Goal: Transaction & Acquisition: Book appointment/travel/reservation

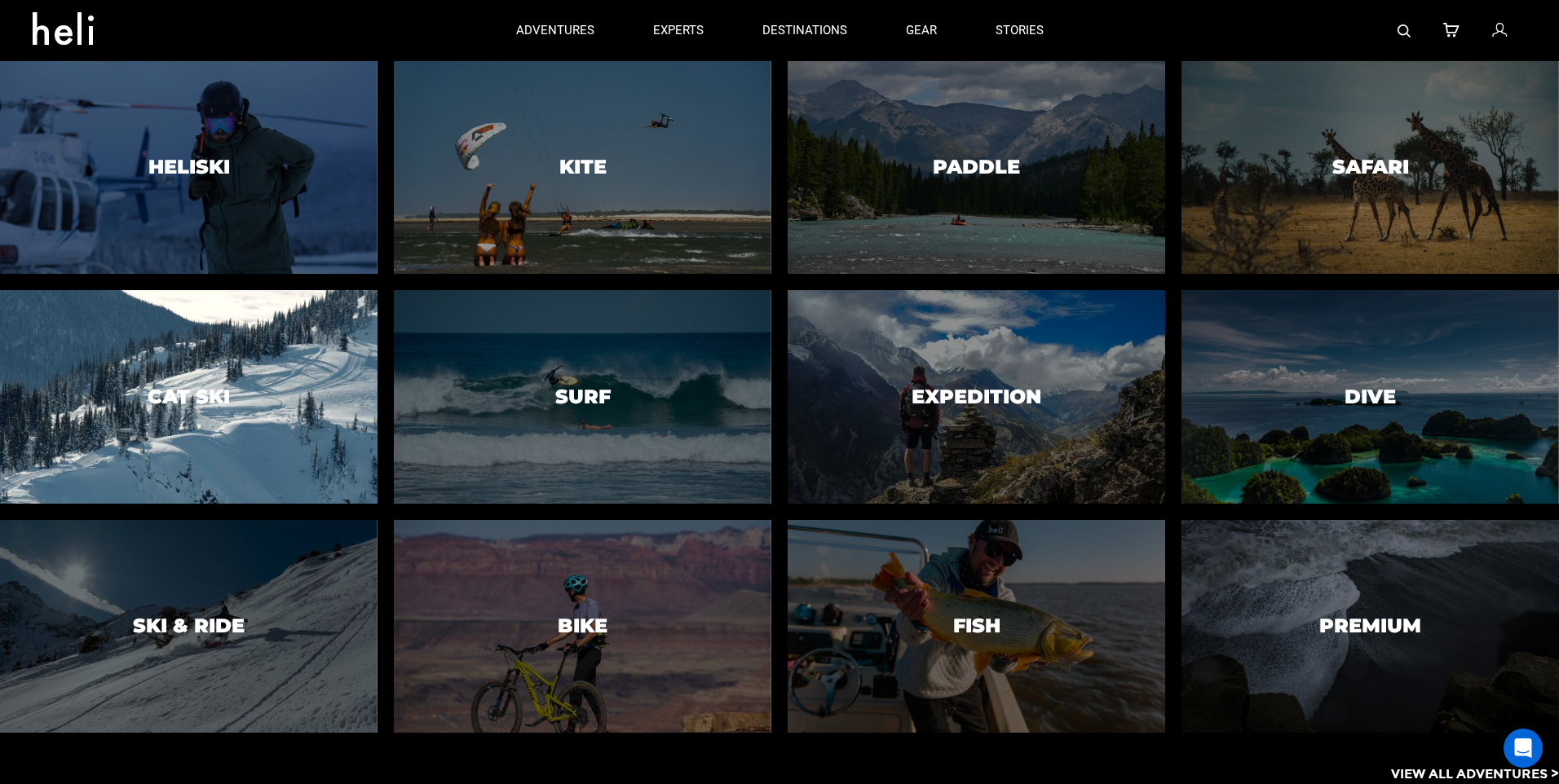
click at [190, 421] on div at bounding box center [188, 397] width 385 height 217
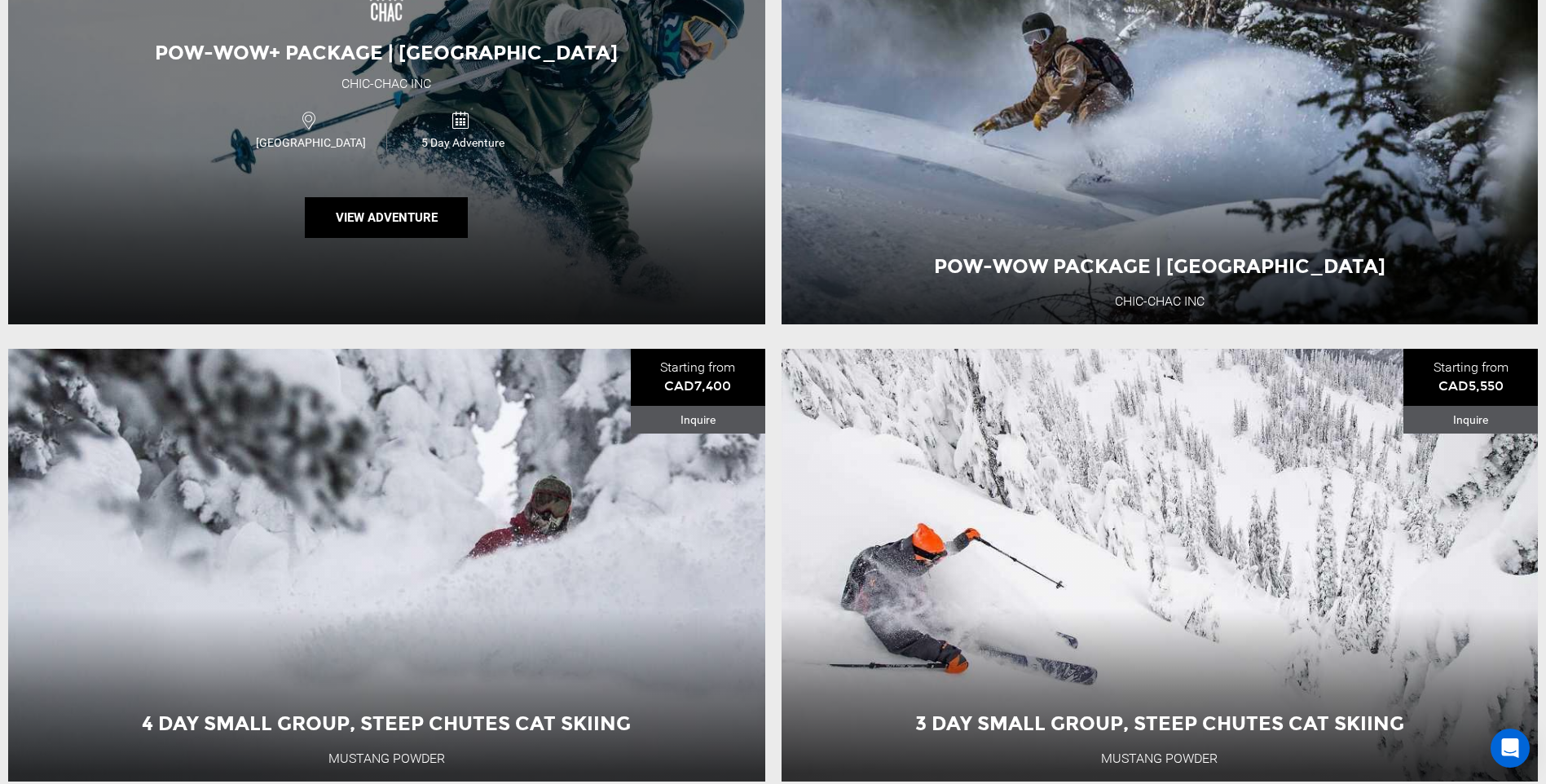
scroll to position [5297, 0]
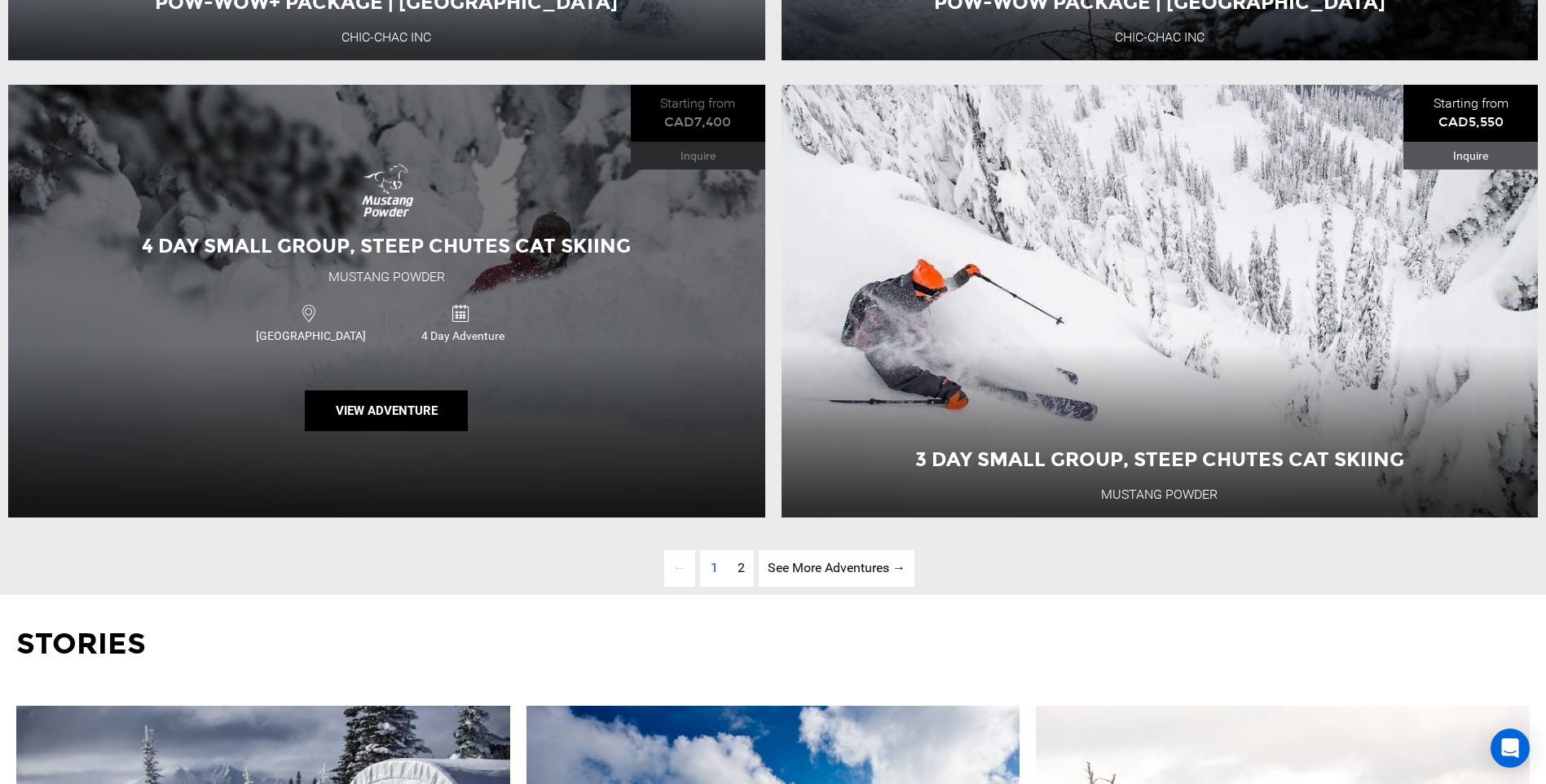
drag, startPoint x: 499, startPoint y: 458, endPoint x: 534, endPoint y: 356, distance: 107.8
drag, startPoint x: 534, startPoint y: 356, endPoint x: 443, endPoint y: 451, distance: 131.6
click at [443, 431] on button "View Adventure" at bounding box center [385, 411] width 163 height 40
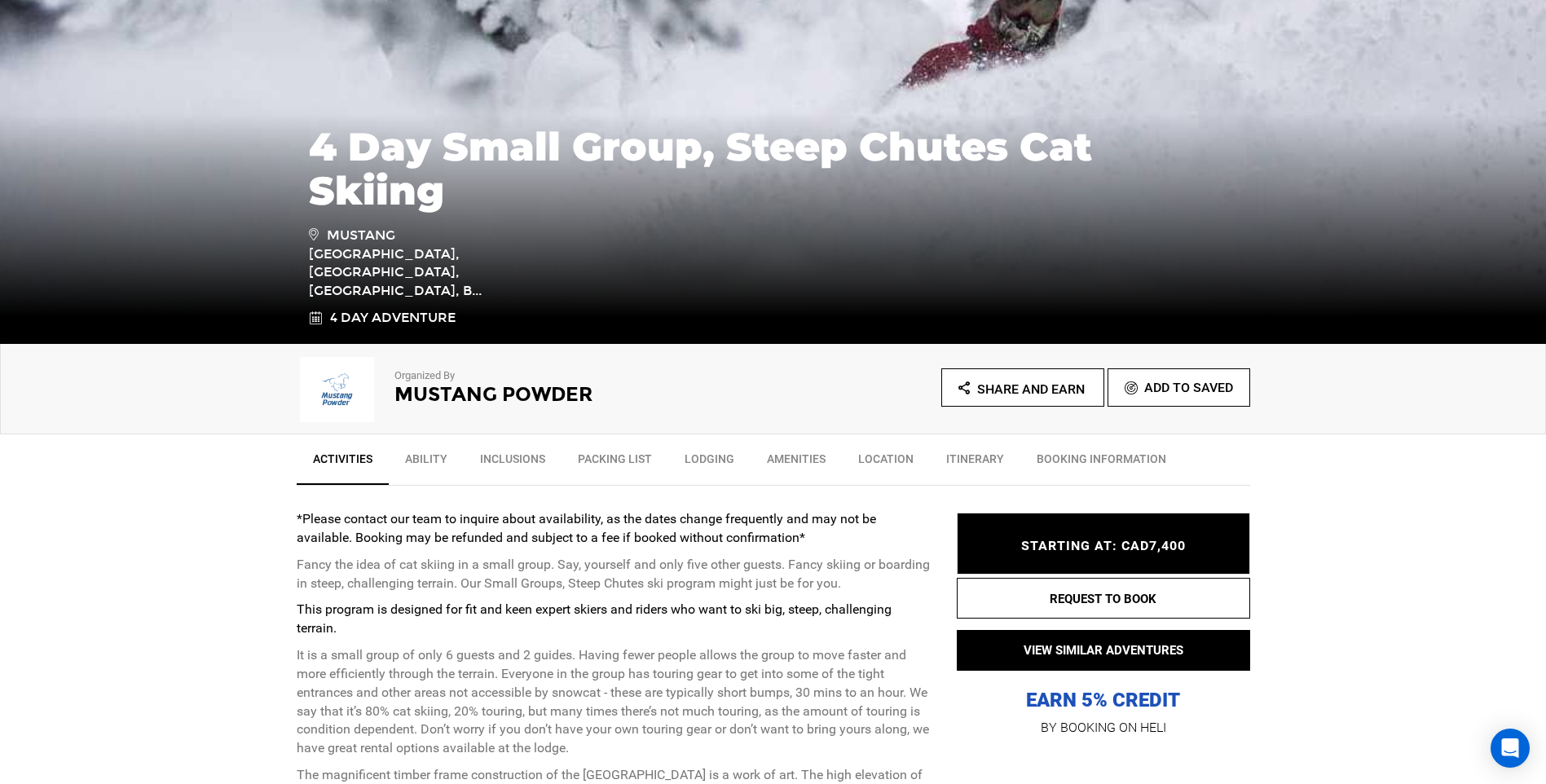
scroll to position [326, 0]
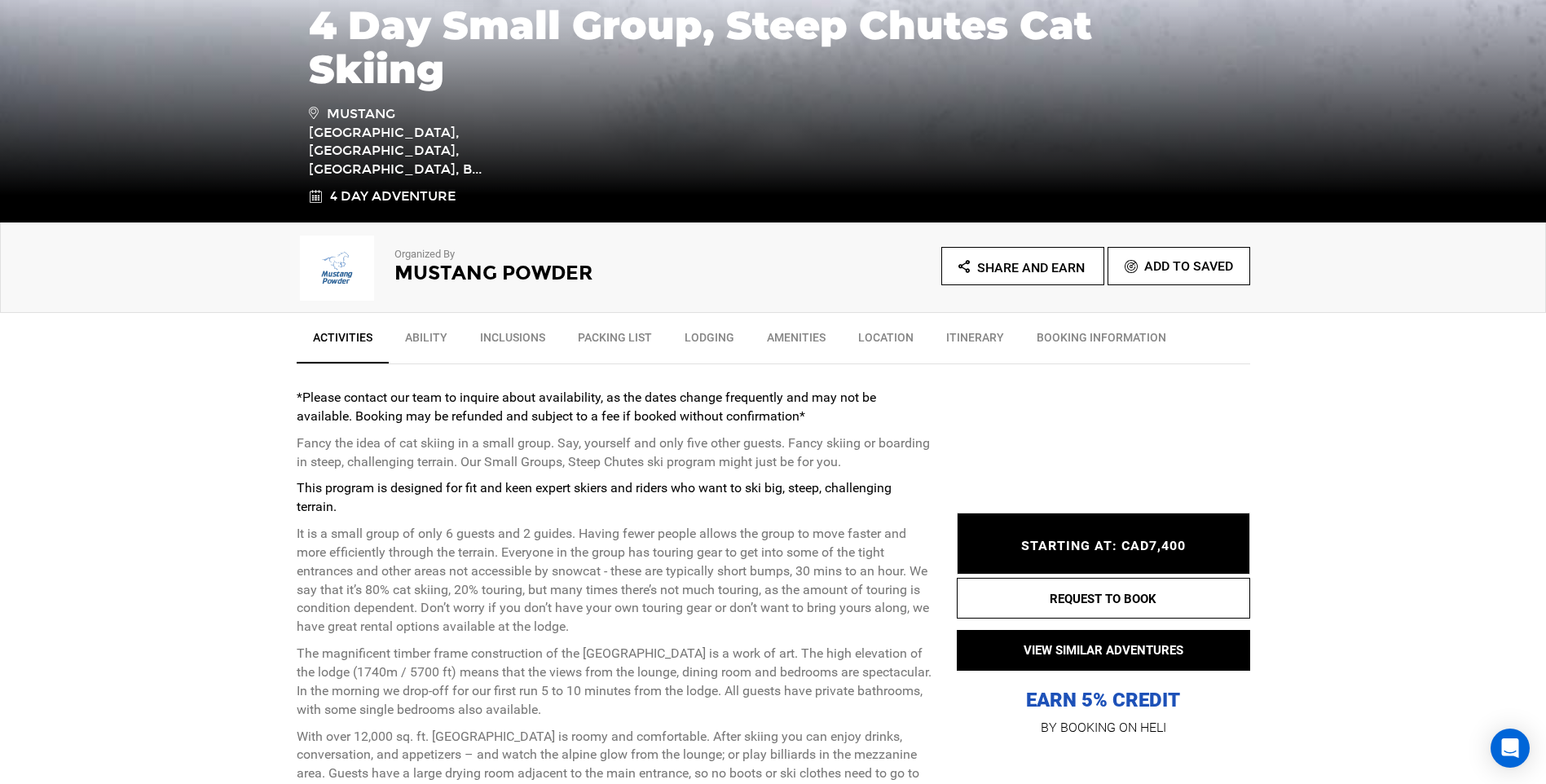
click at [531, 342] on link "Inclusions" at bounding box center [512, 341] width 98 height 40
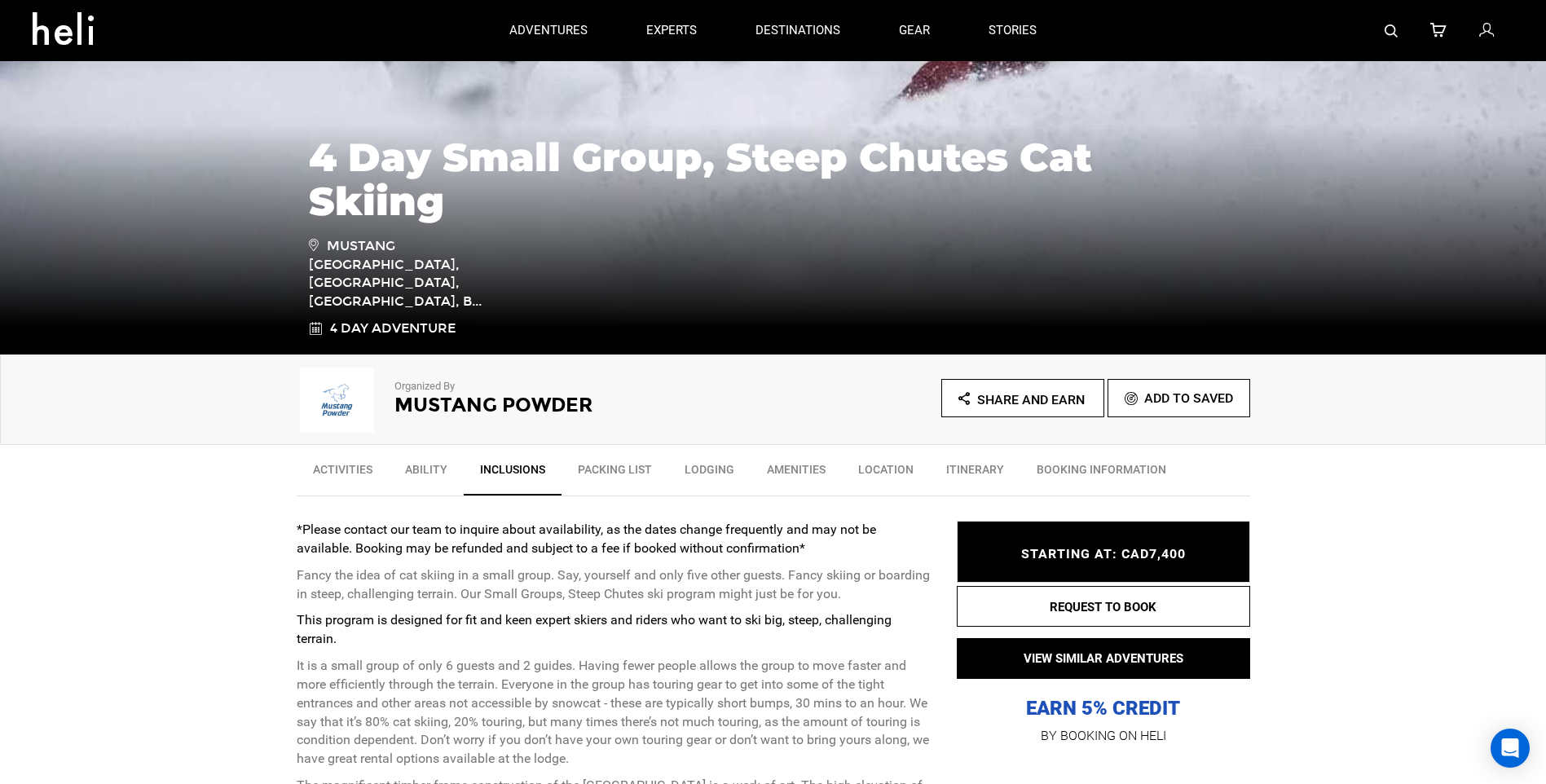
scroll to position [0, 0]
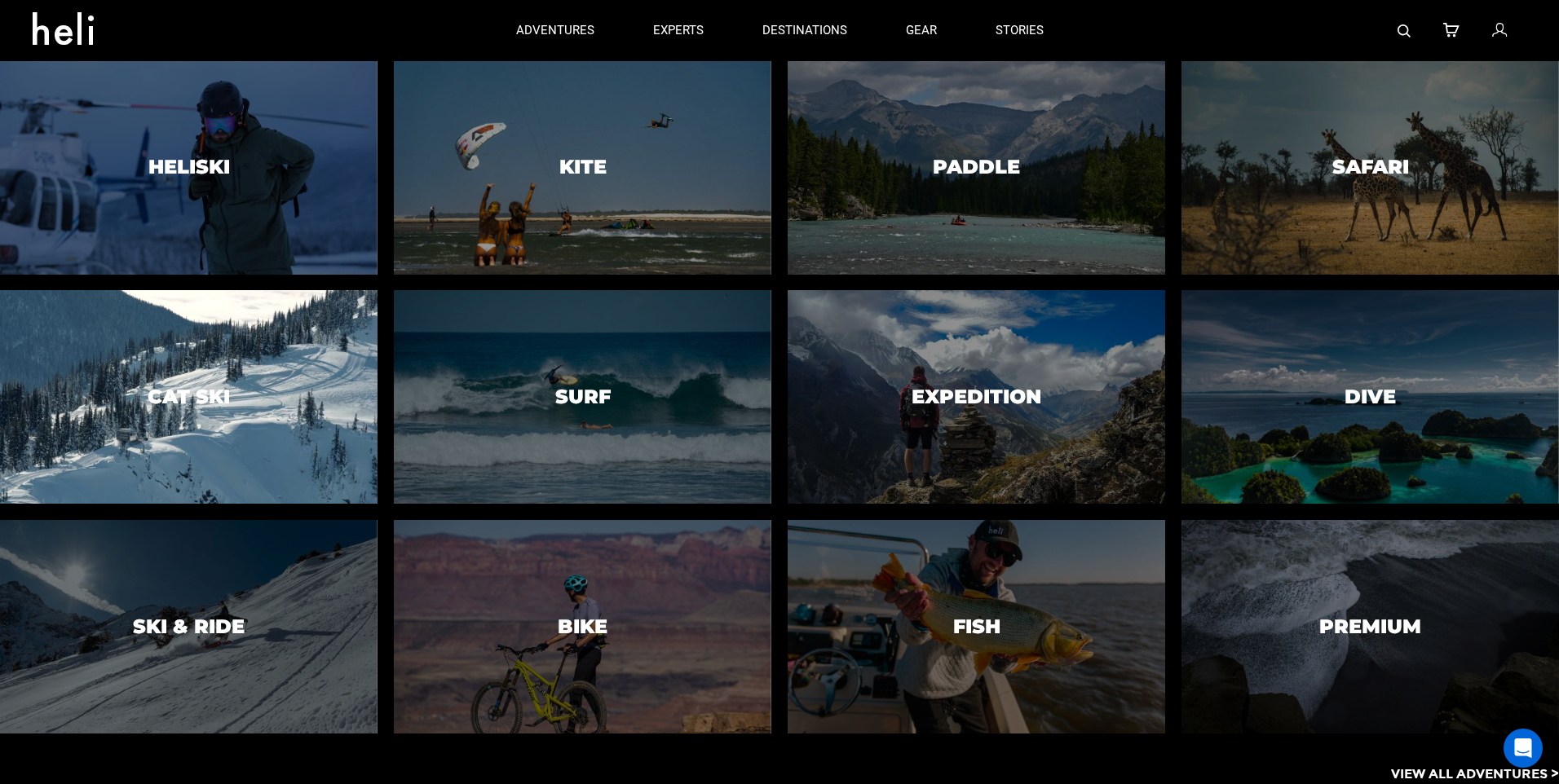
click at [153, 340] on div at bounding box center [188, 397] width 385 height 217
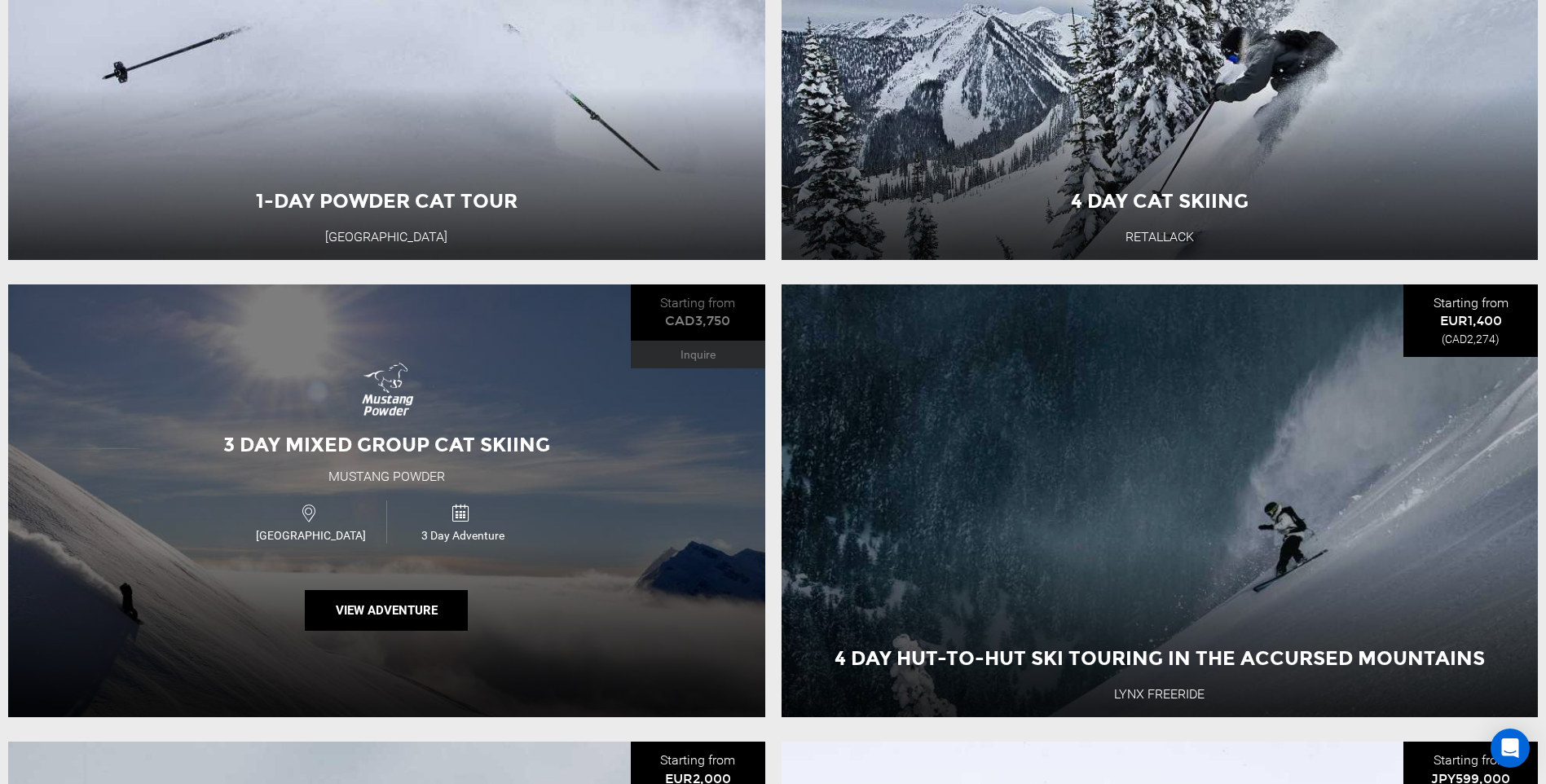
scroll to position [1222, 0]
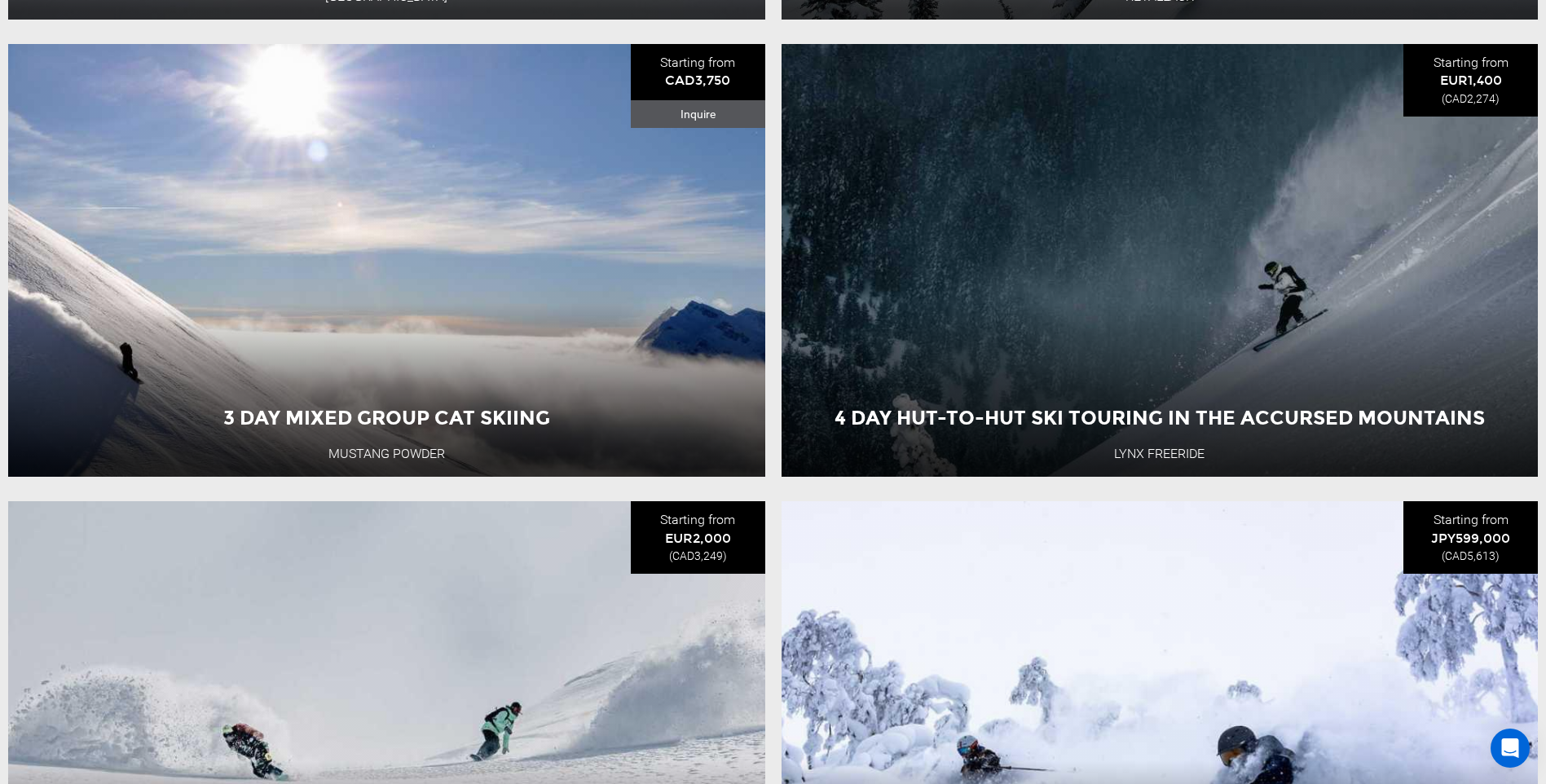
drag, startPoint x: 417, startPoint y: 375, endPoint x: 766, endPoint y: 487, distance: 366.5
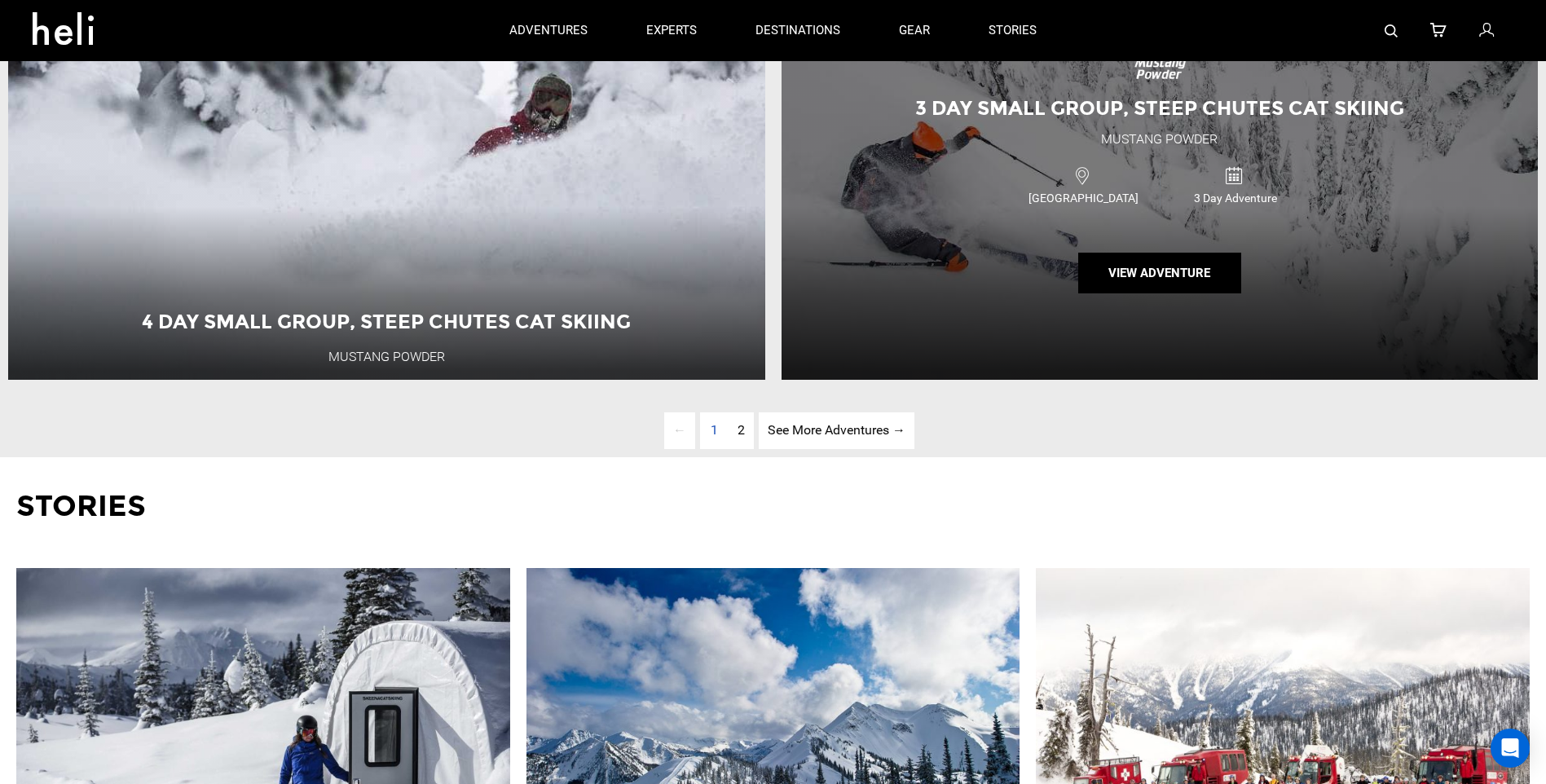
scroll to position [5378, 0]
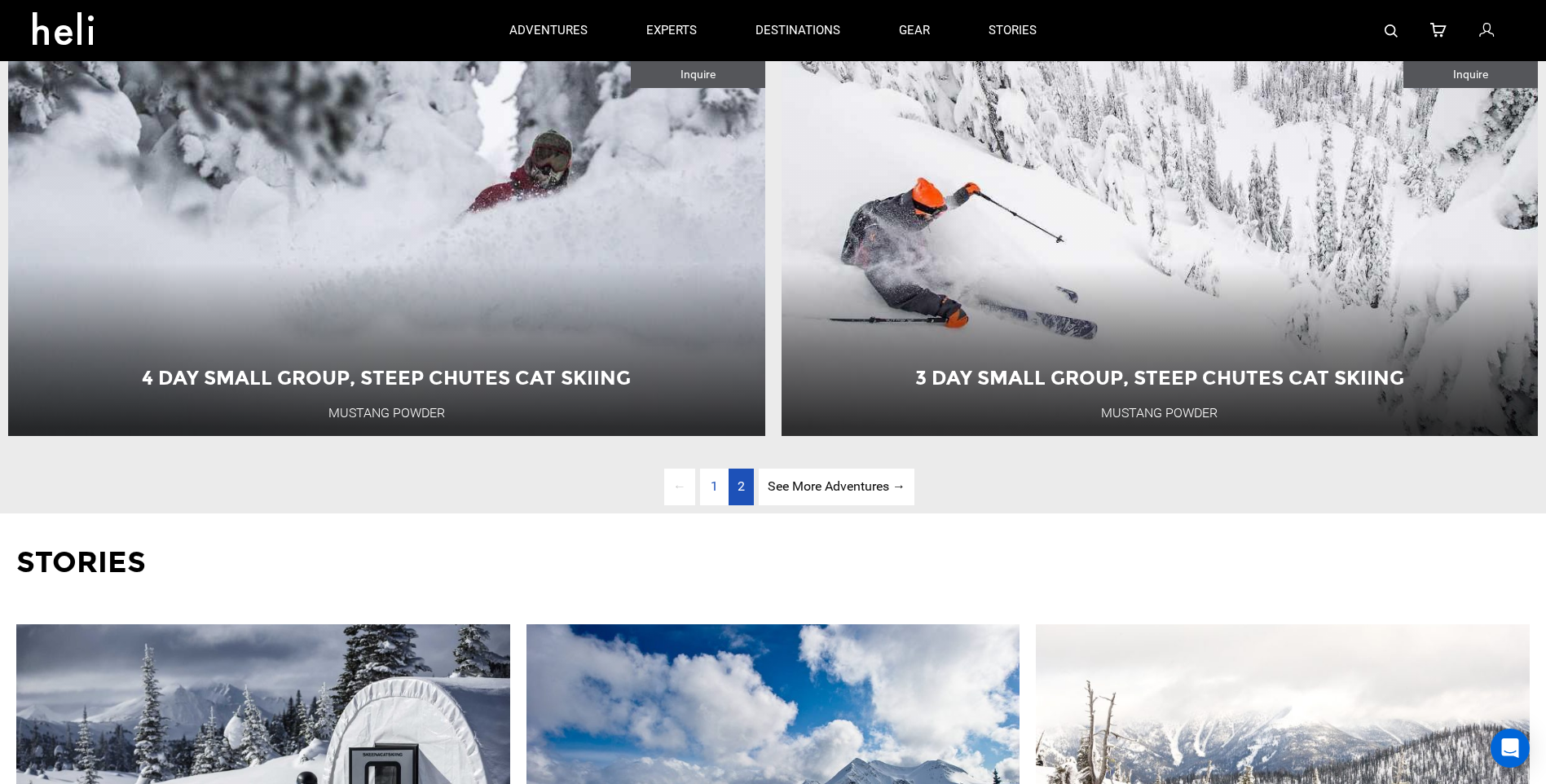
click at [743, 505] on link "page 2" at bounding box center [741, 487] width 26 height 37
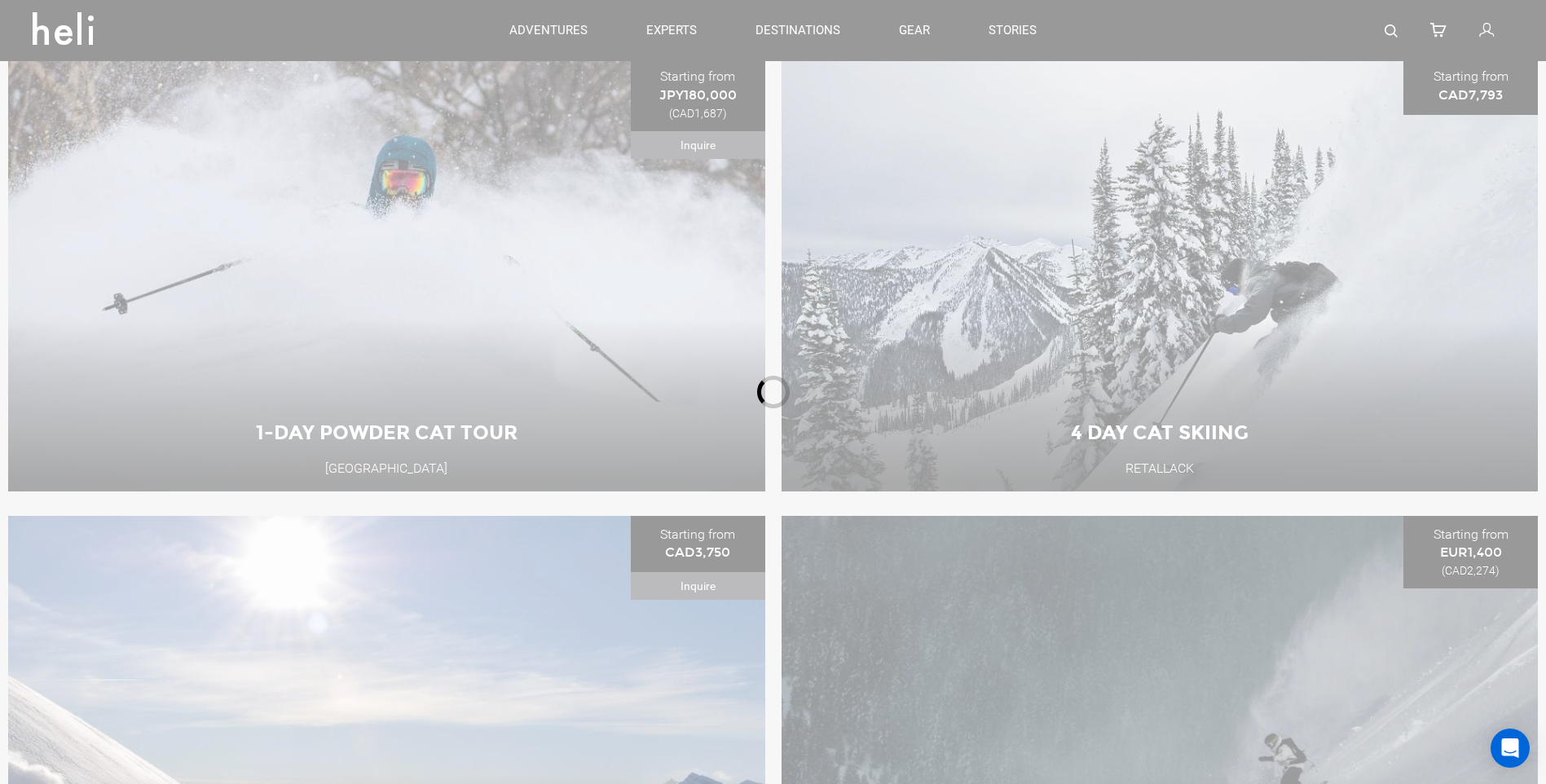
scroll to position [731, 0]
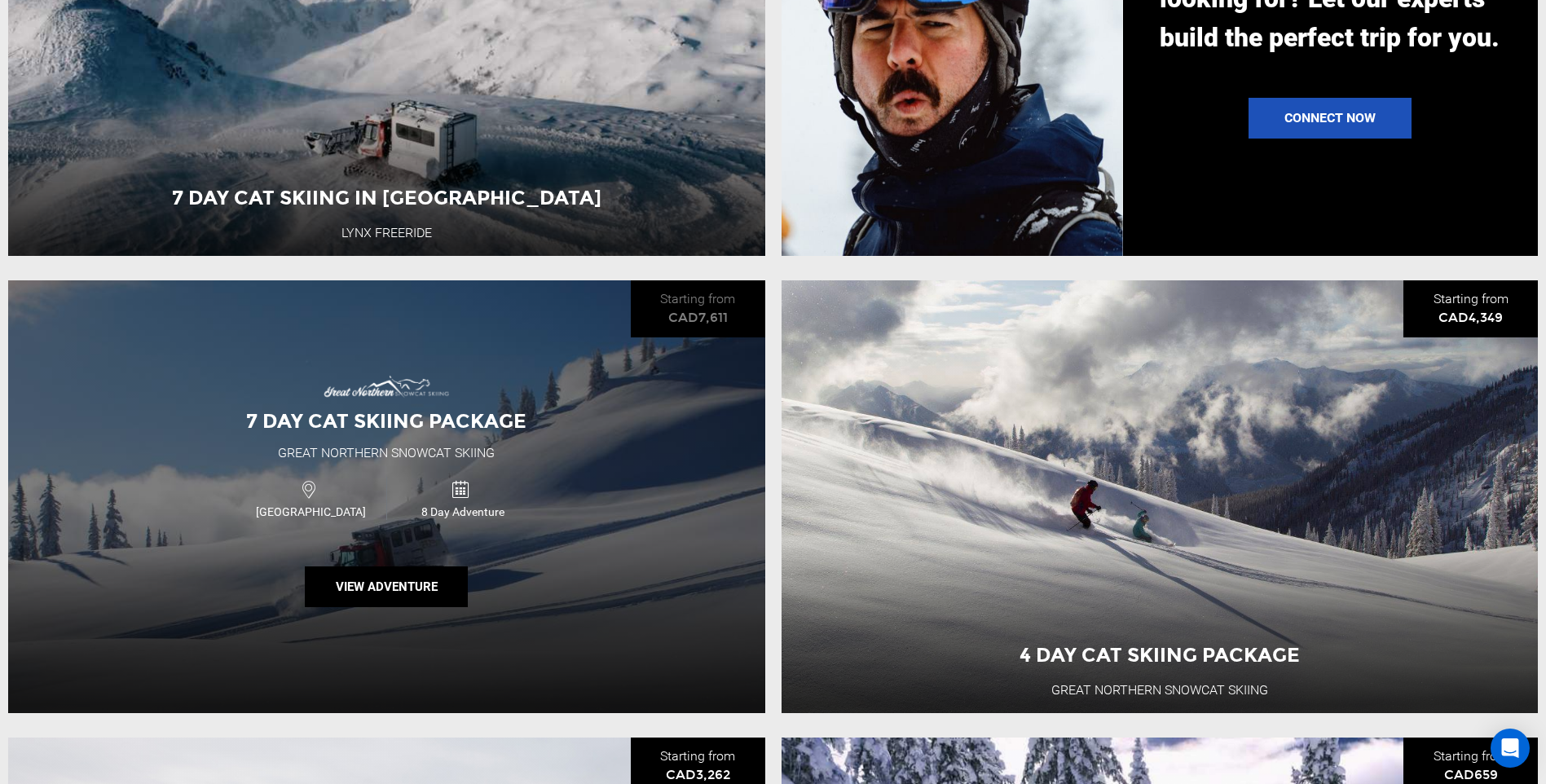
scroll to position [2442, 0]
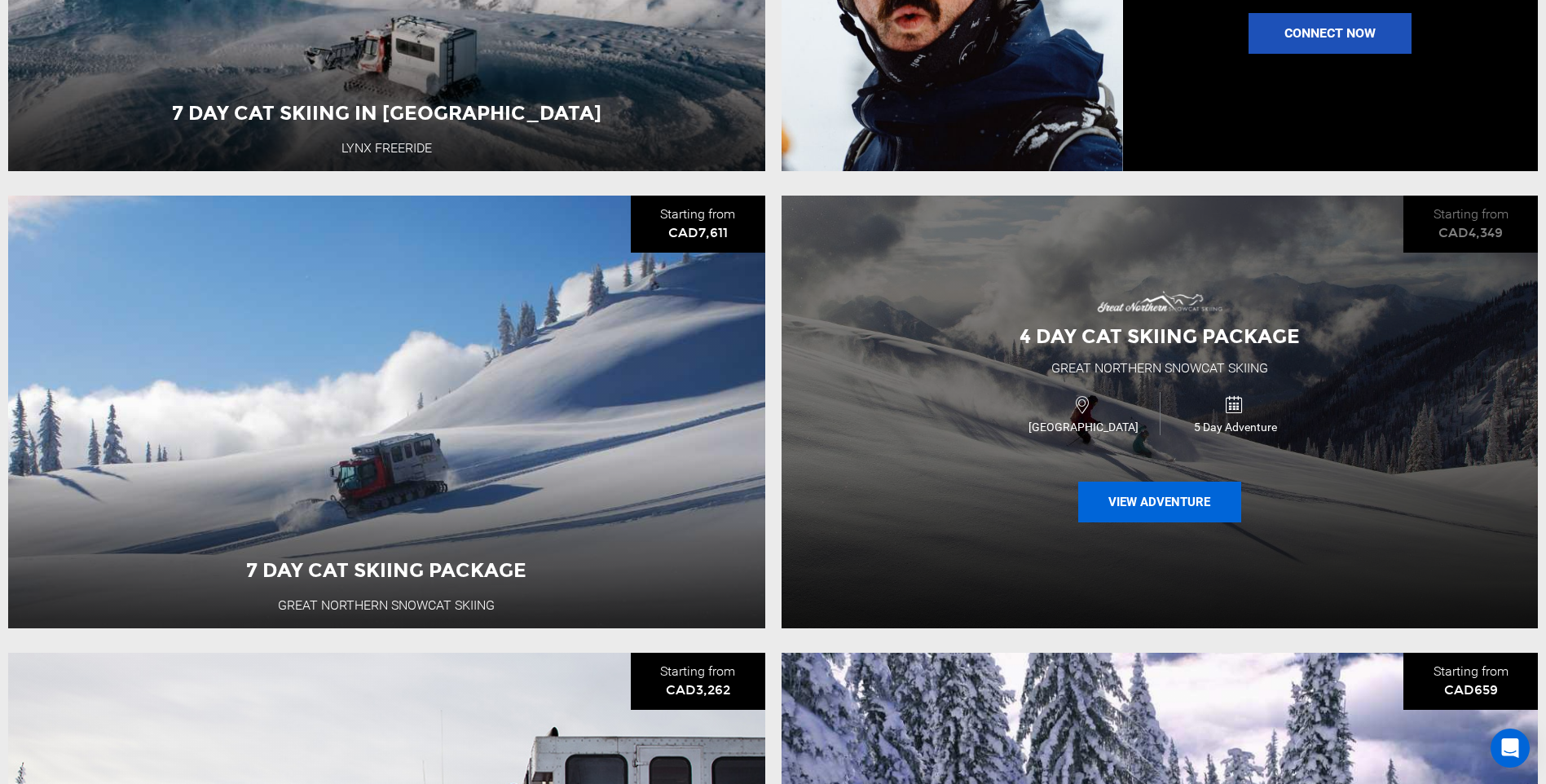
drag, startPoint x: 1141, startPoint y: 523, endPoint x: 1126, endPoint y: 516, distance: 16.6
click at [1126, 516] on button "View Adventure" at bounding box center [1159, 502] width 163 height 40
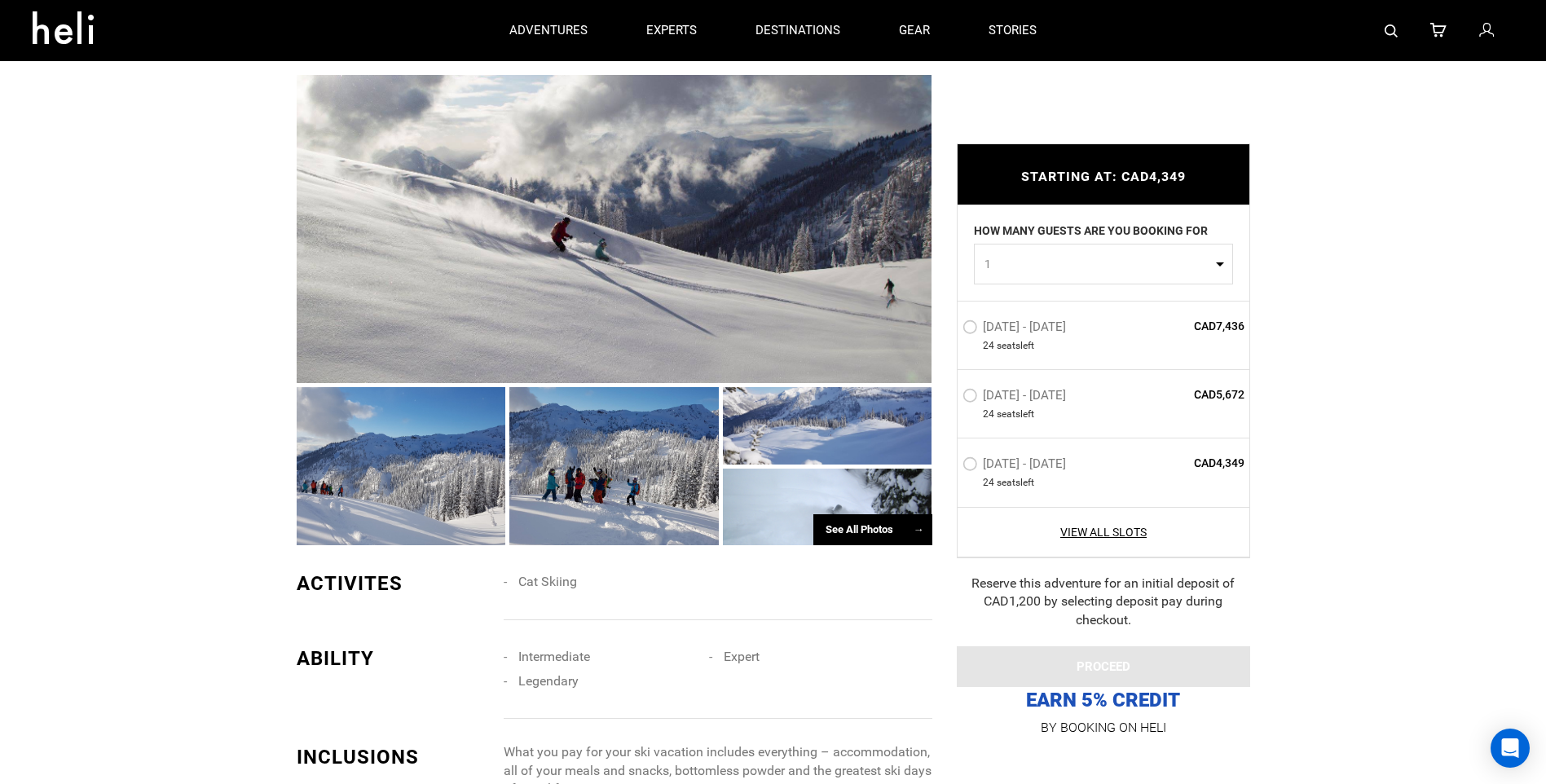
scroll to position [978, 0]
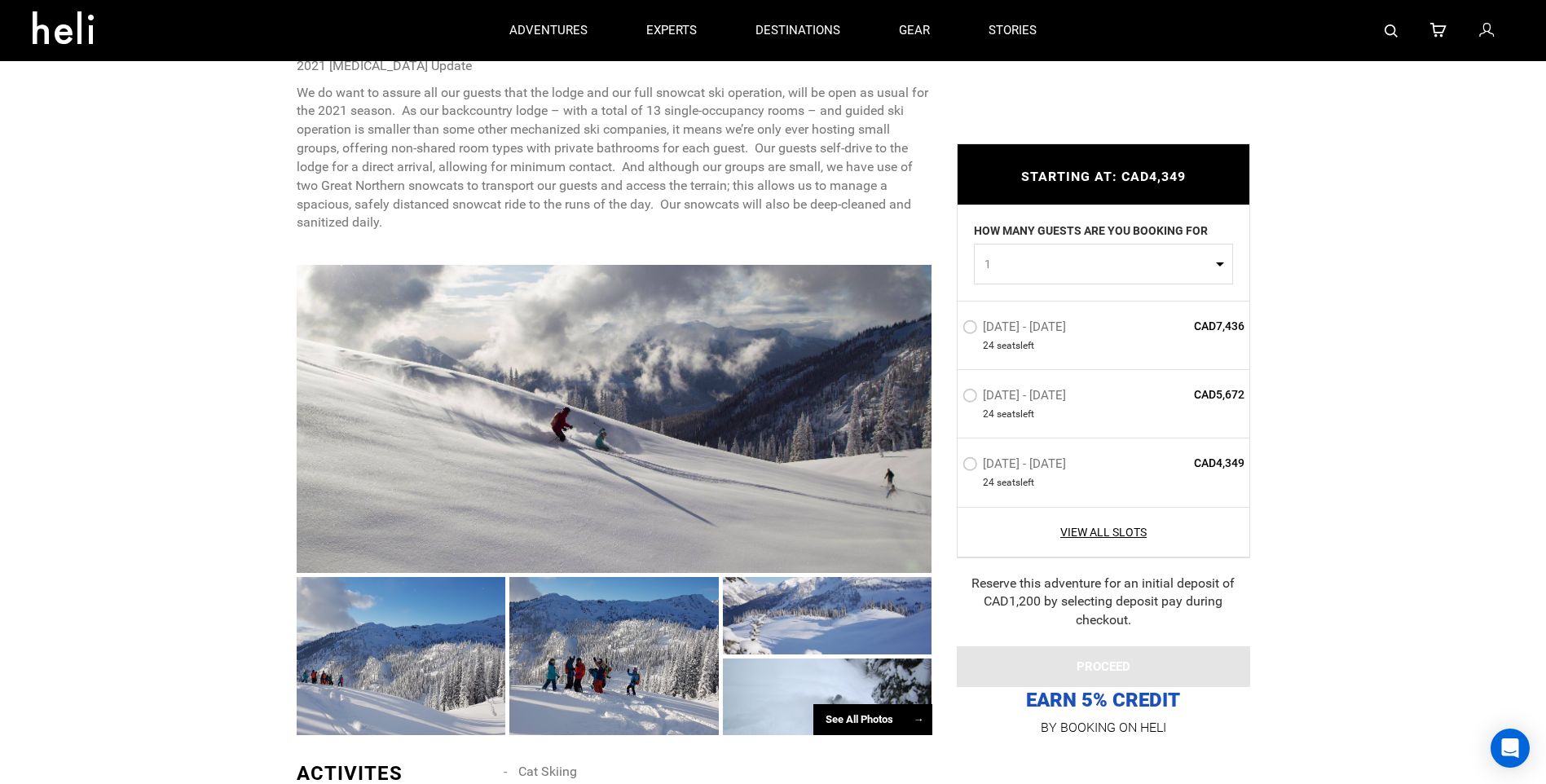
click at [832, 708] on div "See All Photos →" at bounding box center [872, 720] width 119 height 32
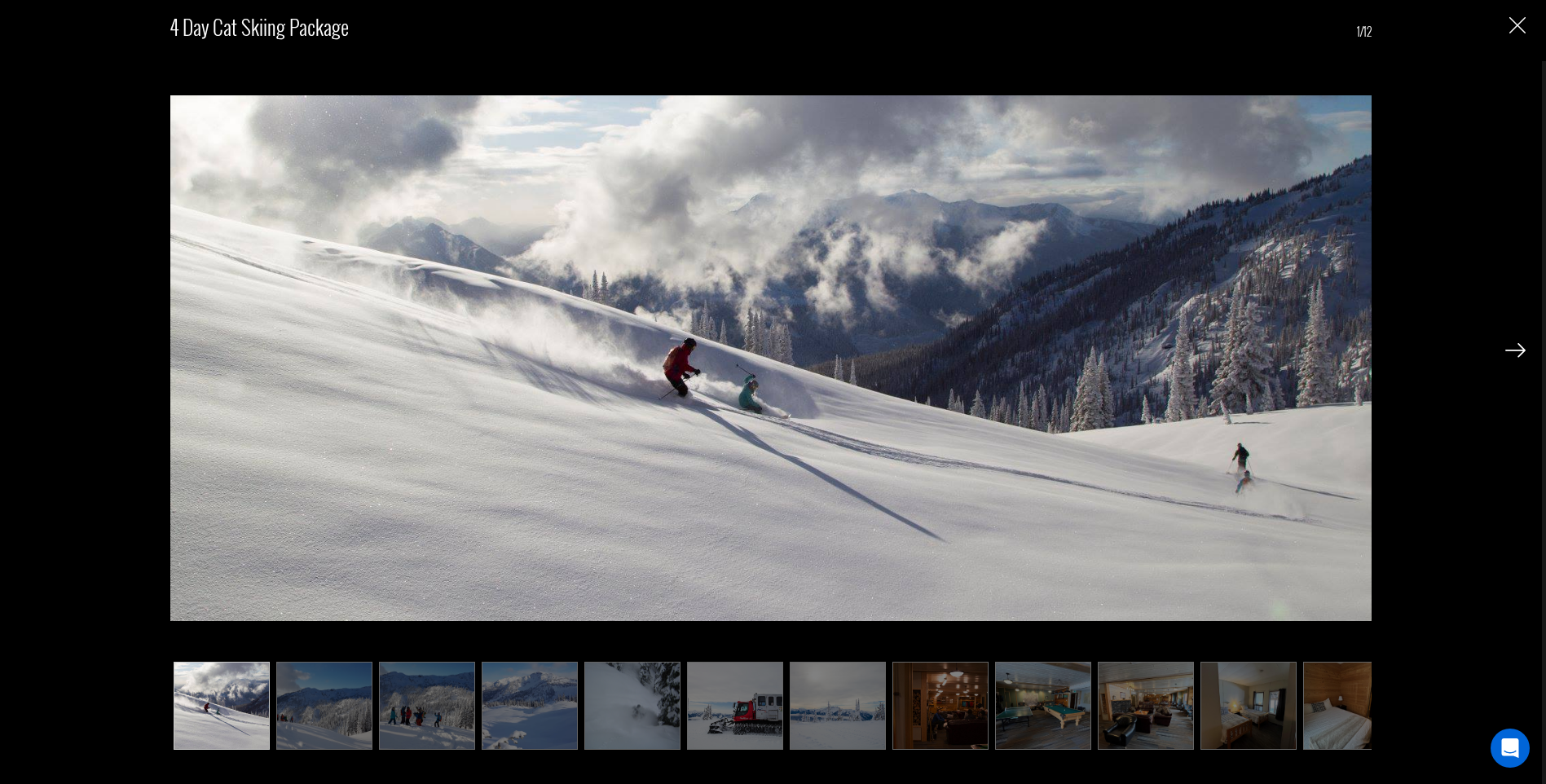
click at [867, 719] on img at bounding box center [837, 706] width 96 height 88
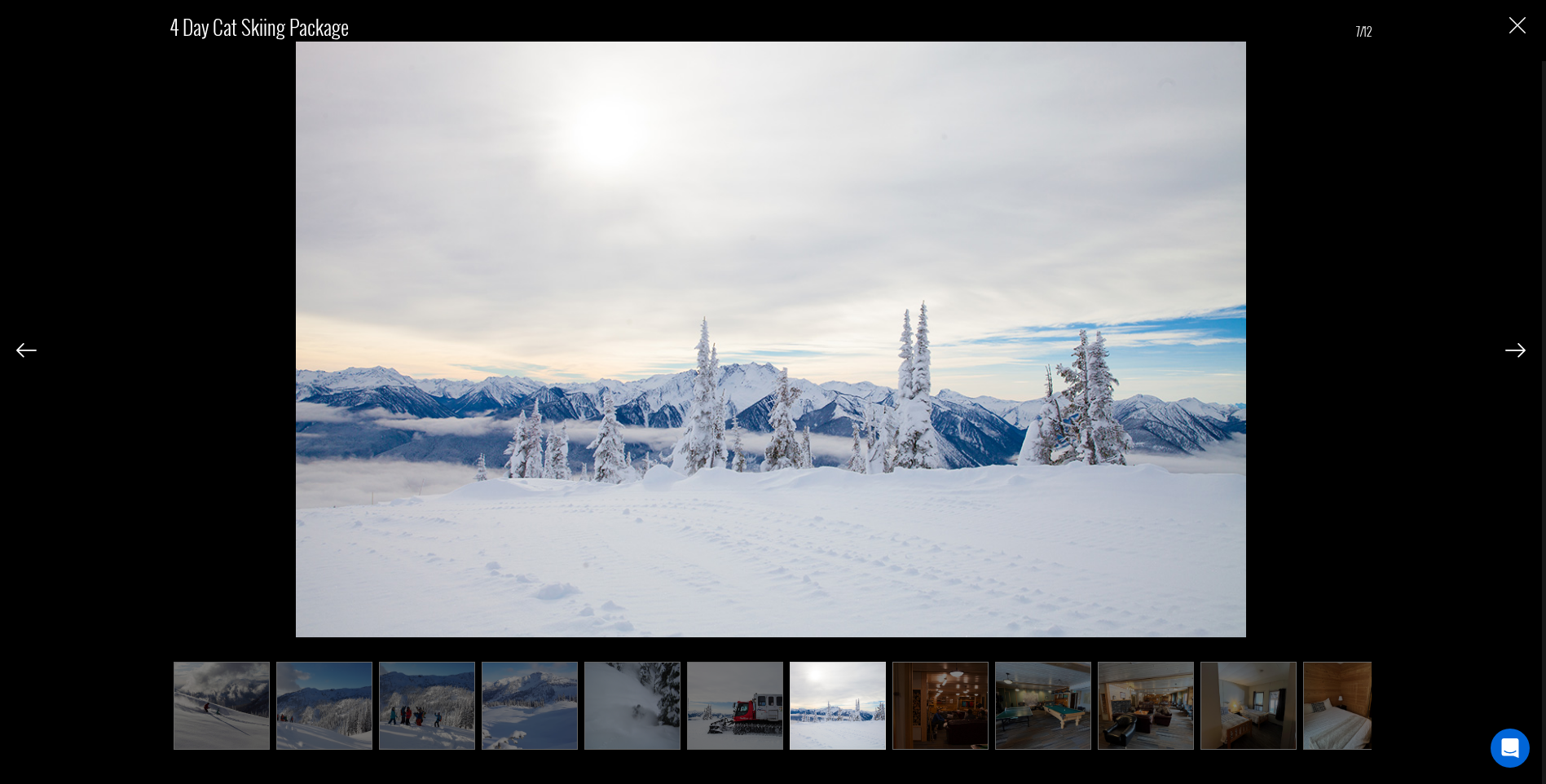
scroll to position [0, 31]
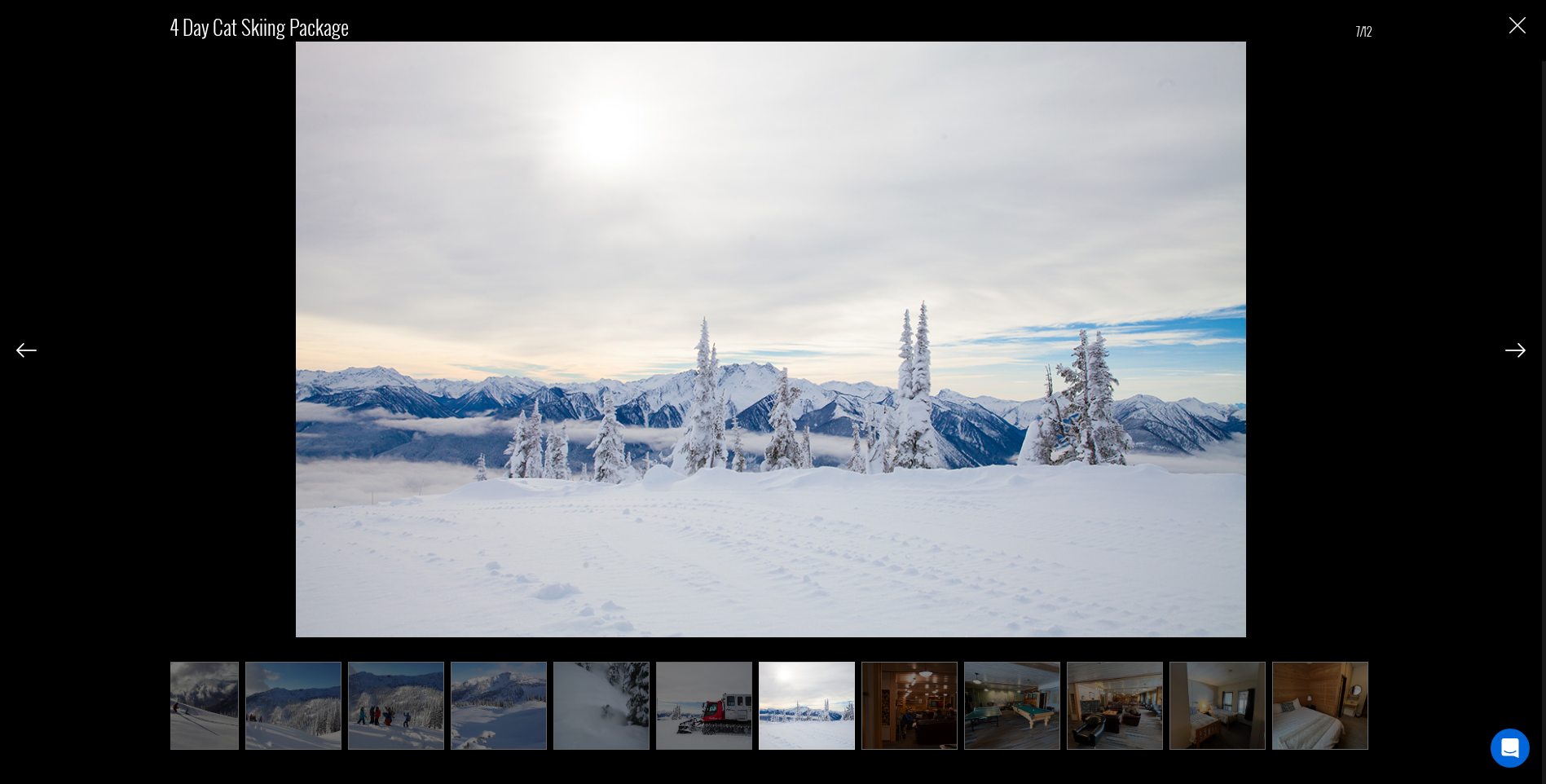
click at [878, 704] on img at bounding box center [909, 706] width 96 height 88
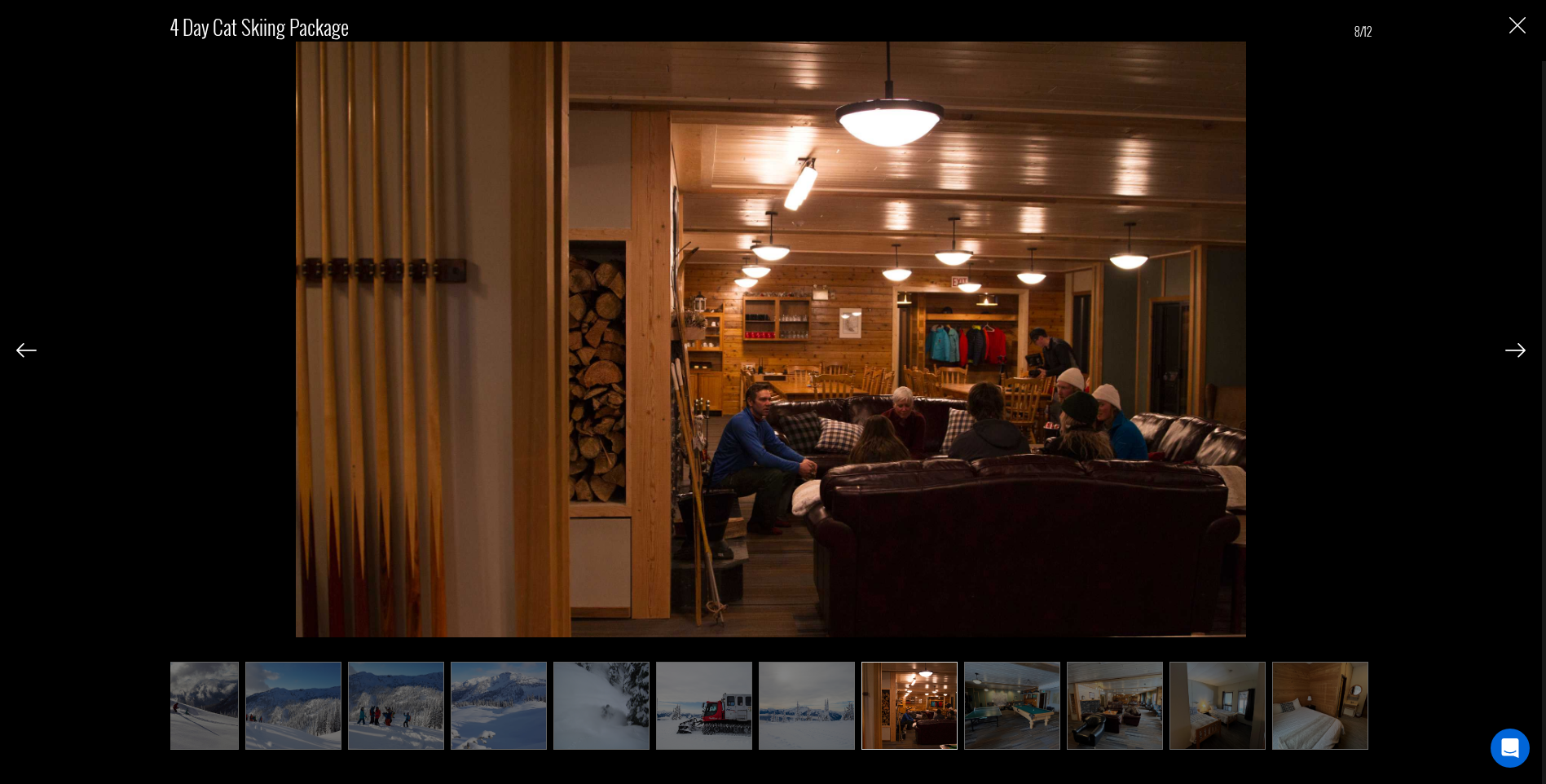
click at [945, 722] on img at bounding box center [909, 706] width 96 height 88
click at [993, 722] on img at bounding box center [1012, 706] width 96 height 88
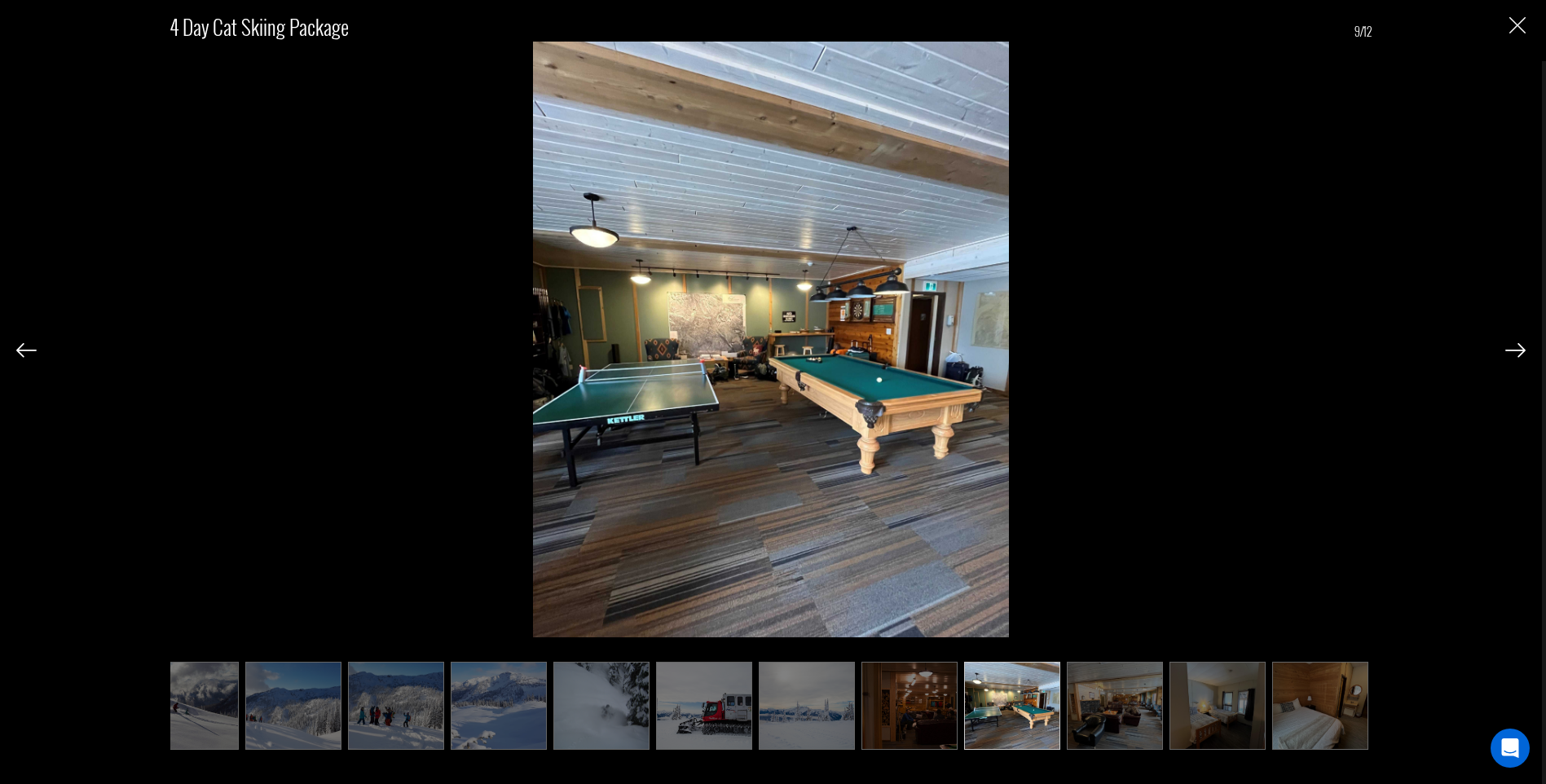
click at [1114, 730] on img at bounding box center [1114, 706] width 96 height 88
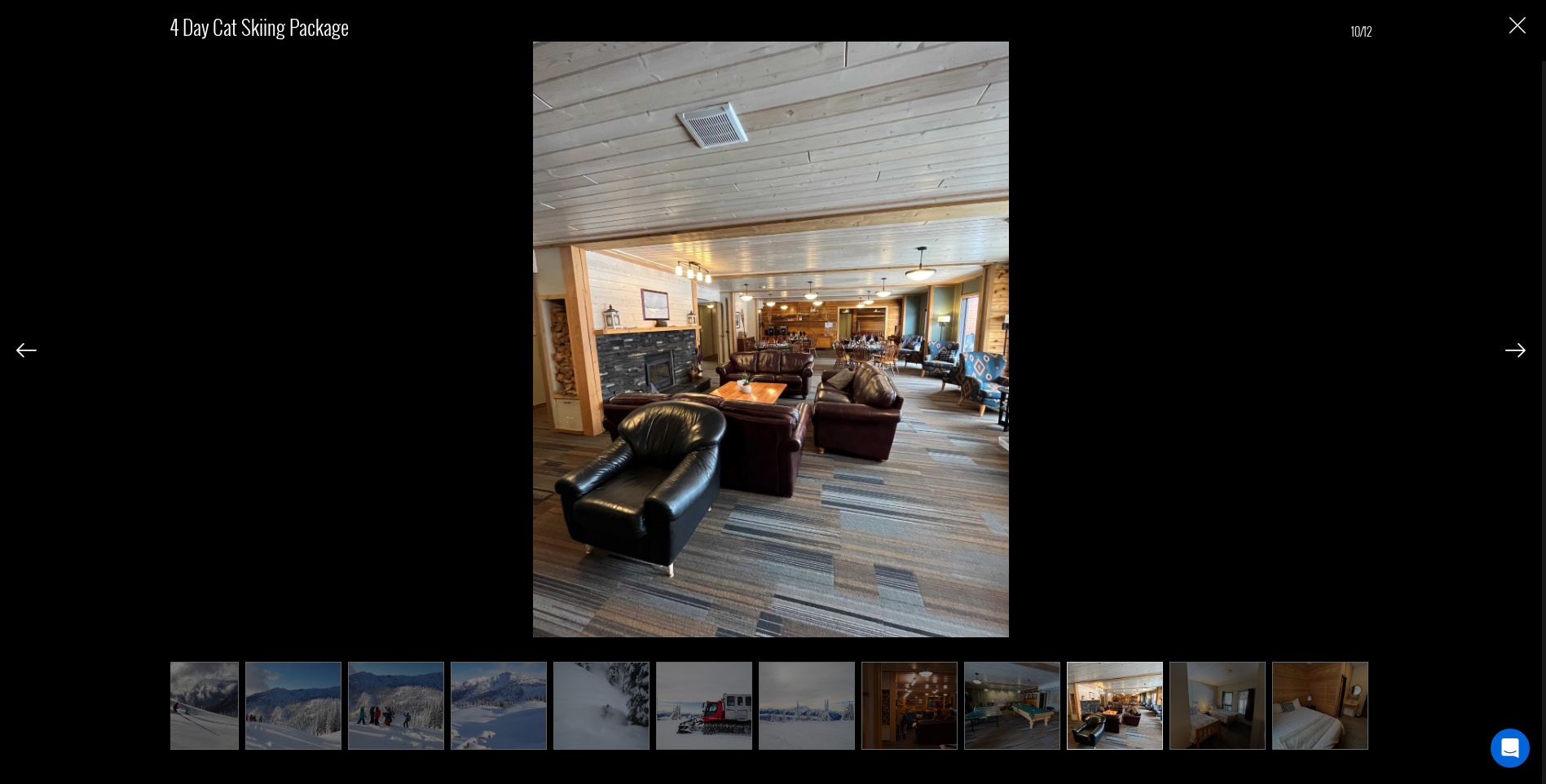
click at [1183, 724] on img at bounding box center [1217, 706] width 96 height 88
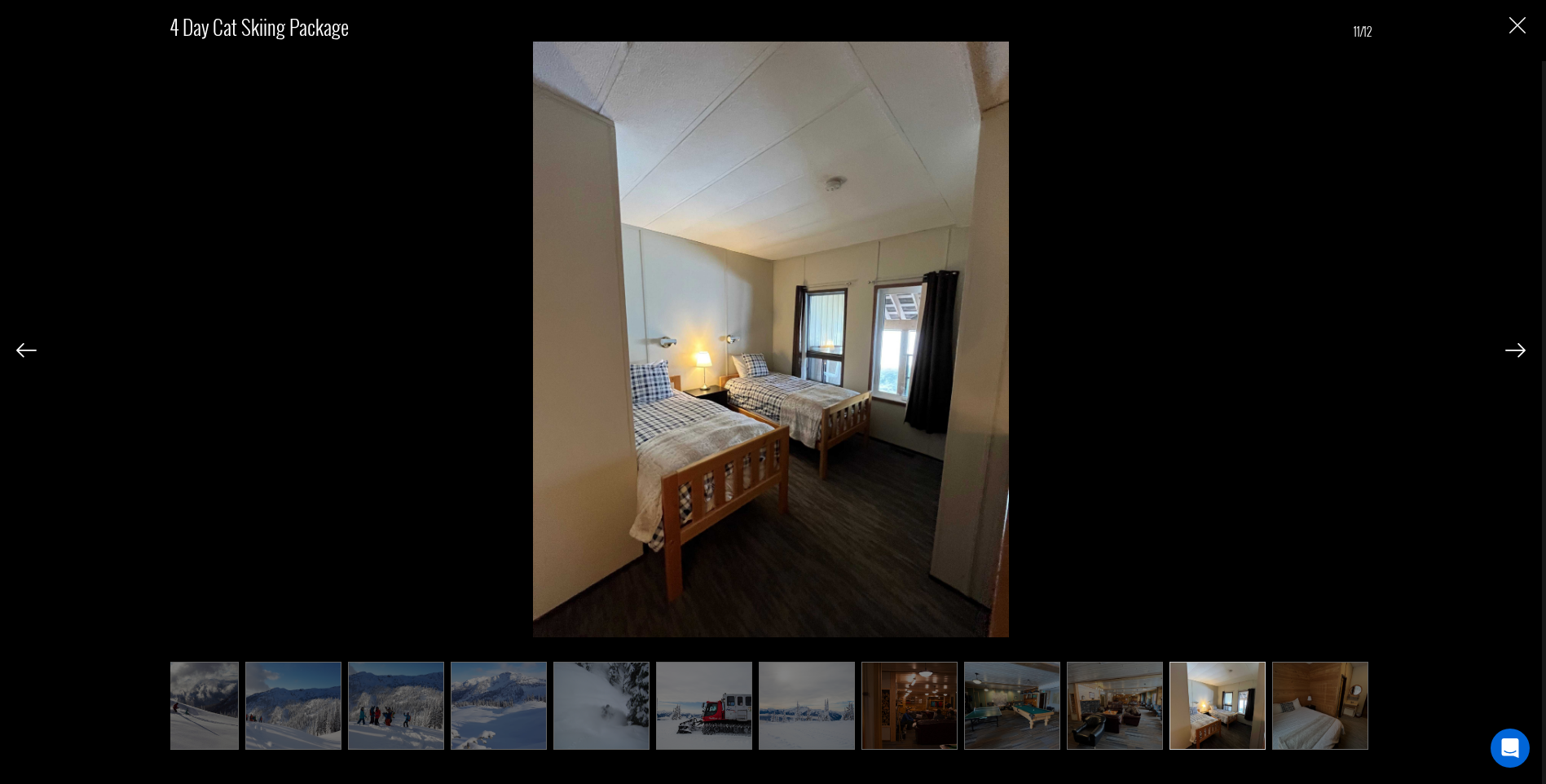
click at [1305, 727] on img at bounding box center [1320, 706] width 96 height 88
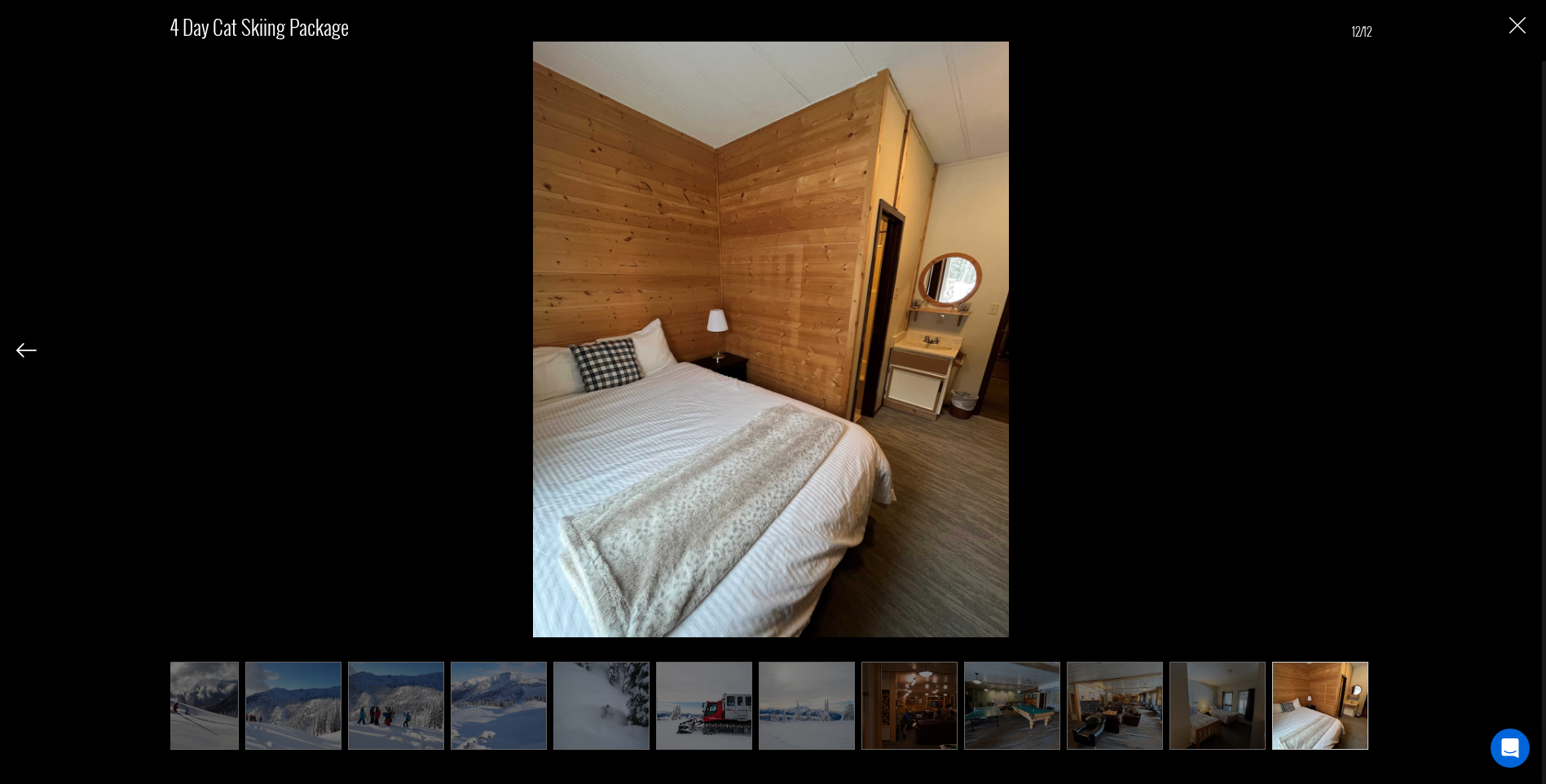
click at [765, 711] on img at bounding box center [806, 706] width 96 height 88
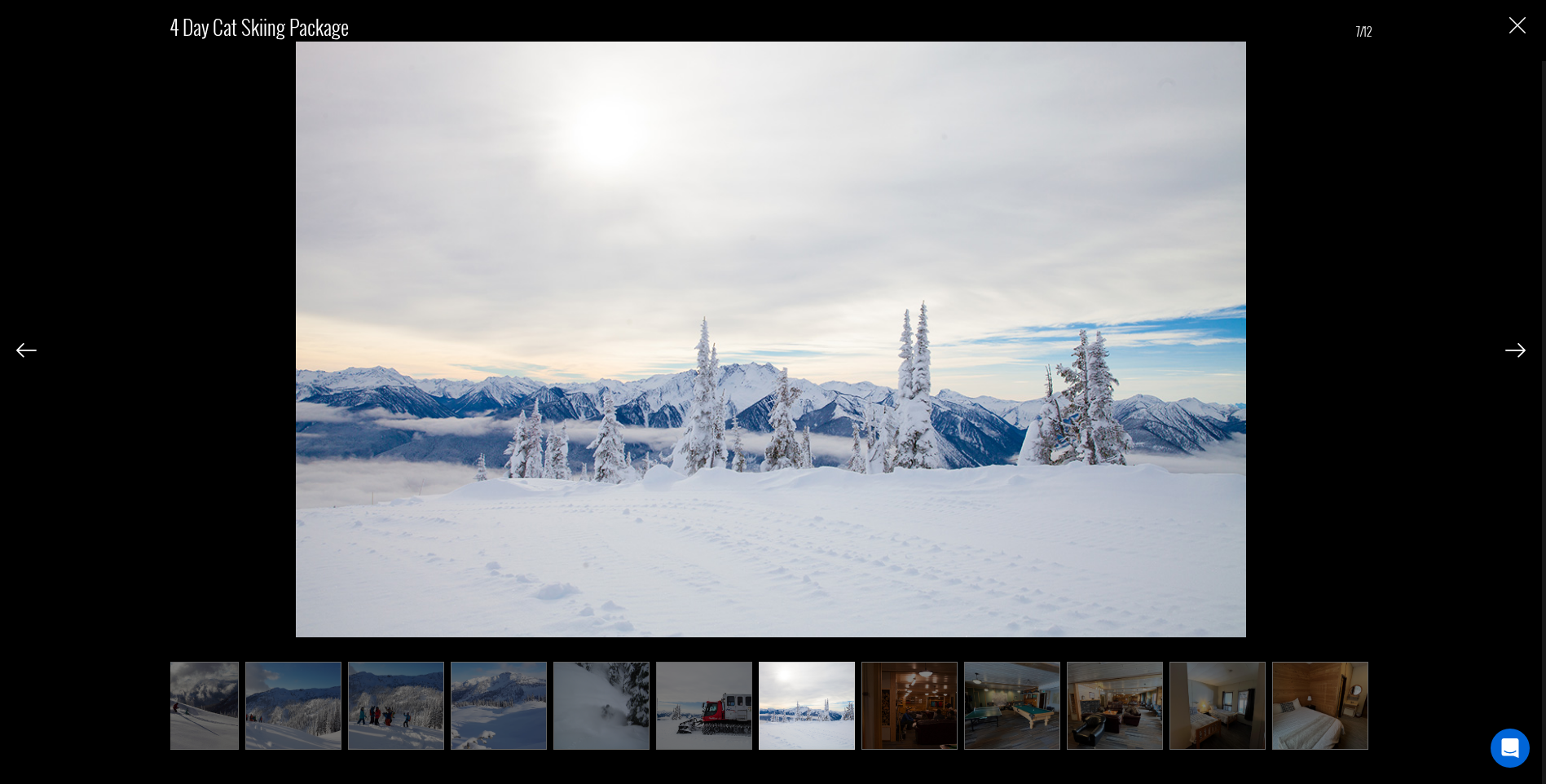
scroll to position [0, 0]
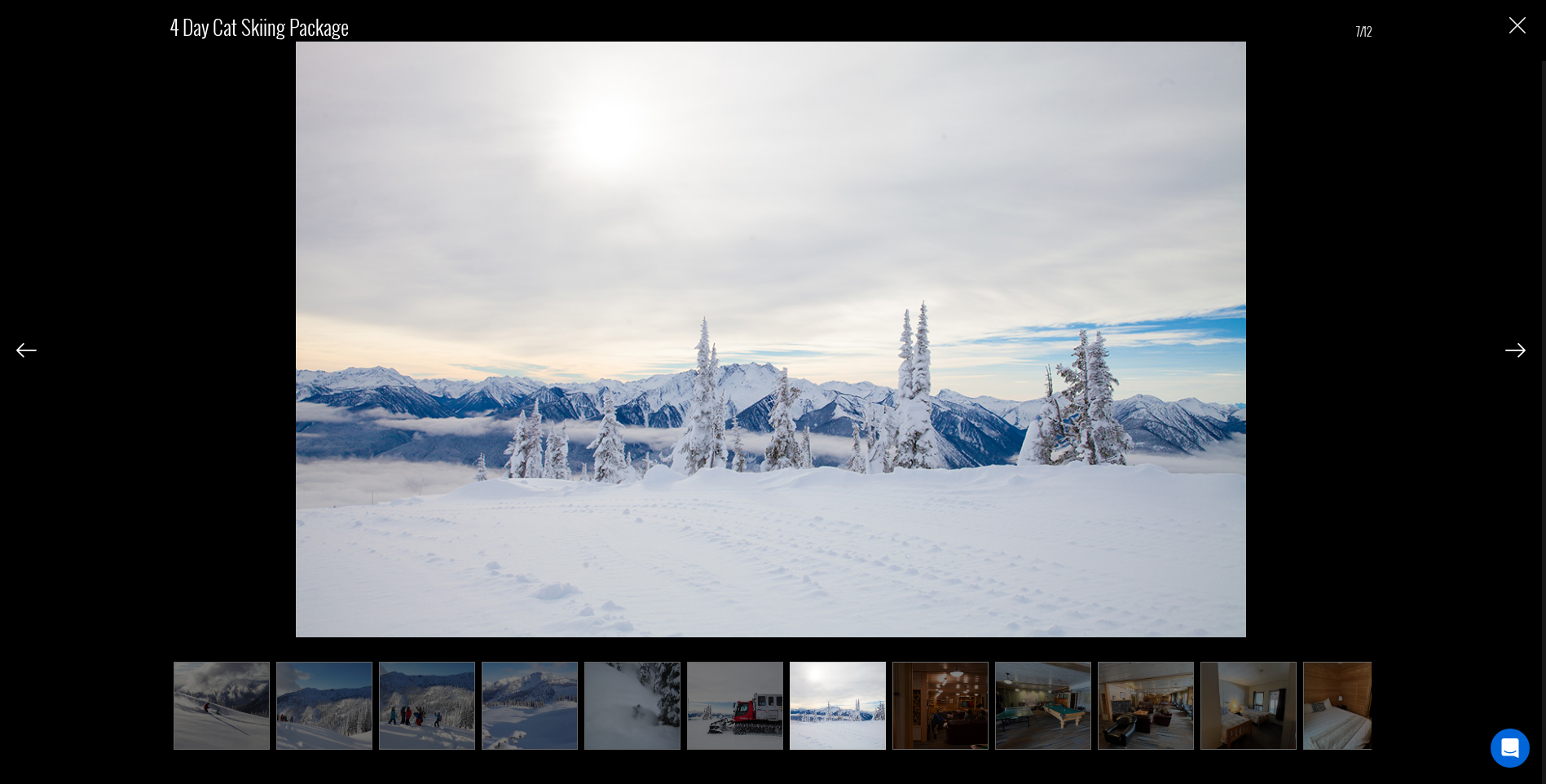
click at [1005, 721] on img at bounding box center [1043, 706] width 96 height 88
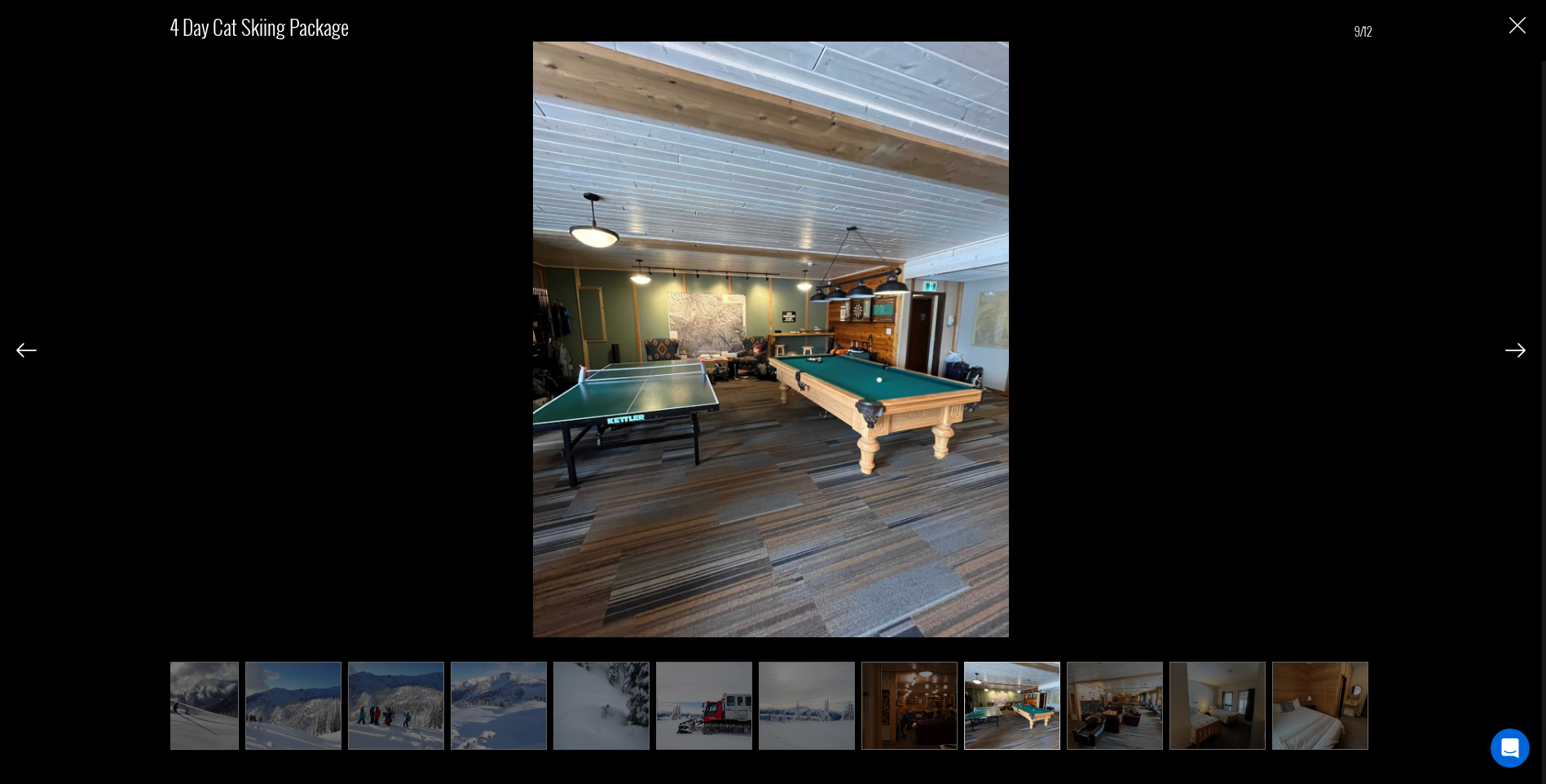
click at [707, 701] on img at bounding box center [703, 706] width 96 height 88
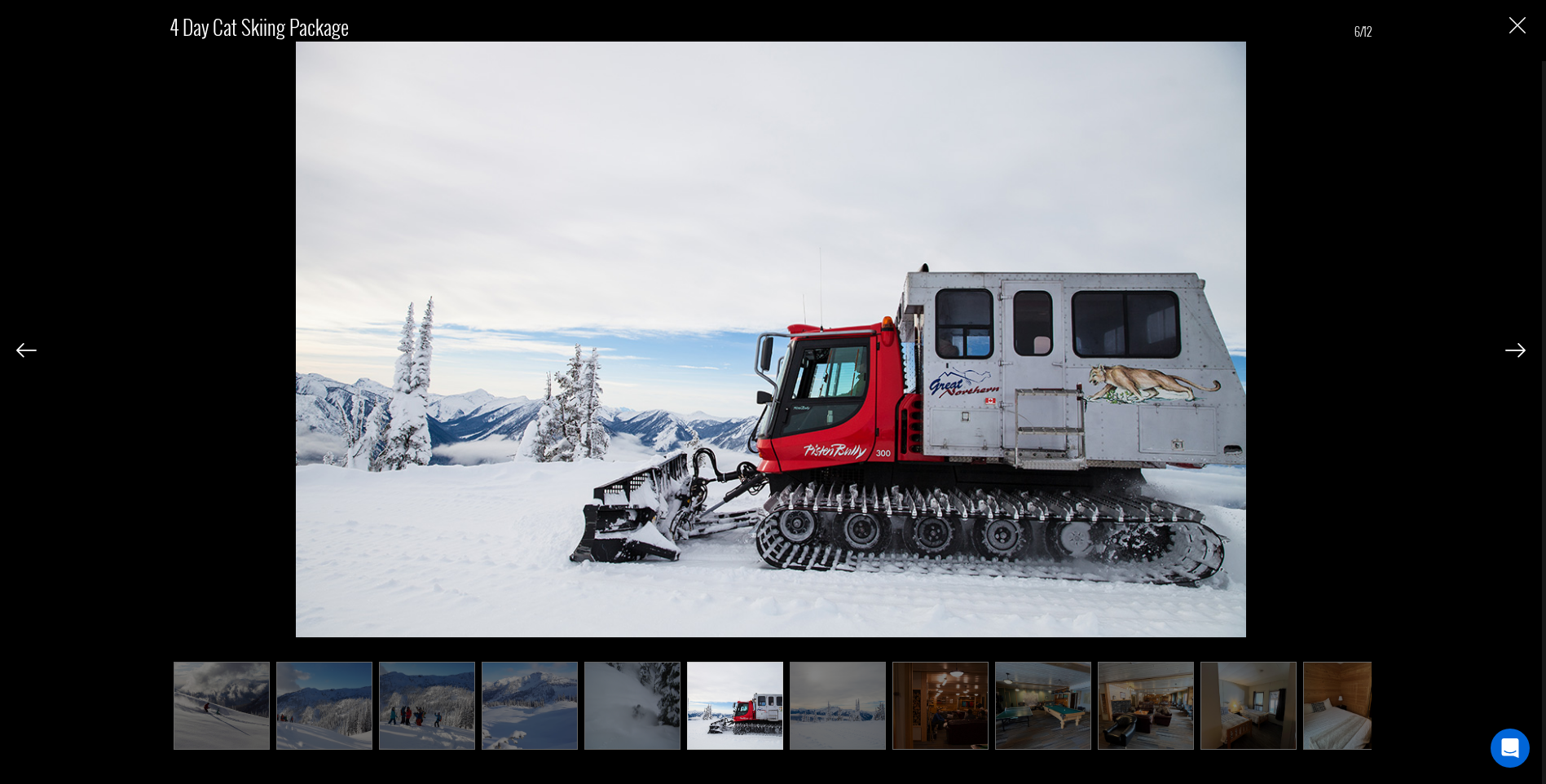
click at [612, 706] on img at bounding box center [632, 706] width 96 height 88
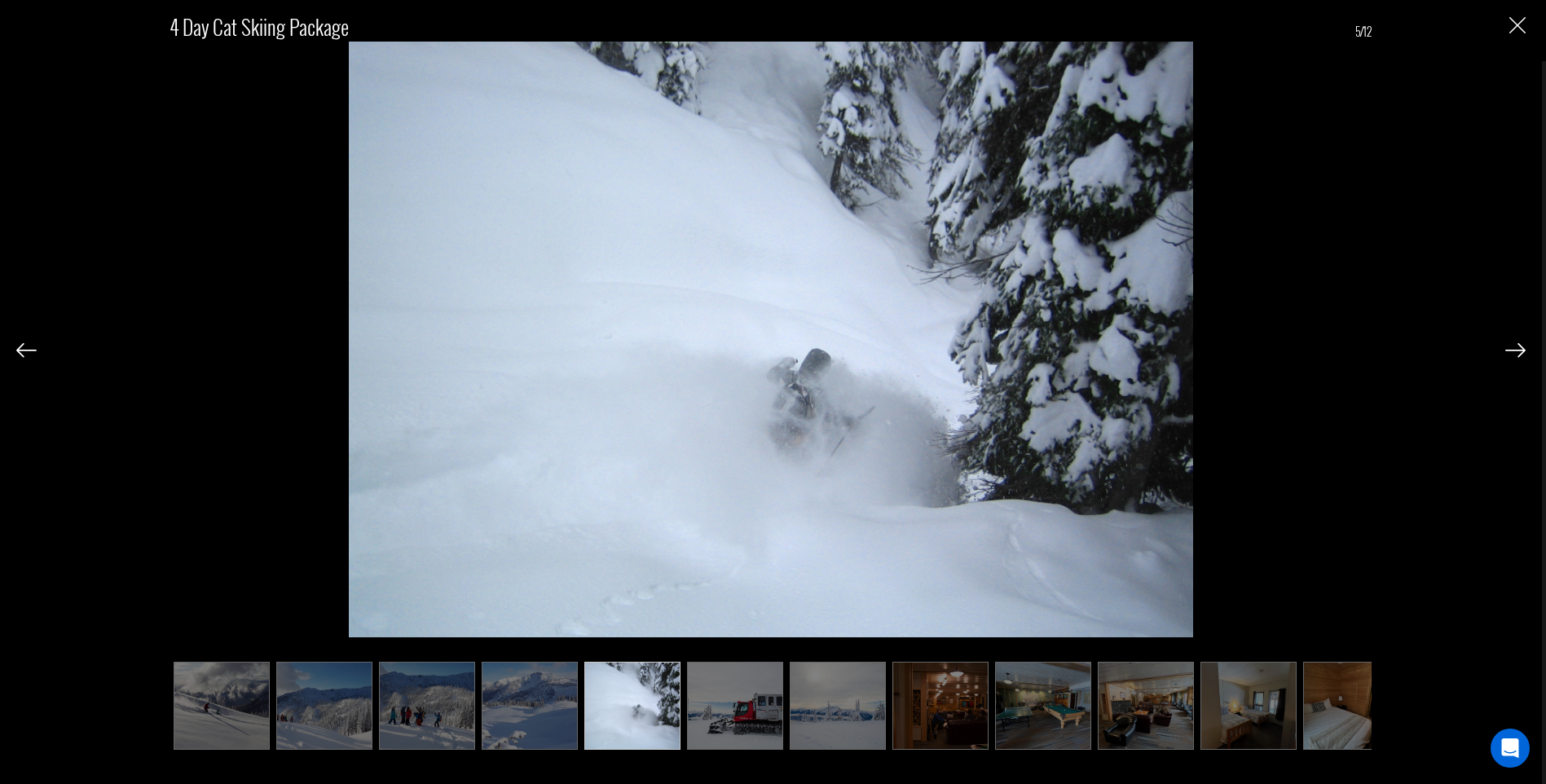
click at [557, 713] on img at bounding box center [529, 706] width 96 height 88
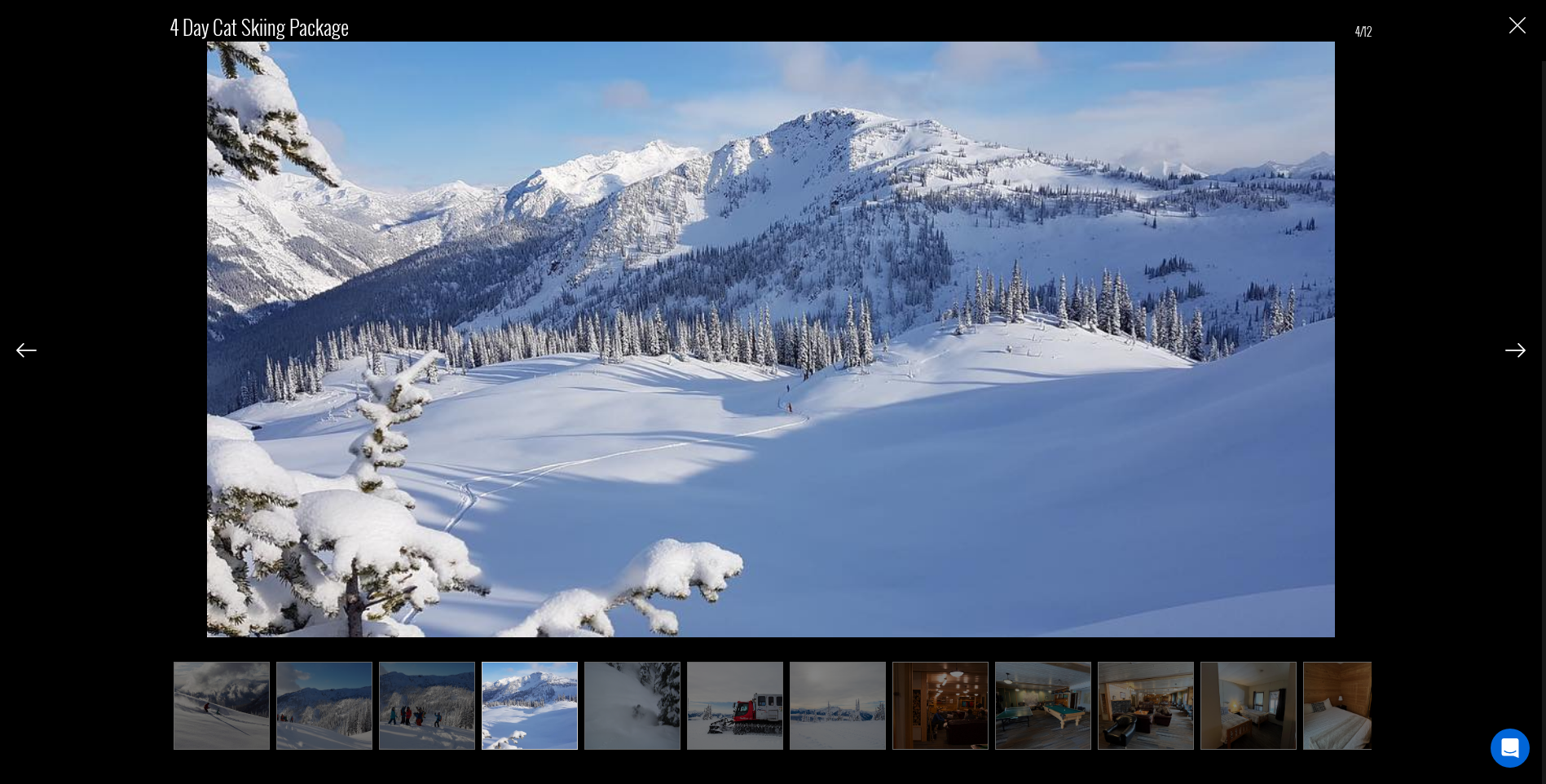
click at [495, 707] on img at bounding box center [529, 706] width 96 height 88
click at [501, 686] on img at bounding box center [529, 706] width 96 height 88
click at [454, 681] on img at bounding box center [427, 706] width 96 height 88
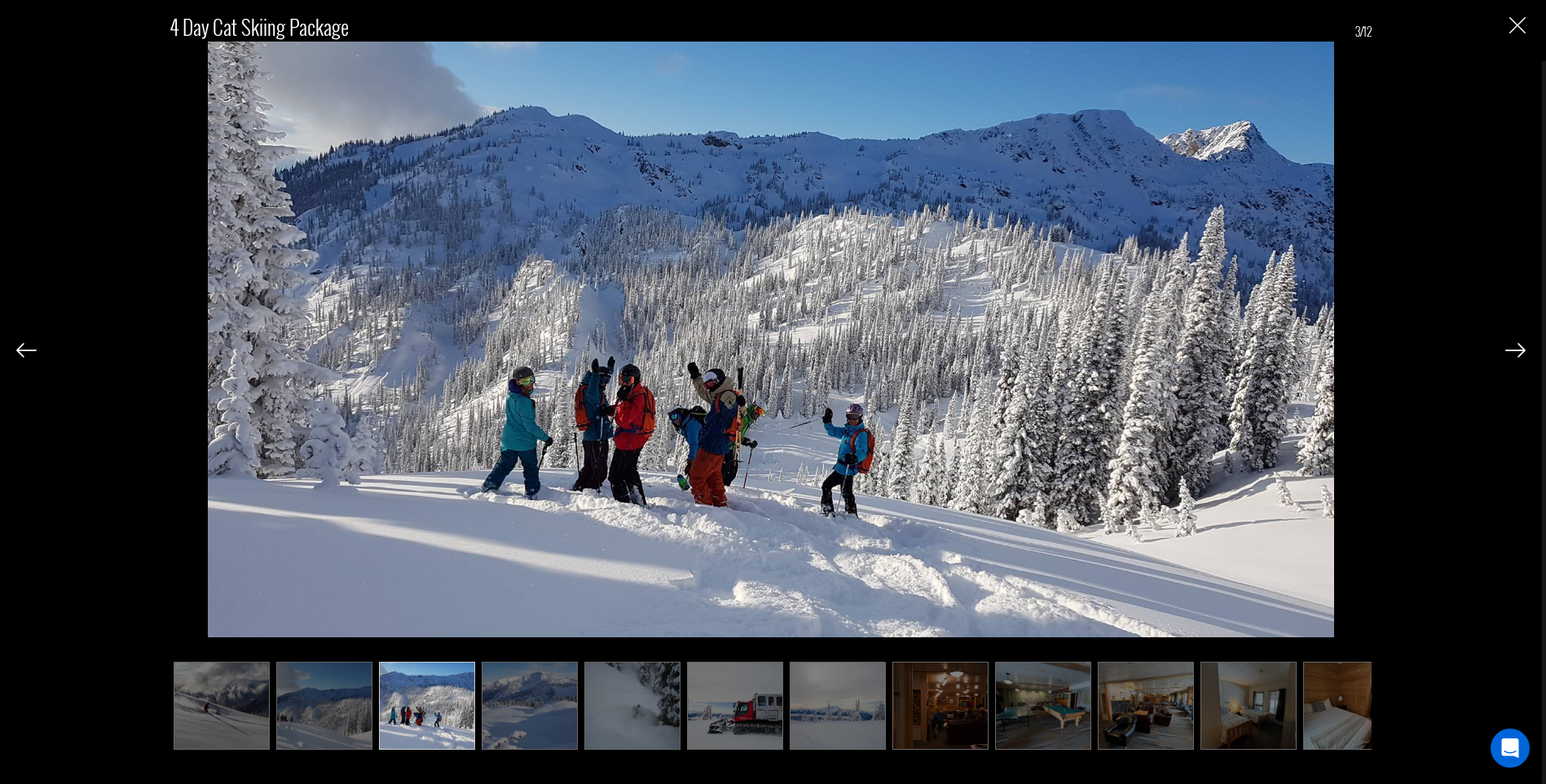
click at [352, 690] on img at bounding box center [324, 706] width 96 height 88
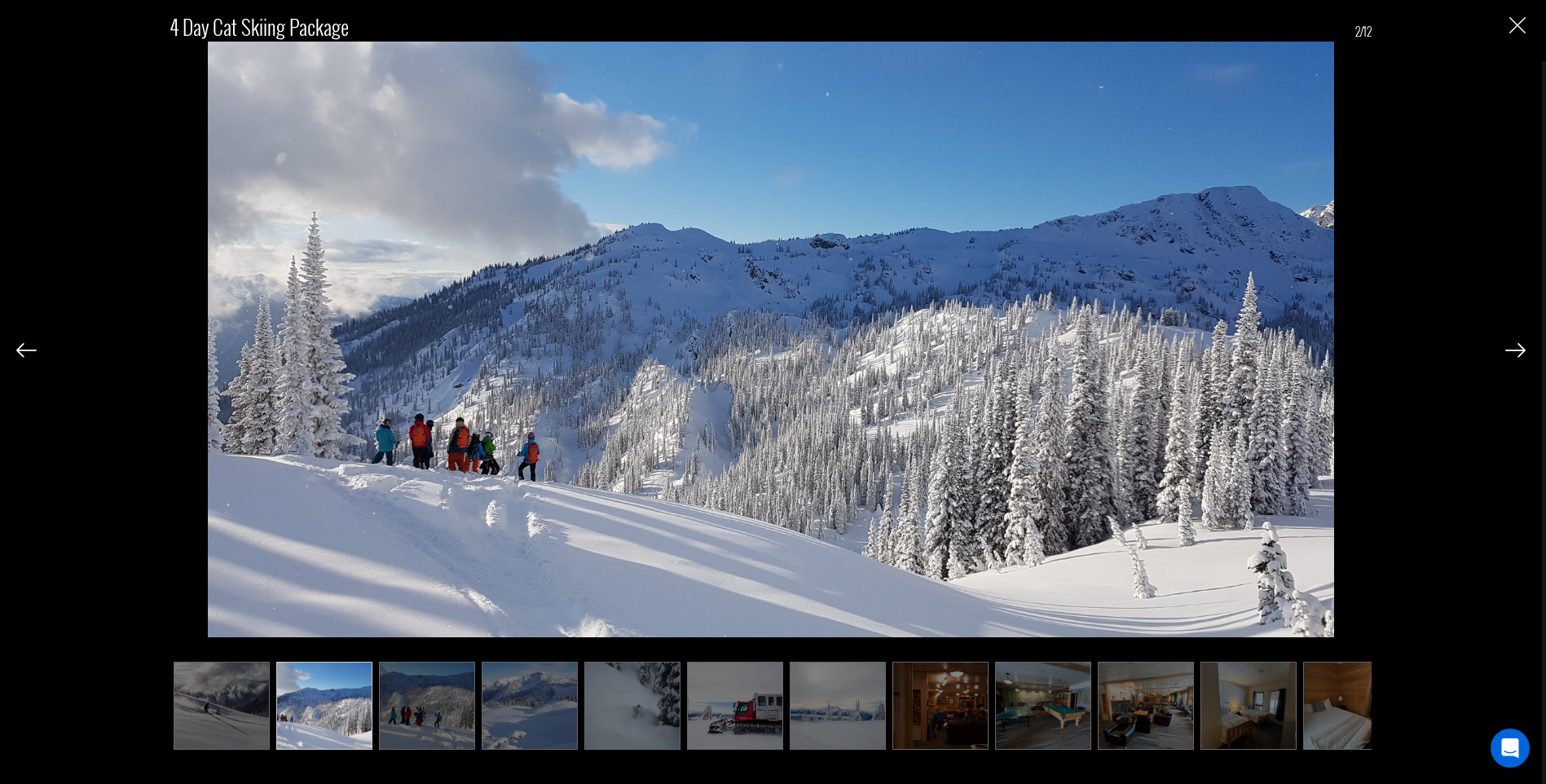
click at [248, 681] on img at bounding box center [221, 706] width 96 height 88
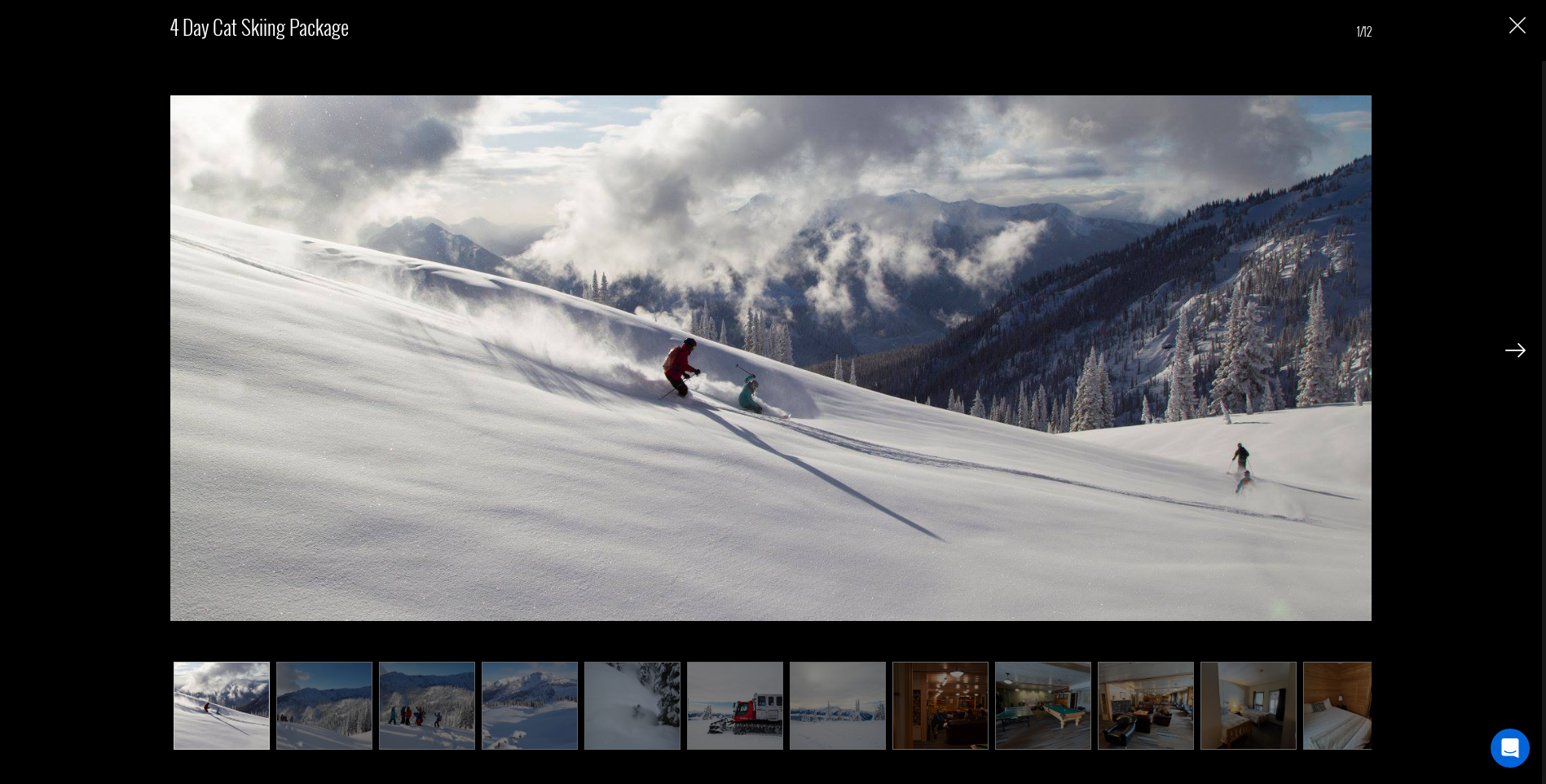
click at [1504, 16] on div "4 Day Cat Skiing Package 1/12" at bounding box center [771, 372] width 1509 height 744
click at [1515, 27] on img "Close" at bounding box center [1517, 25] width 17 height 17
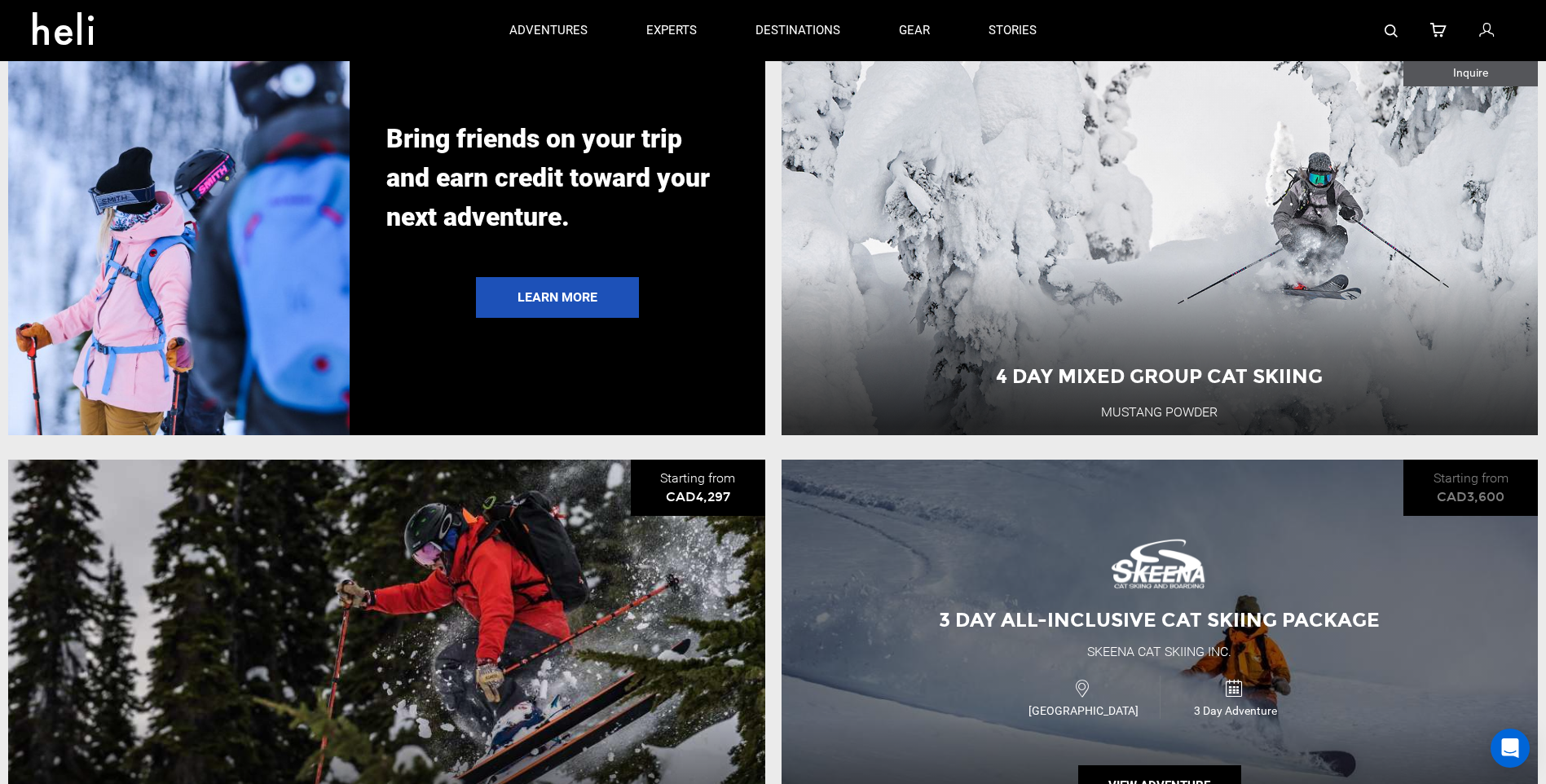
scroll to position [4400, 0]
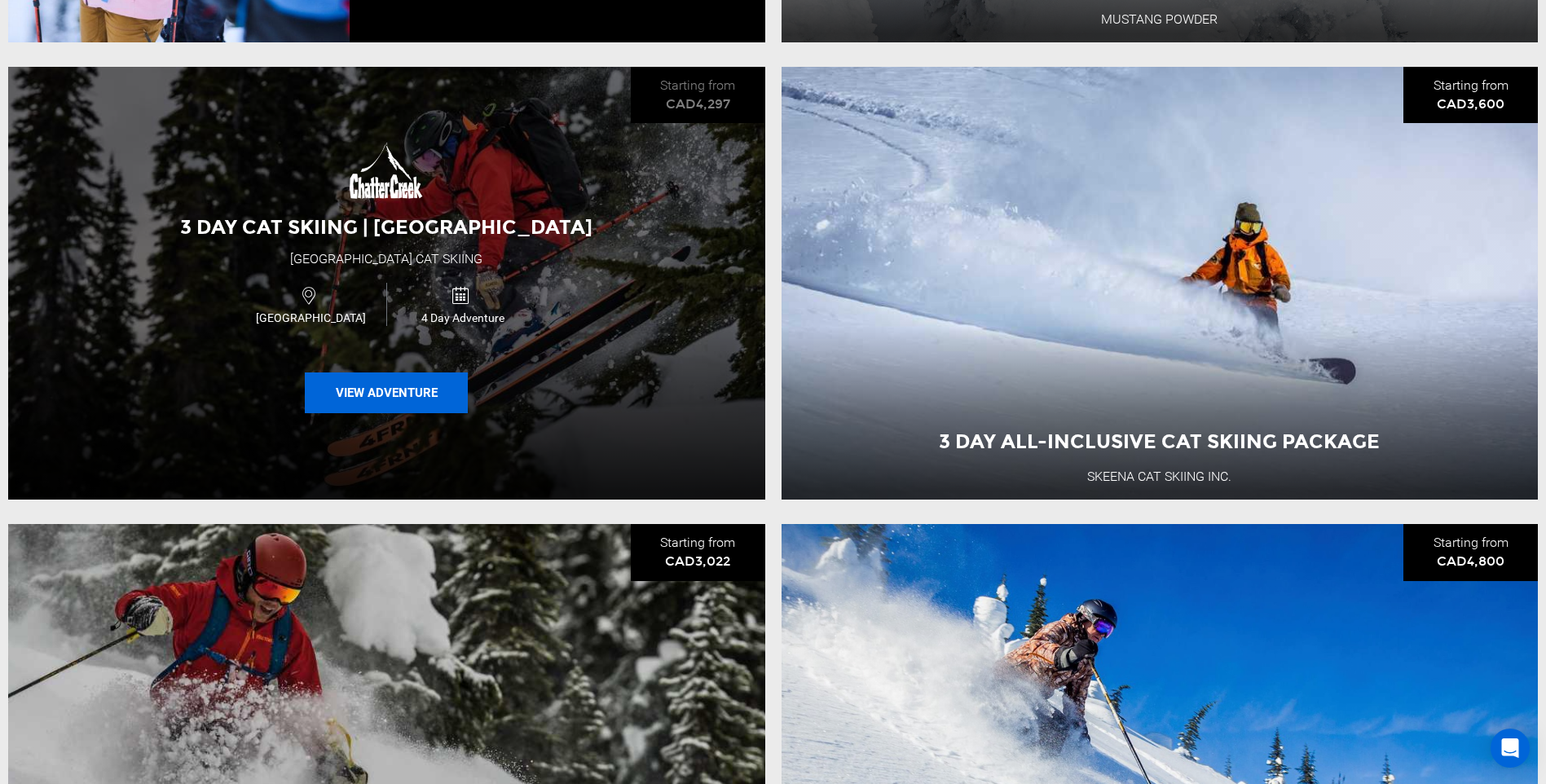
click at [370, 414] on button "View Adventure" at bounding box center [385, 392] width 163 height 40
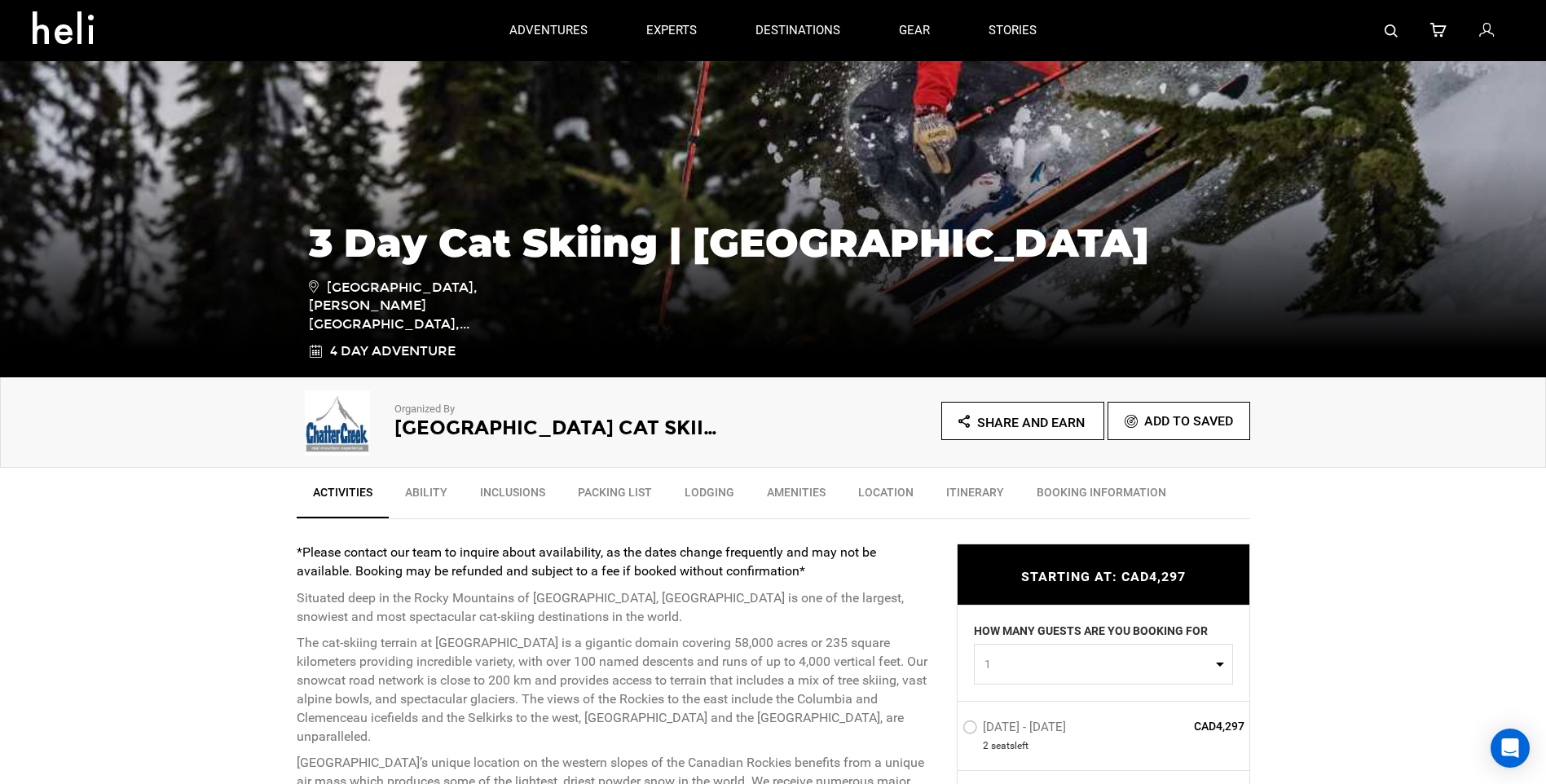
scroll to position [489, 0]
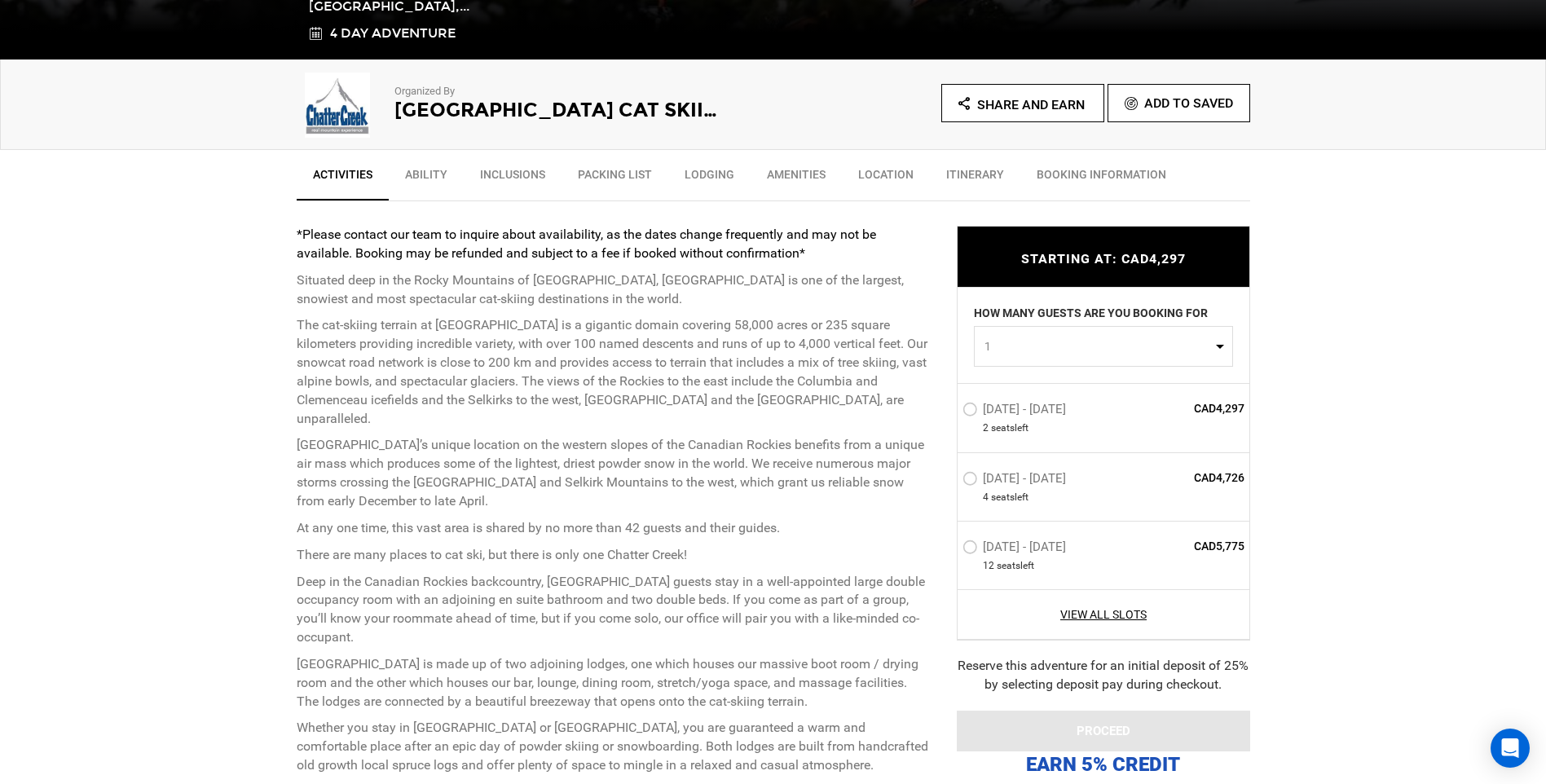
click at [1064, 358] on button "1" at bounding box center [1103, 346] width 259 height 40
click at [1044, 409] on link "2" at bounding box center [1103, 415] width 258 height 29
select select "2"
click at [1120, 619] on link "View All Slots" at bounding box center [1103, 614] width 282 height 17
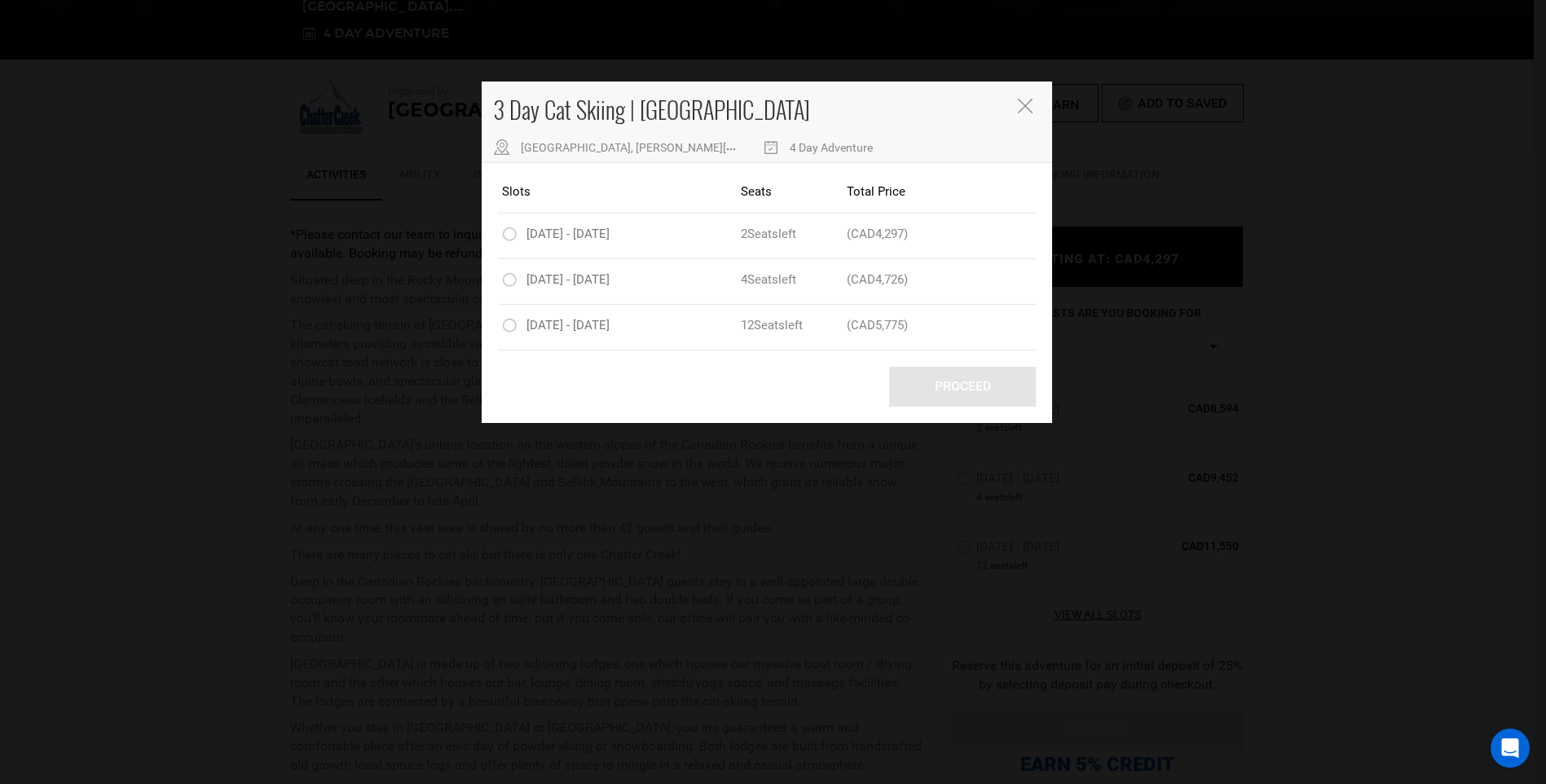
click at [1015, 117] on div "3 Day Cat Skiing | Chatter Creek Chatter Creek Mountain Lodges, Bush River Road…" at bounding box center [766, 122] width 570 height 82
click at [1037, 110] on div "3 Day Cat Skiing | Chatter Creek Chatter Creek Mountain Lodges, Bush River Road…" at bounding box center [766, 122] width 570 height 82
click at [1020, 106] on icon "Close" at bounding box center [1025, 106] width 15 height 15
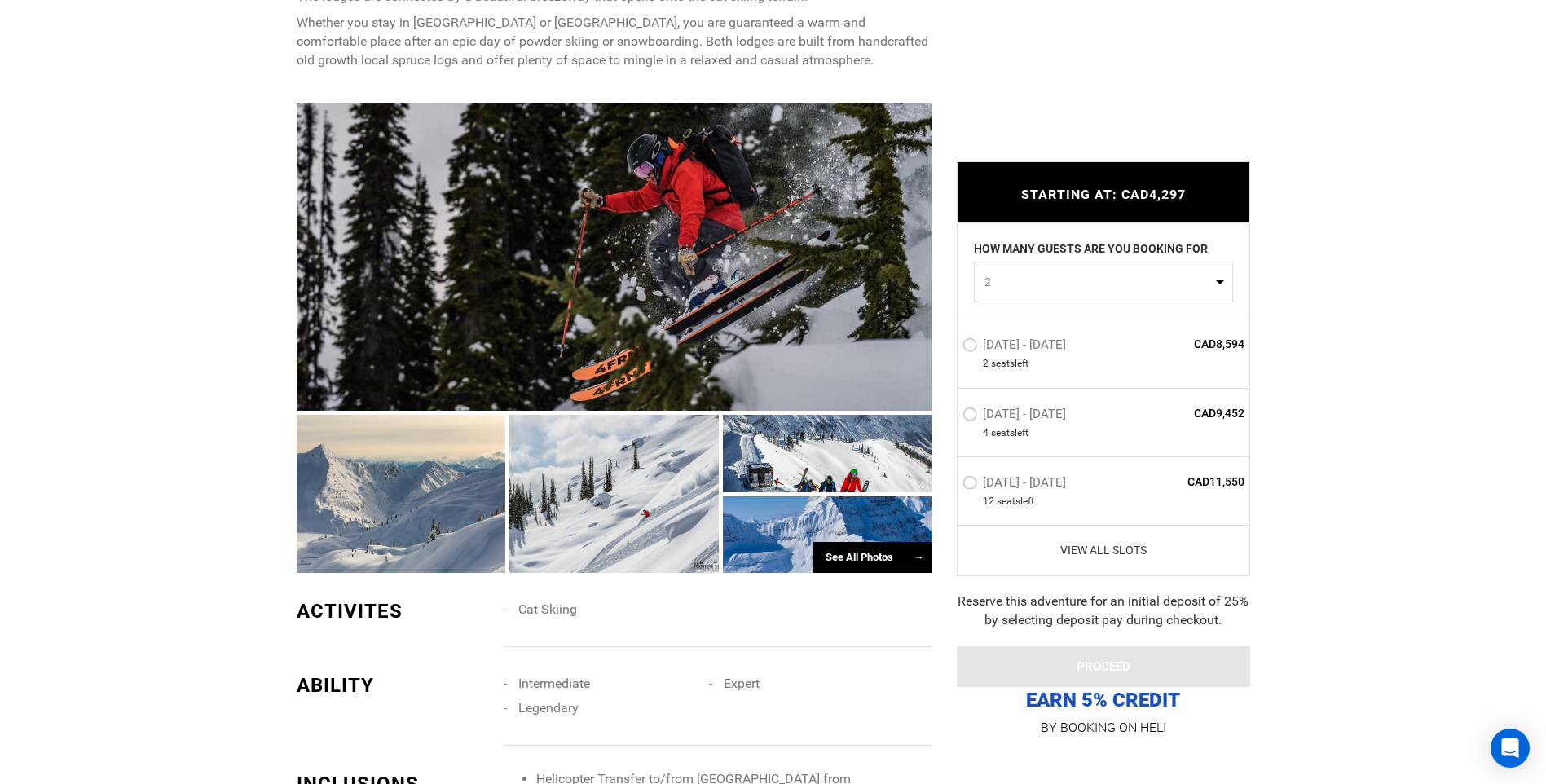
scroll to position [1222, 0]
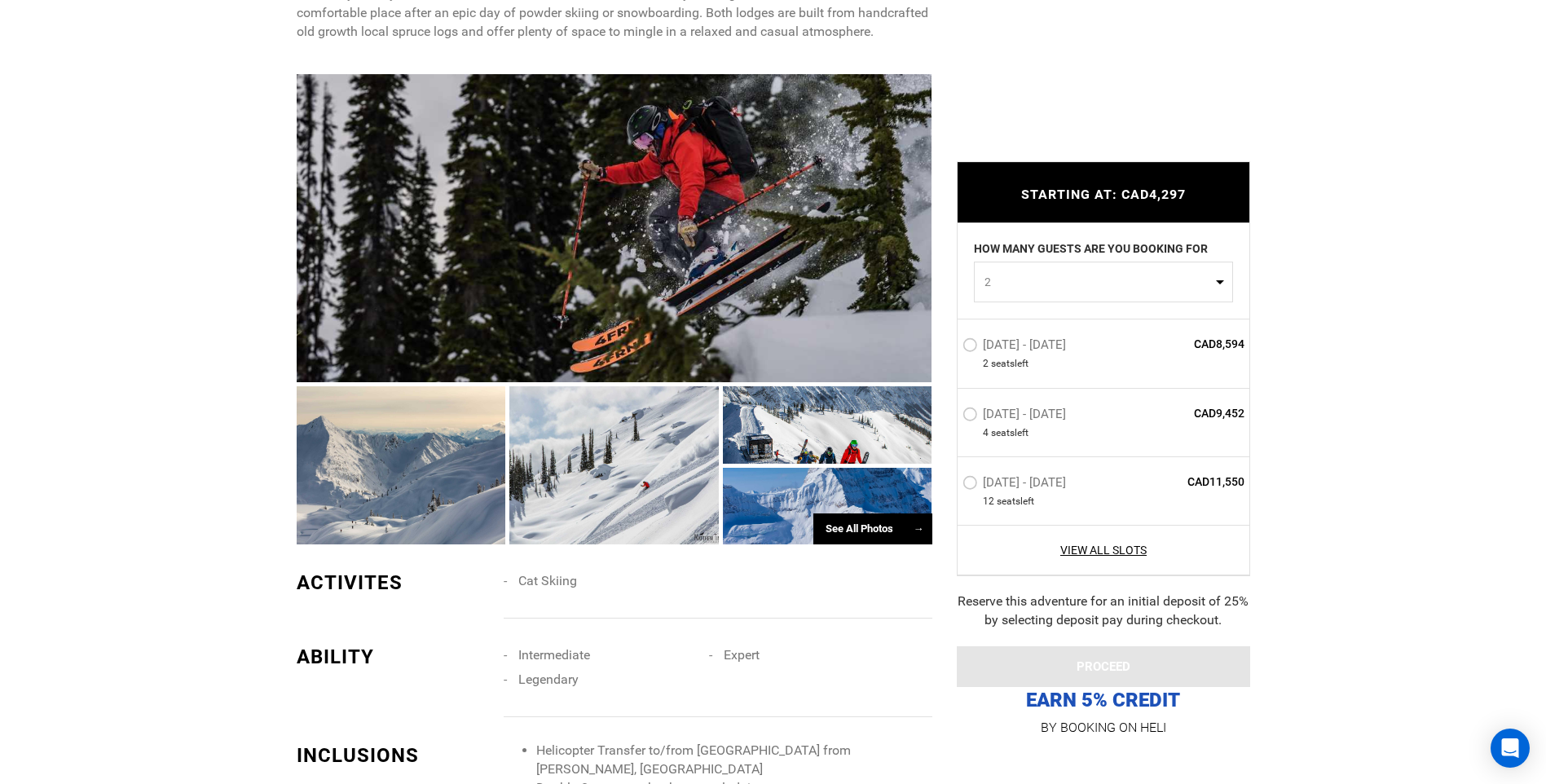
click at [856, 513] on div "See All Photos →" at bounding box center [872, 529] width 119 height 32
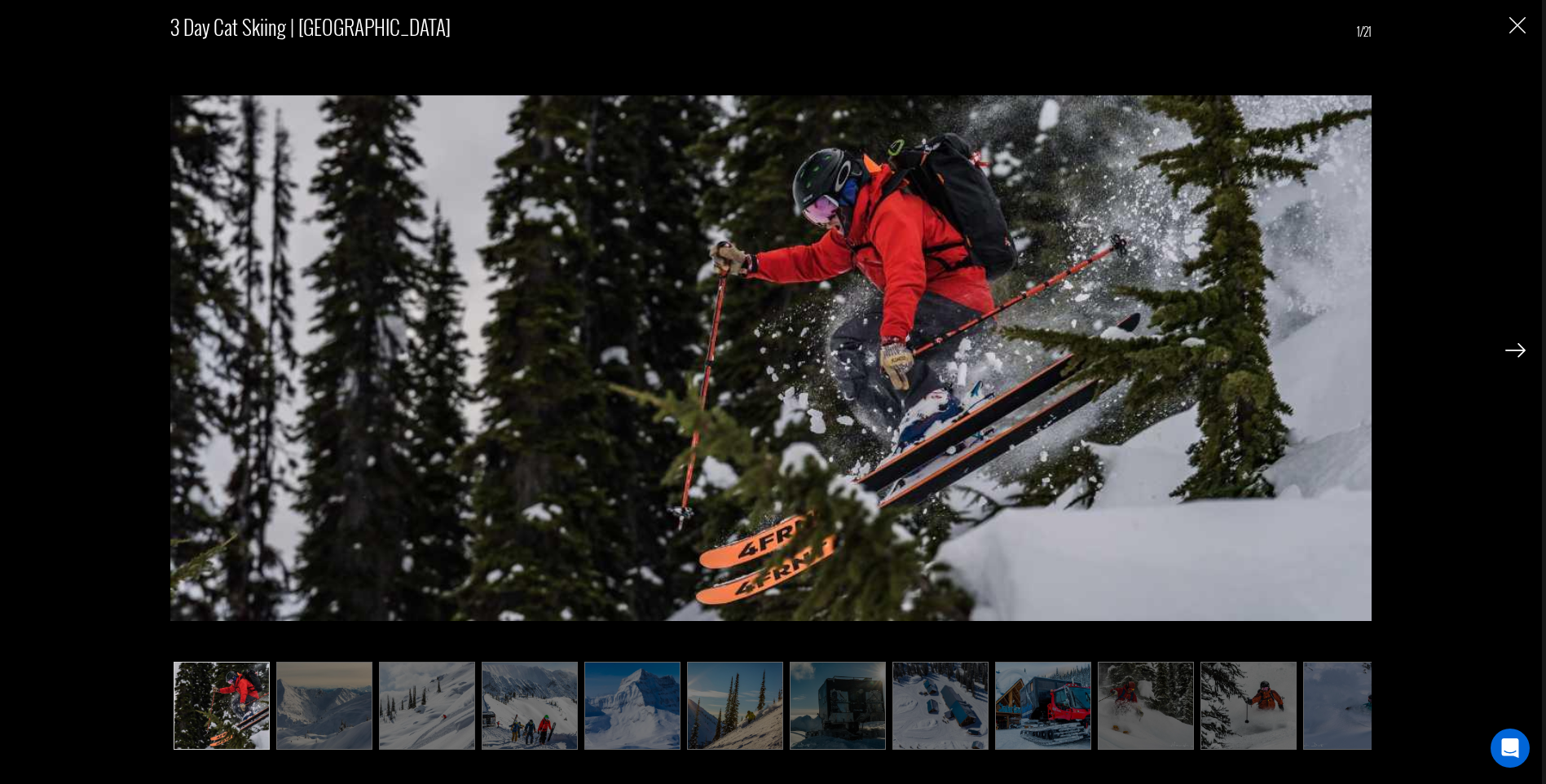
click at [347, 672] on img at bounding box center [324, 706] width 96 height 88
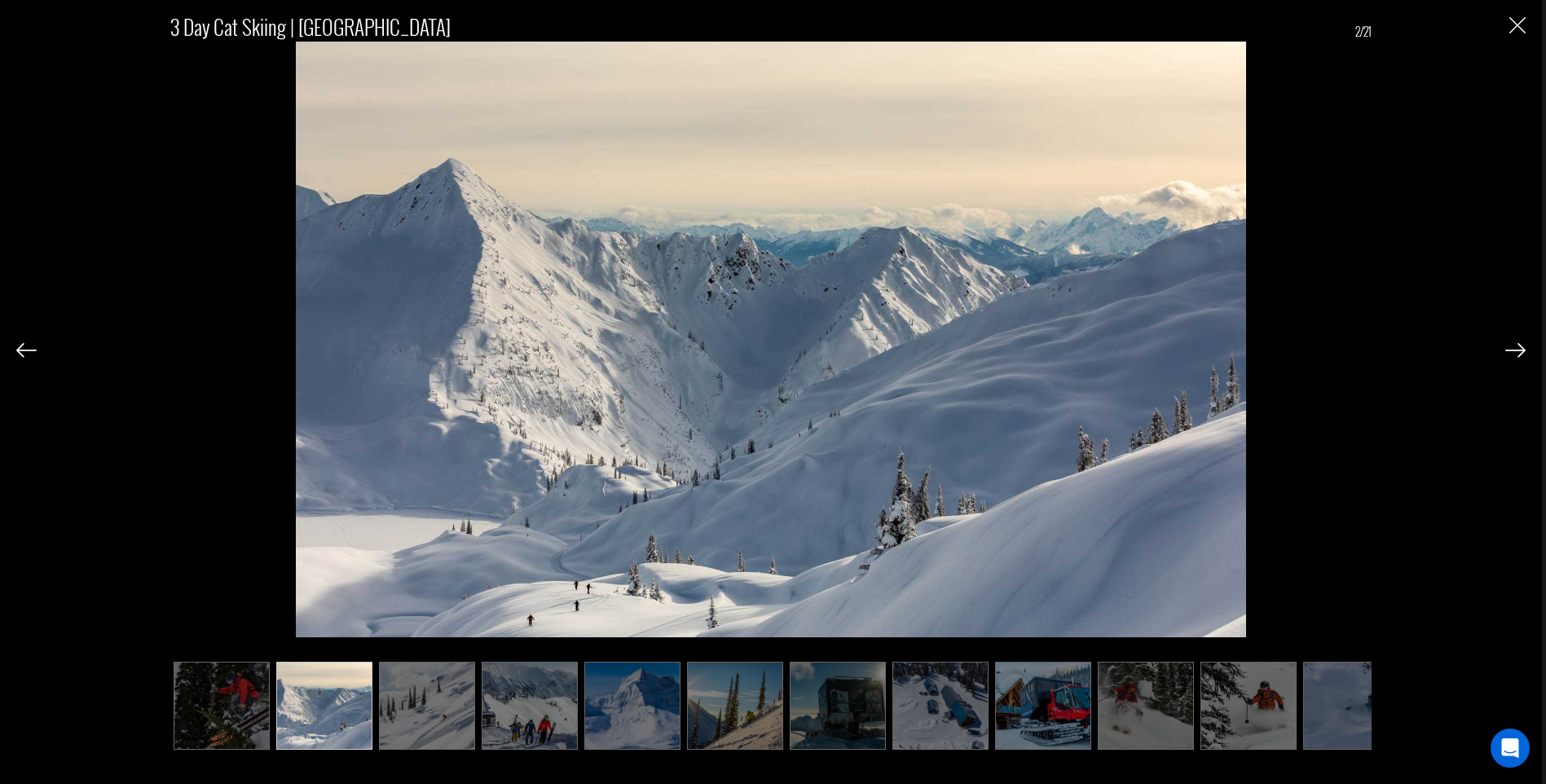
click at [416, 703] on img at bounding box center [427, 706] width 96 height 88
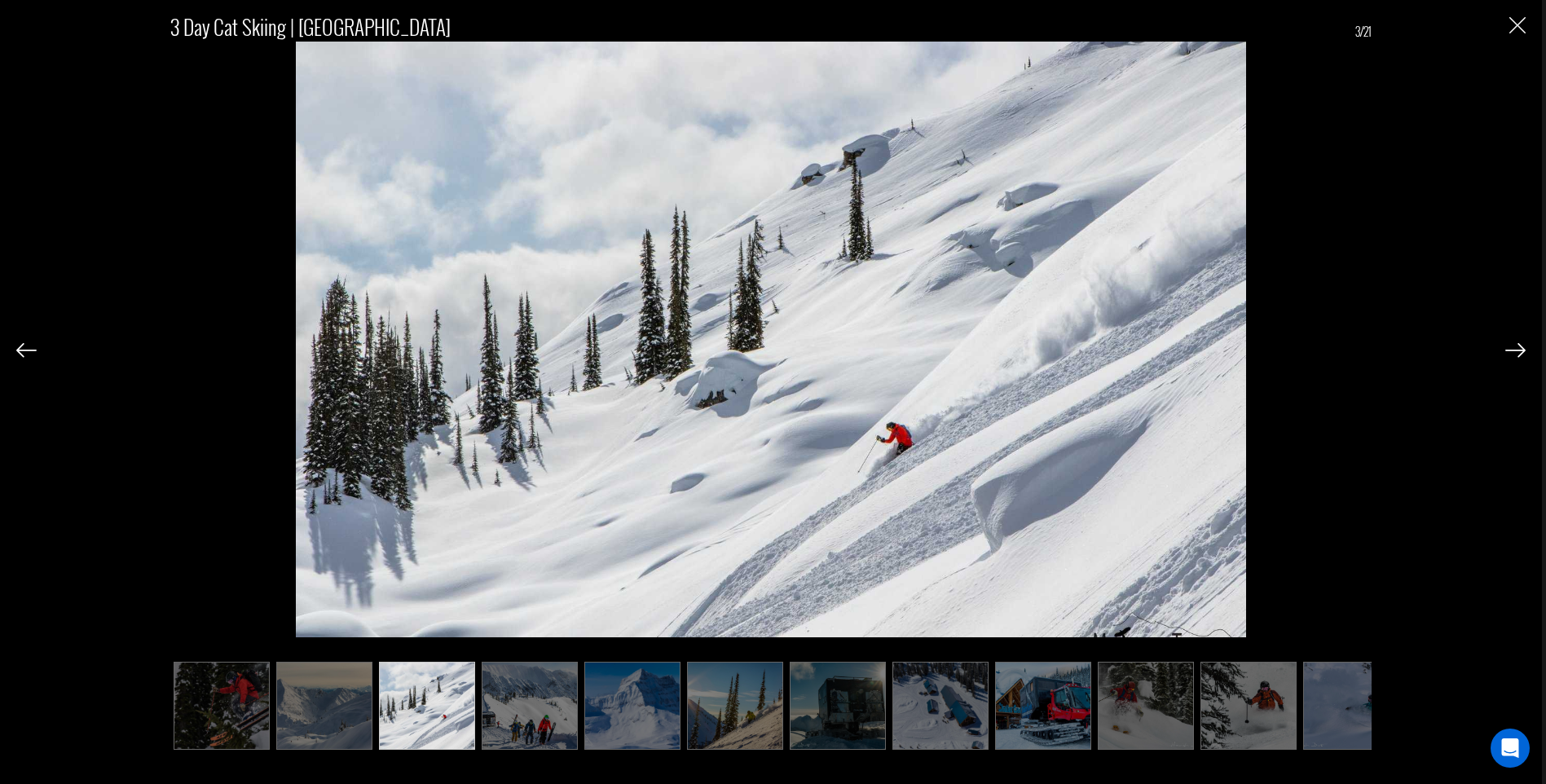
click at [498, 707] on img at bounding box center [529, 706] width 96 height 88
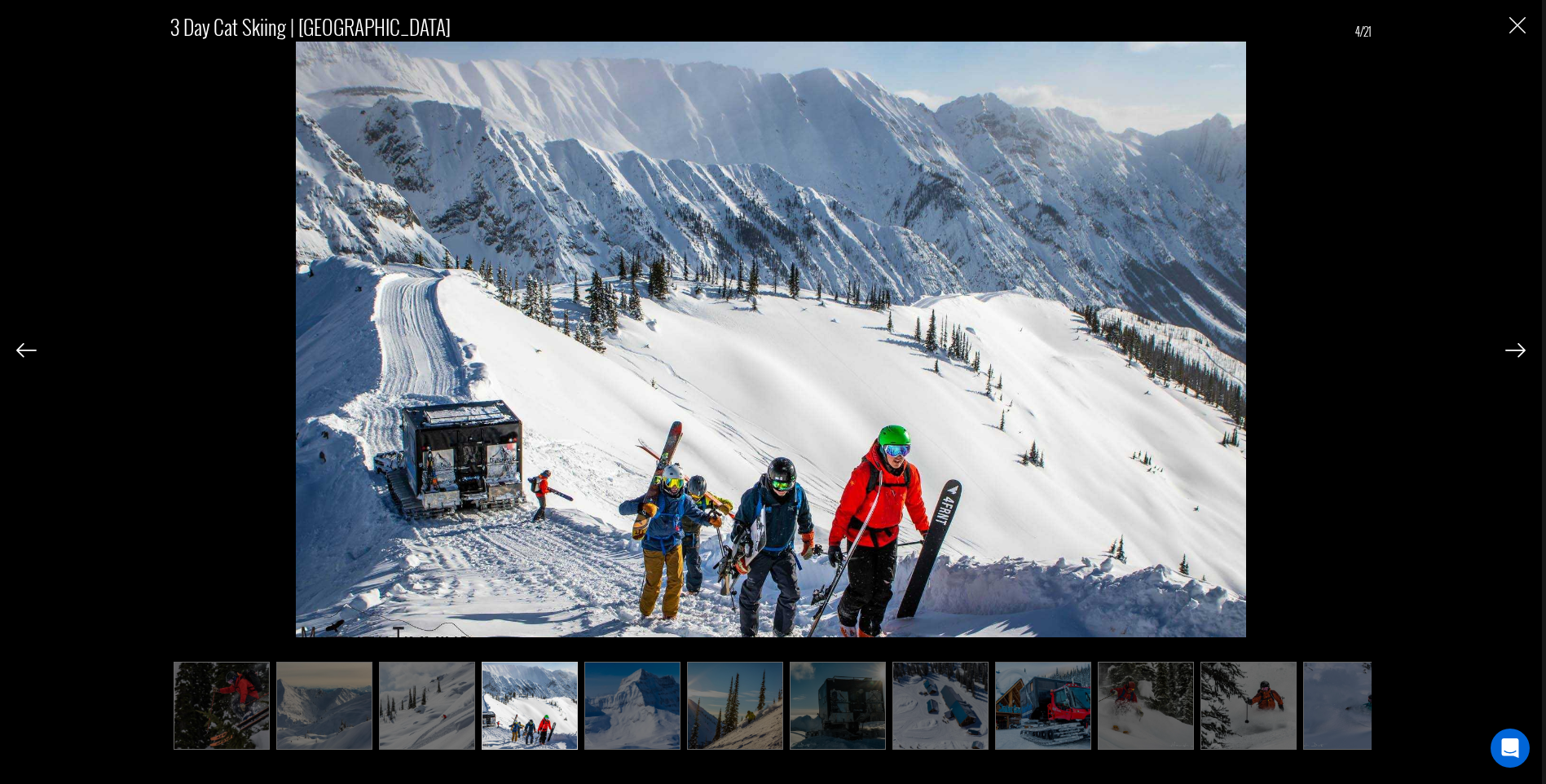
click at [620, 711] on img at bounding box center [632, 706] width 96 height 88
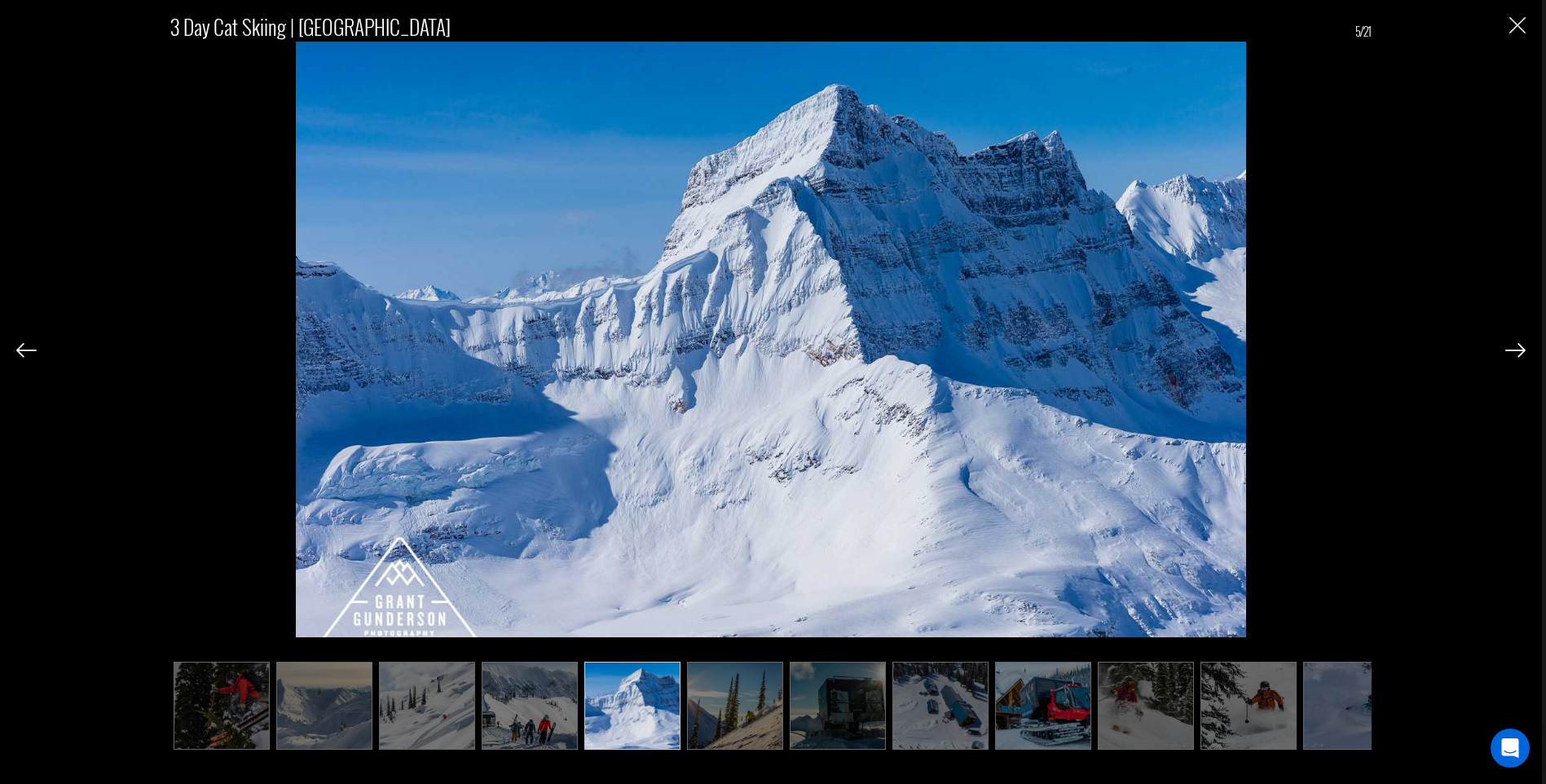
click at [731, 716] on img at bounding box center [735, 706] width 96 height 88
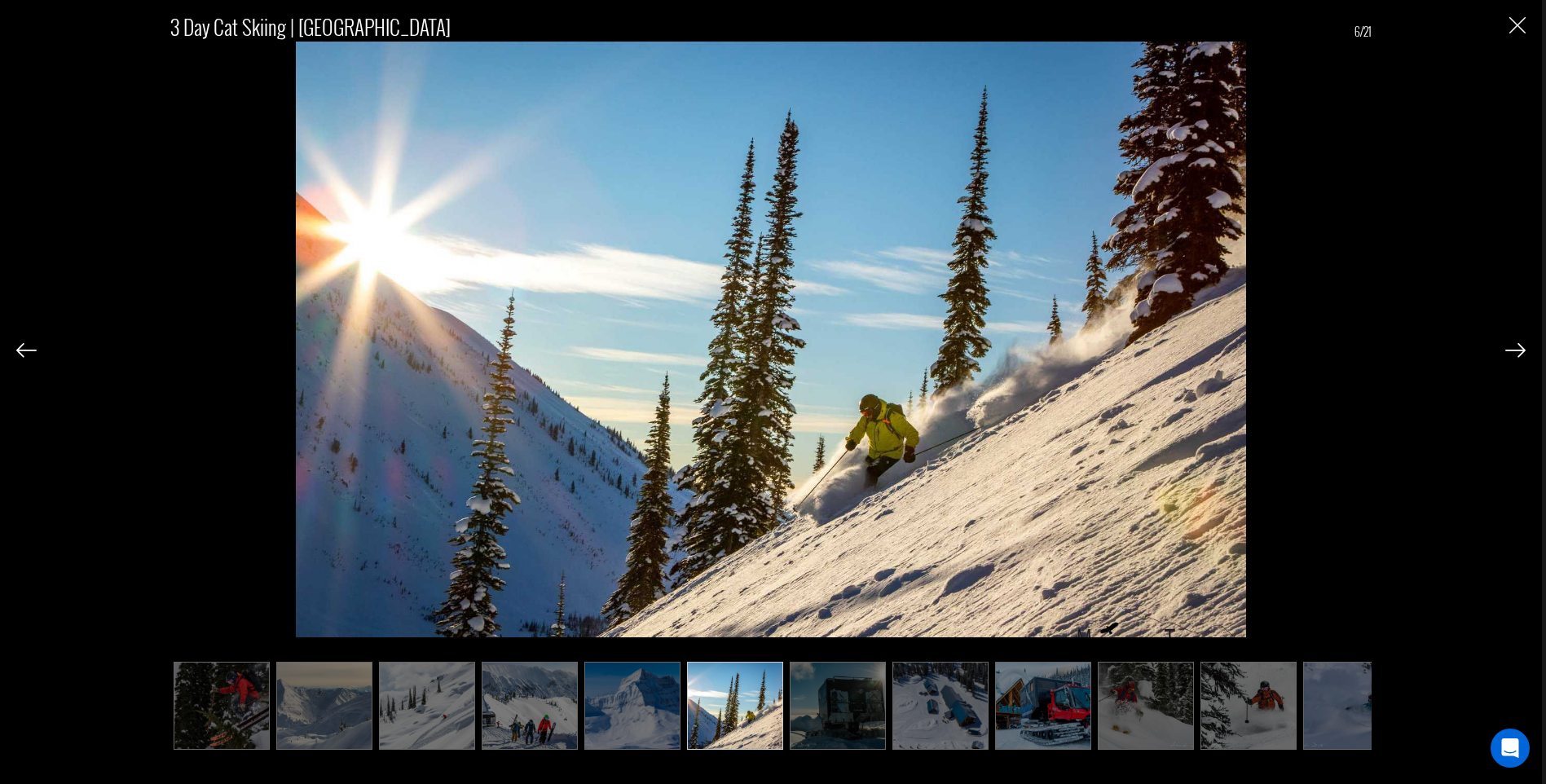
click at [831, 705] on img at bounding box center [837, 706] width 96 height 88
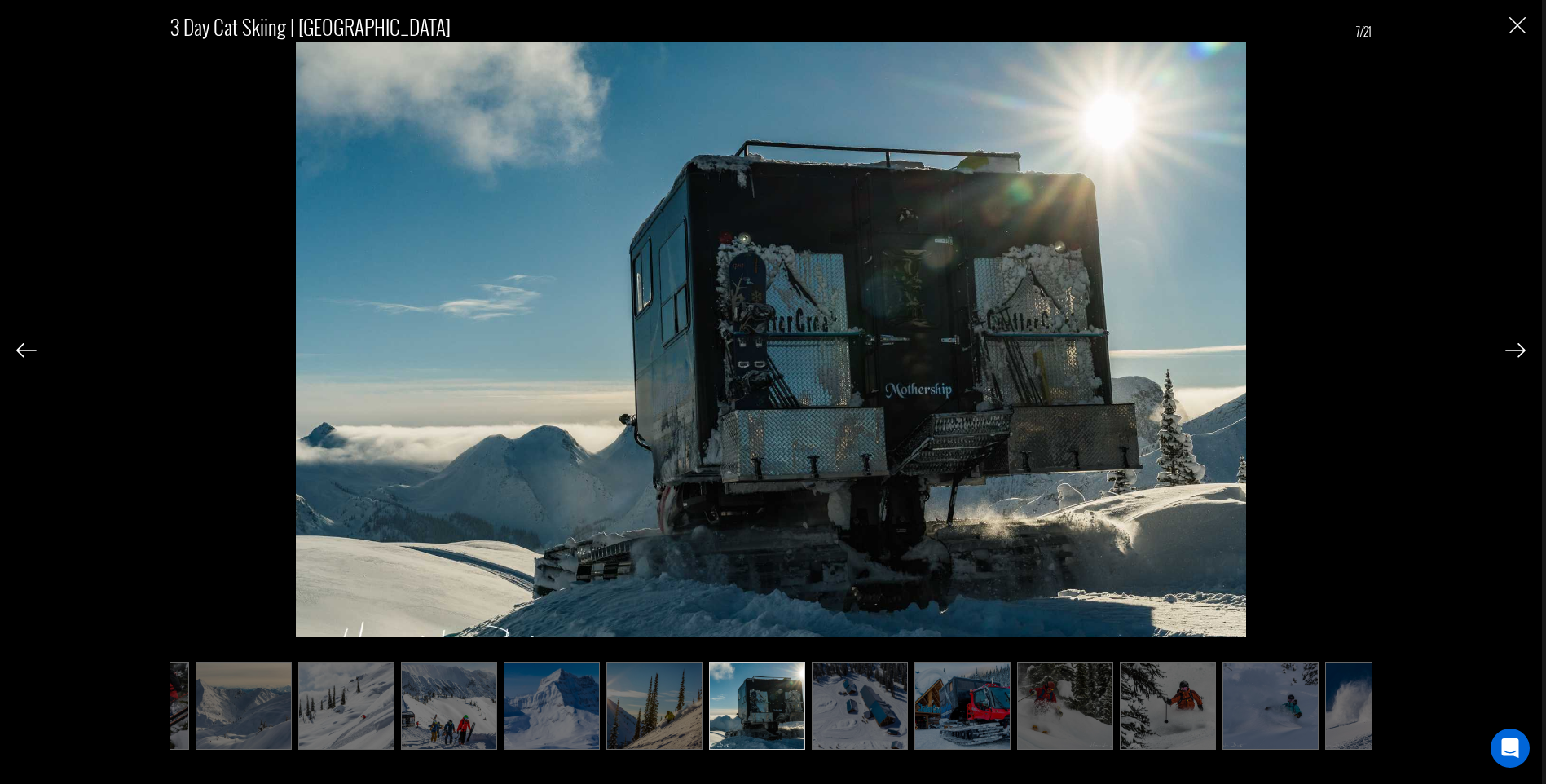
click at [927, 705] on img at bounding box center [962, 706] width 96 height 88
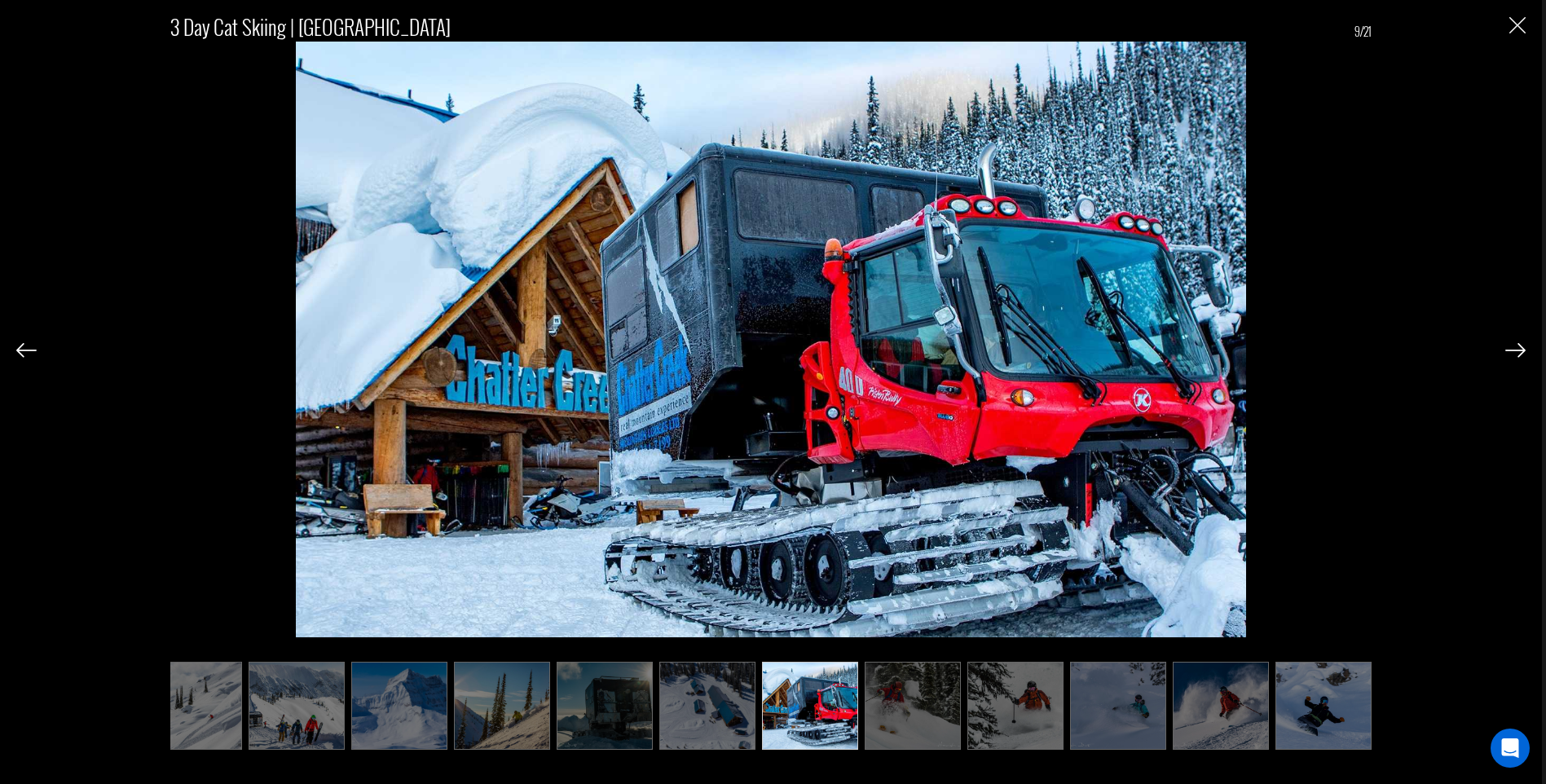
scroll to position [0, 245]
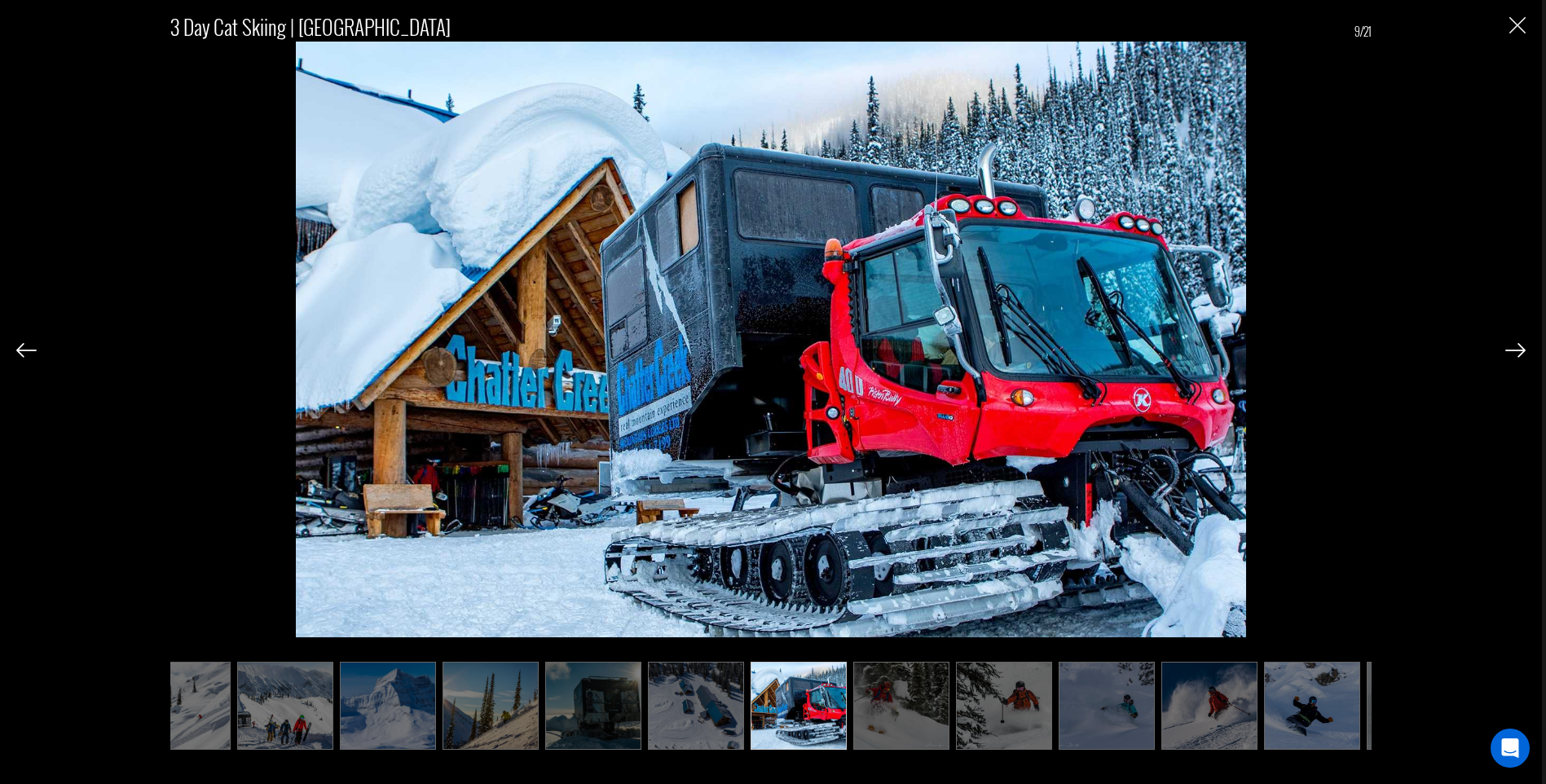
click at [898, 706] on img at bounding box center [901, 706] width 96 height 88
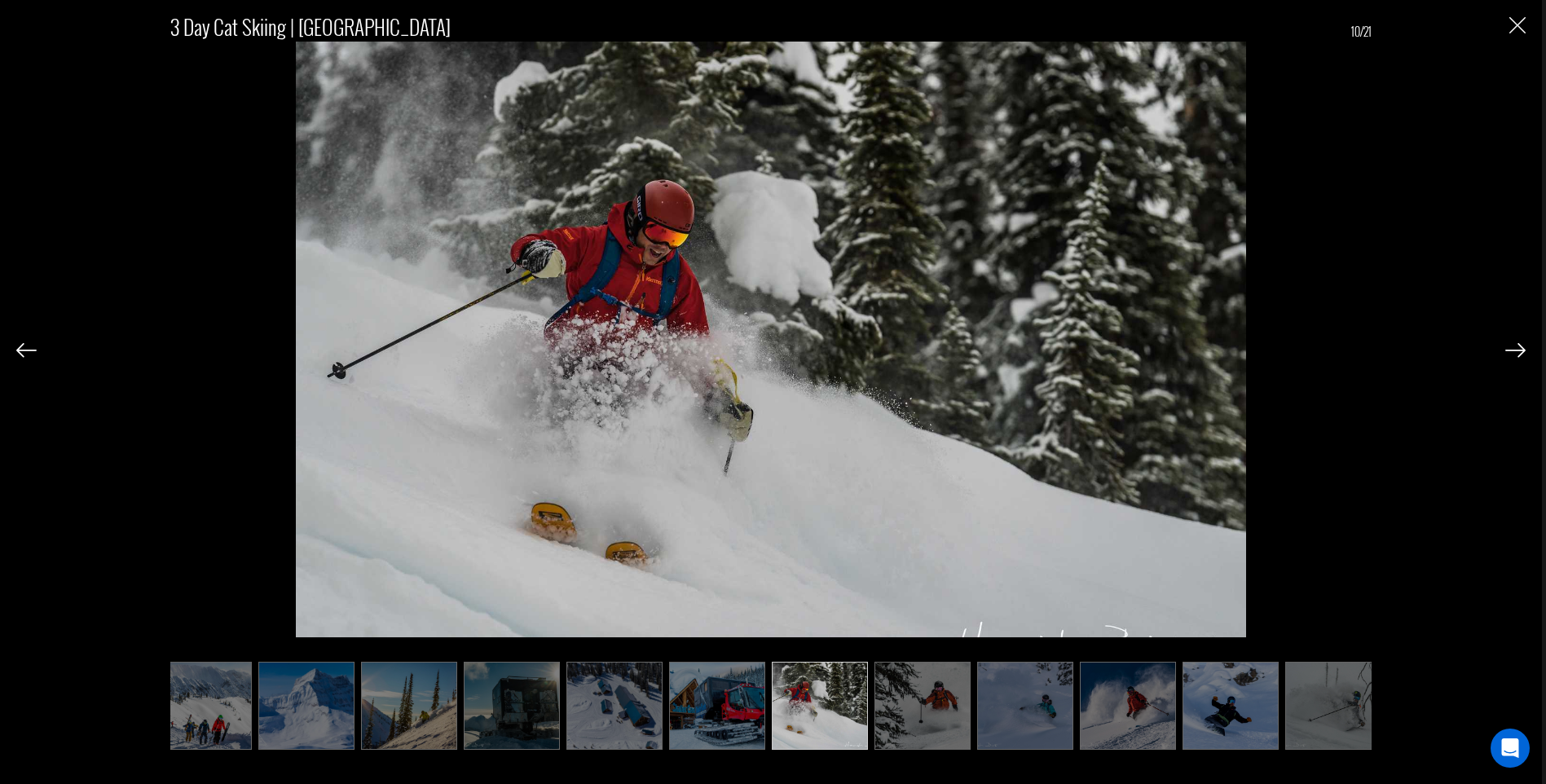
click at [947, 710] on img at bounding box center [922, 706] width 96 height 88
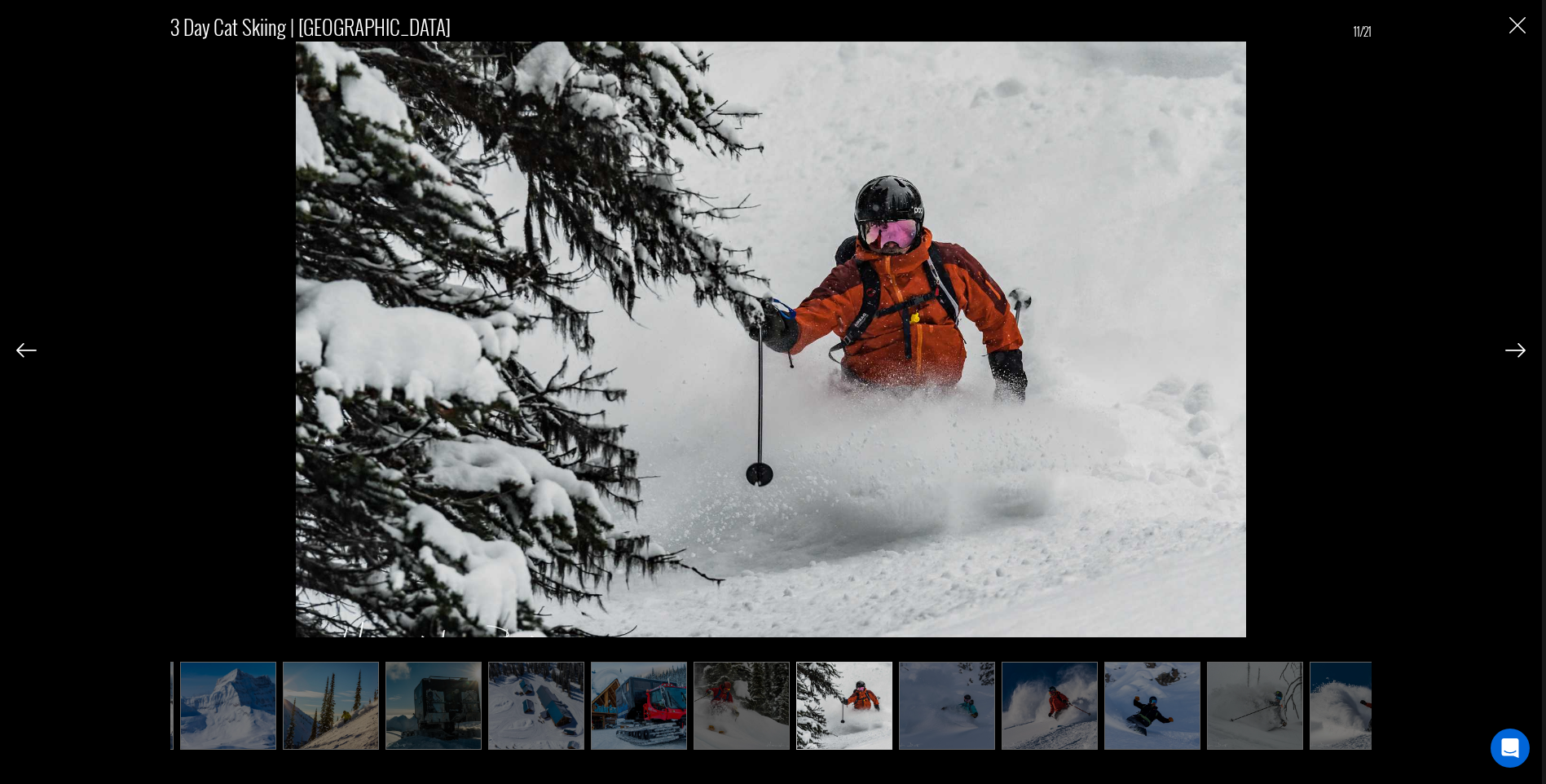
click at [968, 711] on img at bounding box center [946, 706] width 96 height 88
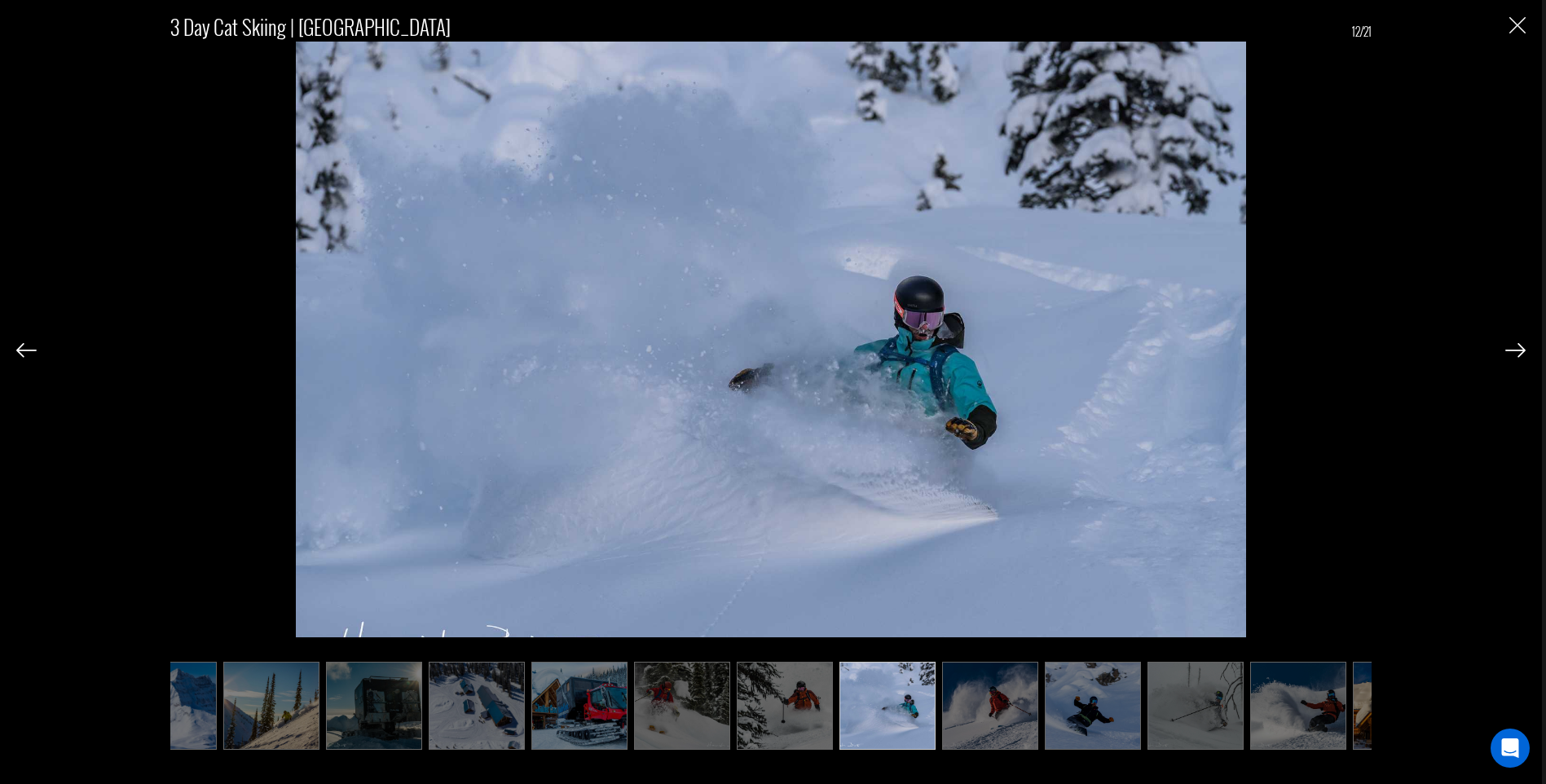
click at [997, 716] on img at bounding box center [990, 706] width 96 height 88
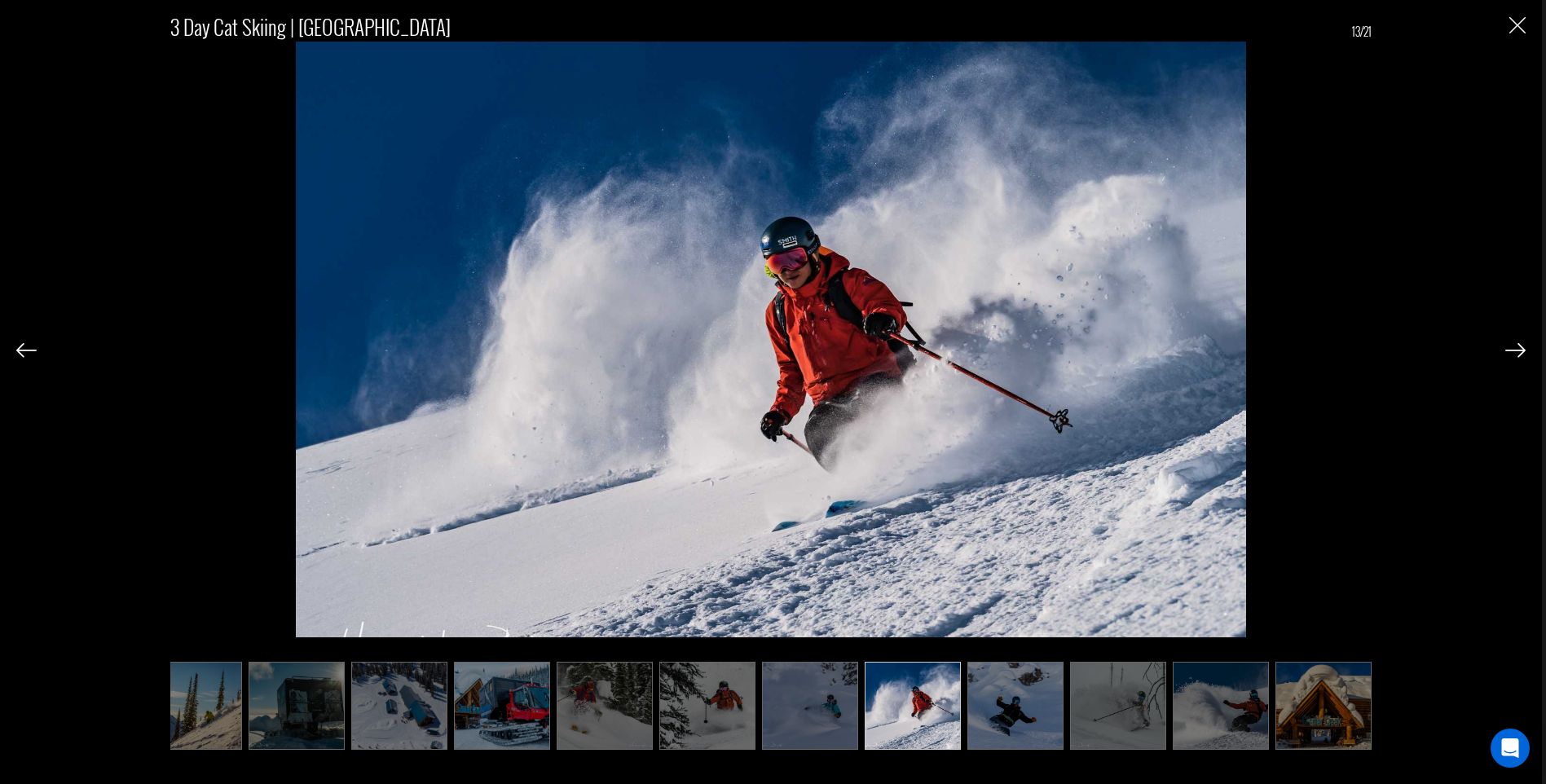
click at [1044, 723] on img at bounding box center [1015, 706] width 96 height 88
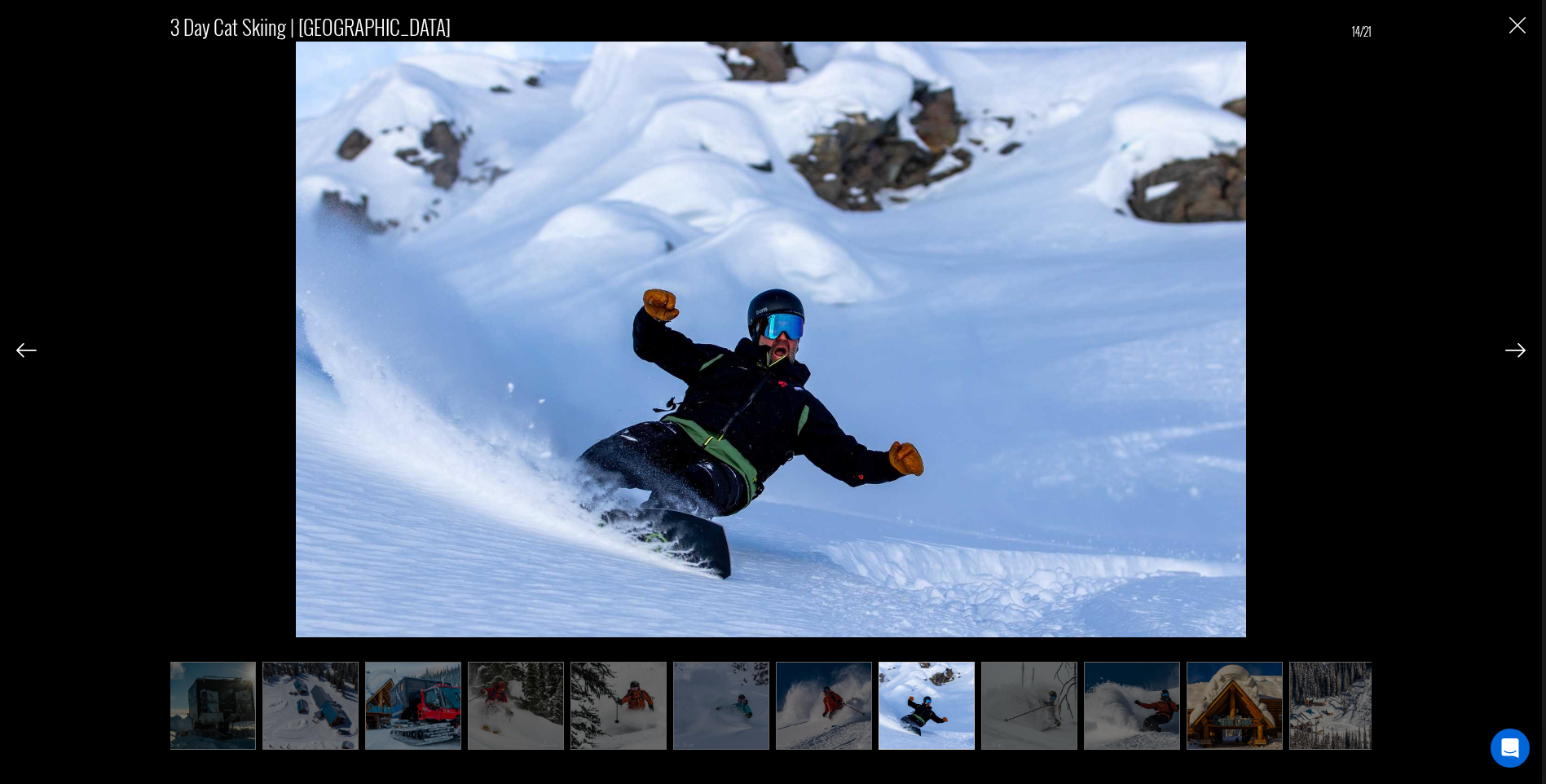
click at [1059, 726] on img at bounding box center [1029, 706] width 96 height 88
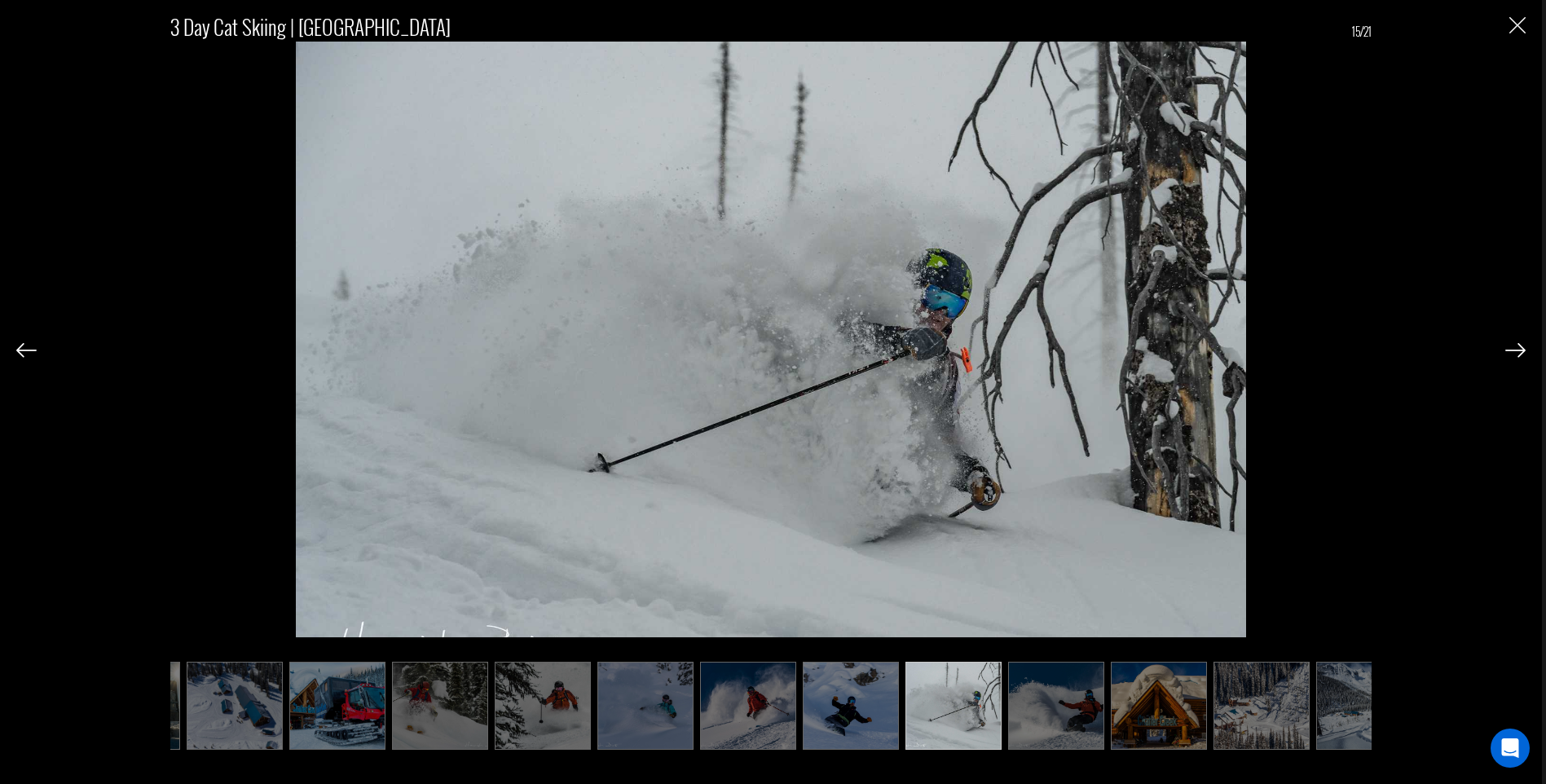
click at [1052, 727] on img at bounding box center [1056, 706] width 96 height 88
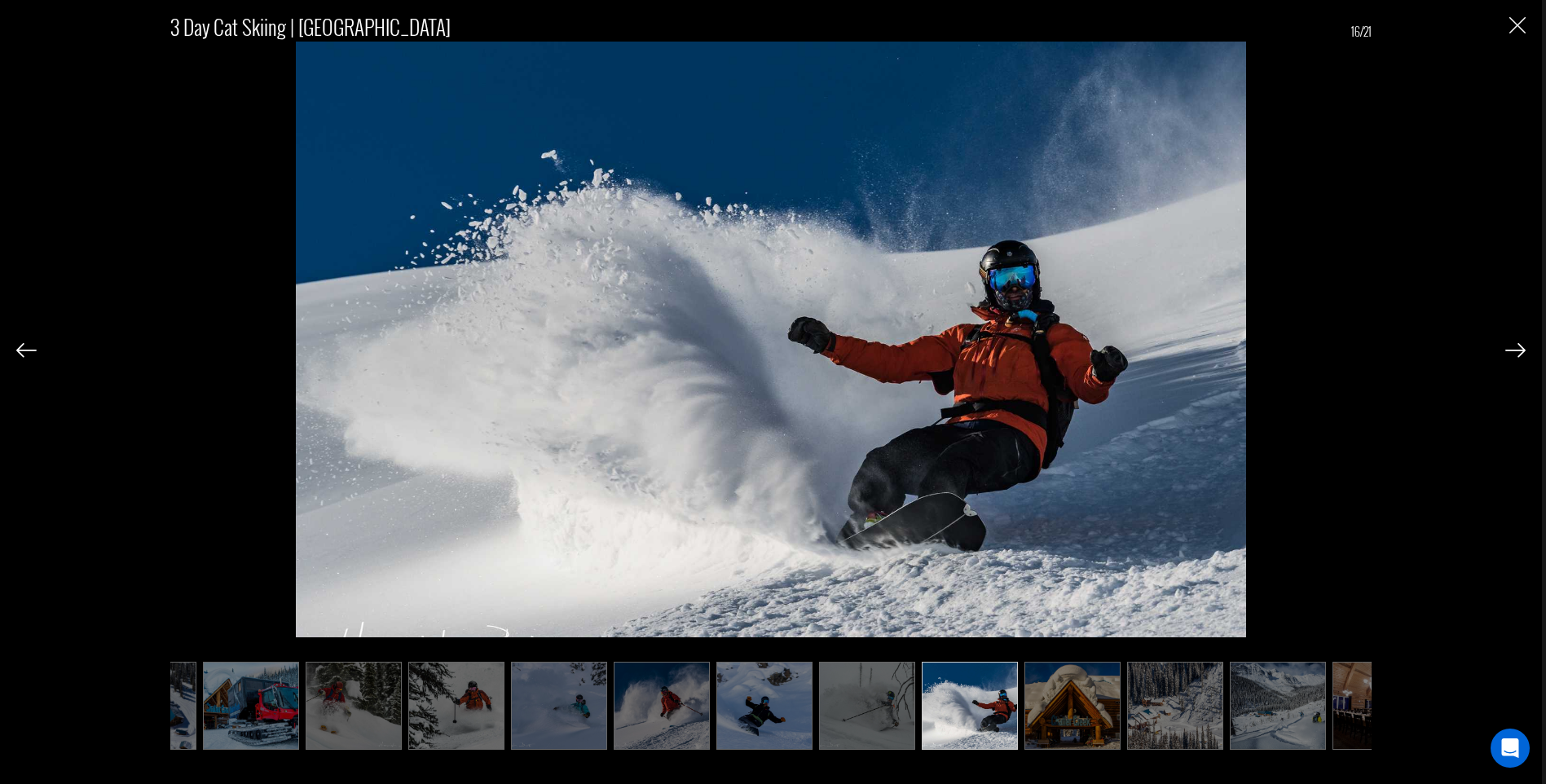
click at [1066, 726] on img at bounding box center [1072, 706] width 96 height 88
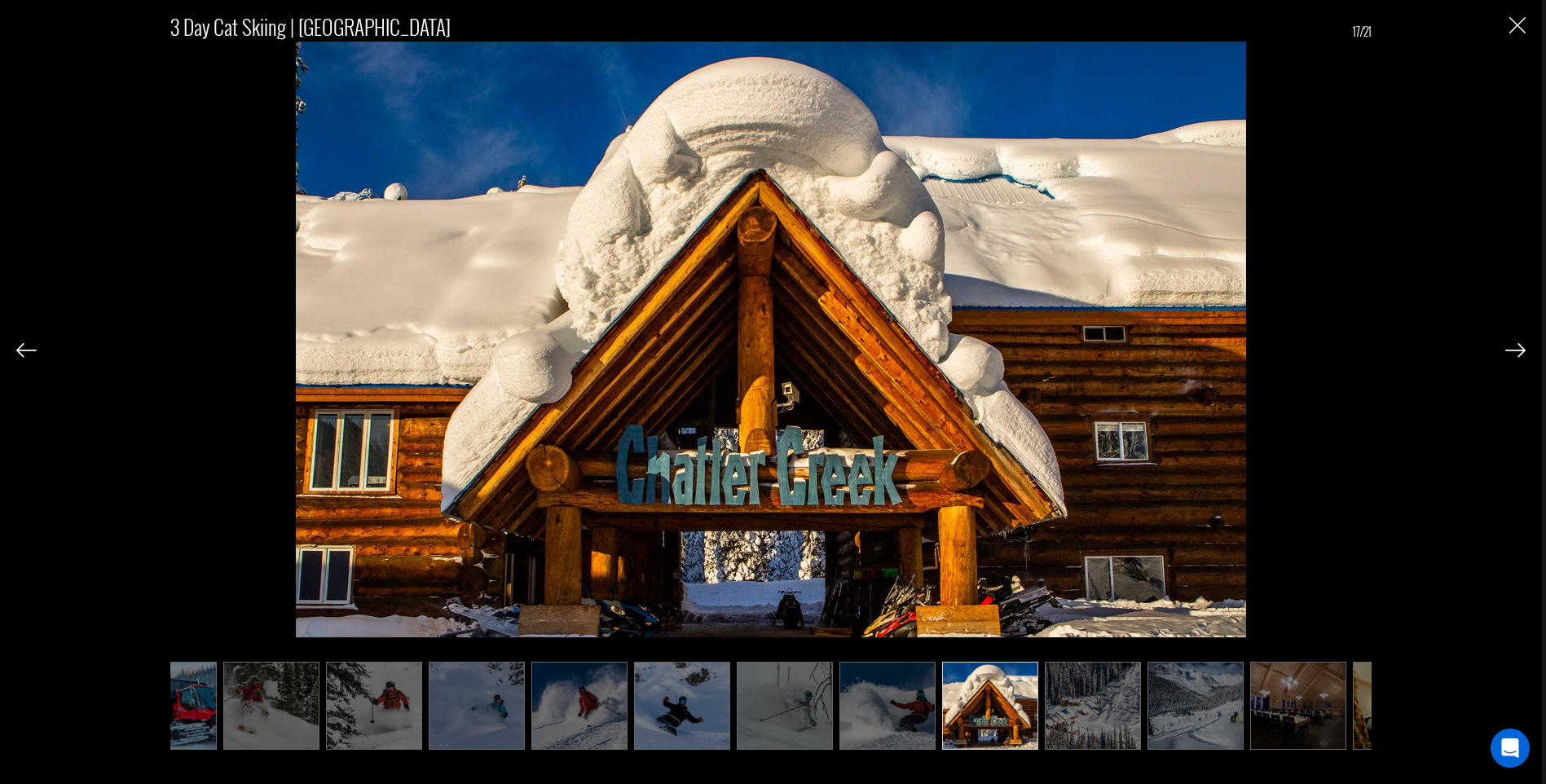
click at [1066, 726] on img at bounding box center [1092, 706] width 96 height 88
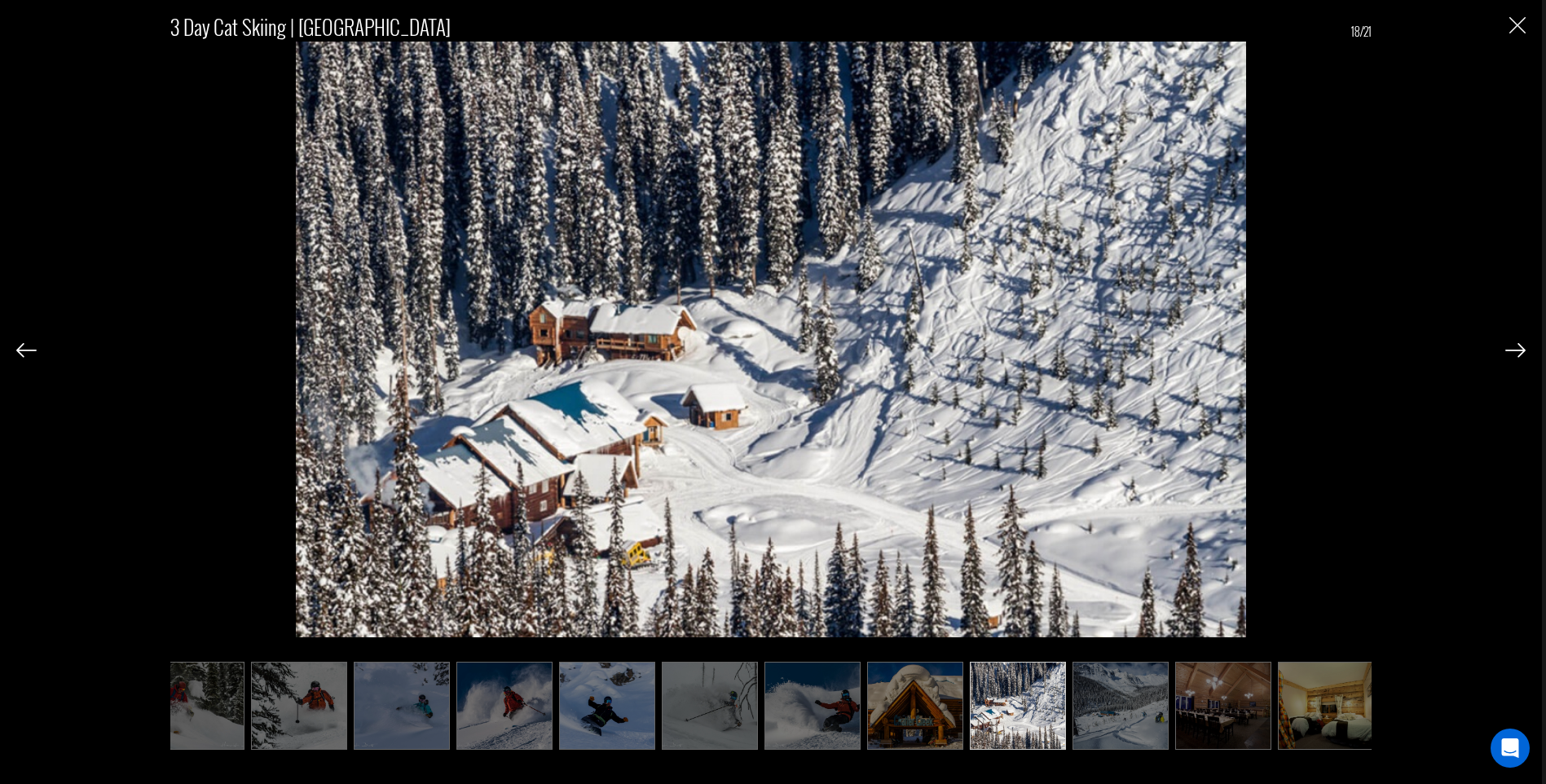
scroll to position [0, 955]
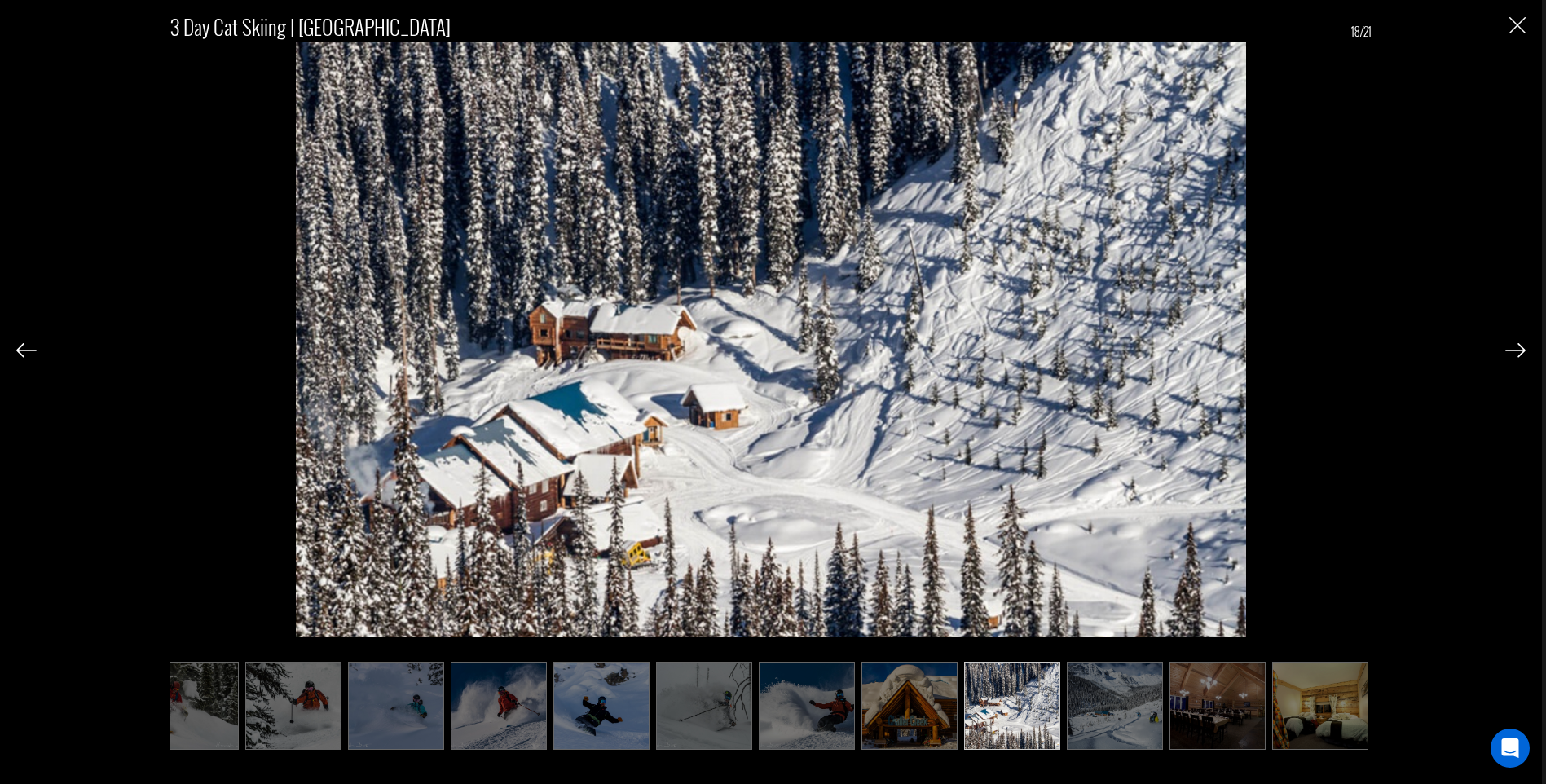
click at [1100, 725] on img at bounding box center [1114, 706] width 96 height 88
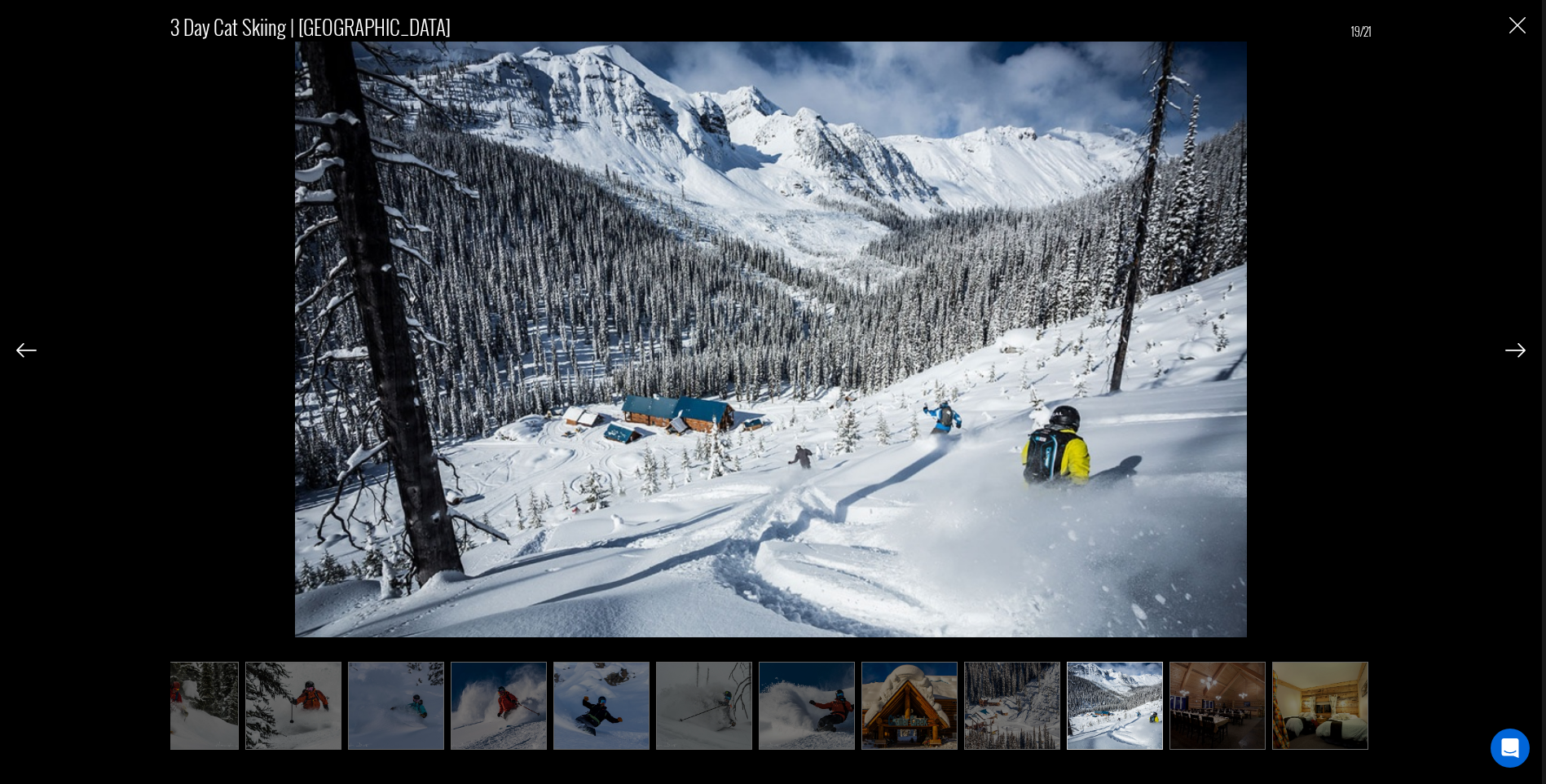
click at [1183, 727] on img at bounding box center [1217, 706] width 96 height 88
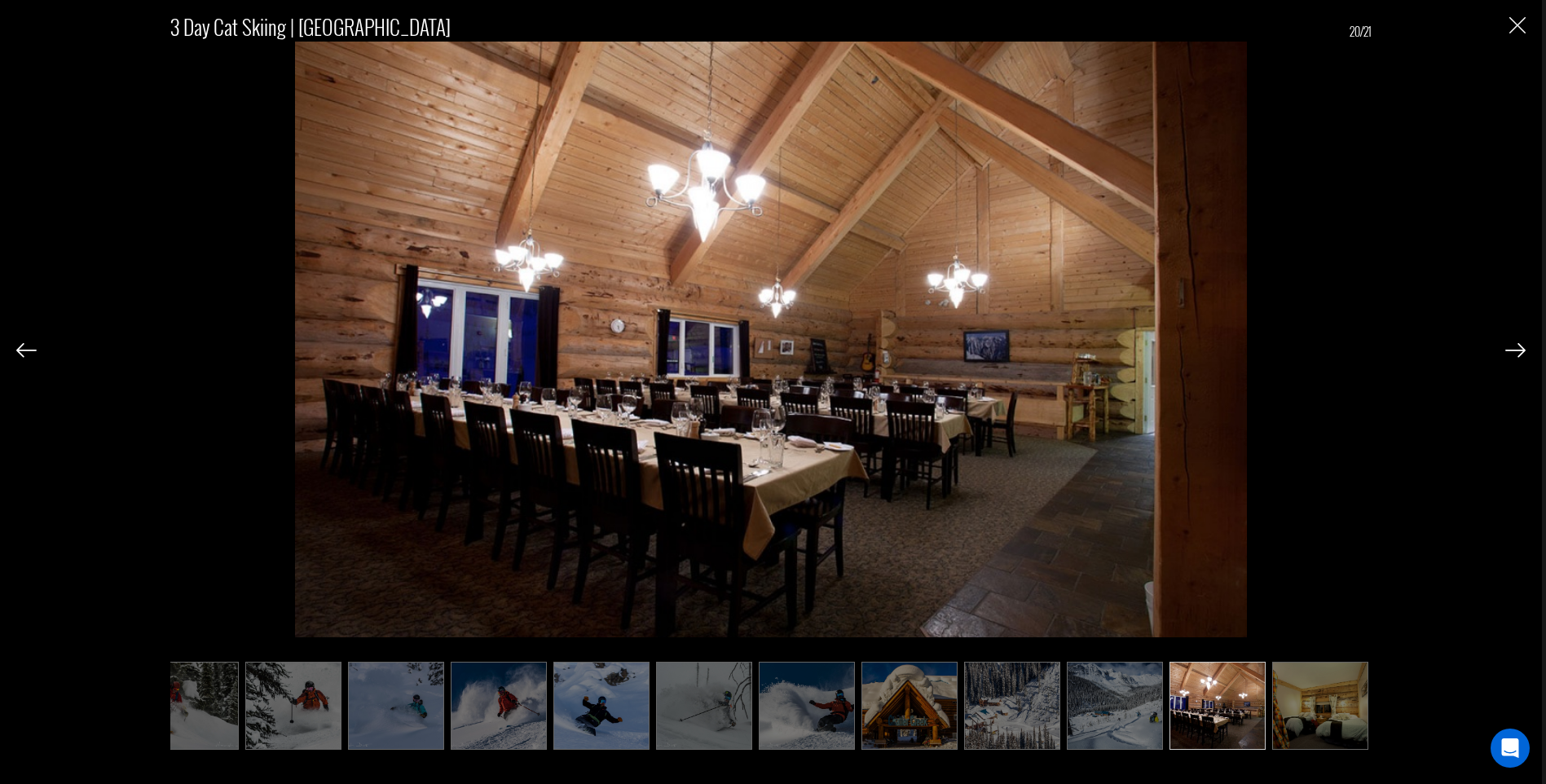
click at [1288, 722] on img at bounding box center [1320, 706] width 96 height 88
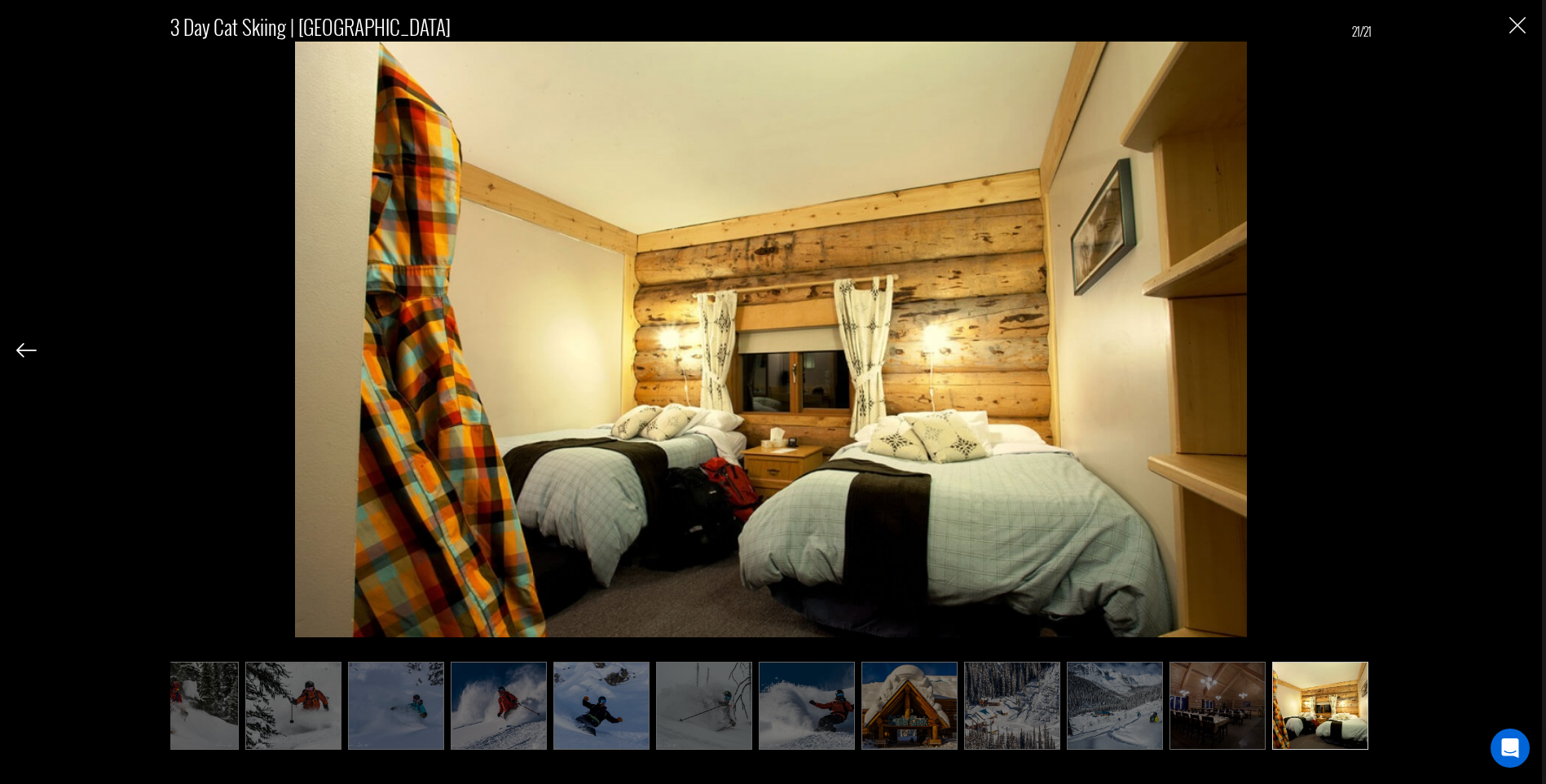
click at [1516, 33] on img "Close" at bounding box center [1517, 25] width 17 height 17
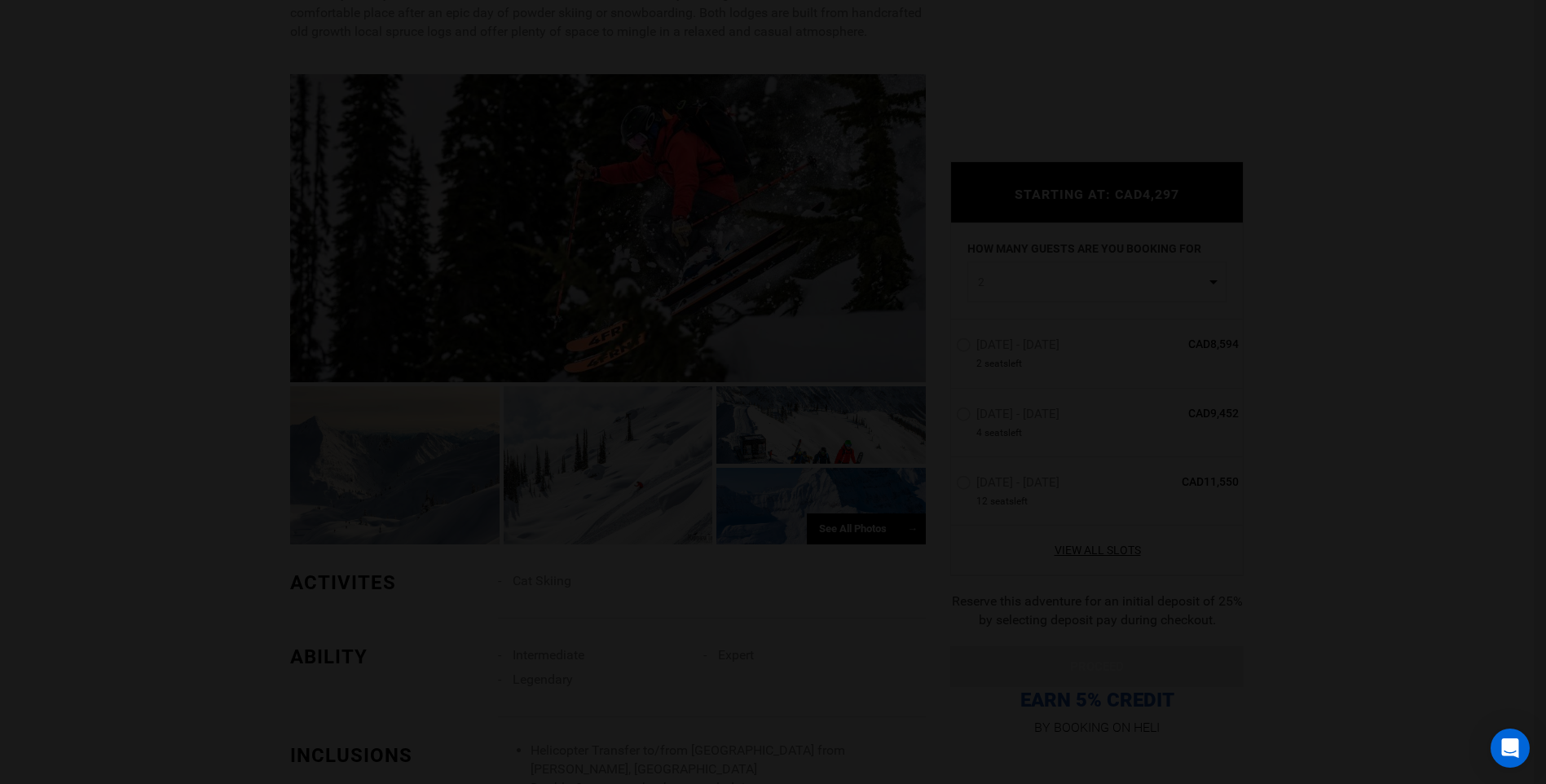
scroll to position [0, 0]
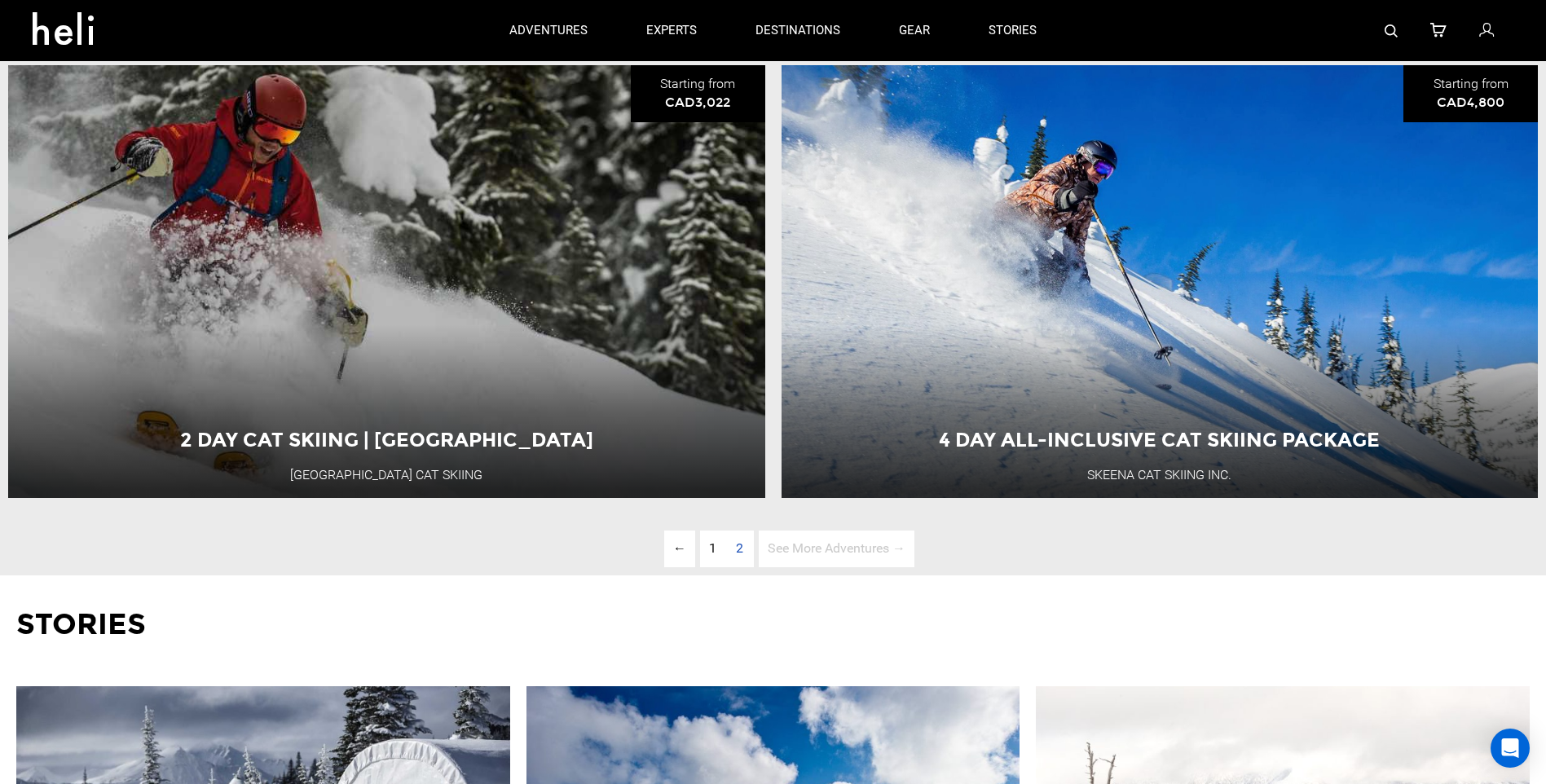
scroll to position [4822, 0]
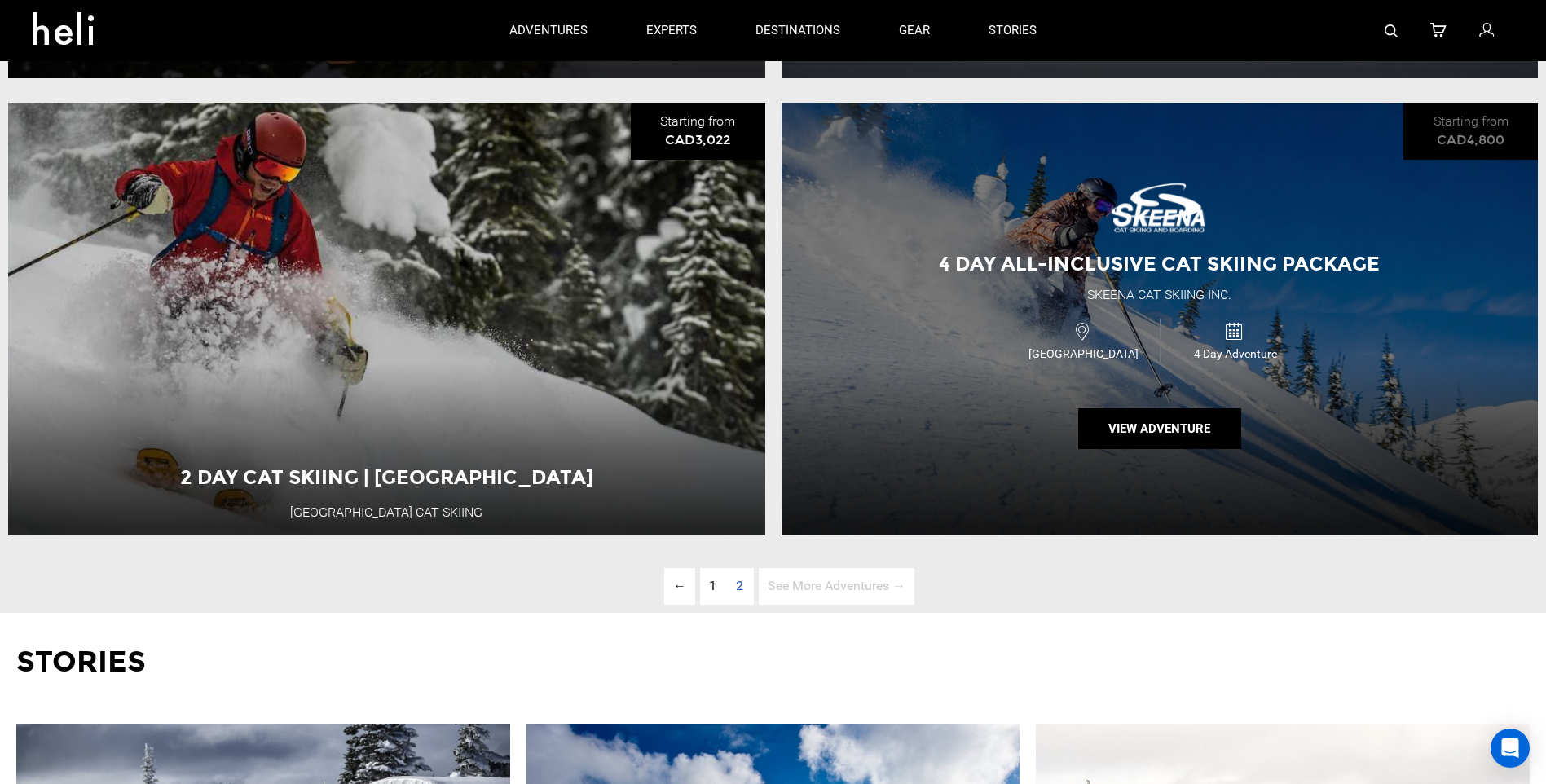
click at [1064, 357] on div "4 Day All-inclusive Cat Skiing Package Skeena Cat Skiing Inc. Canada 4 Day Adve…" at bounding box center [1160, 319] width 757 height 433
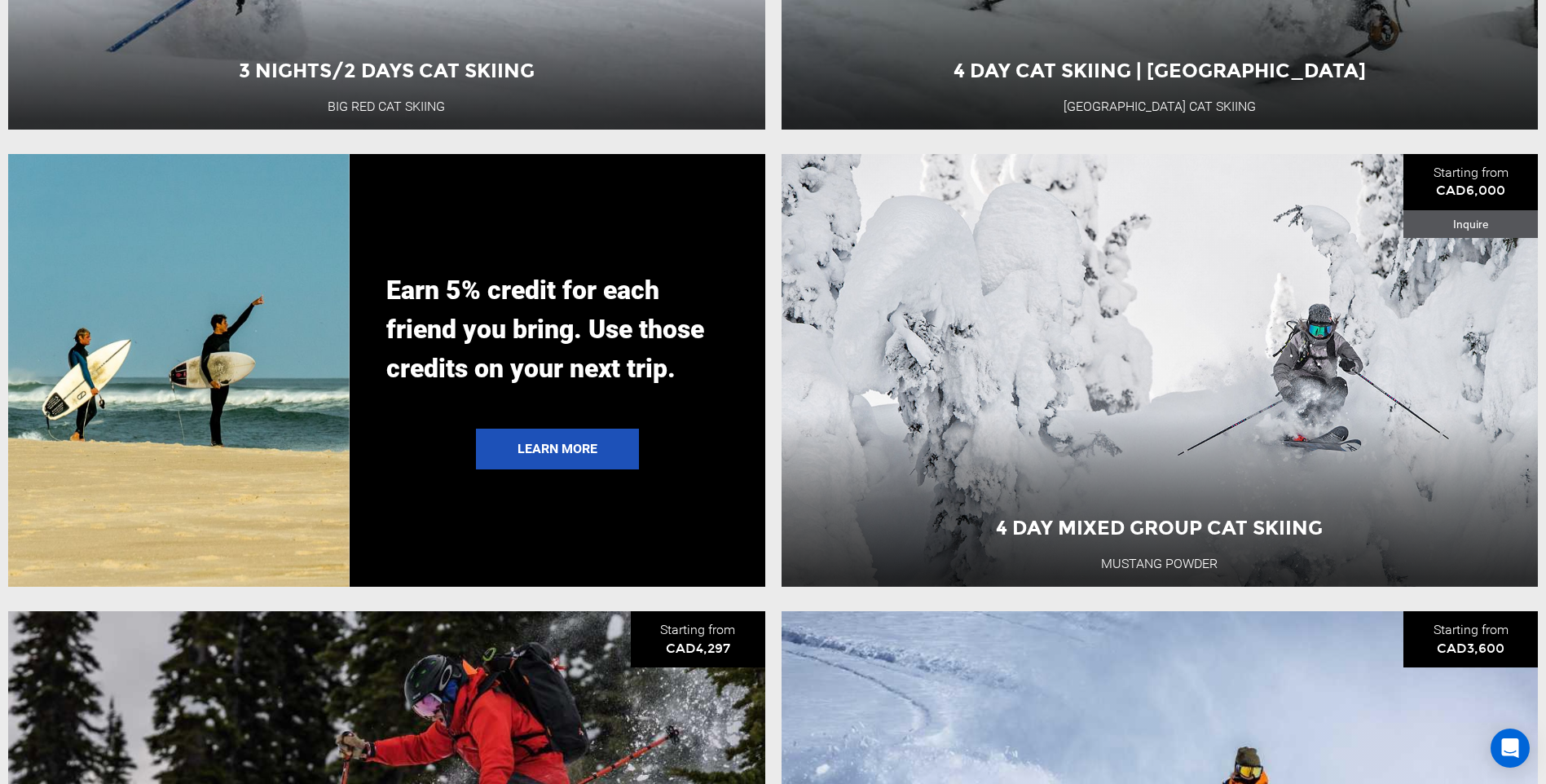
scroll to position [3993, 0]
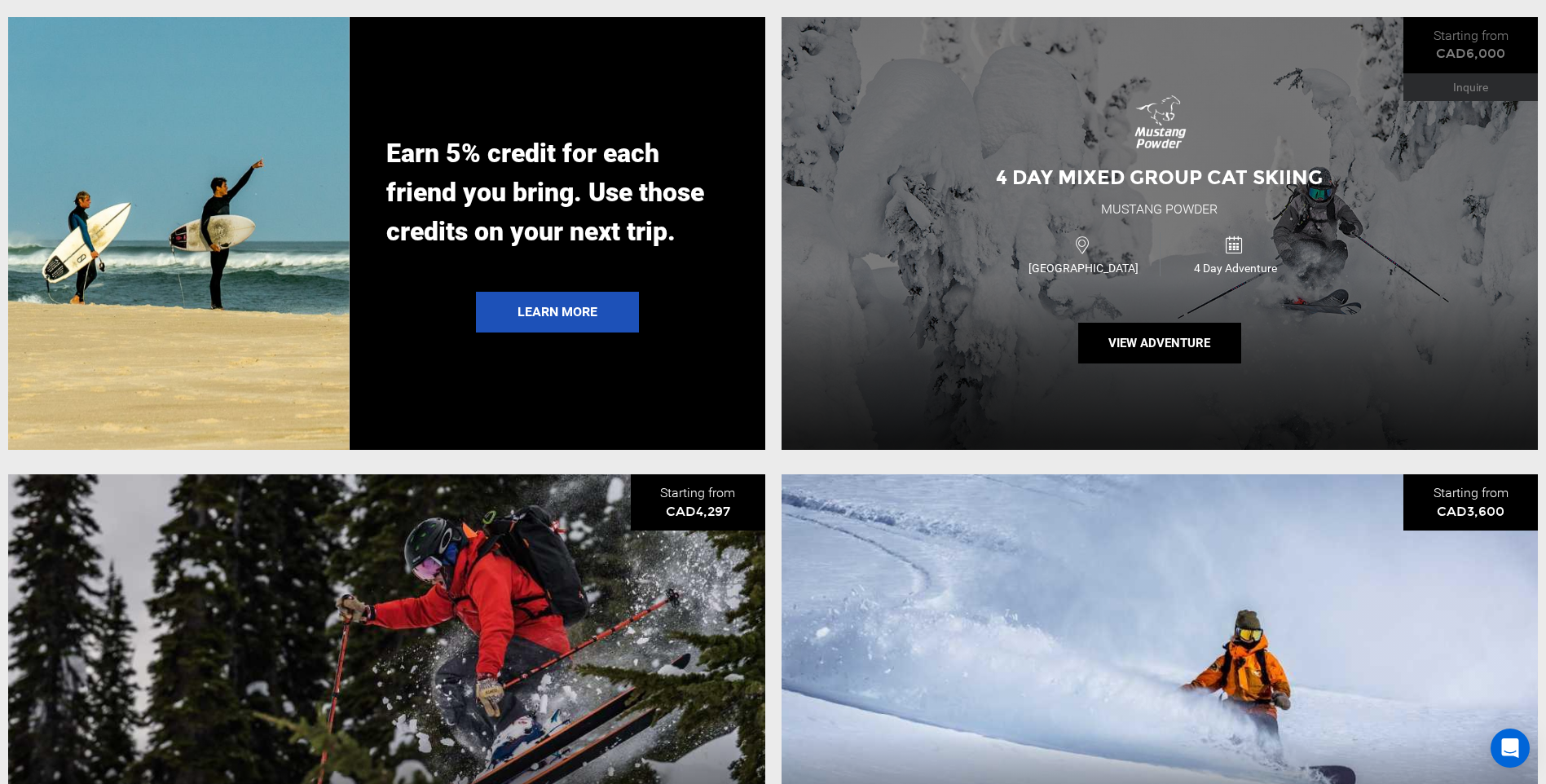
click at [990, 247] on div "4 Day Mixed Group Cat Skiing Mustang Powder Canada 4 Day Adventure View Adventu…" at bounding box center [1160, 233] width 757 height 433
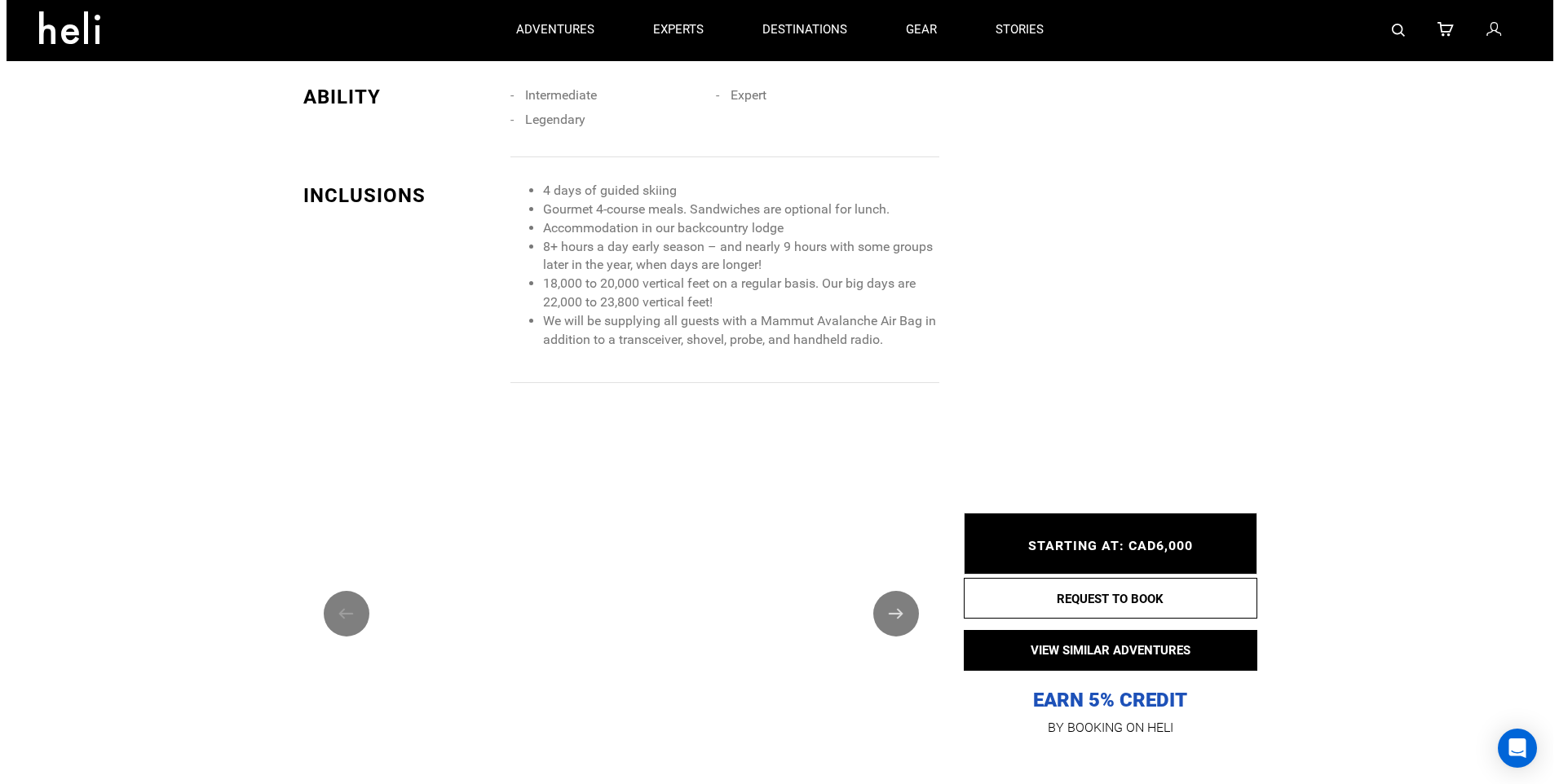
scroll to position [1385, 0]
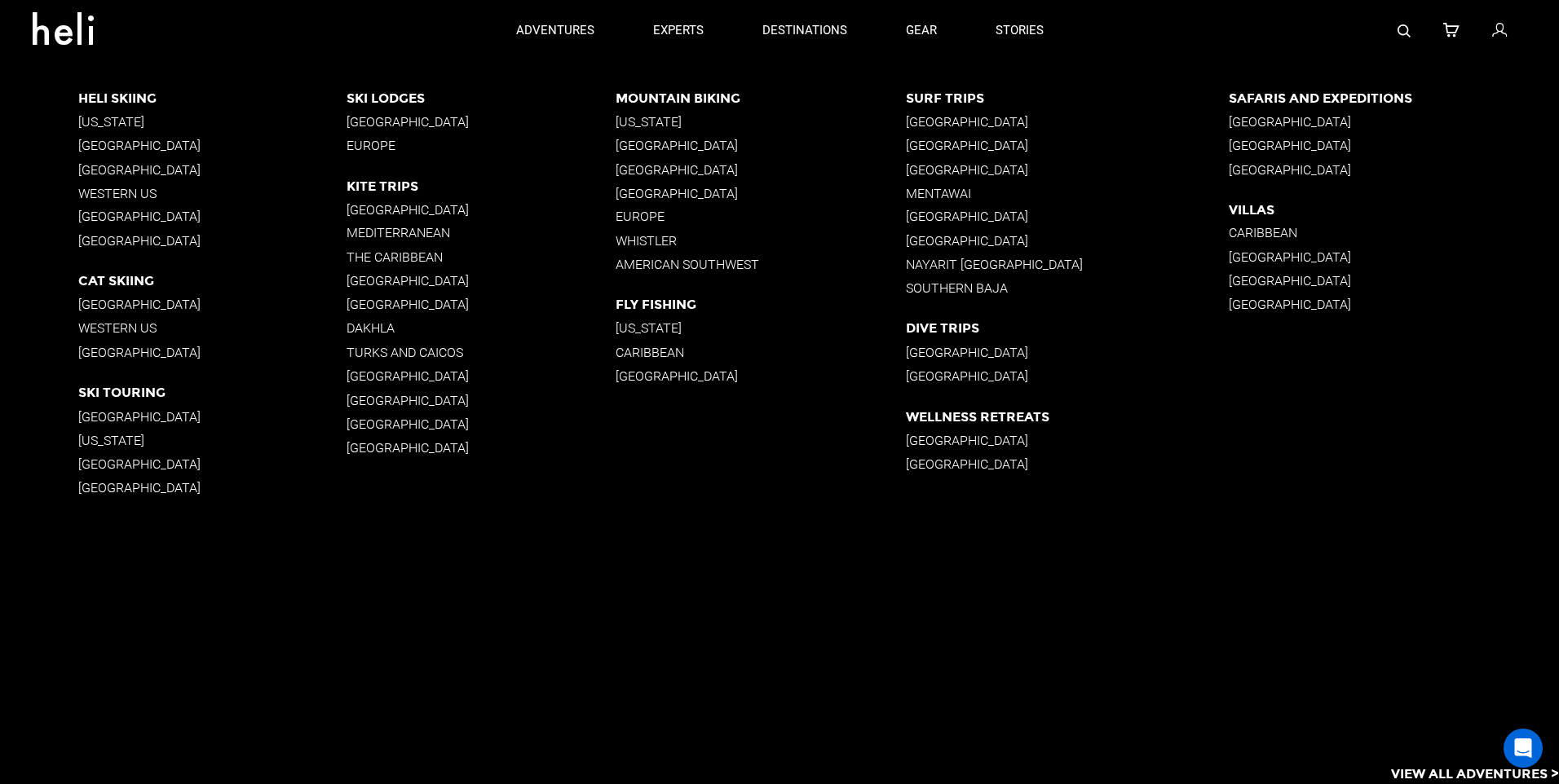
drag, startPoint x: 169, startPoint y: 307, endPoint x: 132, endPoint y: 304, distance: 37.1
click at [133, 304] on p "[GEOGRAPHIC_DATA]" at bounding box center [213, 305] width 269 height 16
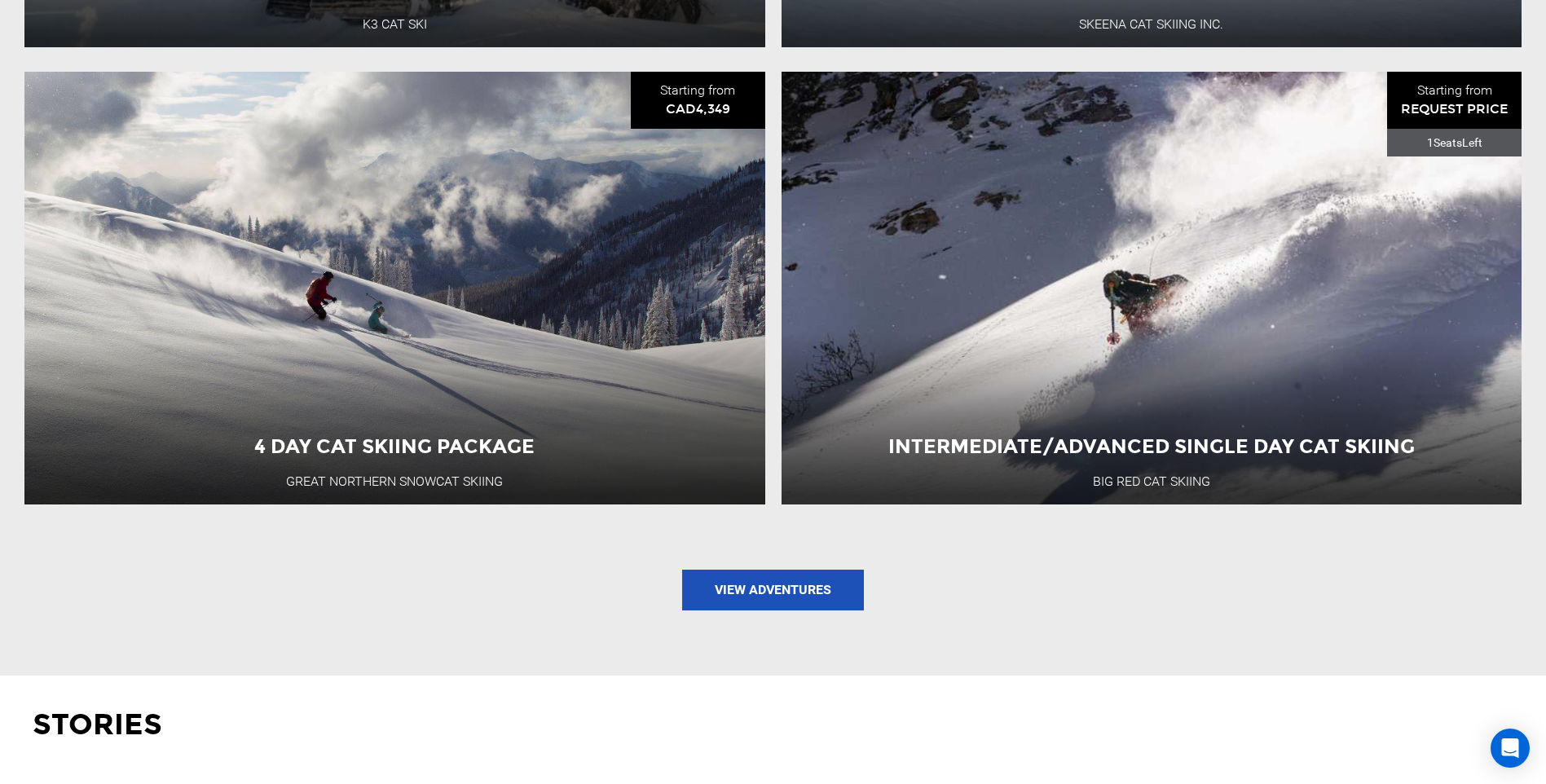
scroll to position [1874, 0]
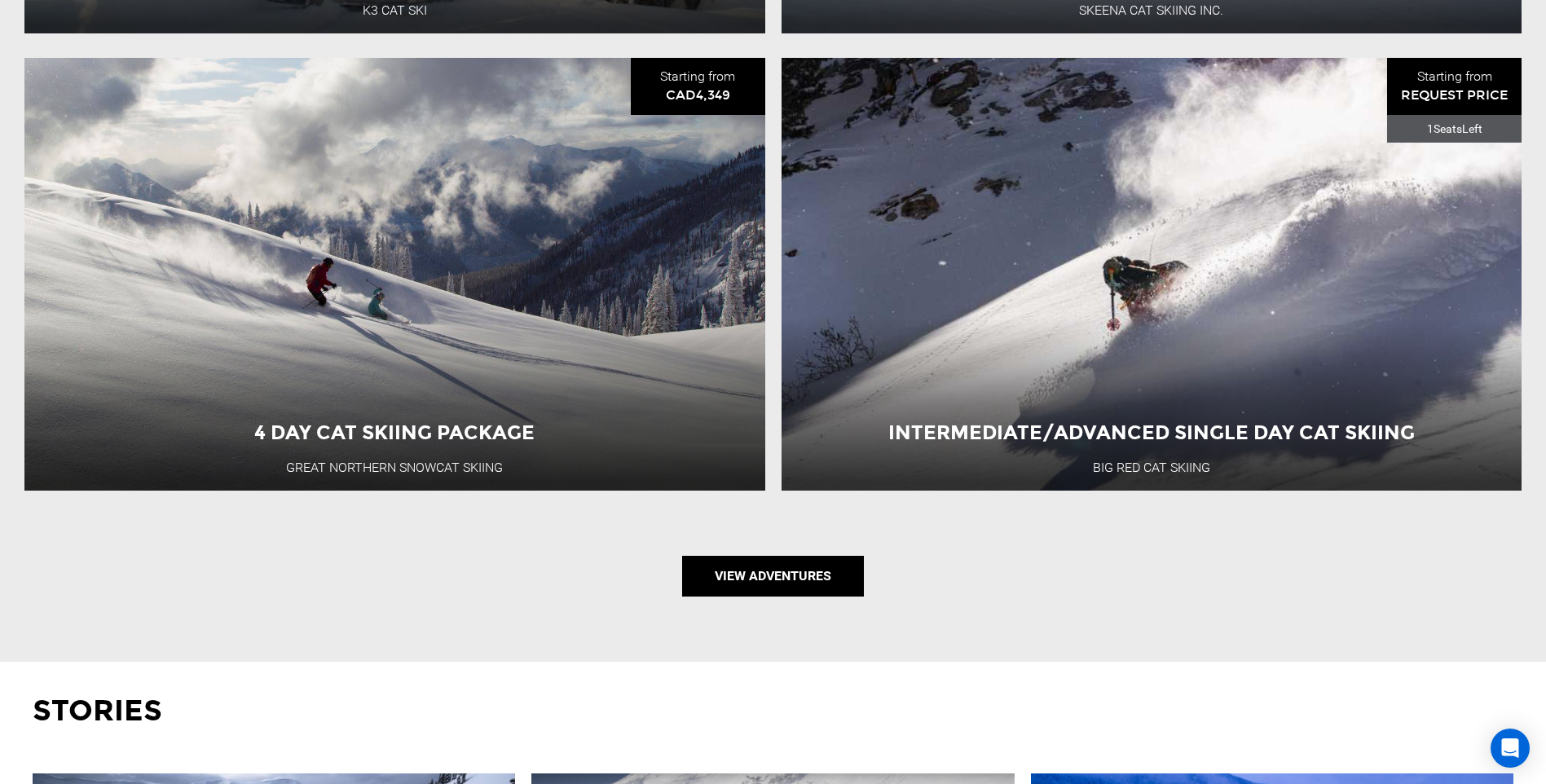
click at [758, 584] on link "View Adventures" at bounding box center [773, 576] width 182 height 40
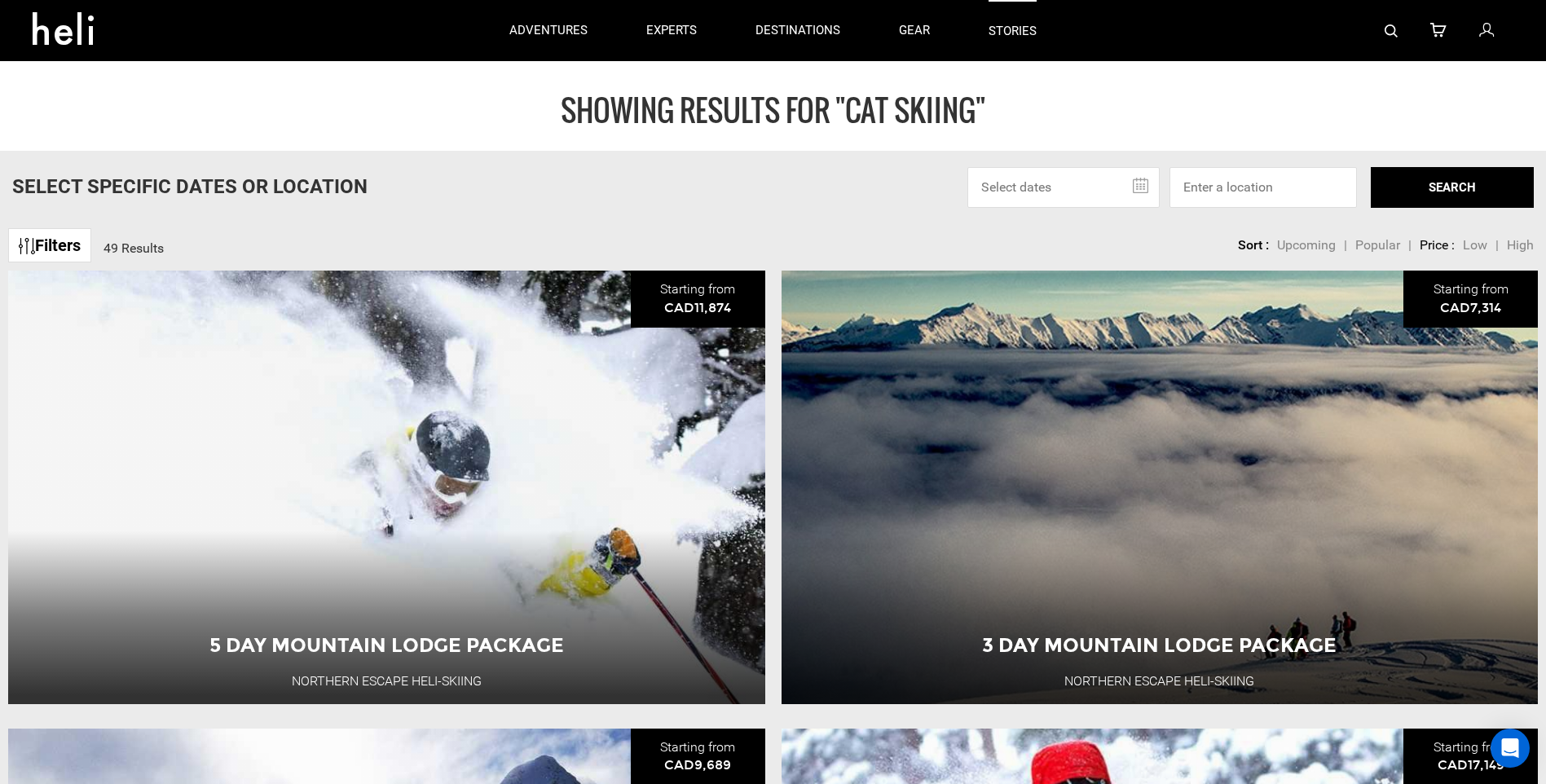
click at [1022, 24] on link "stories" at bounding box center [1012, 30] width 48 height 61
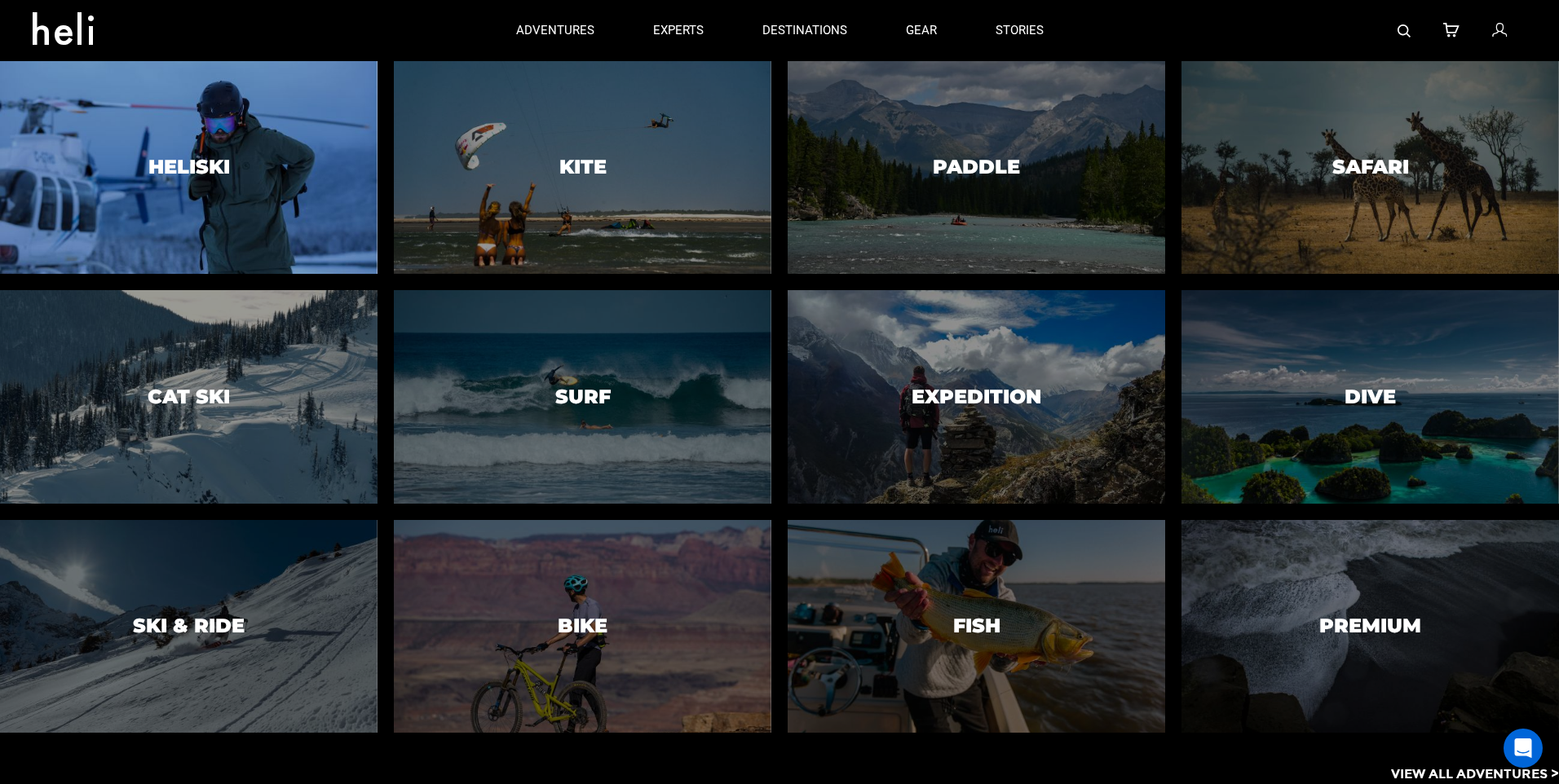
click at [261, 228] on div at bounding box center [188, 167] width 385 height 217
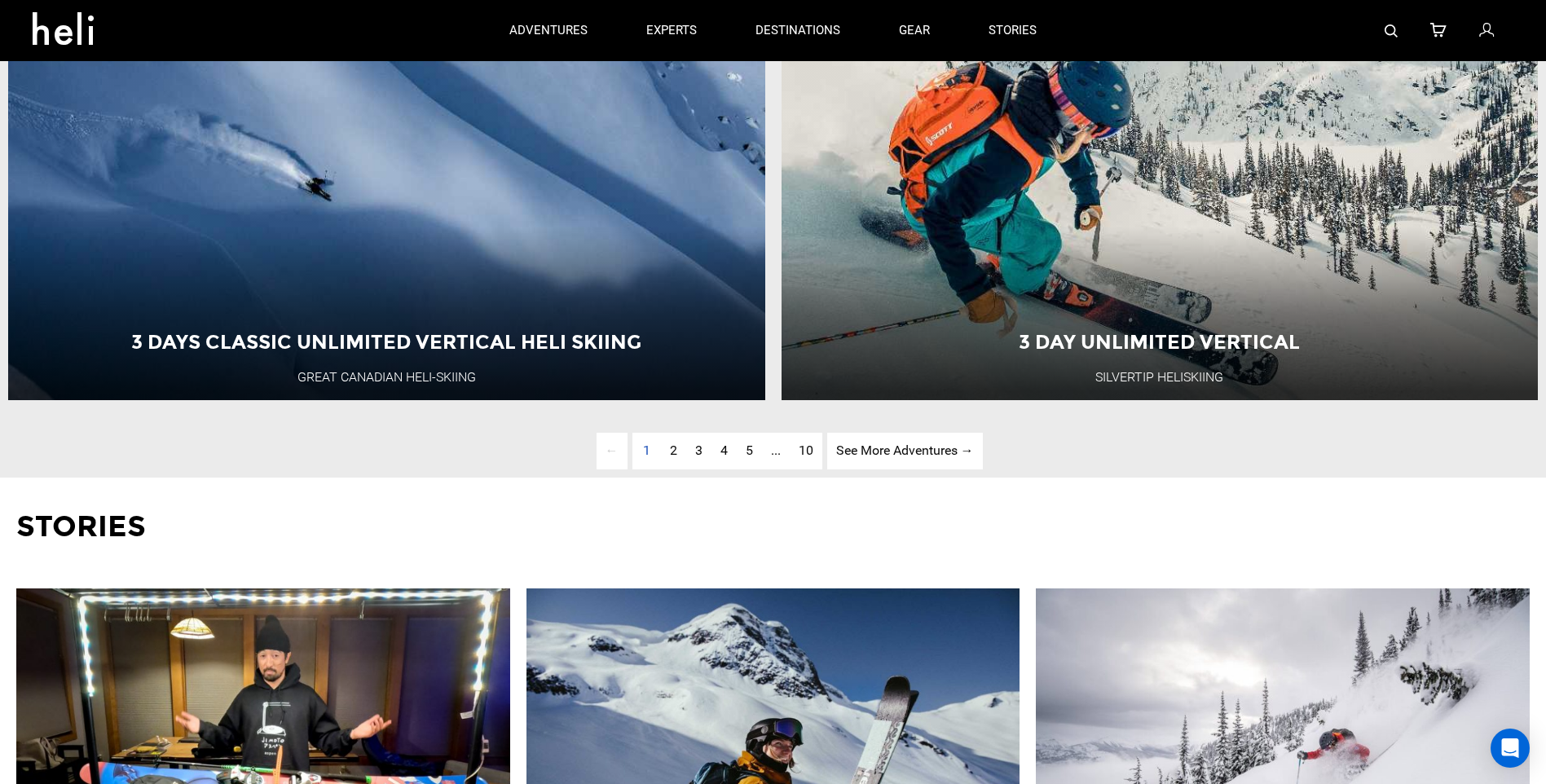
scroll to position [5378, 0]
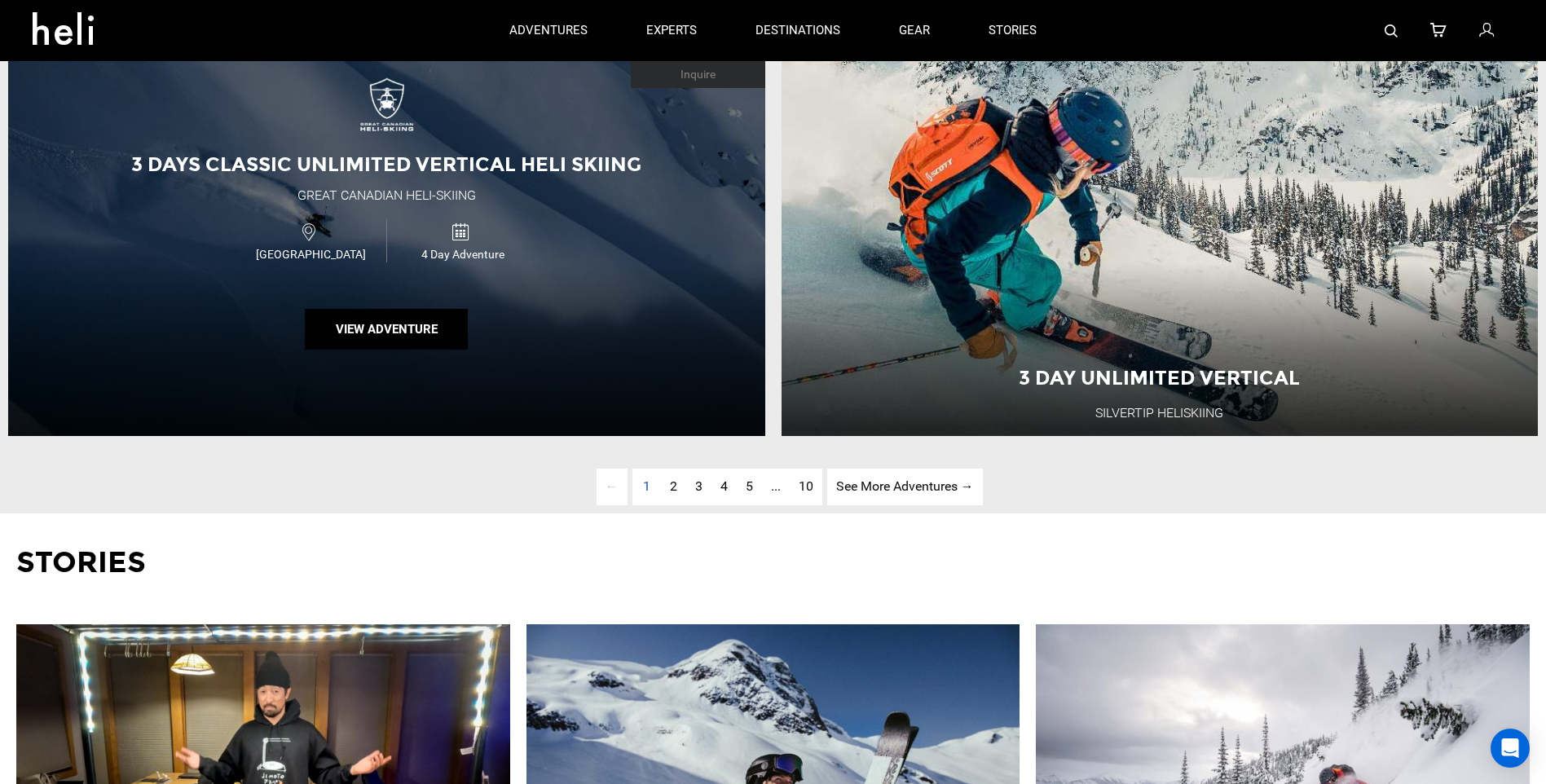
click at [427, 392] on div "3 Days Classic Unlimited Vertical Heli Skiing Great Canadian Heli-Skiing Canada…" at bounding box center [386, 220] width 757 height 433
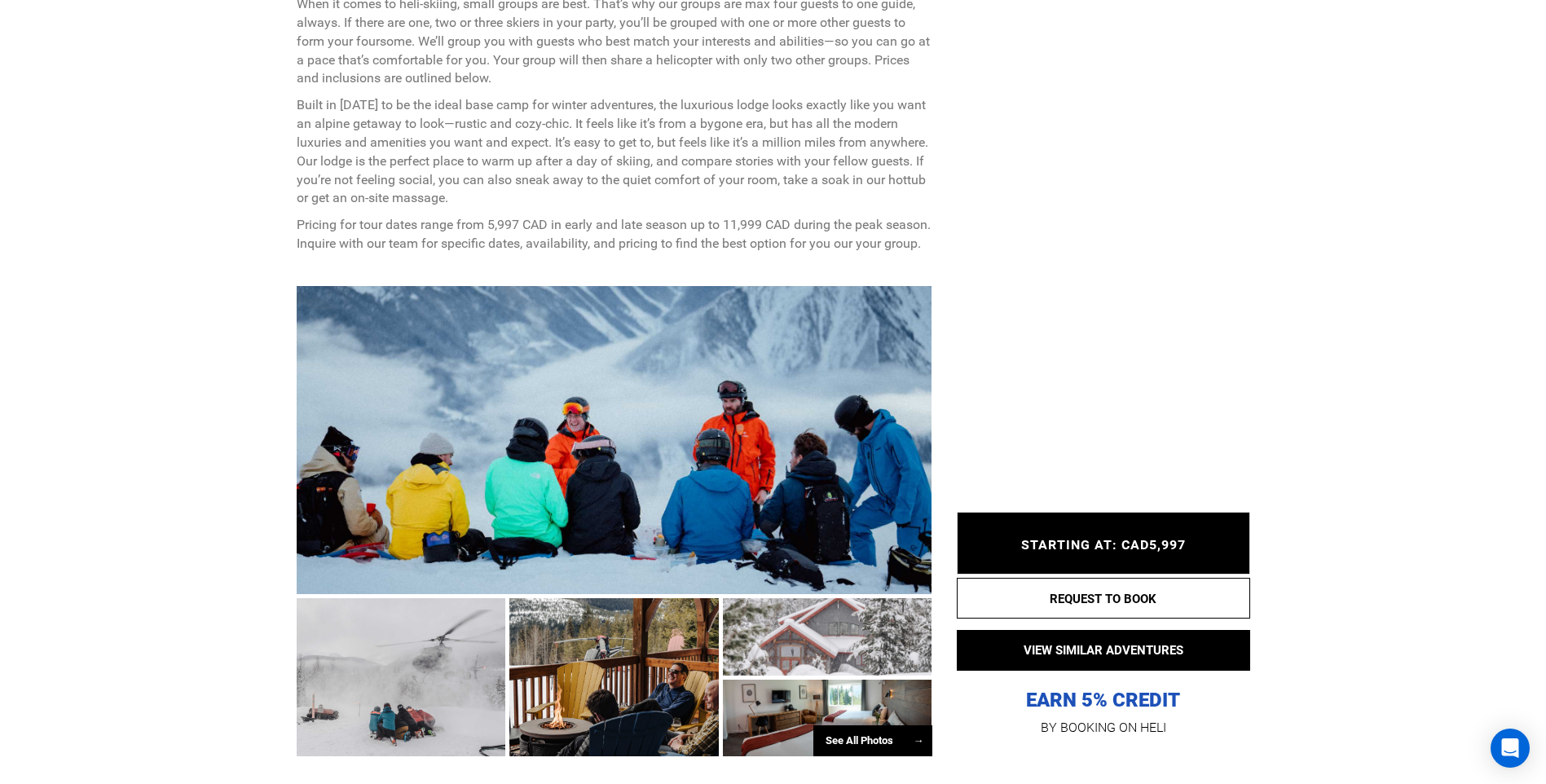
scroll to position [733, 0]
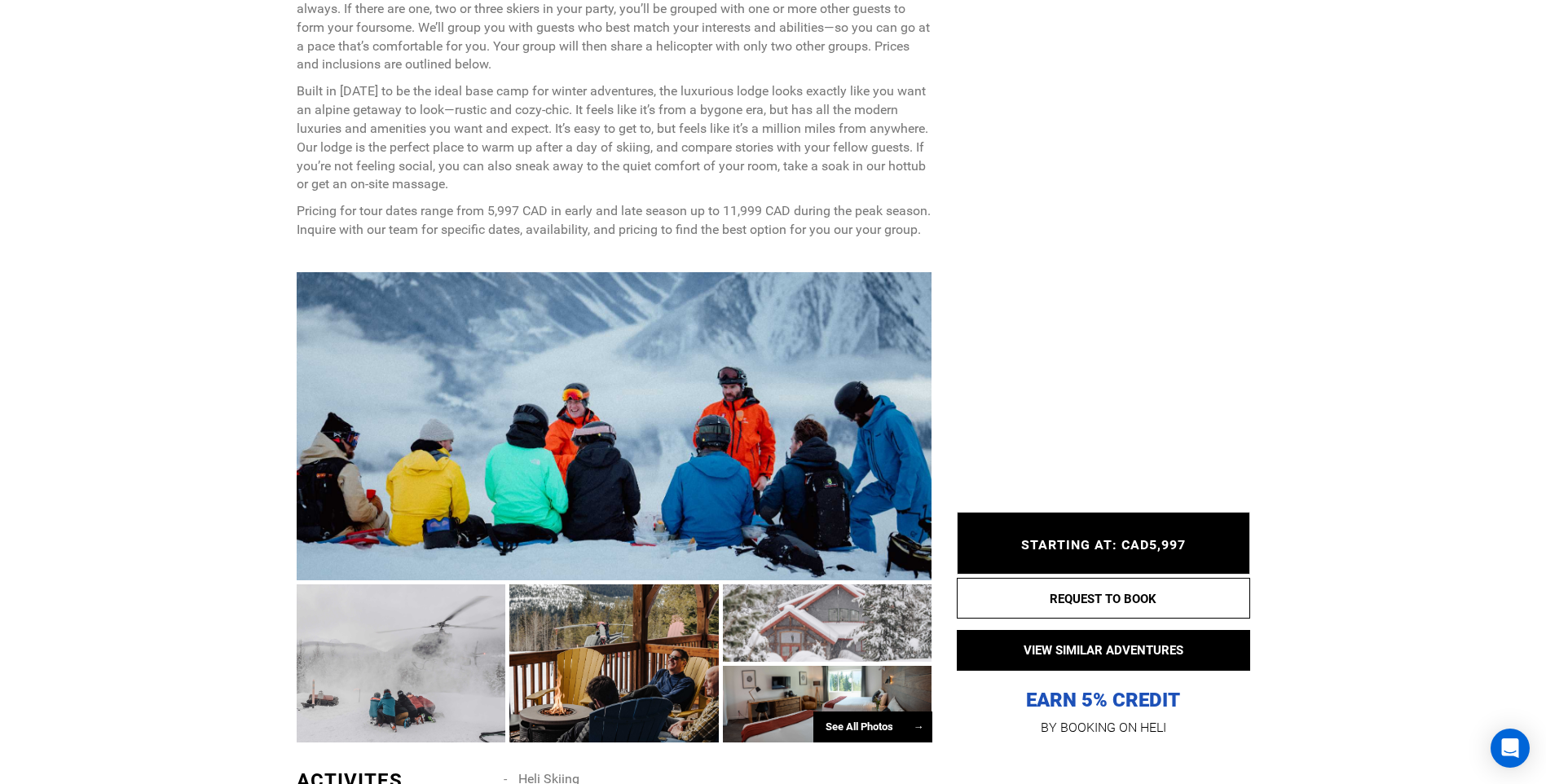
click at [480, 457] on div at bounding box center [614, 426] width 635 height 308
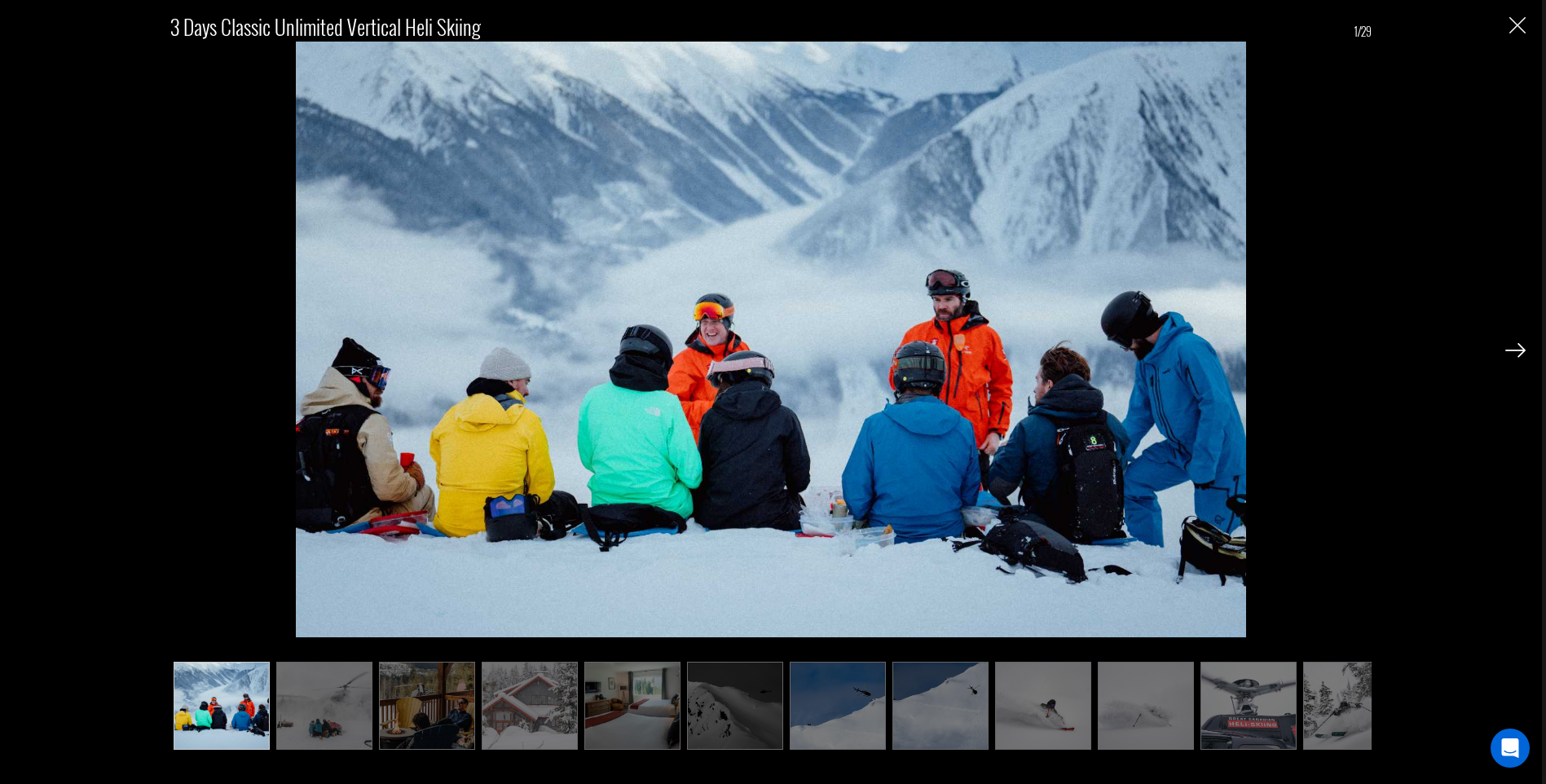
click at [1506, 351] on img at bounding box center [1514, 350] width 20 height 15
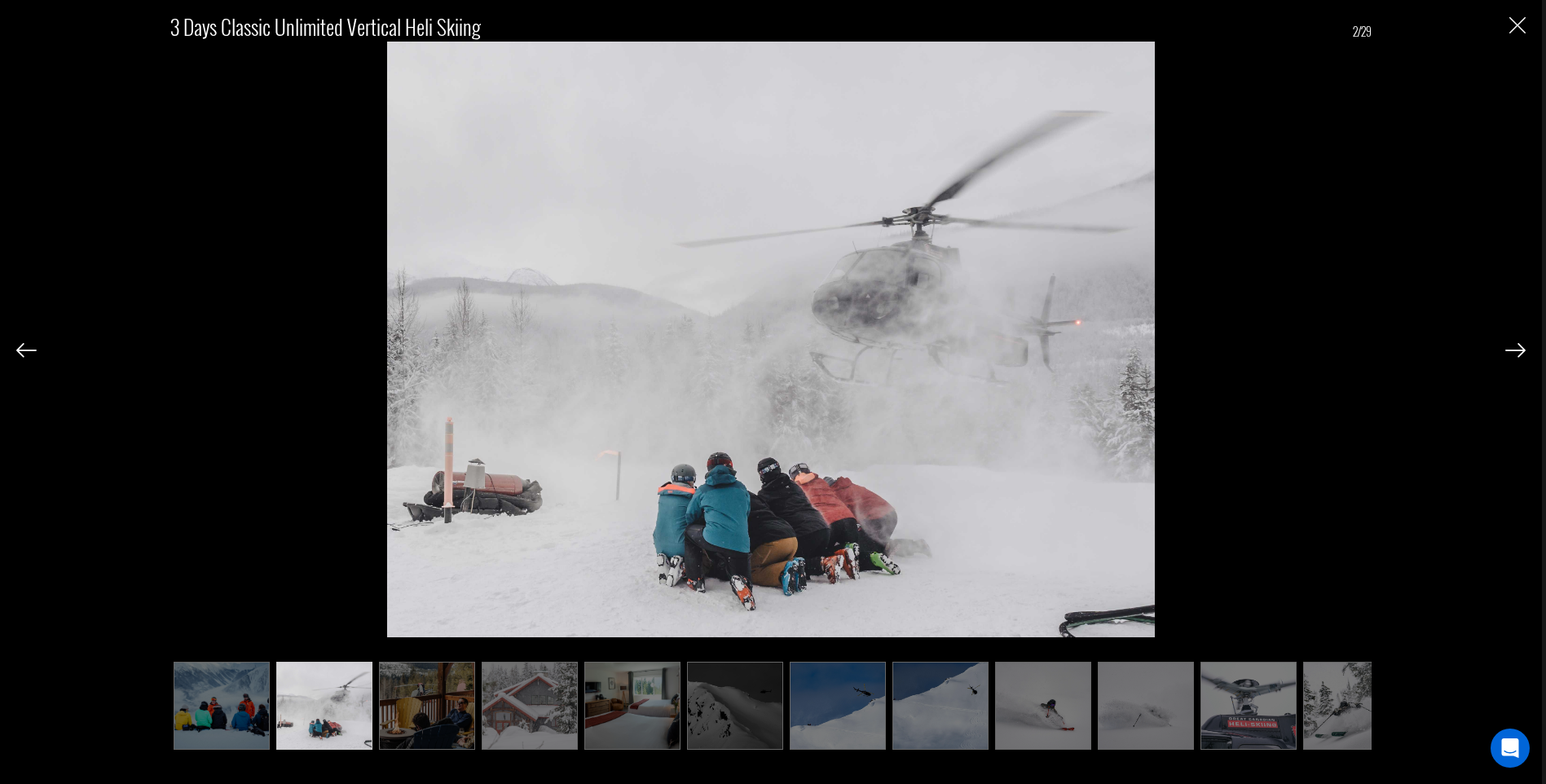
click at [1506, 351] on img at bounding box center [1514, 350] width 20 height 15
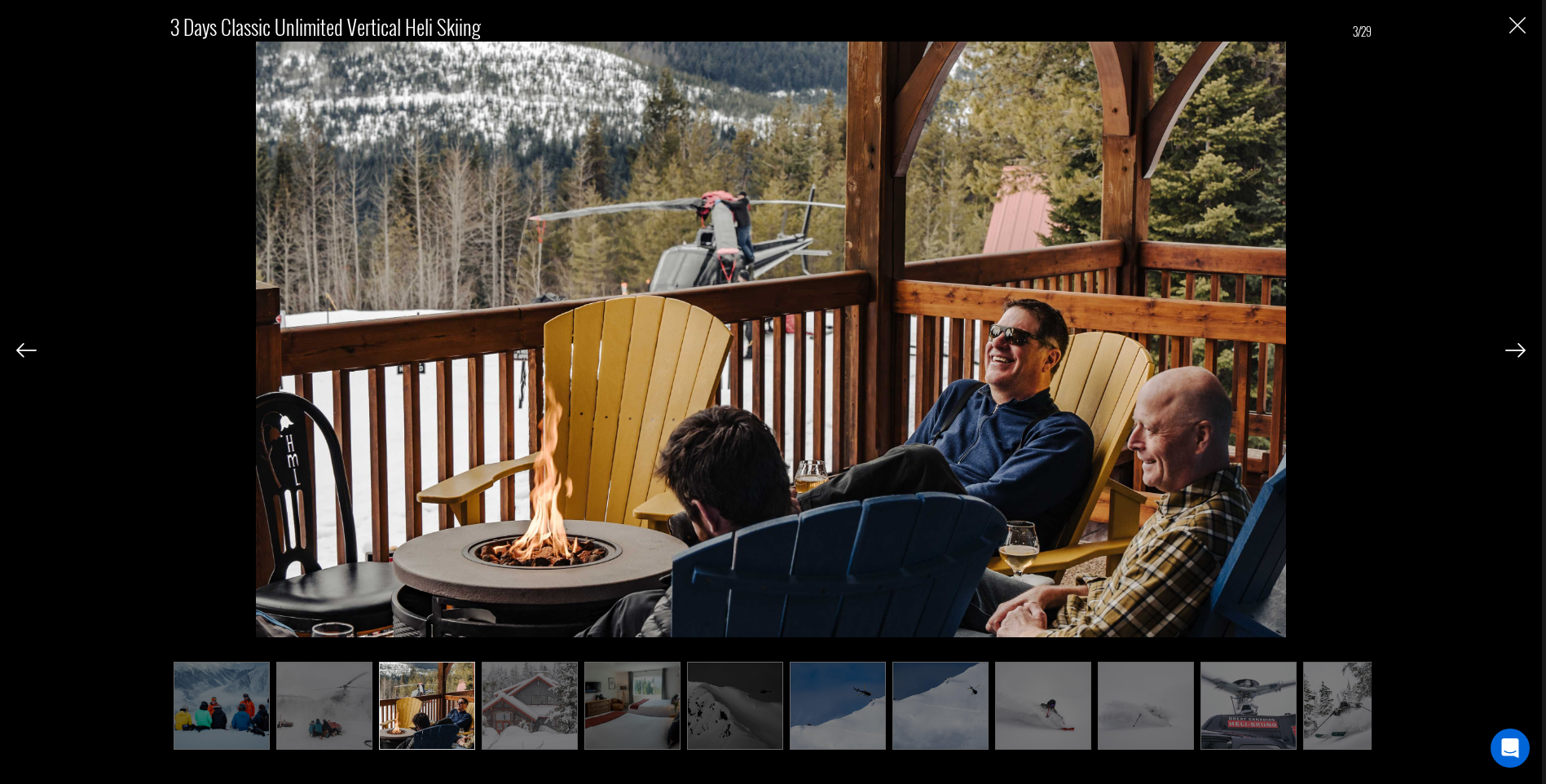
click at [1506, 351] on img at bounding box center [1514, 350] width 20 height 15
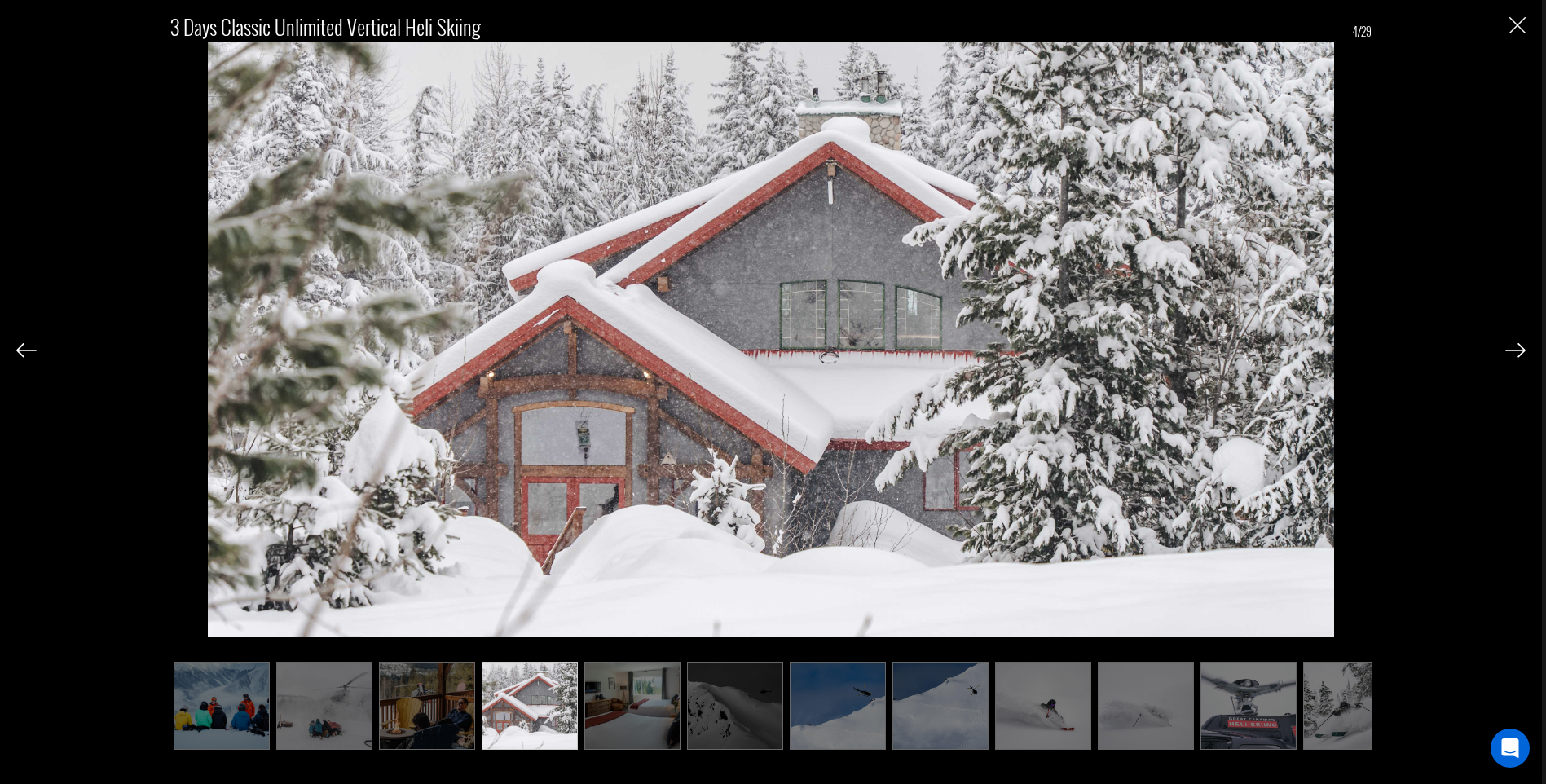
click at [1506, 351] on img at bounding box center [1514, 350] width 20 height 15
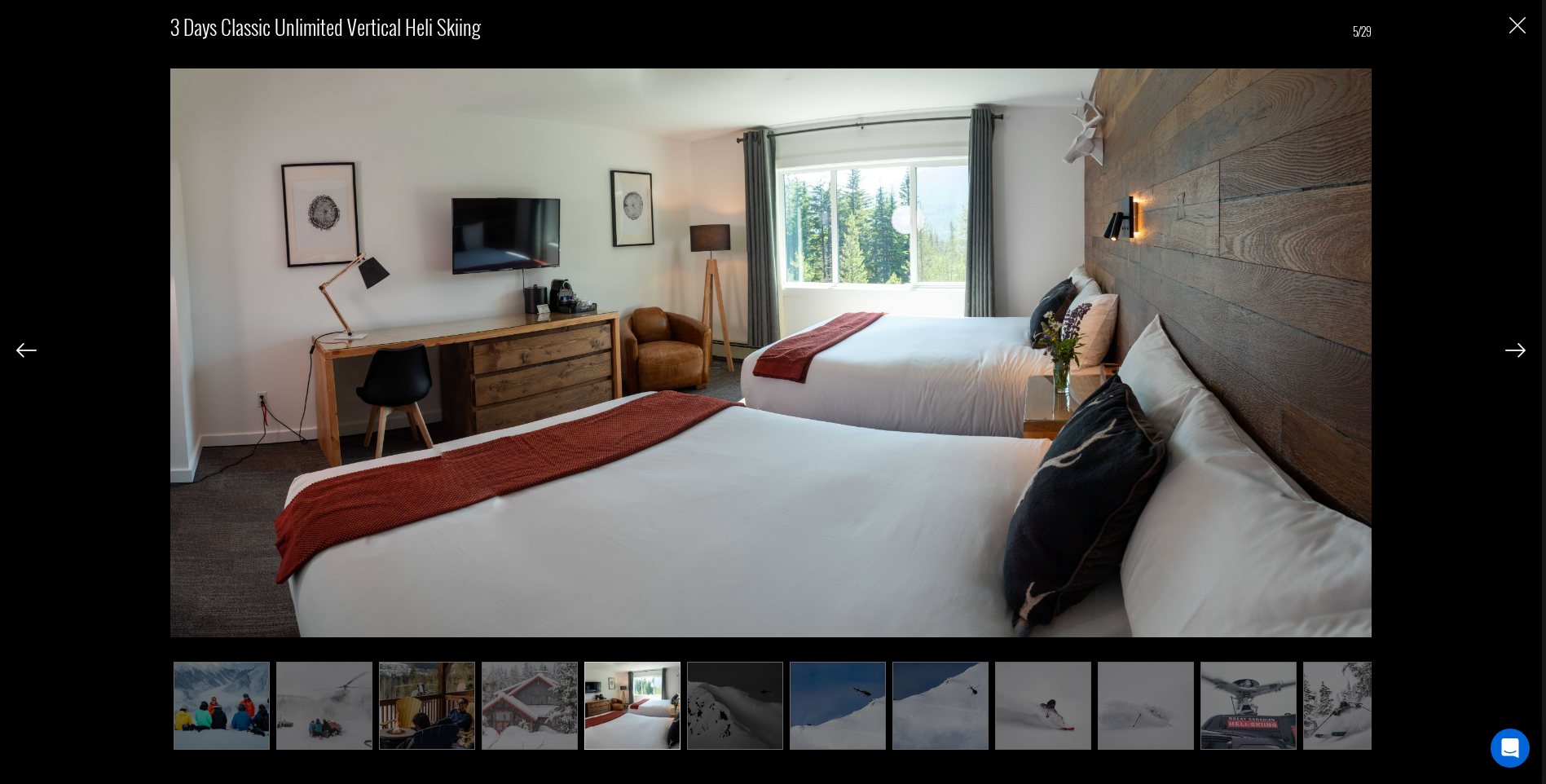
click at [1506, 351] on img at bounding box center [1514, 350] width 20 height 15
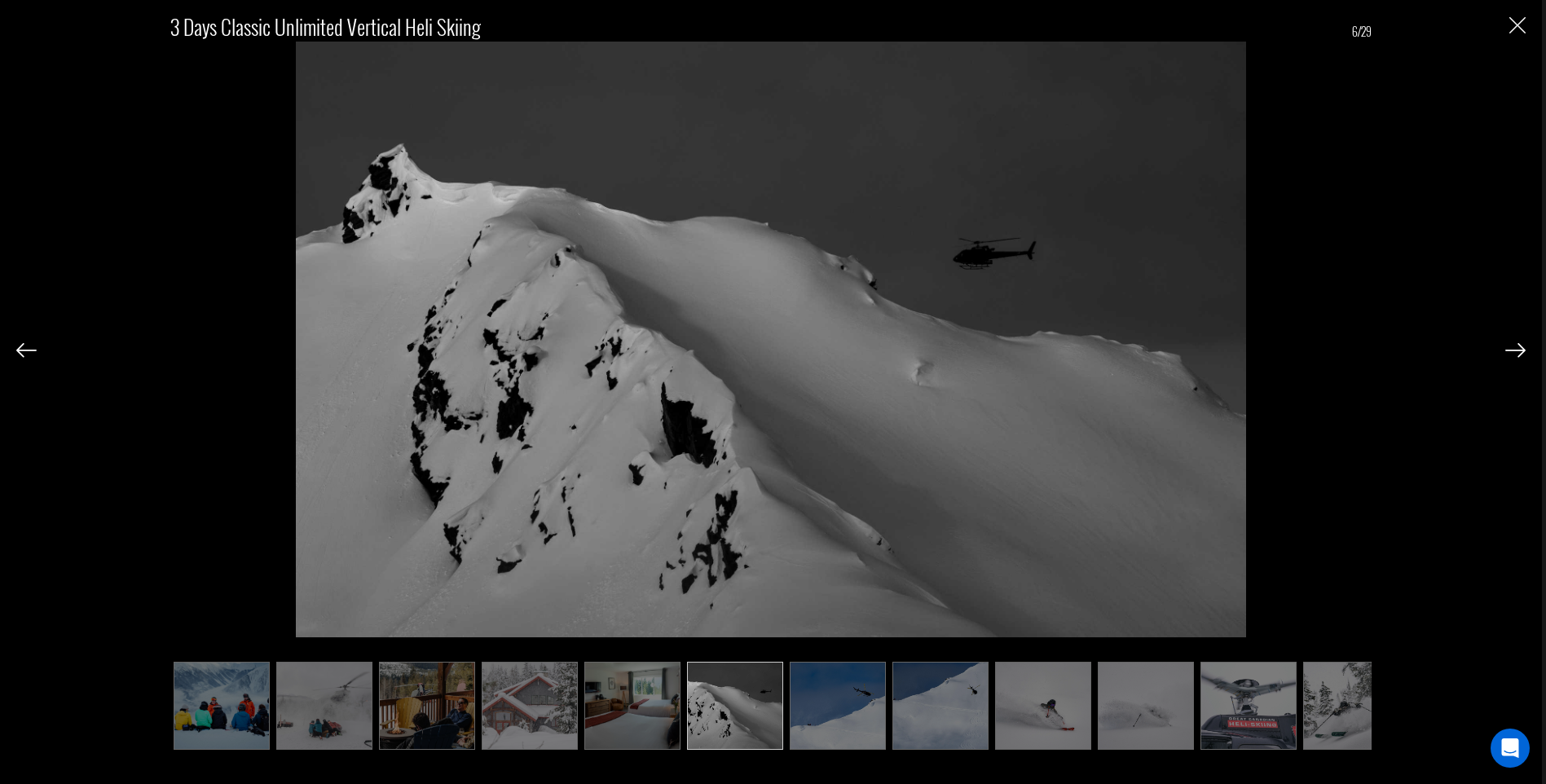
click at [1506, 351] on img at bounding box center [1514, 350] width 20 height 15
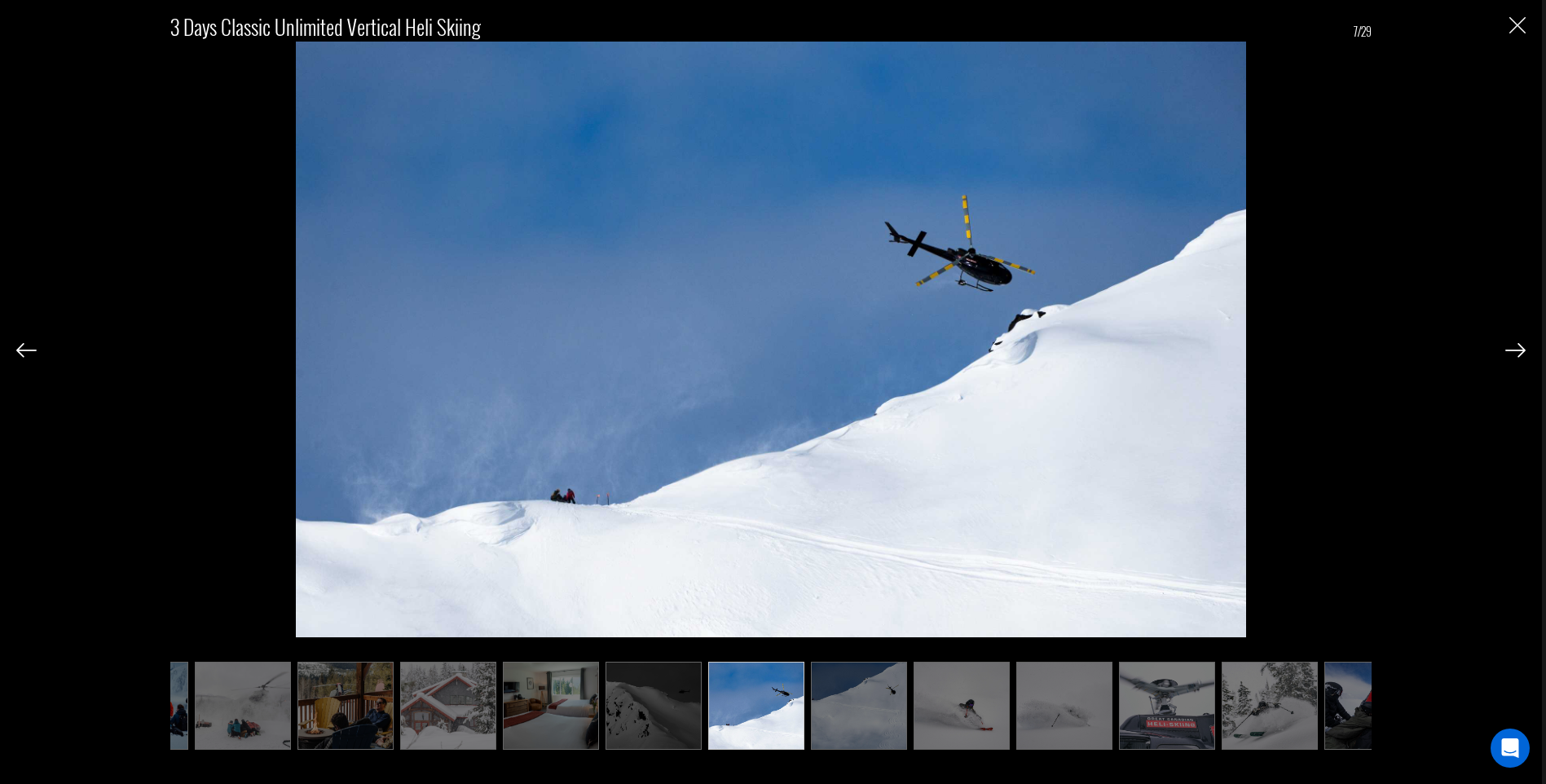
click at [1506, 351] on img at bounding box center [1514, 350] width 20 height 15
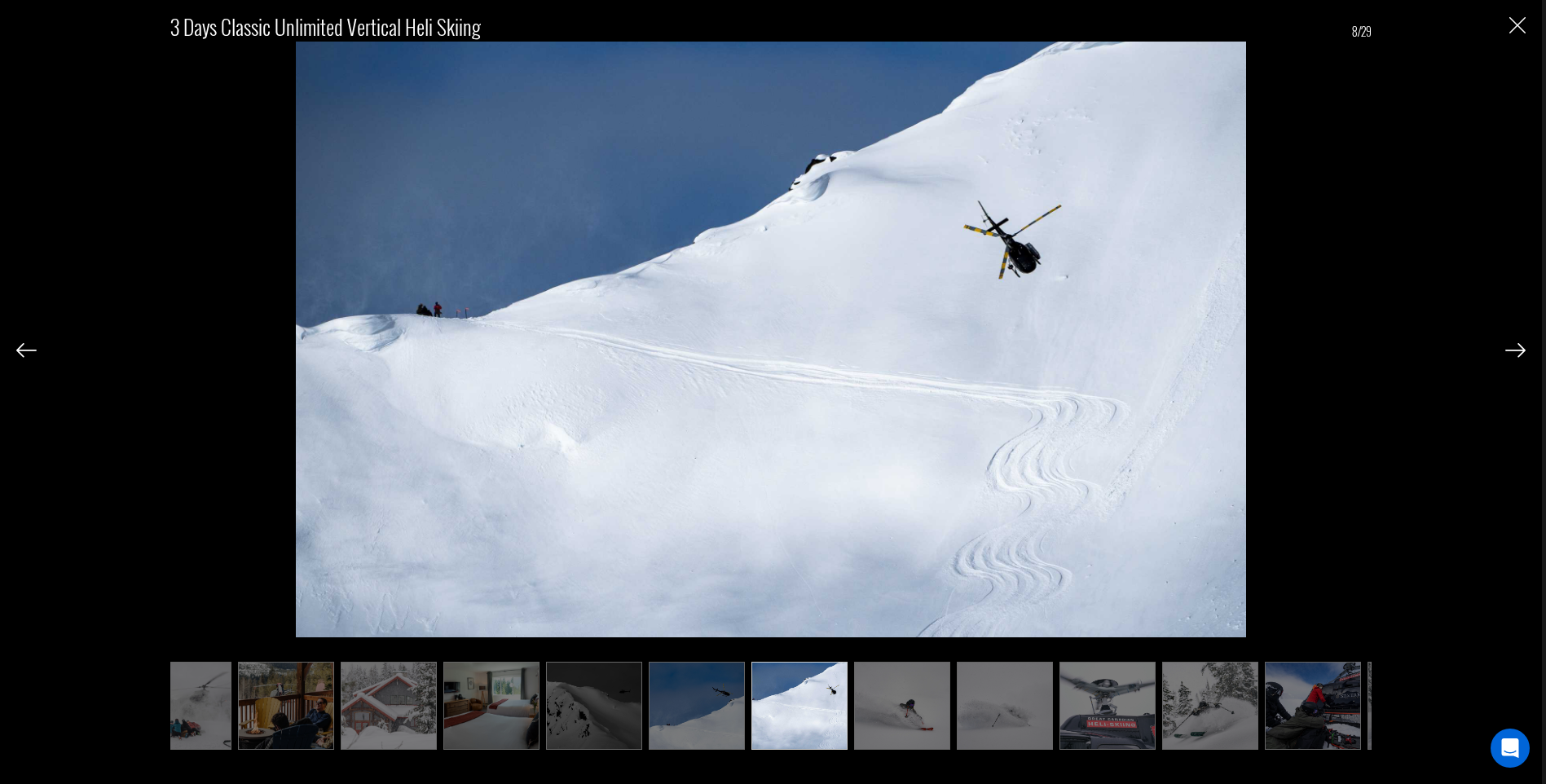
click at [1506, 351] on img at bounding box center [1514, 350] width 20 height 15
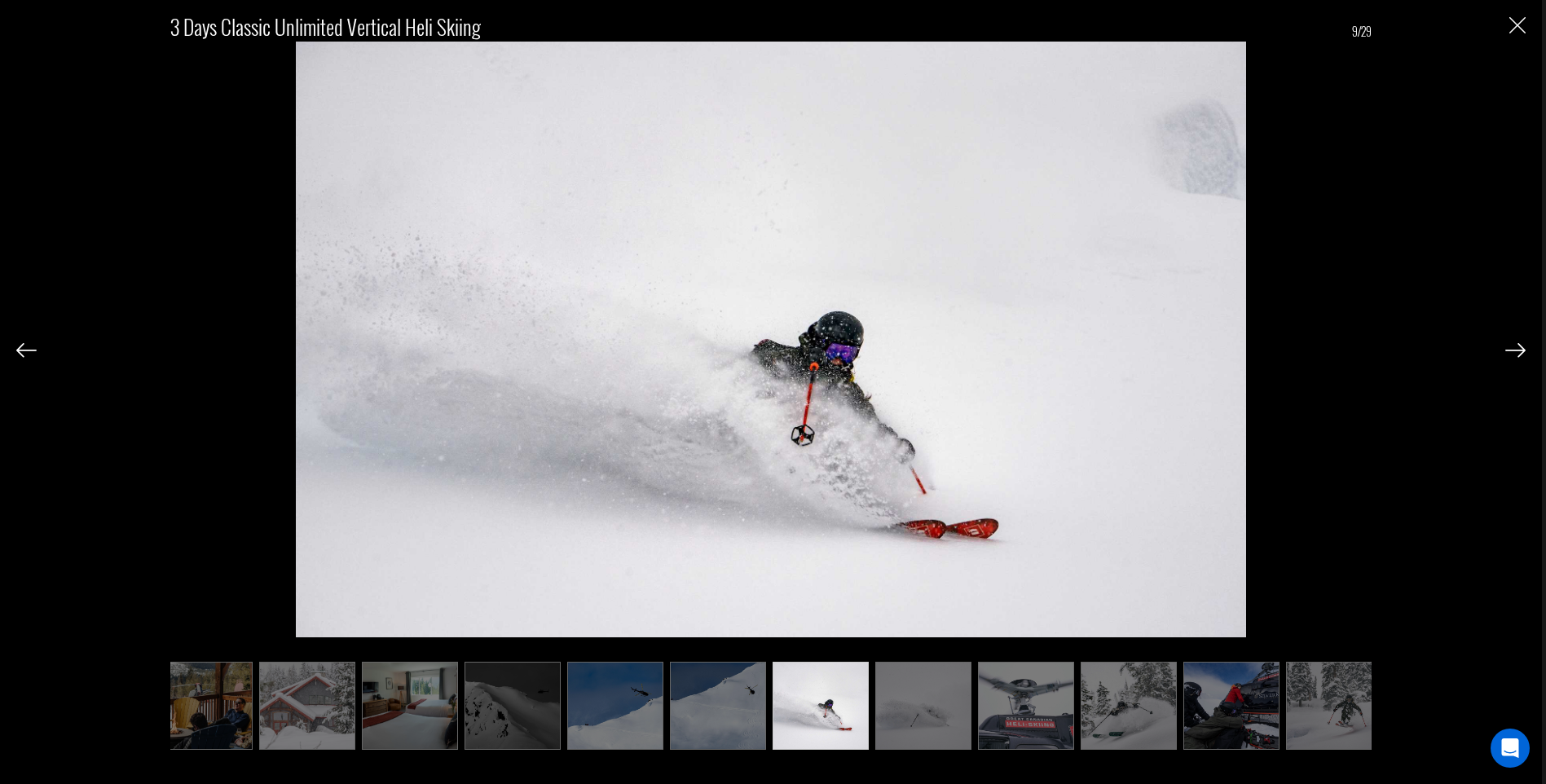
click at [1506, 351] on img at bounding box center [1514, 350] width 20 height 15
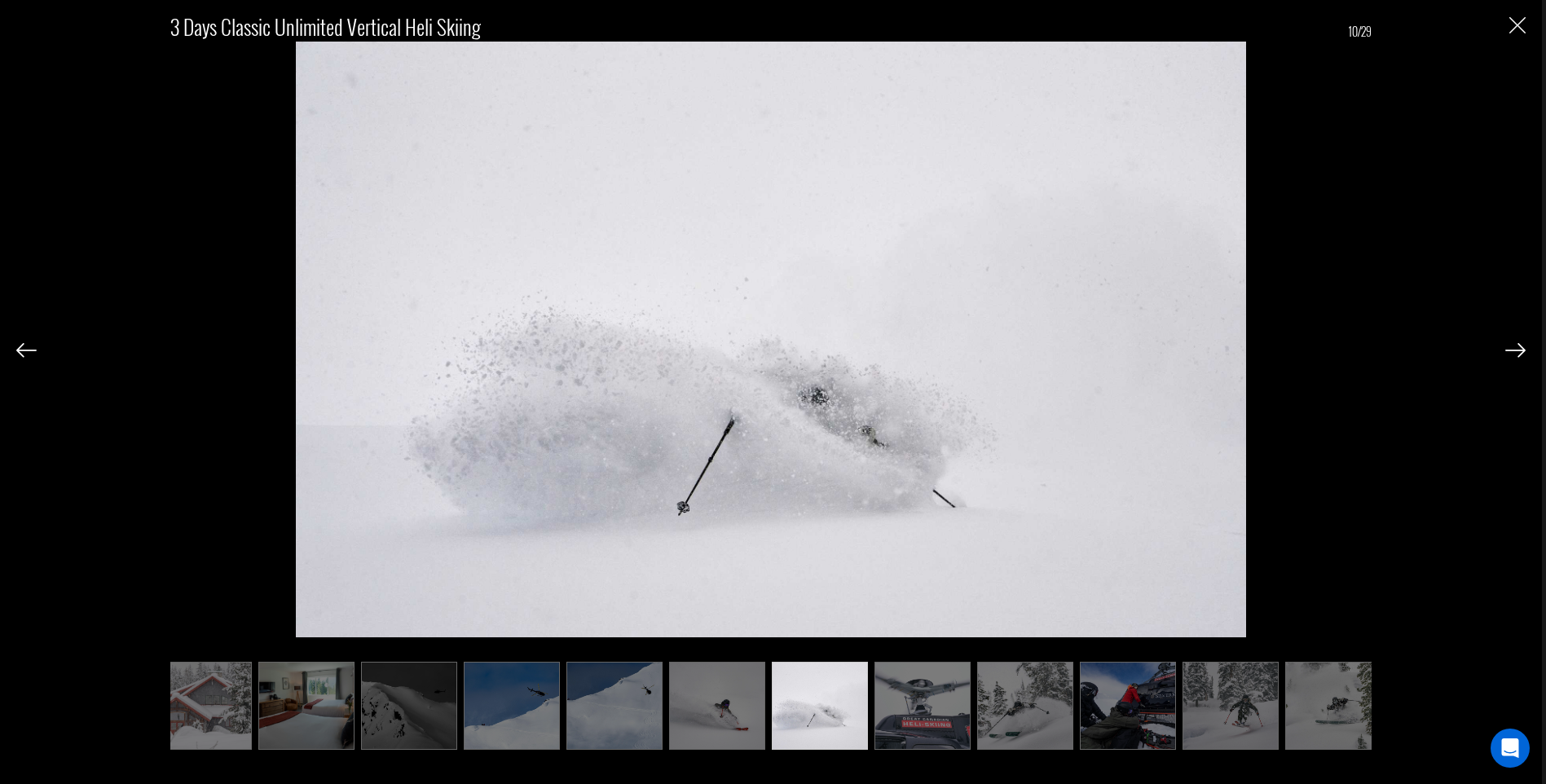
click at [1506, 351] on img at bounding box center [1514, 350] width 20 height 15
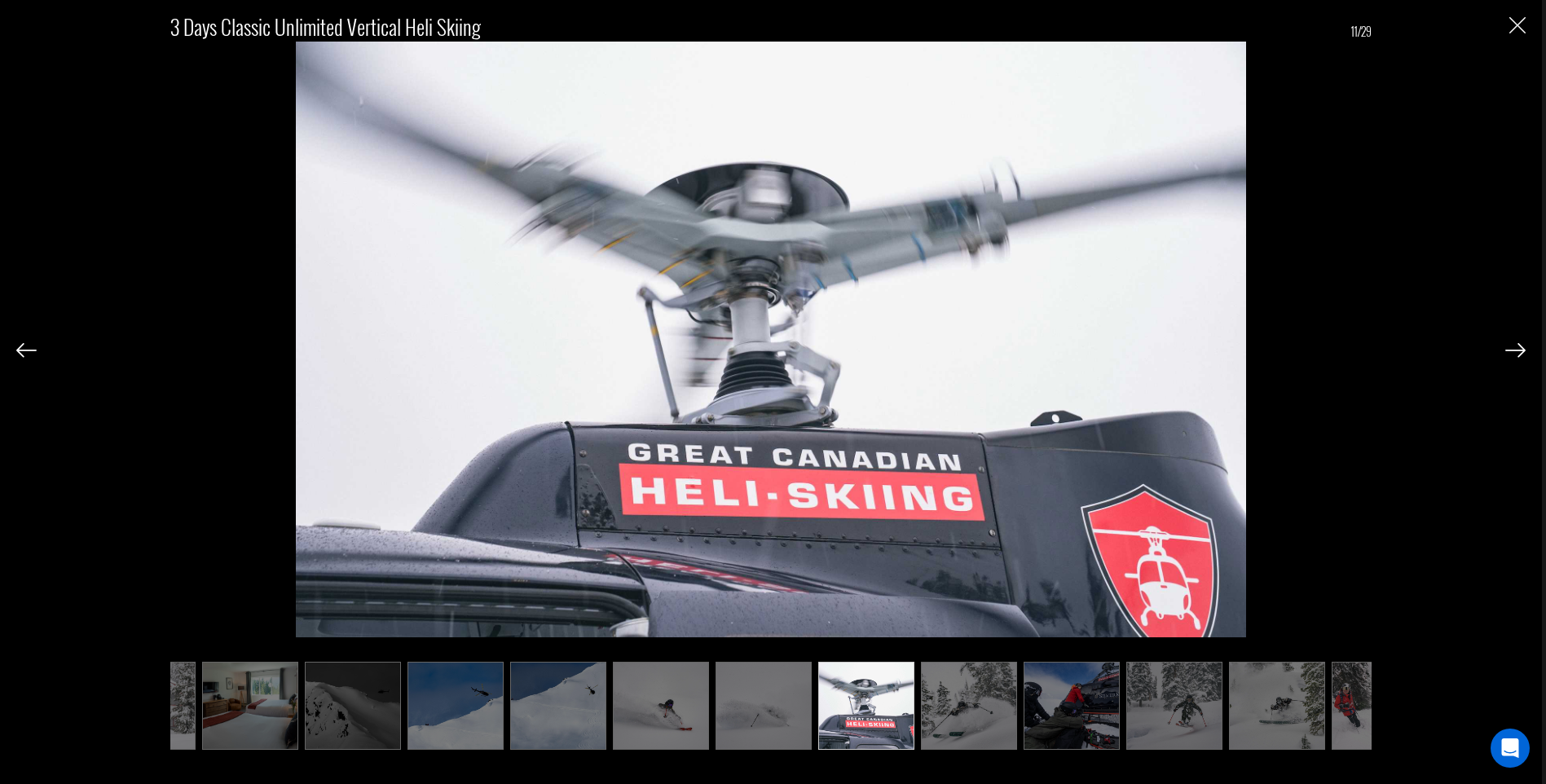
click at [1506, 351] on img at bounding box center [1514, 350] width 20 height 15
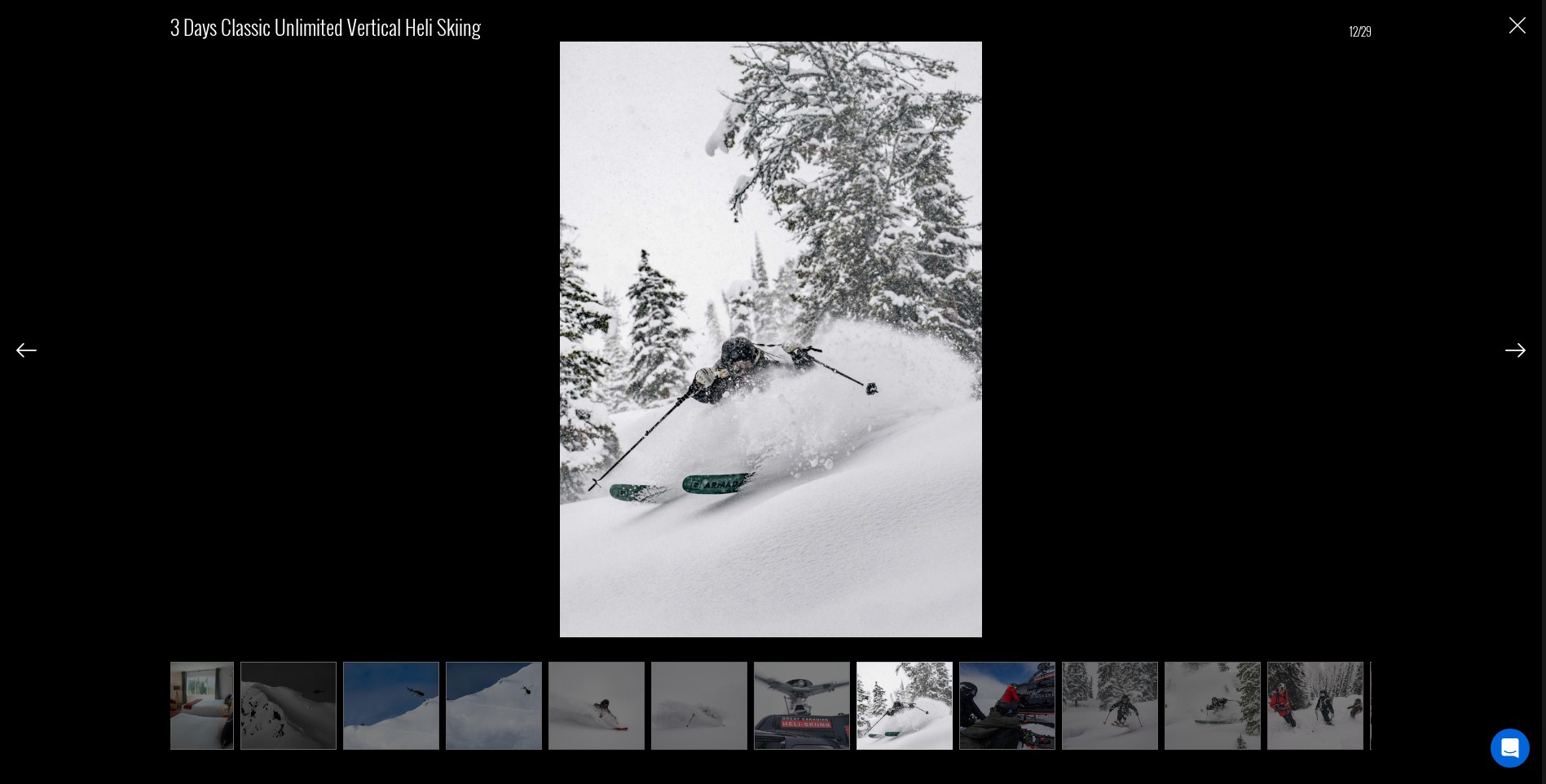
click at [1506, 351] on img at bounding box center [1514, 350] width 20 height 15
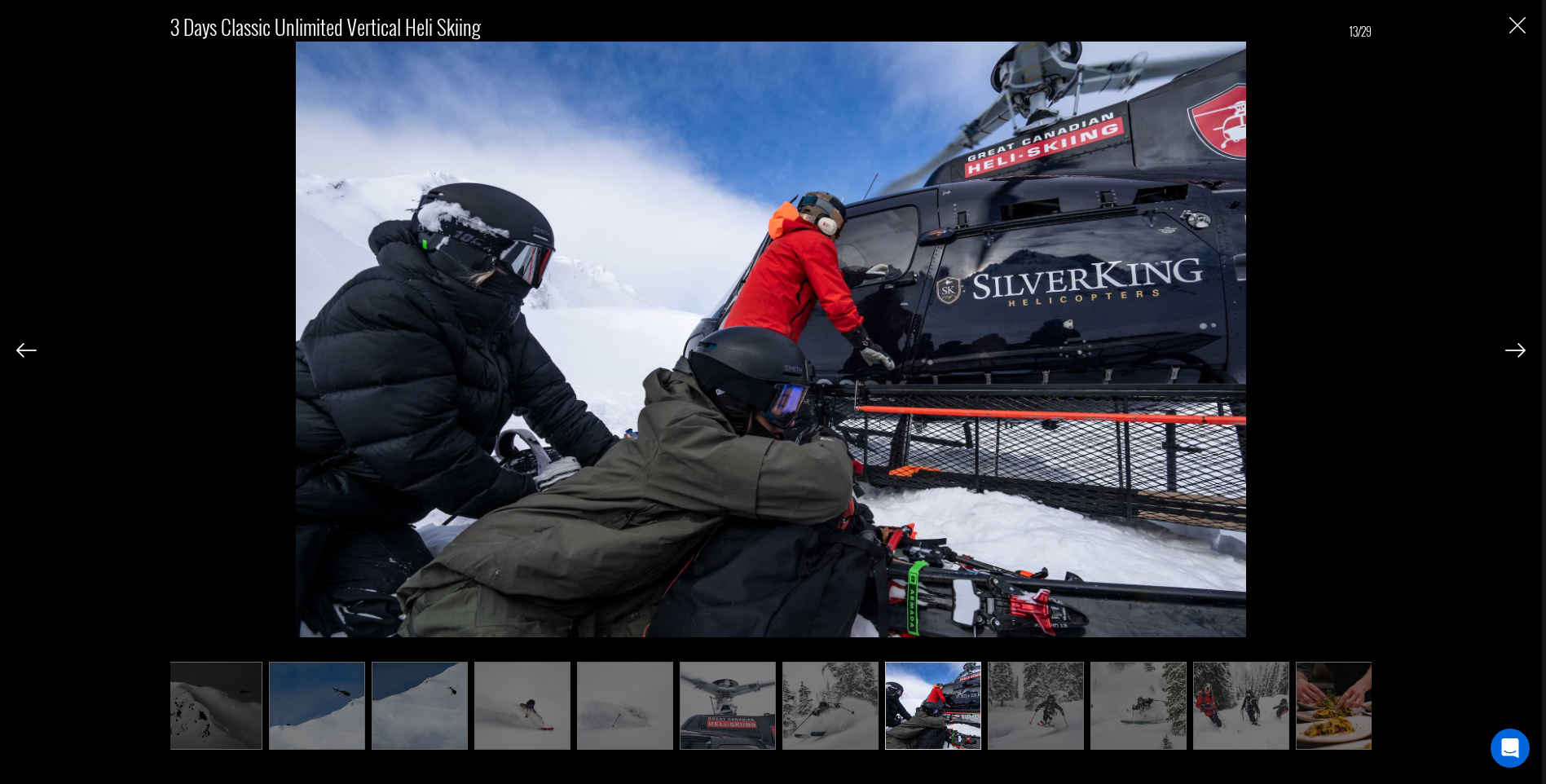
click at [1506, 351] on img at bounding box center [1514, 350] width 20 height 15
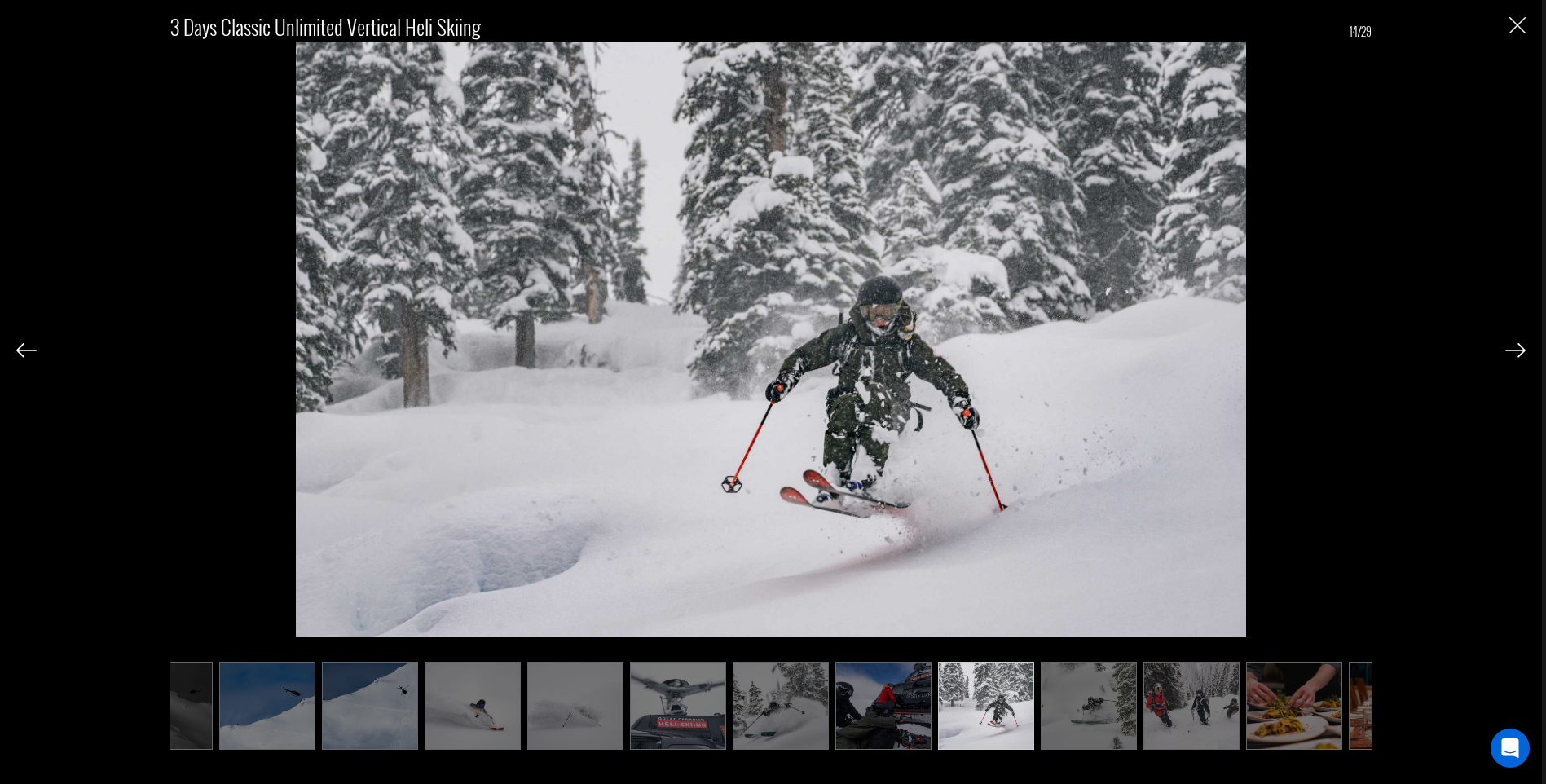
click at [1506, 351] on img at bounding box center [1514, 350] width 20 height 15
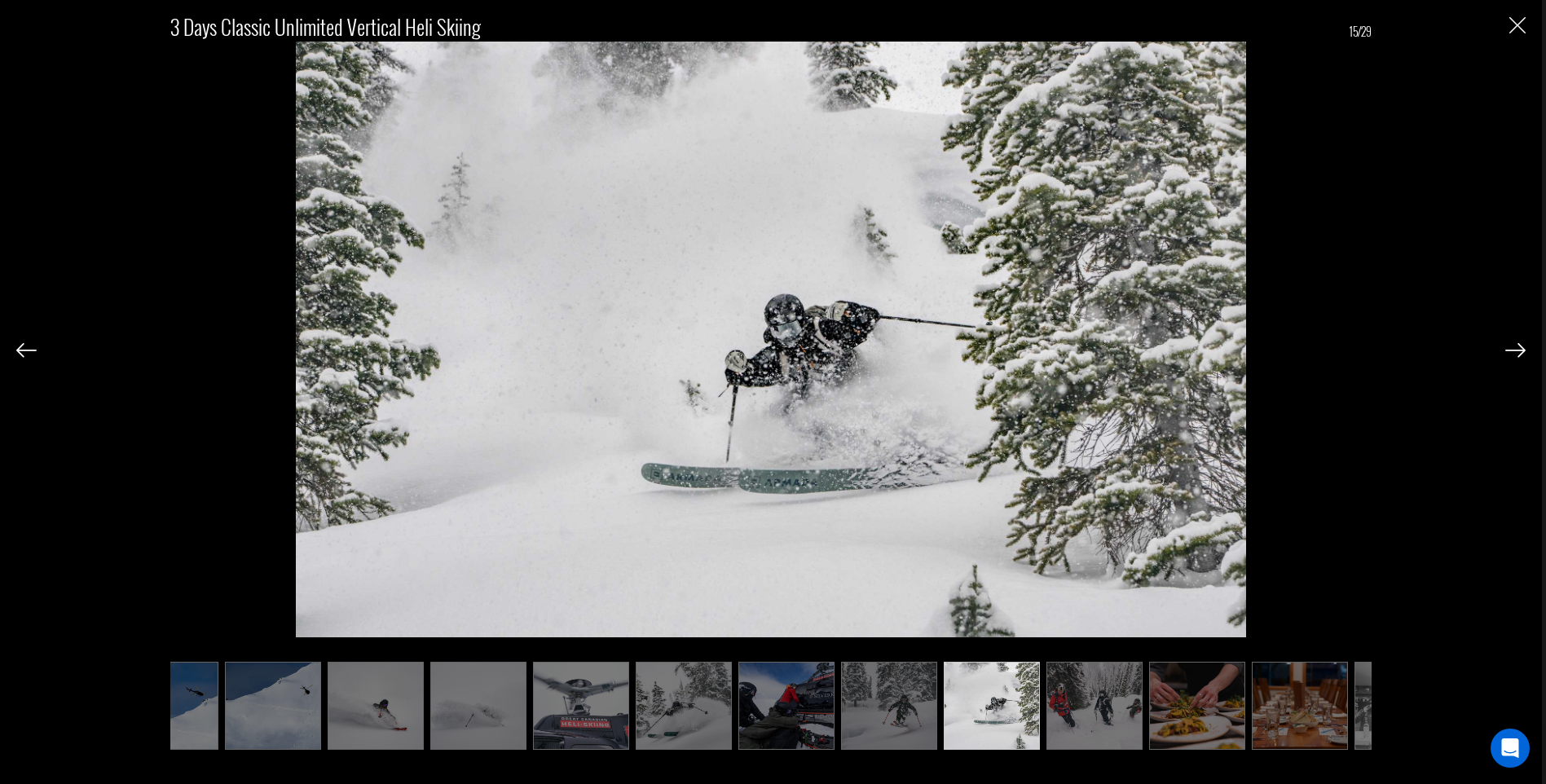
click at [31, 355] on img at bounding box center [26, 350] width 20 height 15
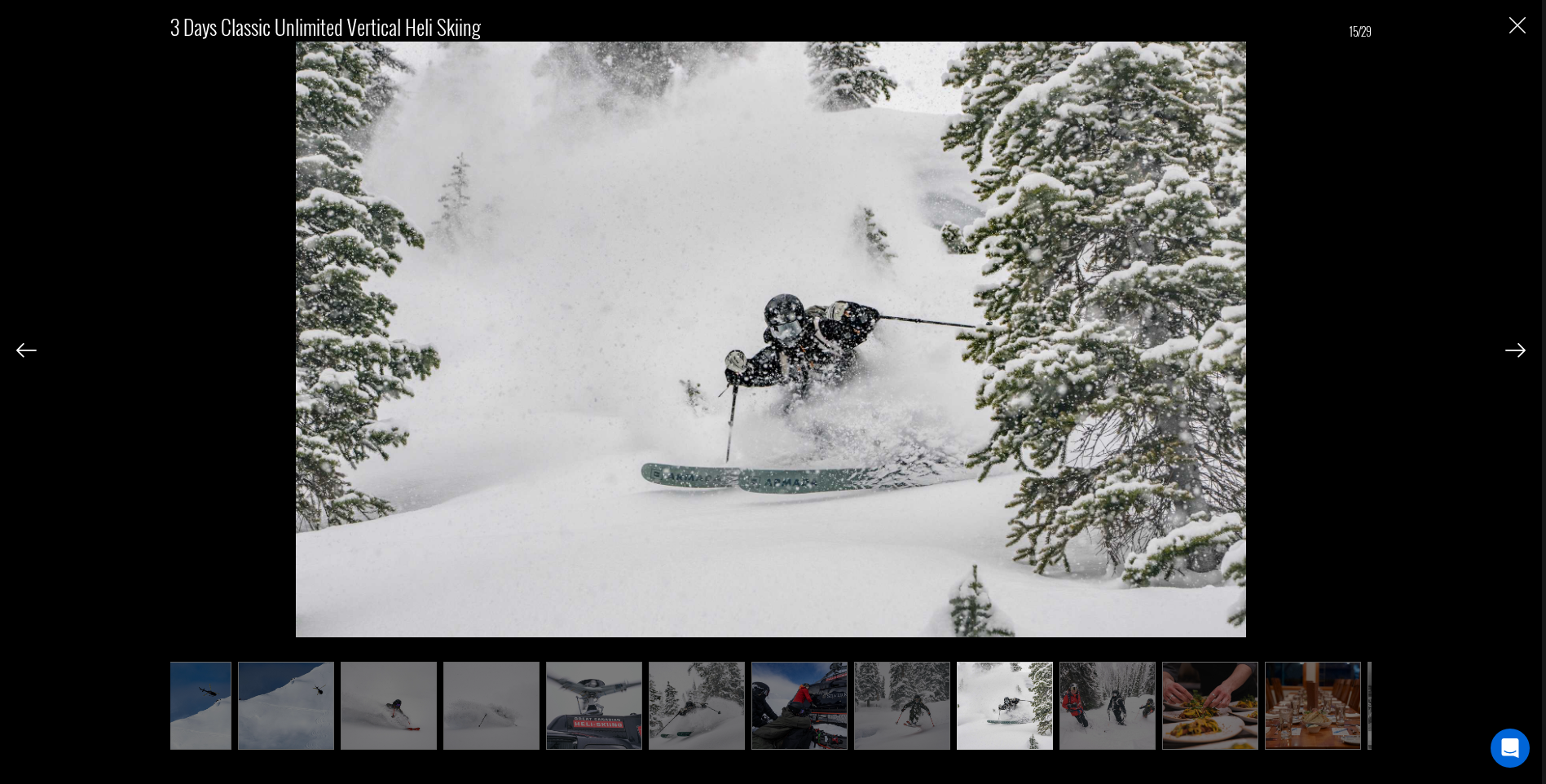
click at [31, 355] on img at bounding box center [26, 350] width 20 height 15
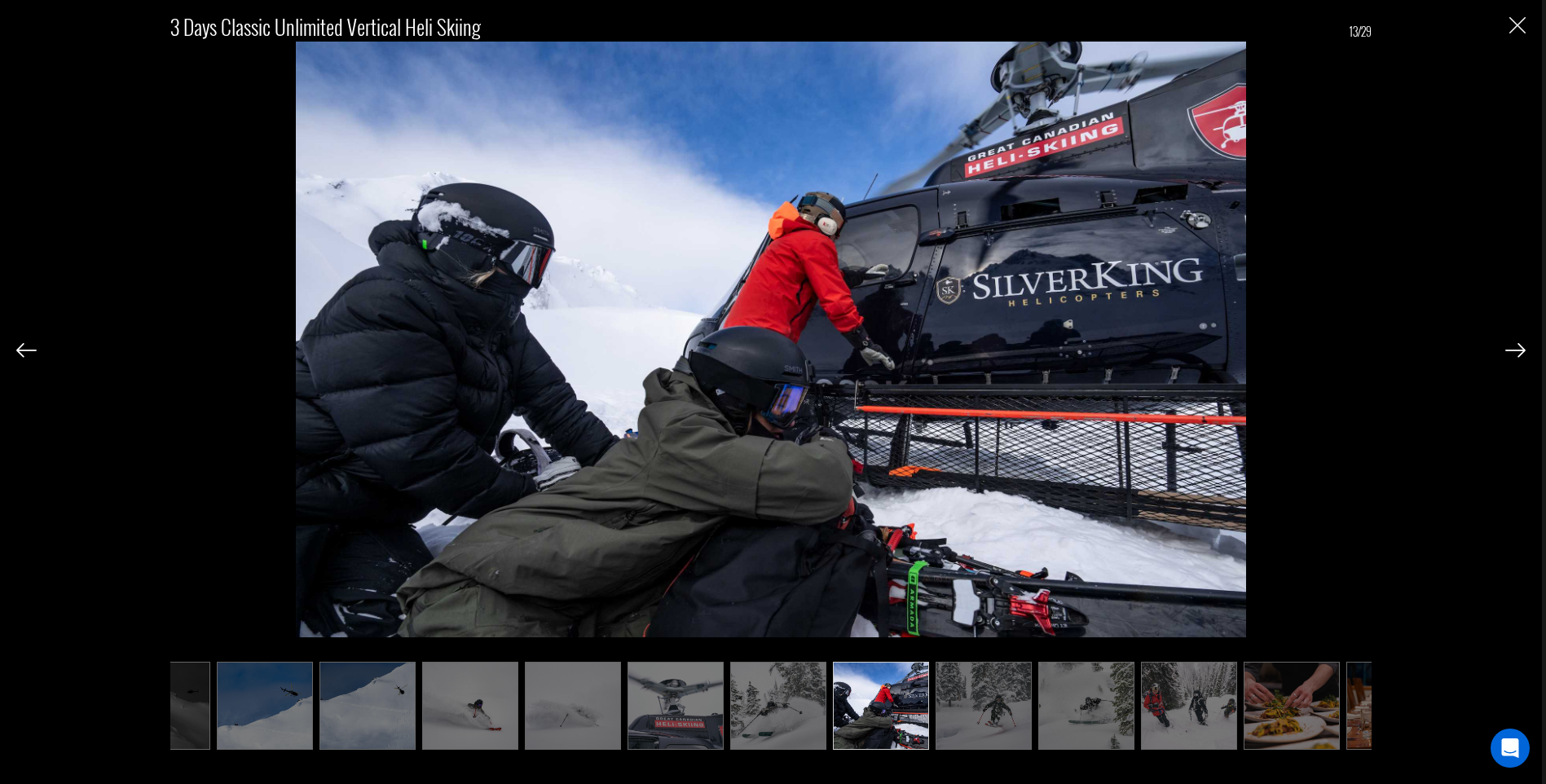
click at [1506, 347] on img at bounding box center [1514, 350] width 20 height 15
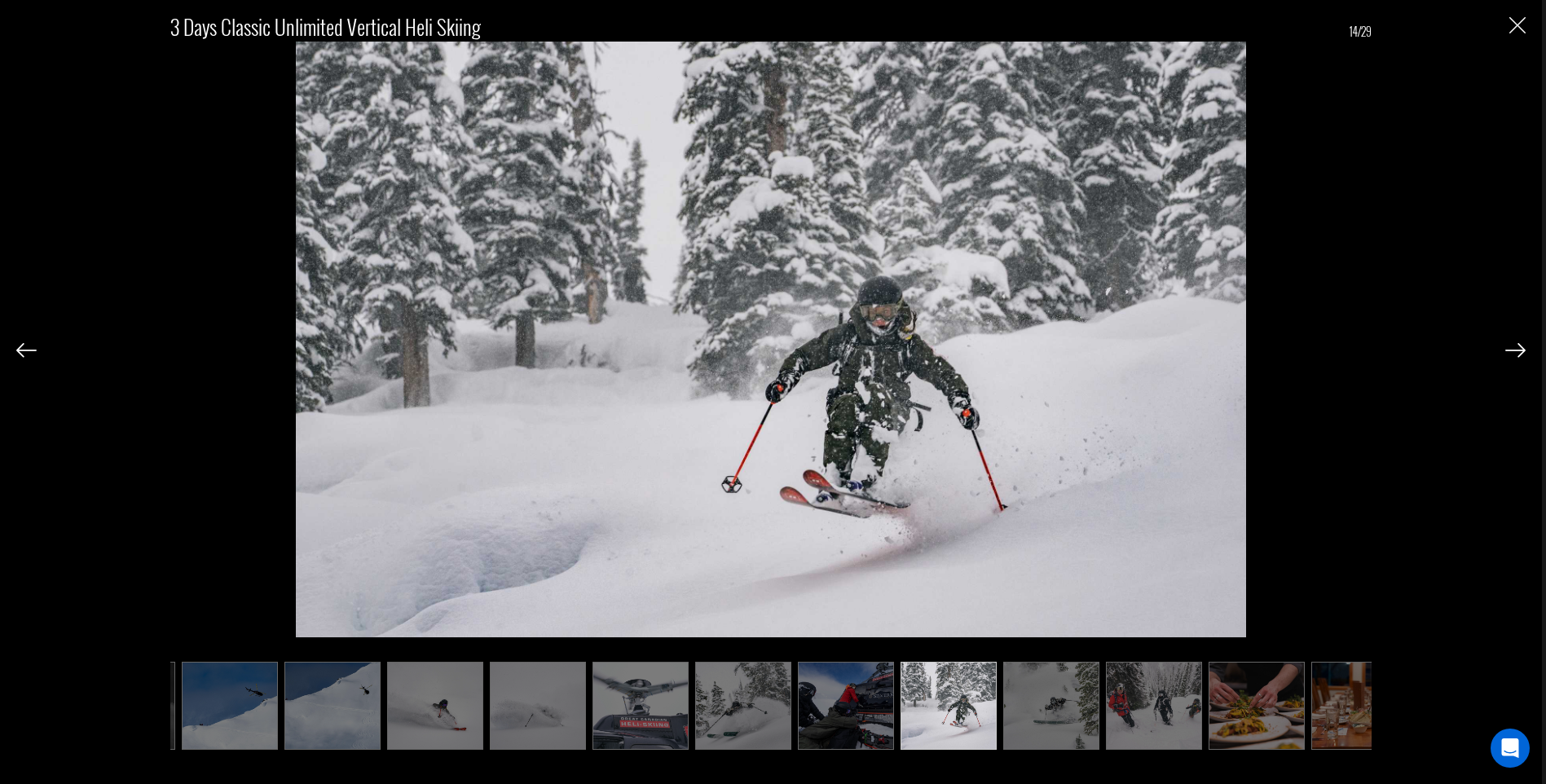
click at [1506, 347] on img at bounding box center [1514, 350] width 20 height 15
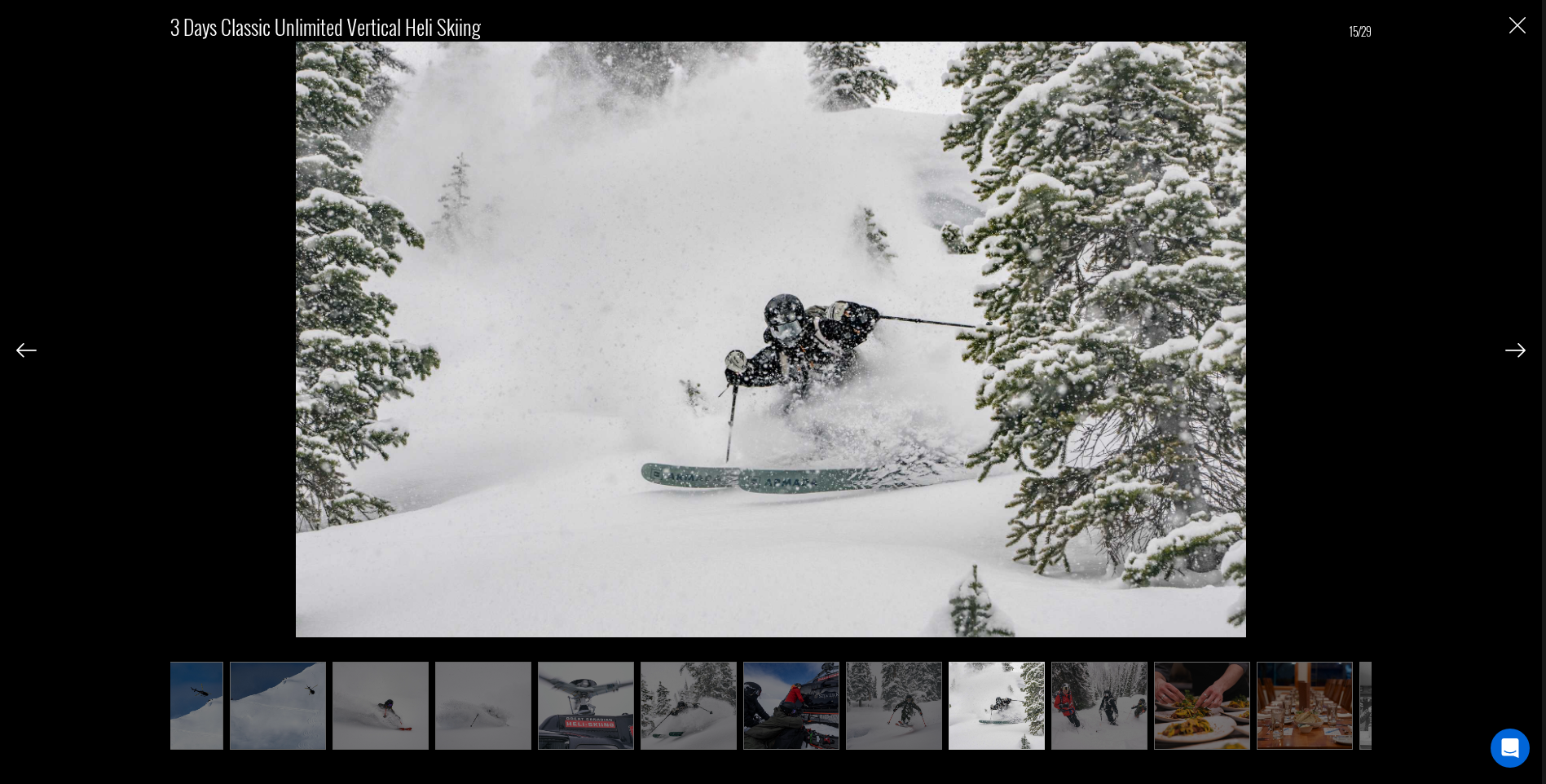
click at [1506, 347] on img at bounding box center [1514, 350] width 20 height 15
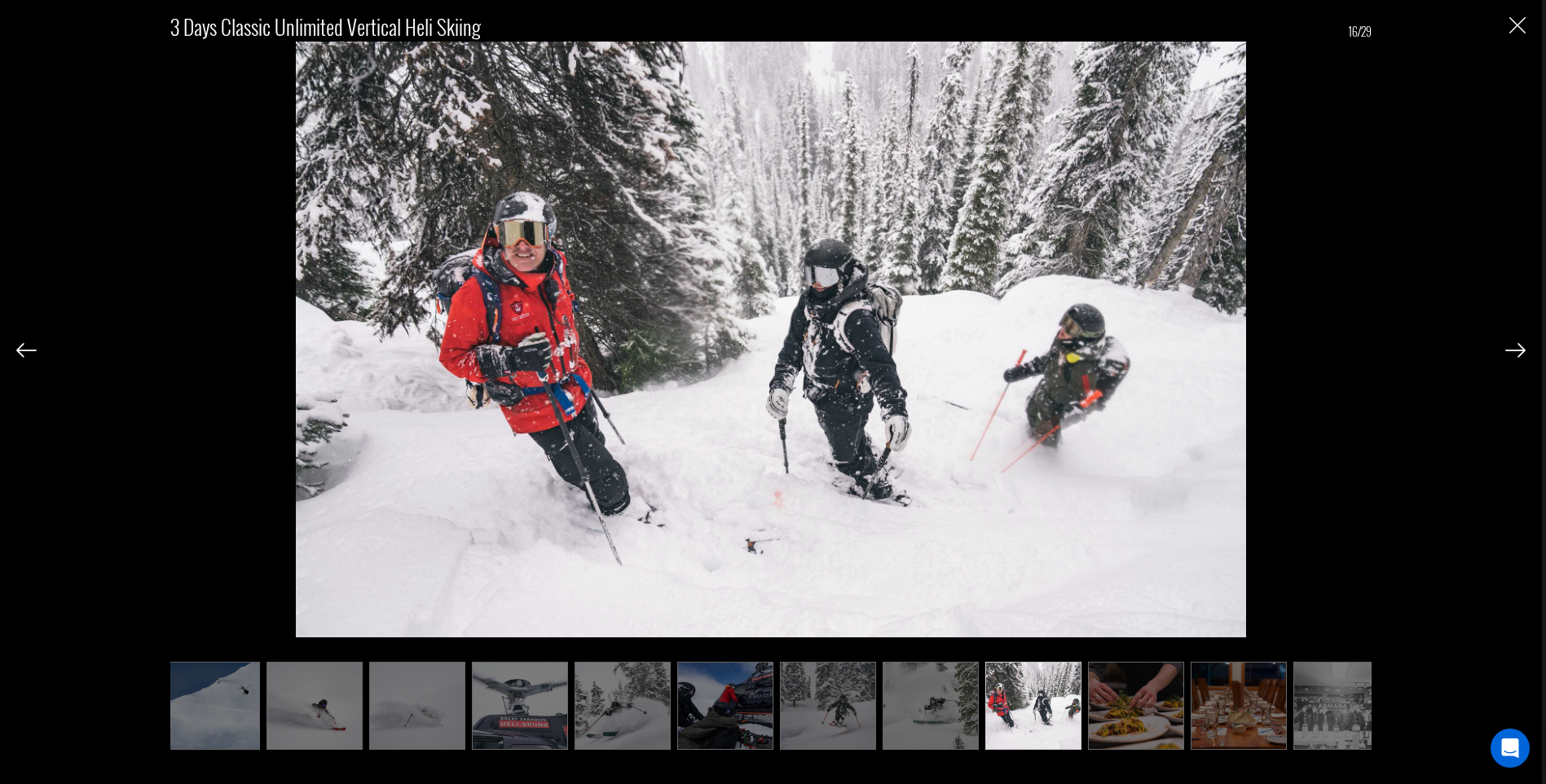
click at [1506, 347] on img at bounding box center [1514, 350] width 20 height 15
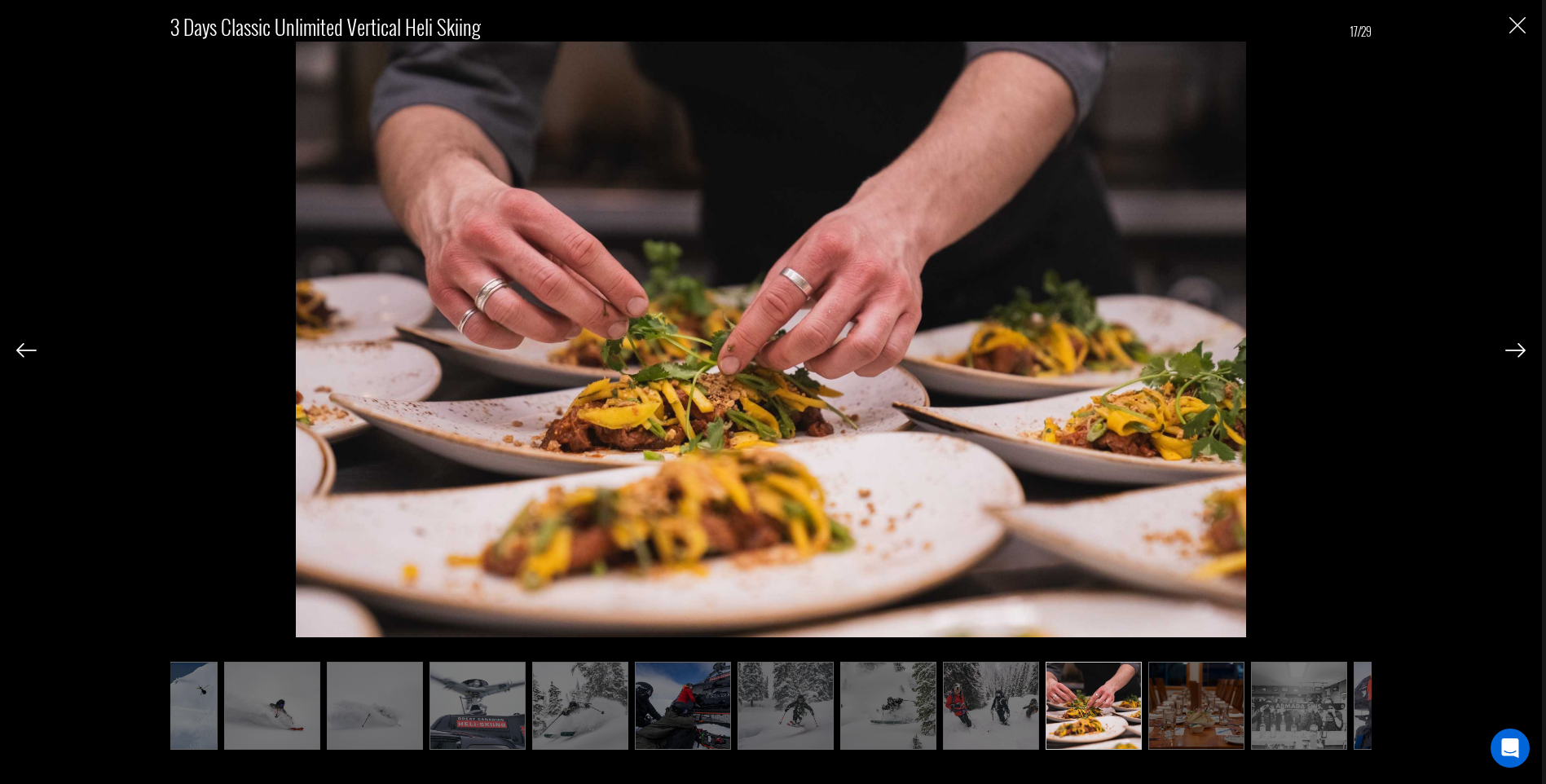
click at [1506, 347] on img at bounding box center [1514, 350] width 20 height 15
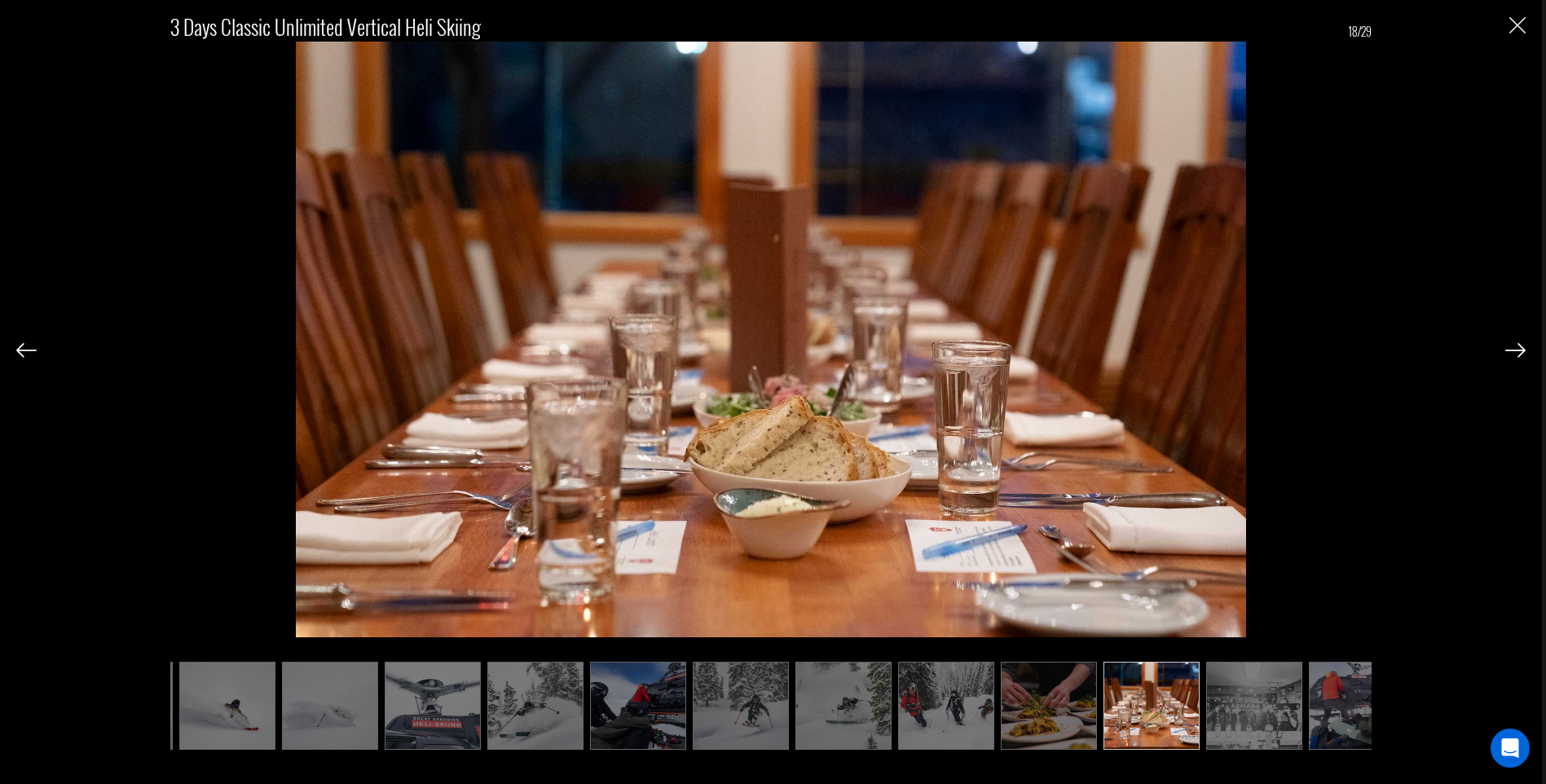
click at [1506, 347] on img at bounding box center [1514, 350] width 20 height 15
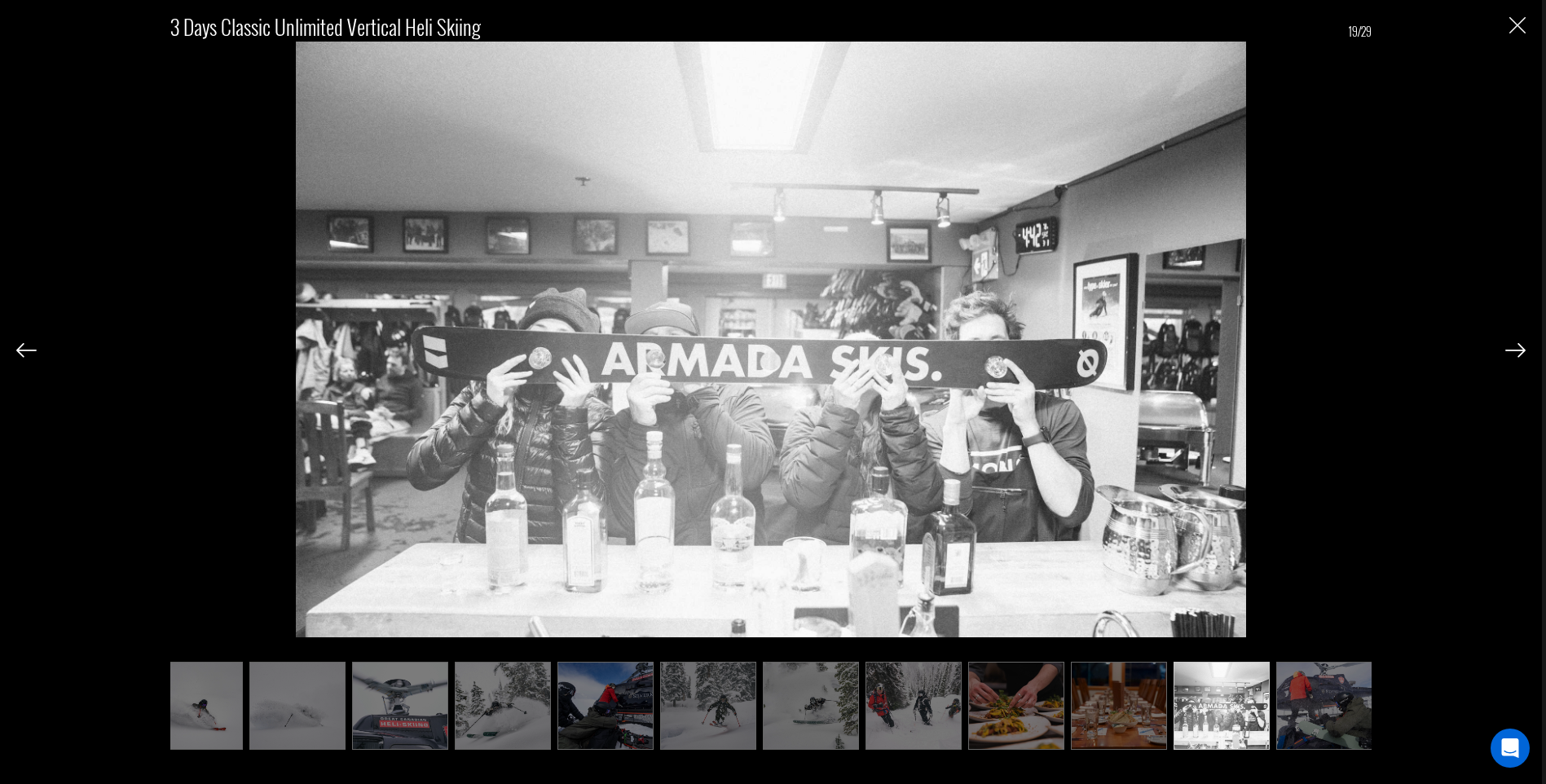
click at [1506, 347] on img at bounding box center [1514, 350] width 20 height 15
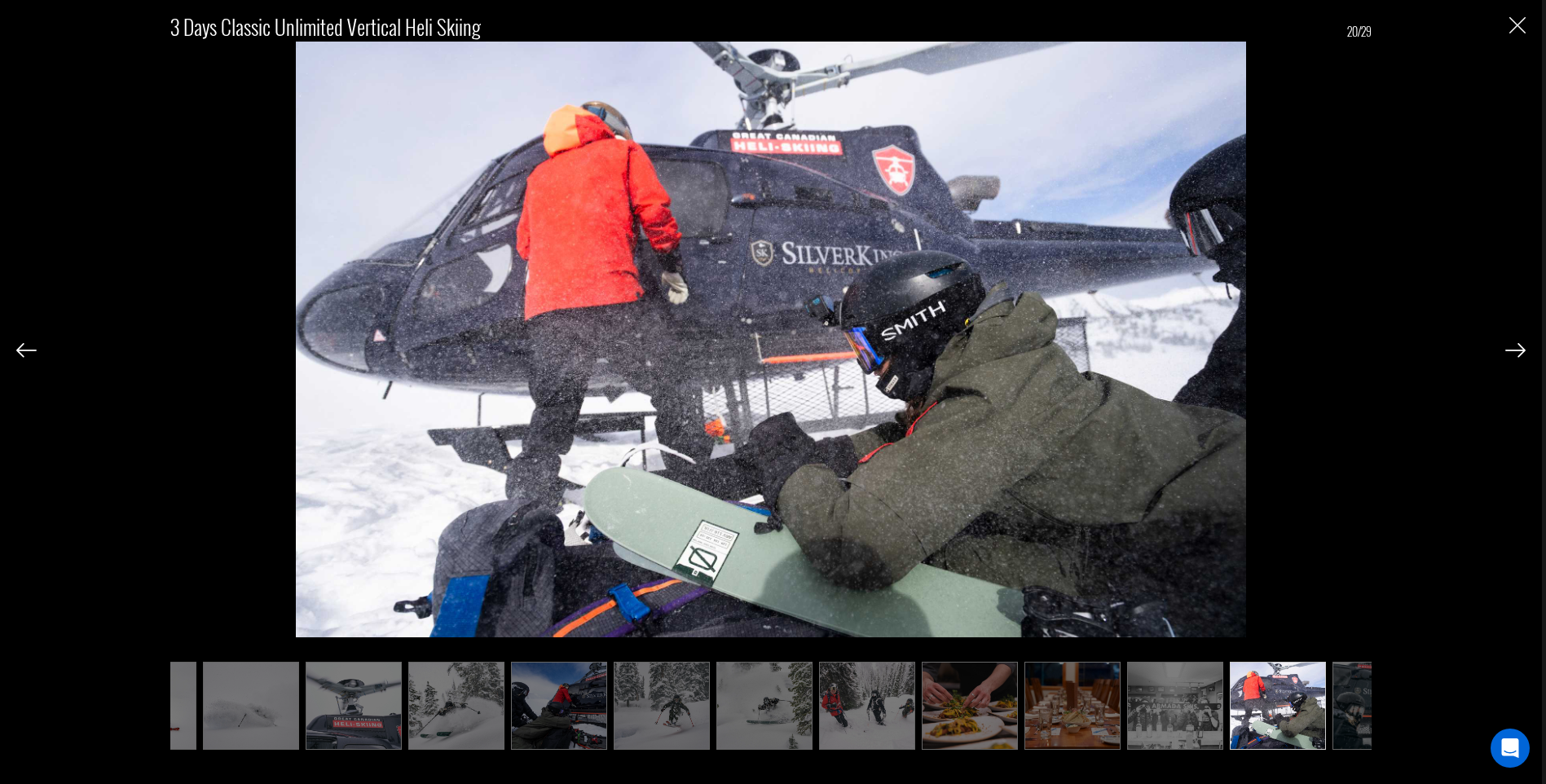
click at [1506, 347] on img at bounding box center [1514, 350] width 20 height 15
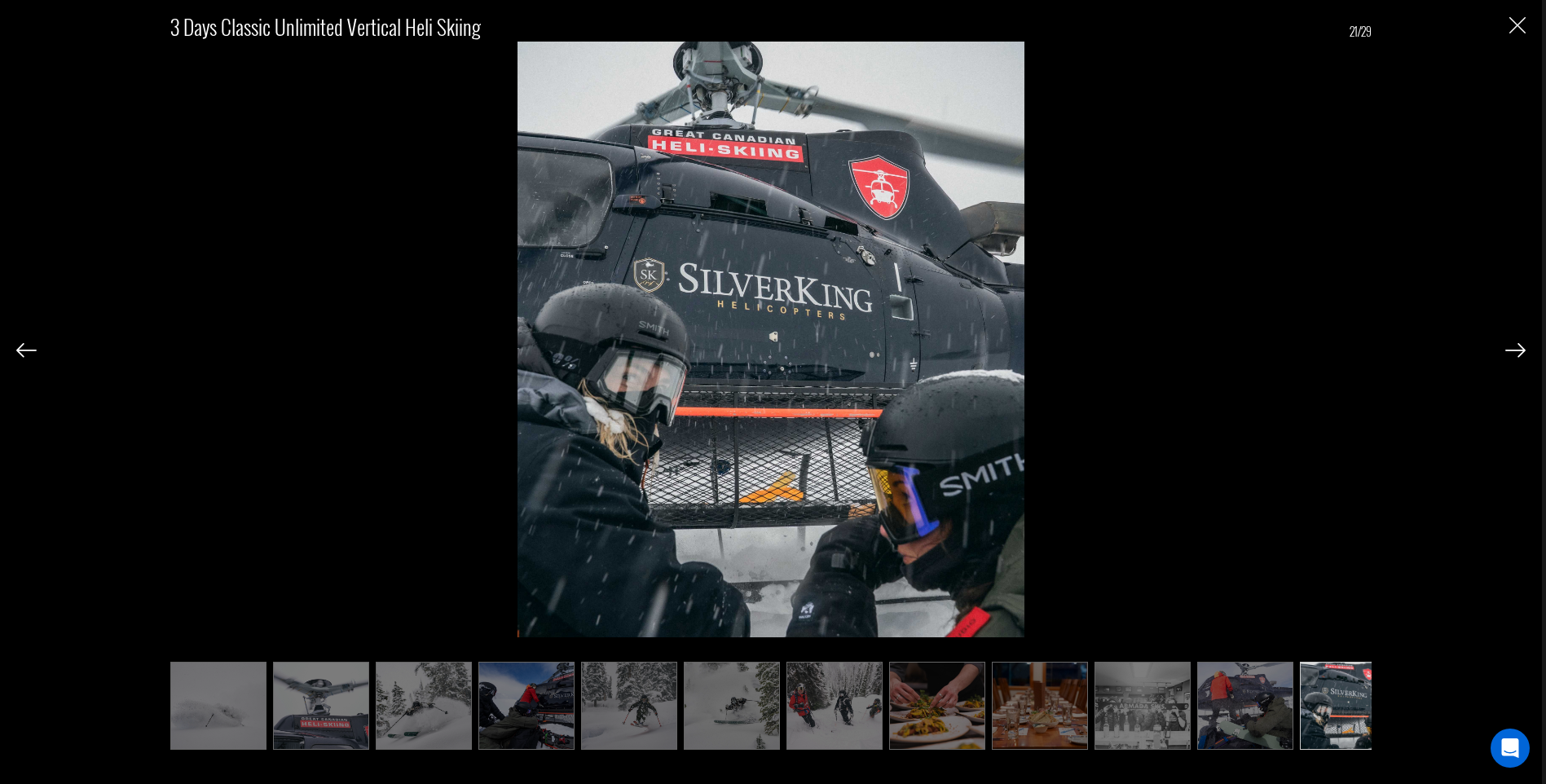
click at [1506, 347] on img at bounding box center [1514, 350] width 20 height 15
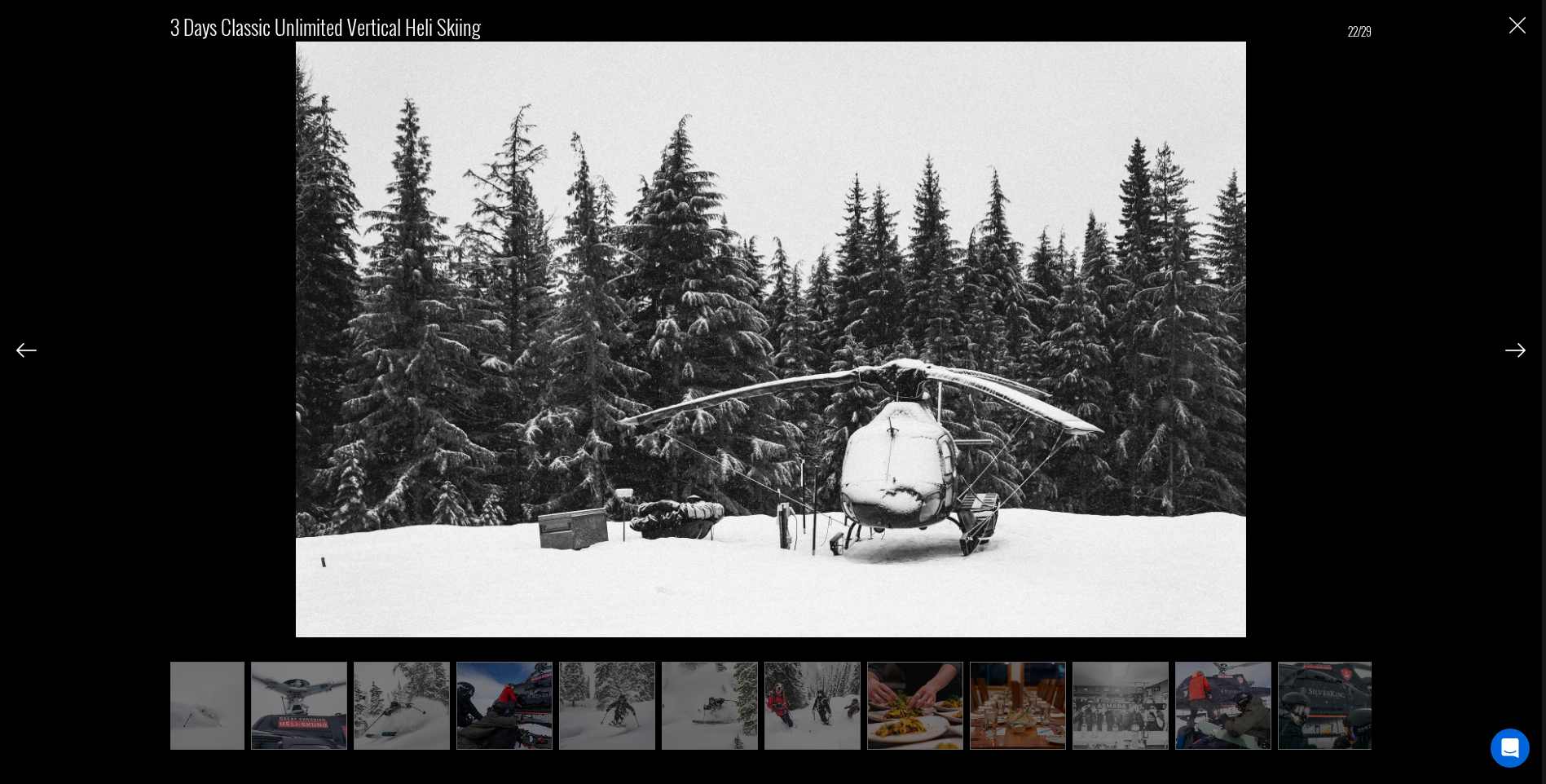
click at [1506, 347] on img at bounding box center [1514, 350] width 20 height 15
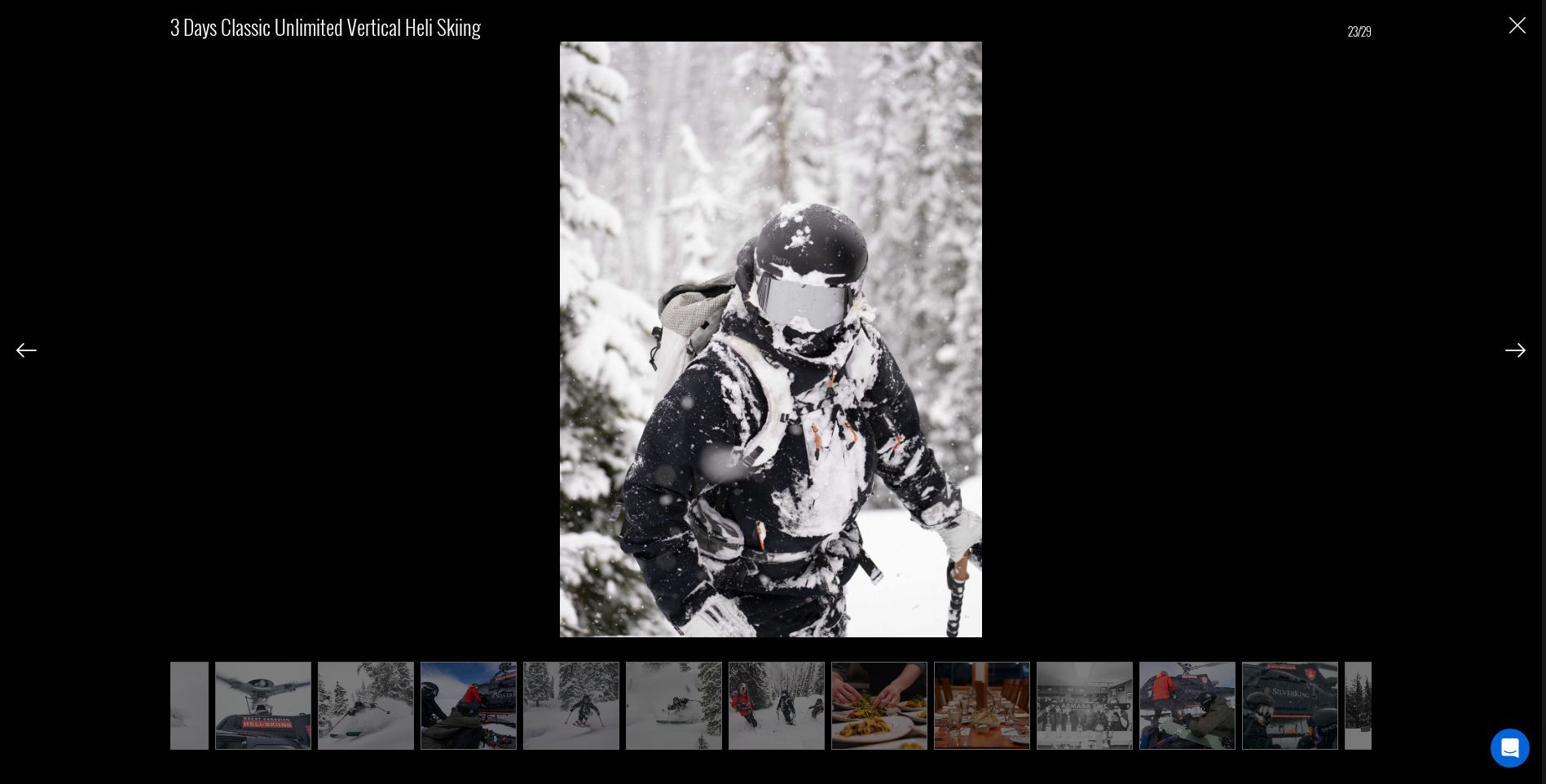
click at [1506, 347] on img at bounding box center [1514, 350] width 20 height 15
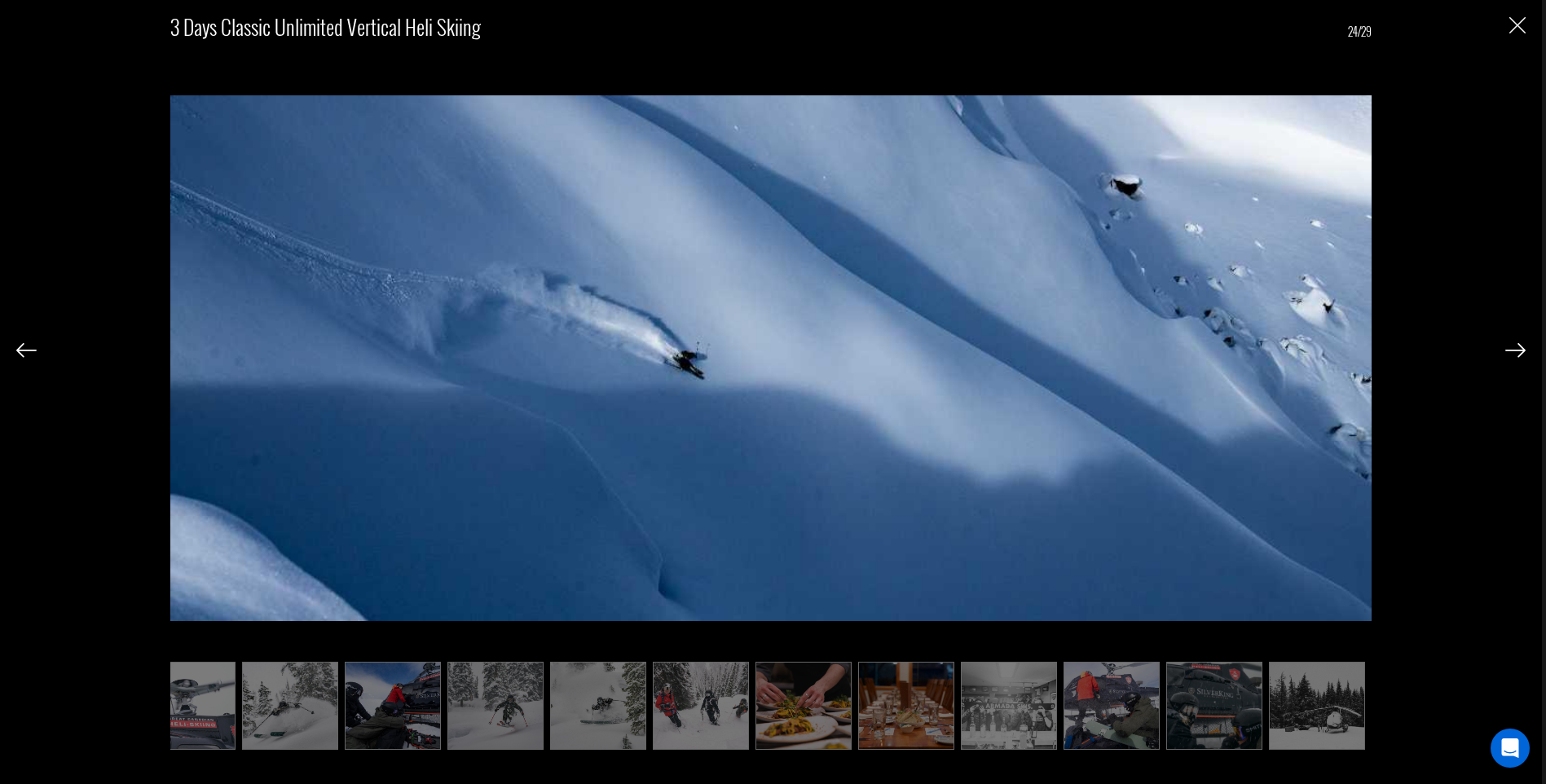
click at [1520, 359] on div at bounding box center [1514, 348] width 20 height 27
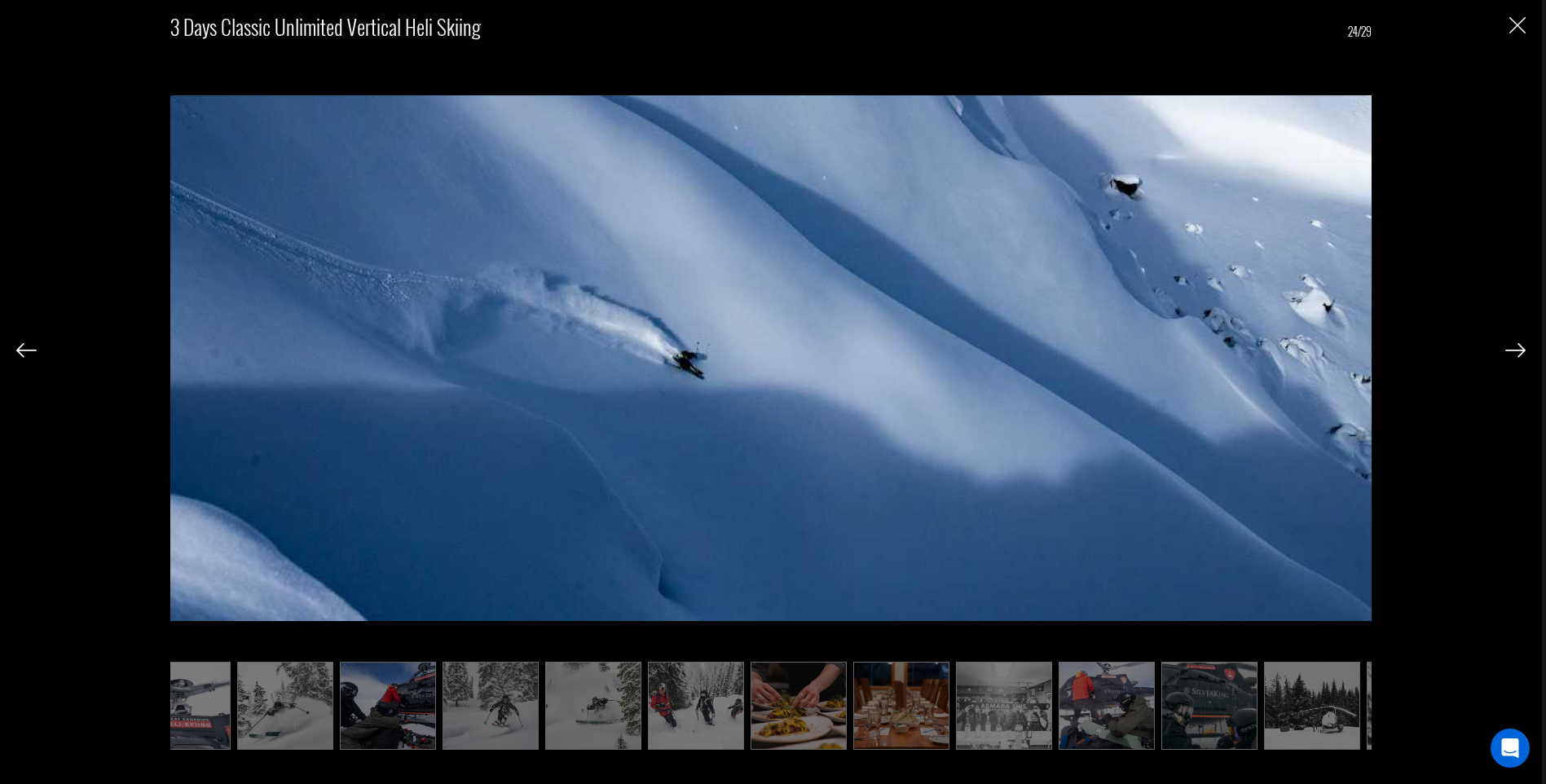
click at [1519, 354] on img at bounding box center [1514, 350] width 20 height 15
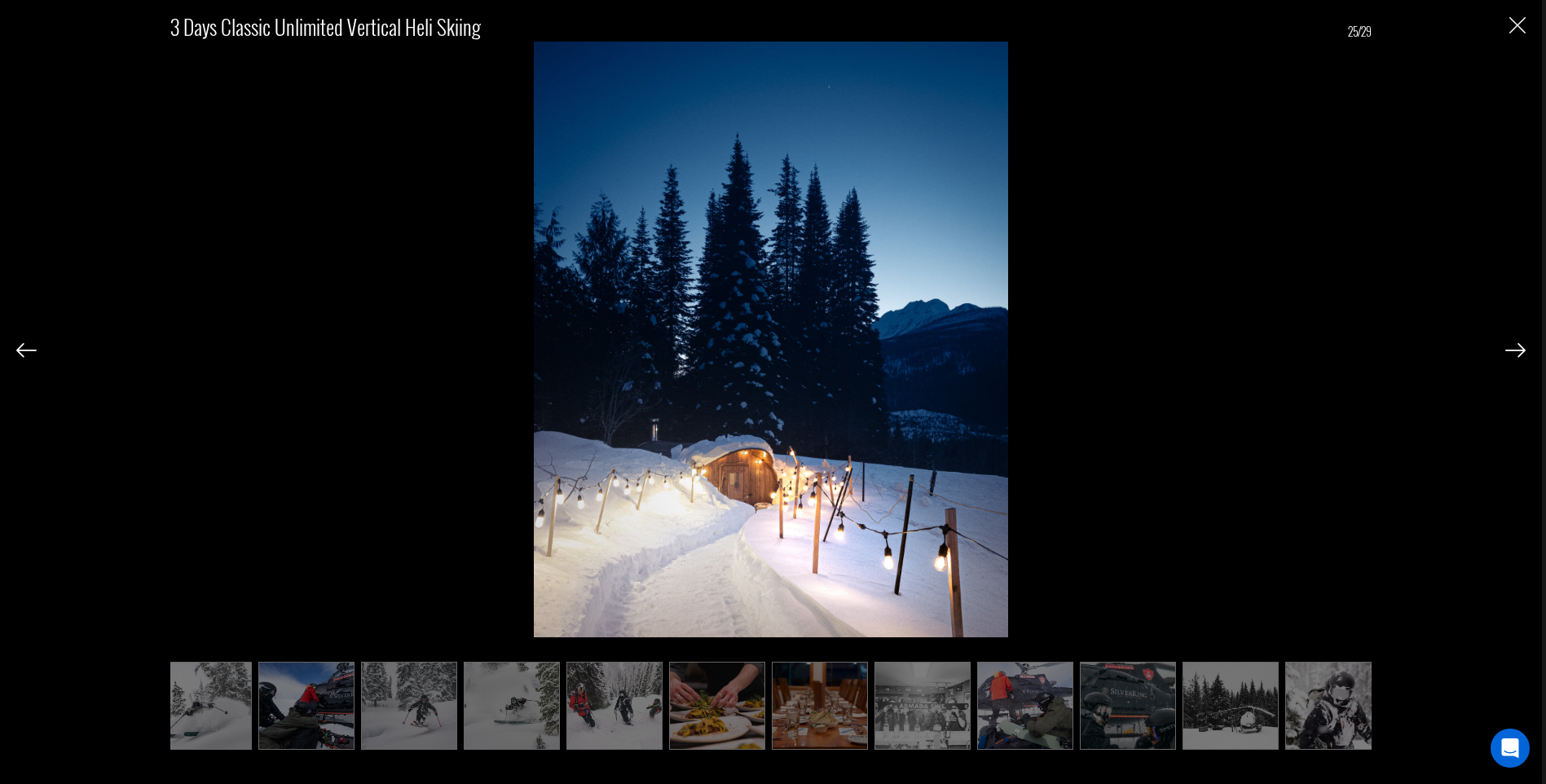
click at [1519, 354] on img at bounding box center [1514, 350] width 20 height 15
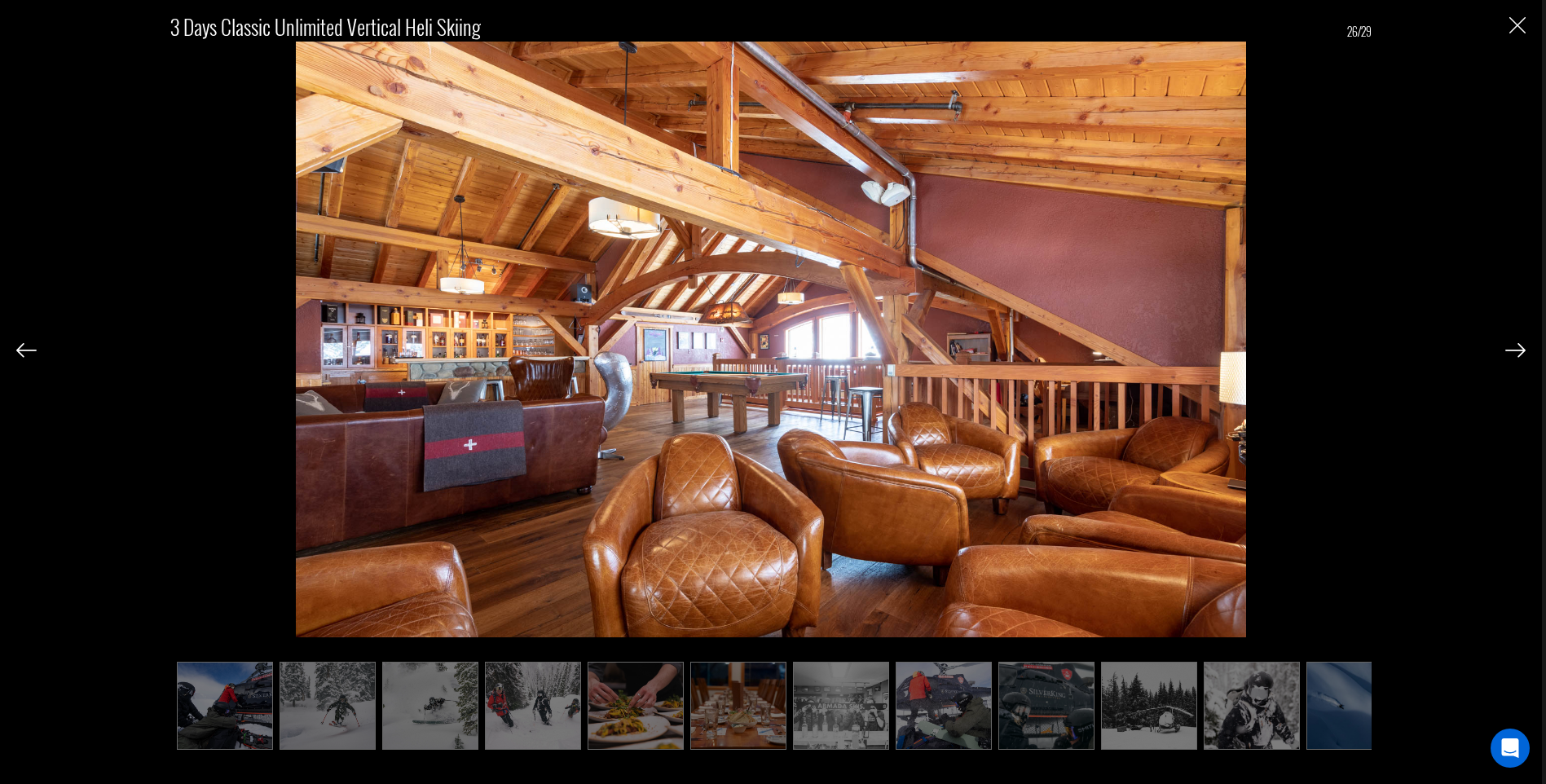
click at [1519, 354] on img at bounding box center [1514, 350] width 20 height 15
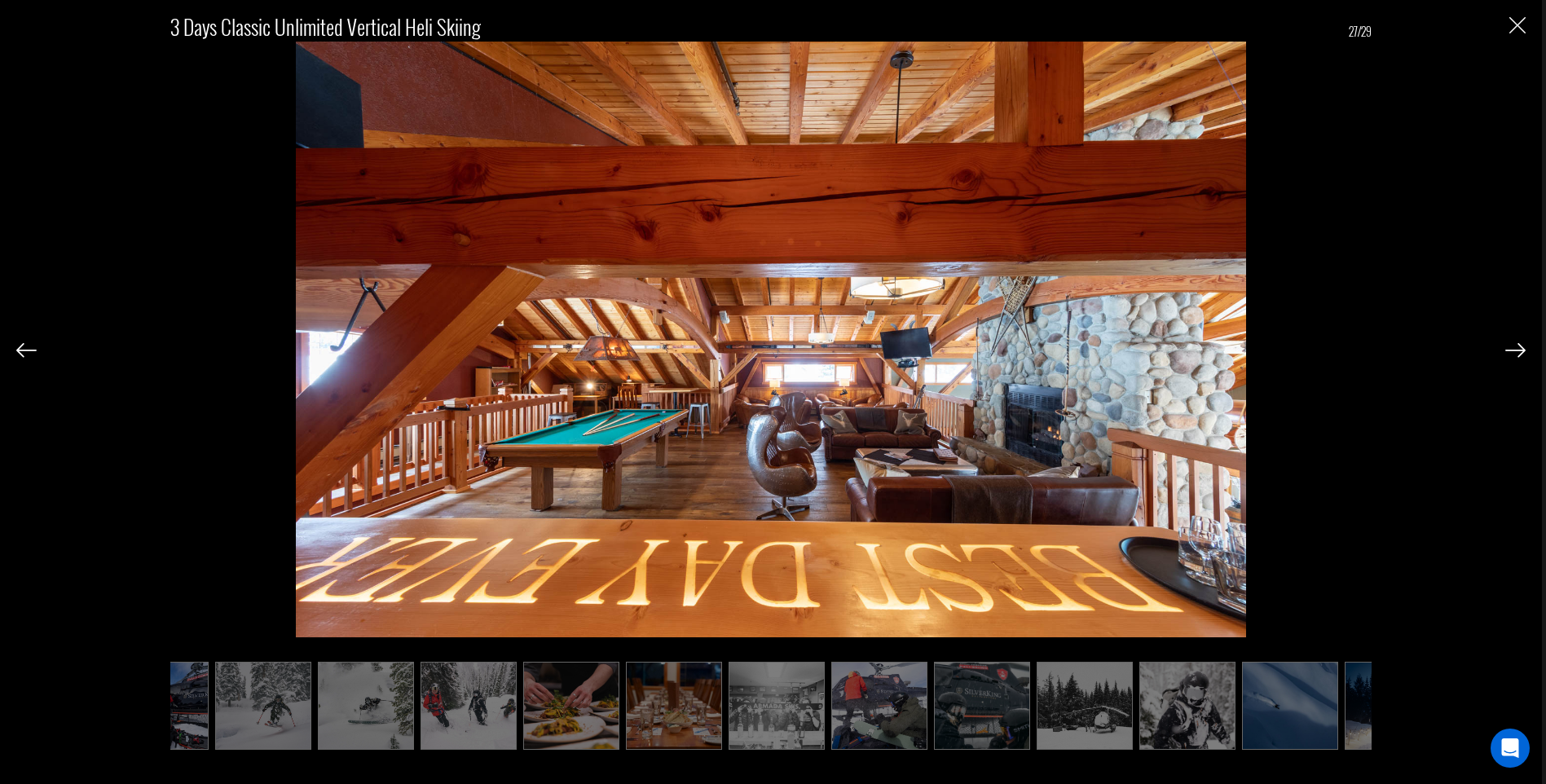
click at [1519, 353] on img at bounding box center [1514, 350] width 20 height 15
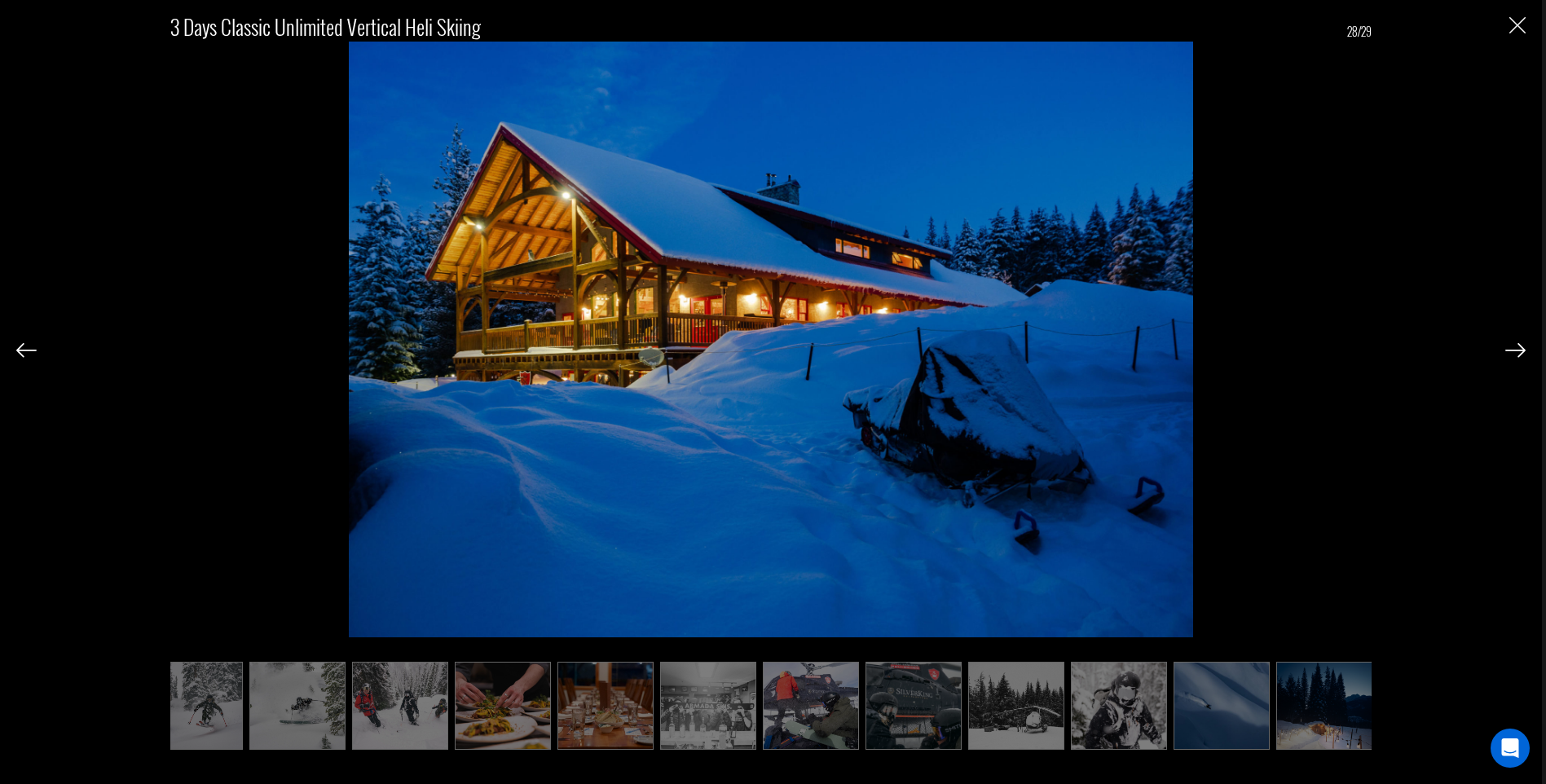
click at [1519, 353] on img at bounding box center [1514, 350] width 20 height 15
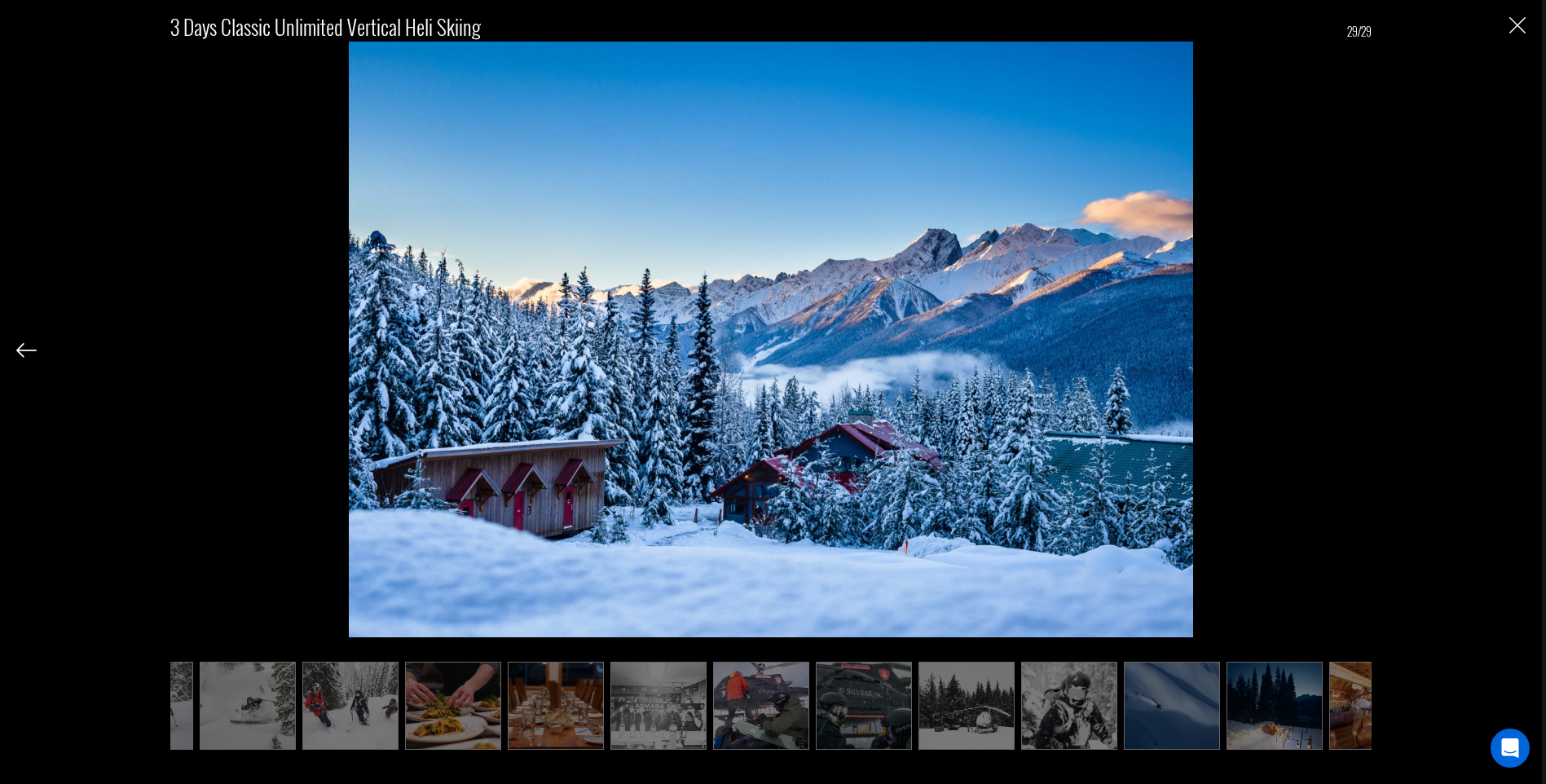
click at [1519, 353] on div "3 Days Classic Unlimited Vertical Heli Skiing 29/29" at bounding box center [771, 372] width 1509 height 744
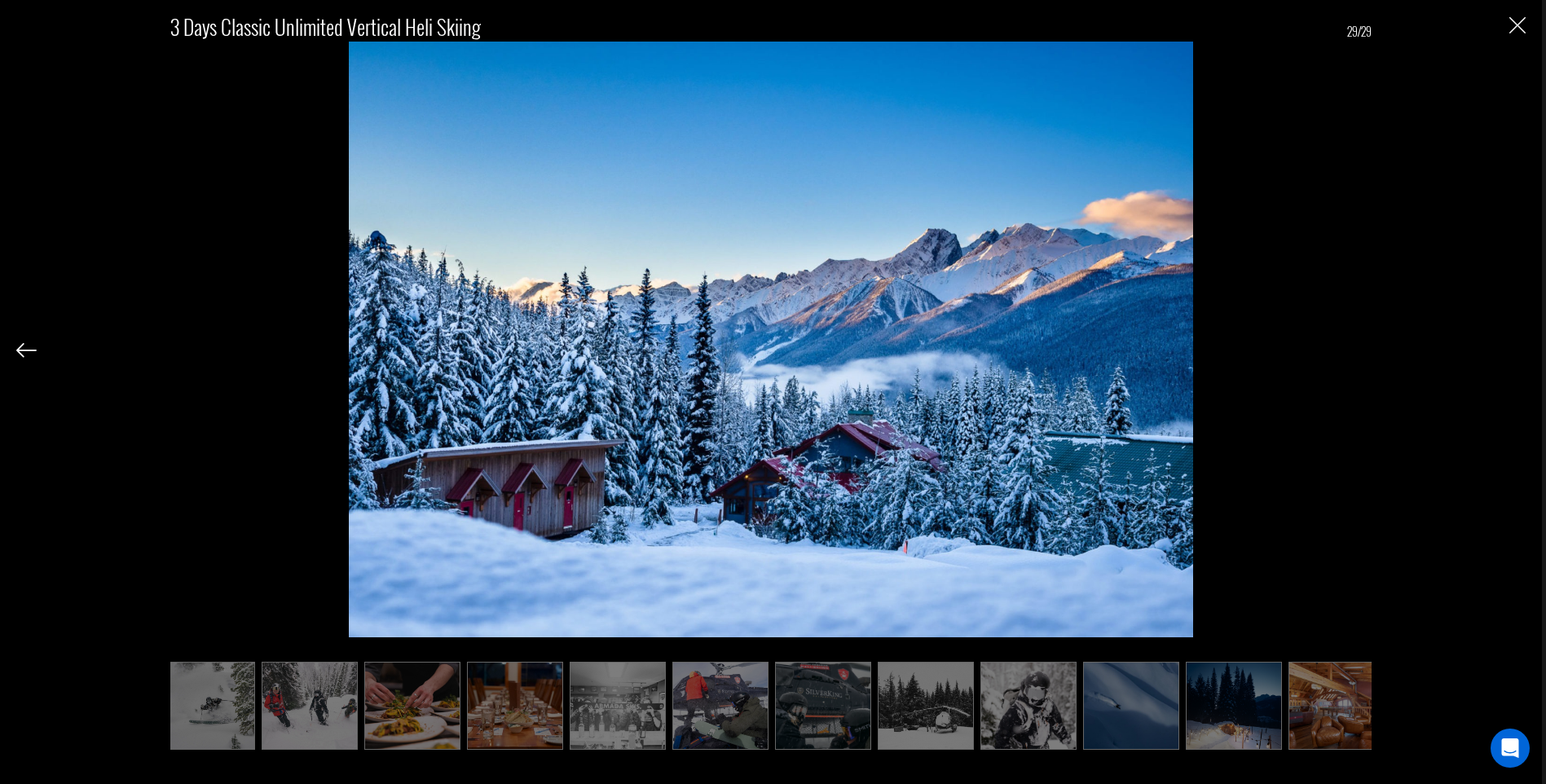
scroll to position [0, 1453]
click at [1519, 353] on div "3 Days Classic Unlimited Vertical Heli Skiing 29/29" at bounding box center [771, 372] width 1509 height 744
click at [1525, 24] on img "Close" at bounding box center [1517, 25] width 17 height 17
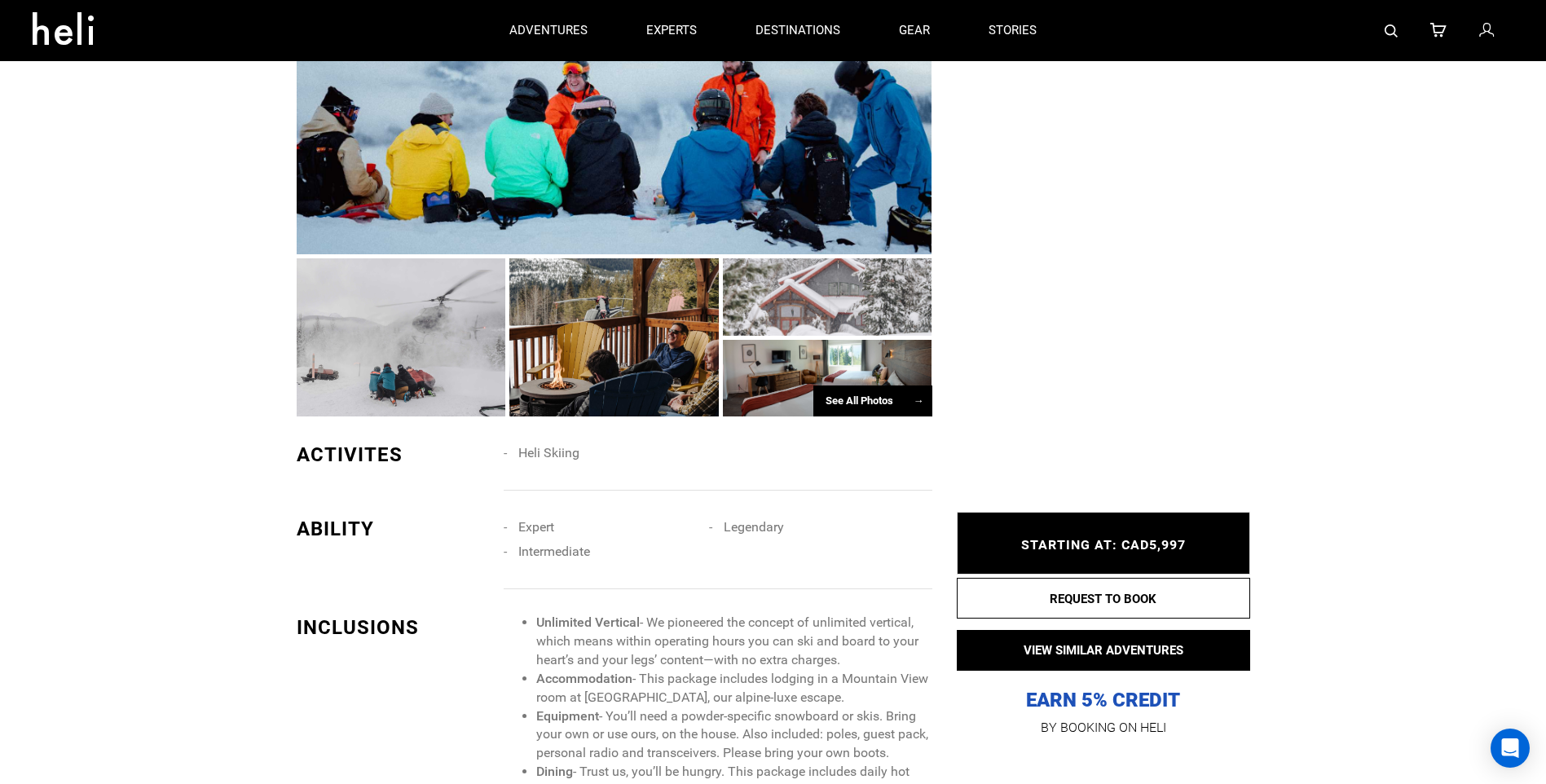
scroll to position [489, 0]
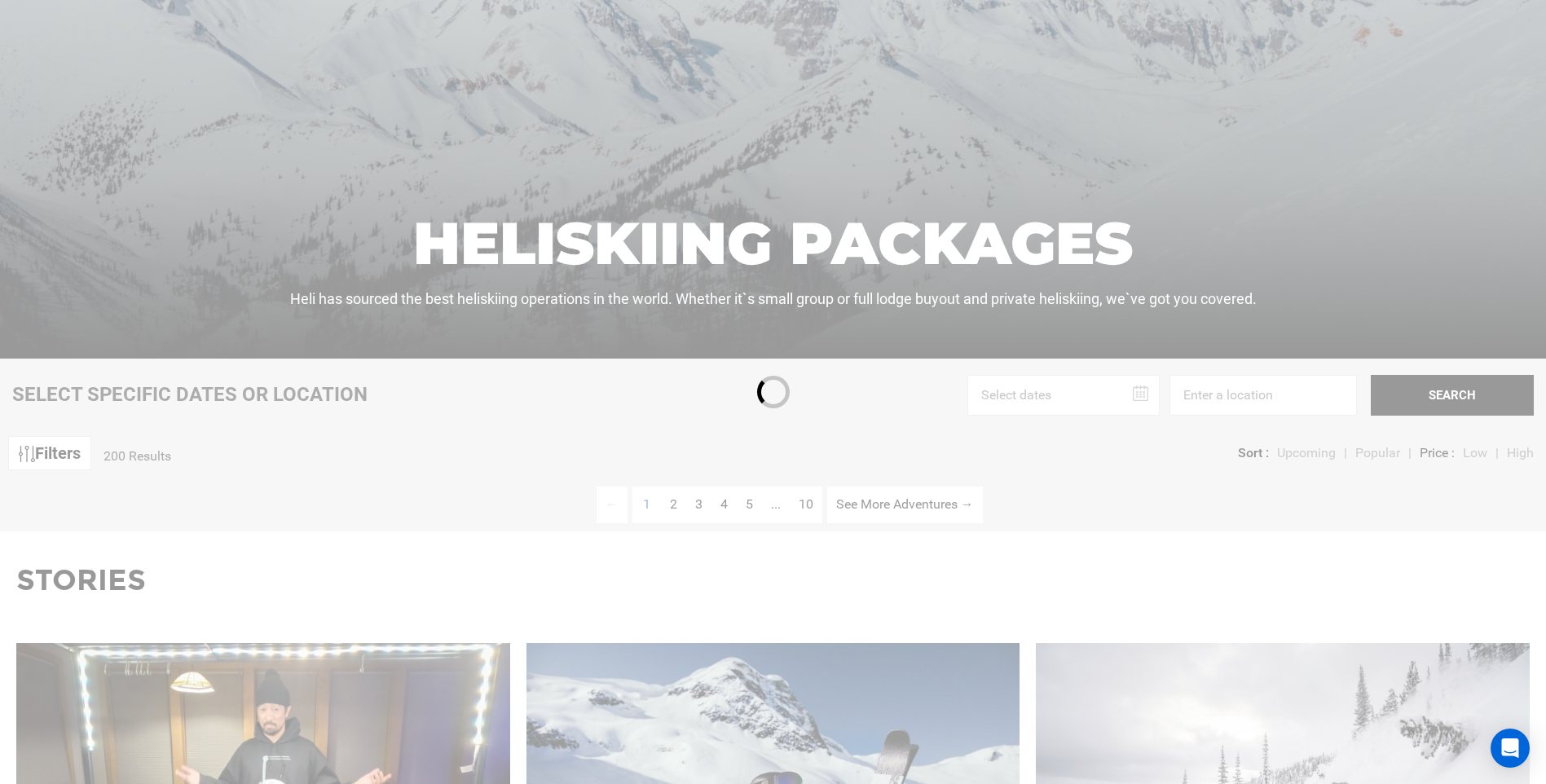
scroll to position [407, 0]
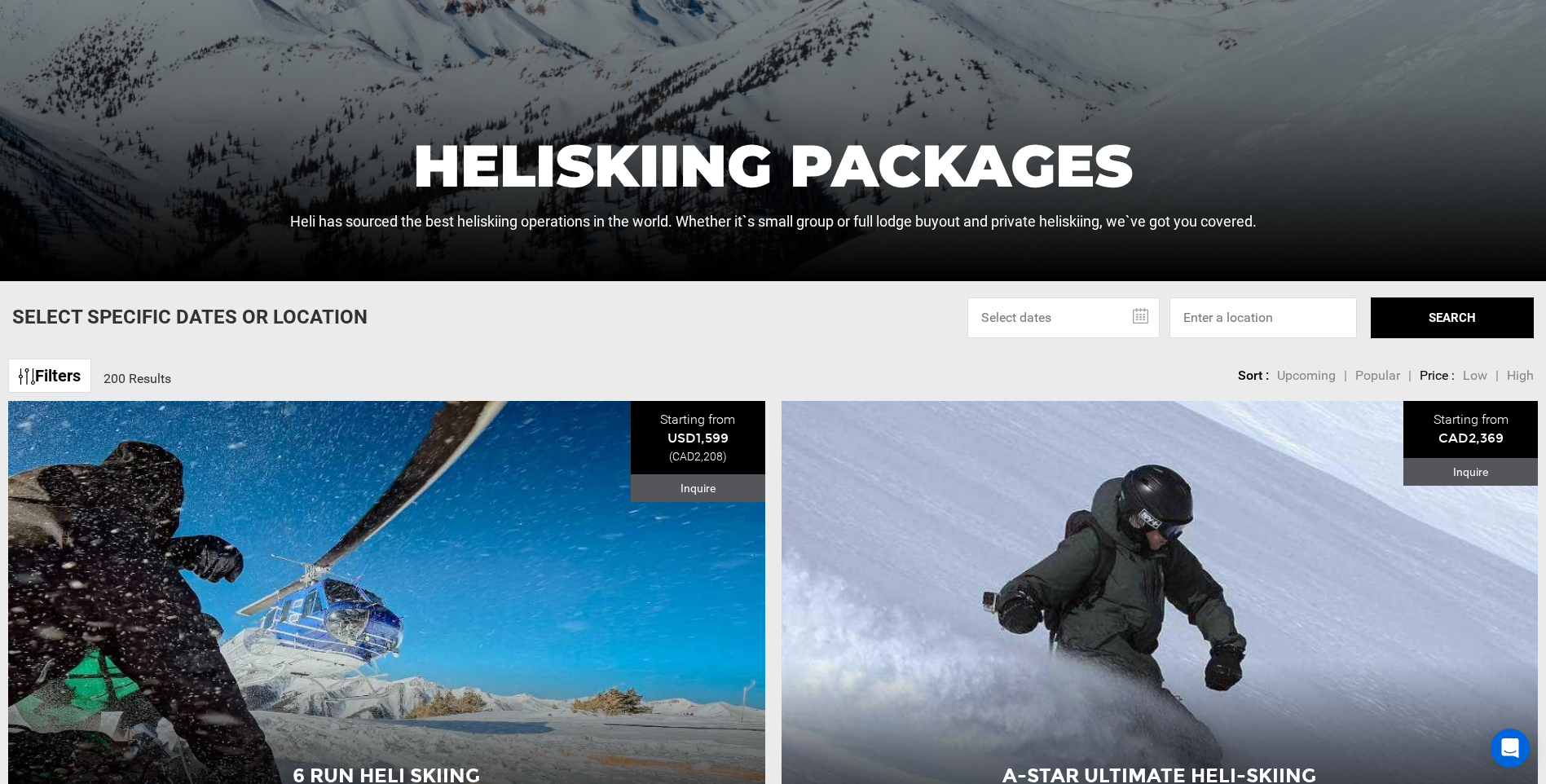
click at [67, 379] on link "Filters" at bounding box center [49, 376] width 83 height 35
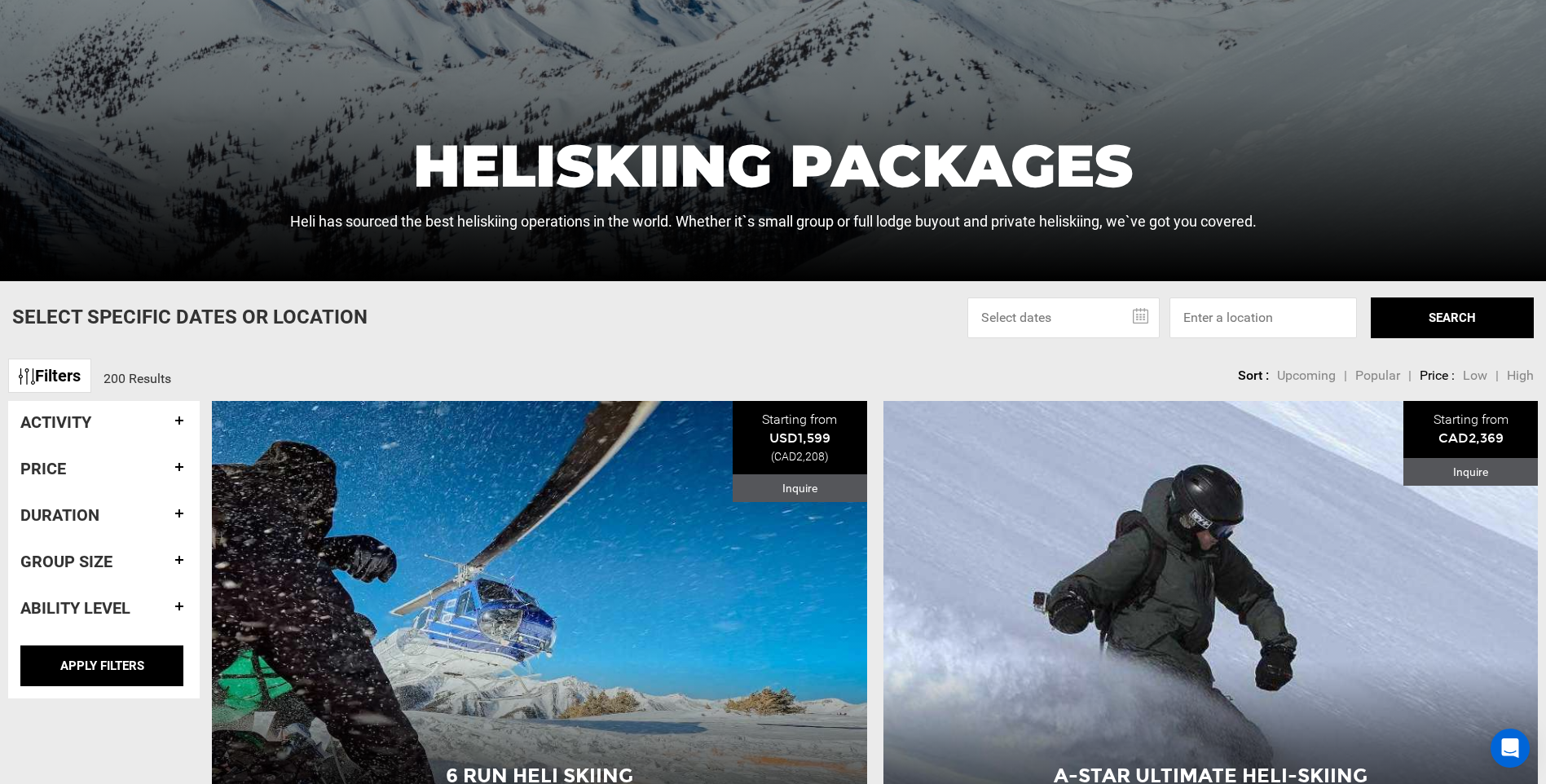
click at [115, 596] on div "Ability Level" at bounding box center [104, 608] width 167 height 42
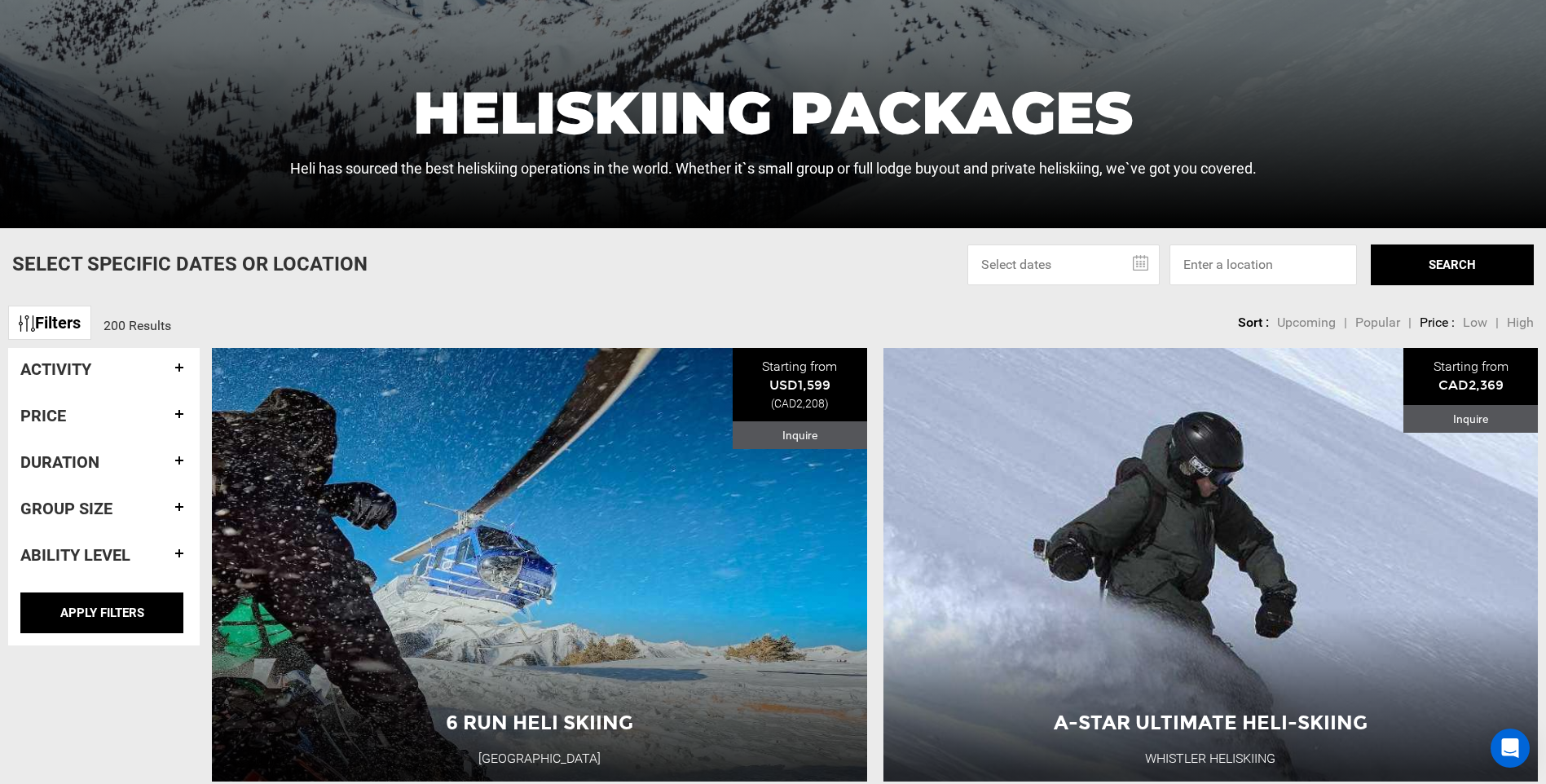
scroll to position [489, 0]
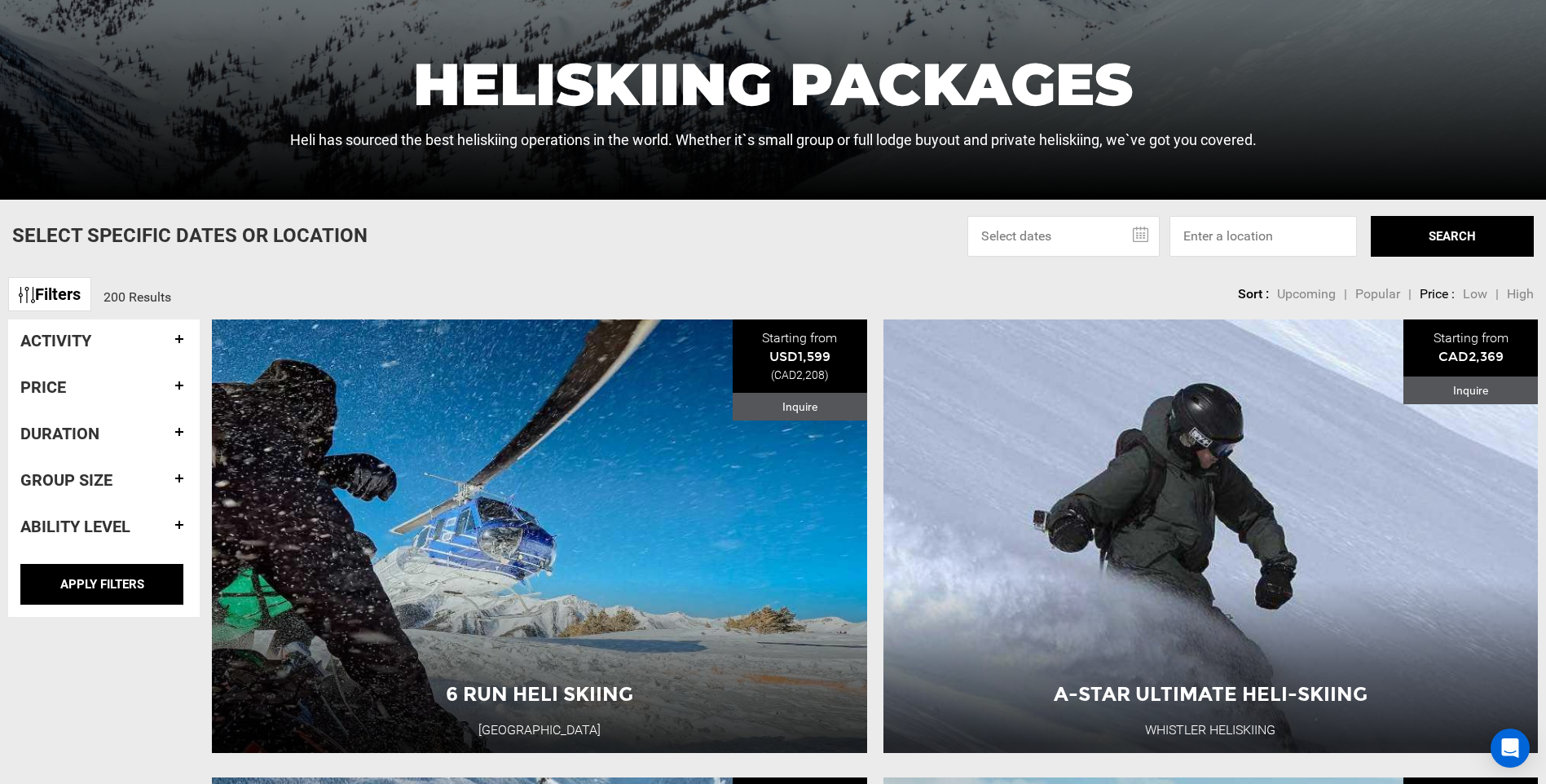
click at [124, 531] on h4 "Ability Level" at bounding box center [104, 526] width 167 height 18
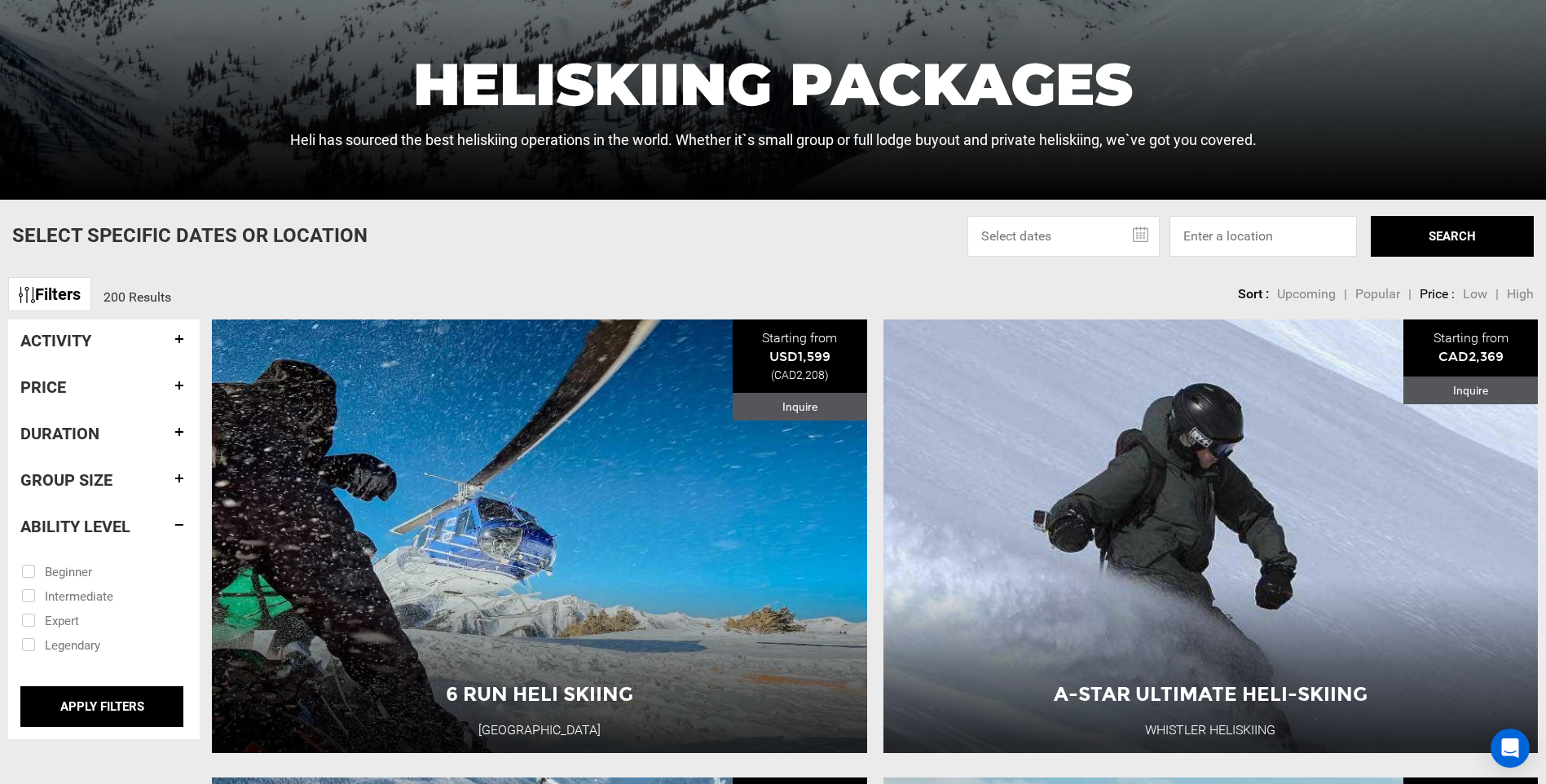
click at [28, 622] on input "checkbox" at bounding box center [92, 619] width 143 height 25
checkbox input "true"
click at [104, 698] on input "APPLY FILTERS" at bounding box center [101, 707] width 163 height 40
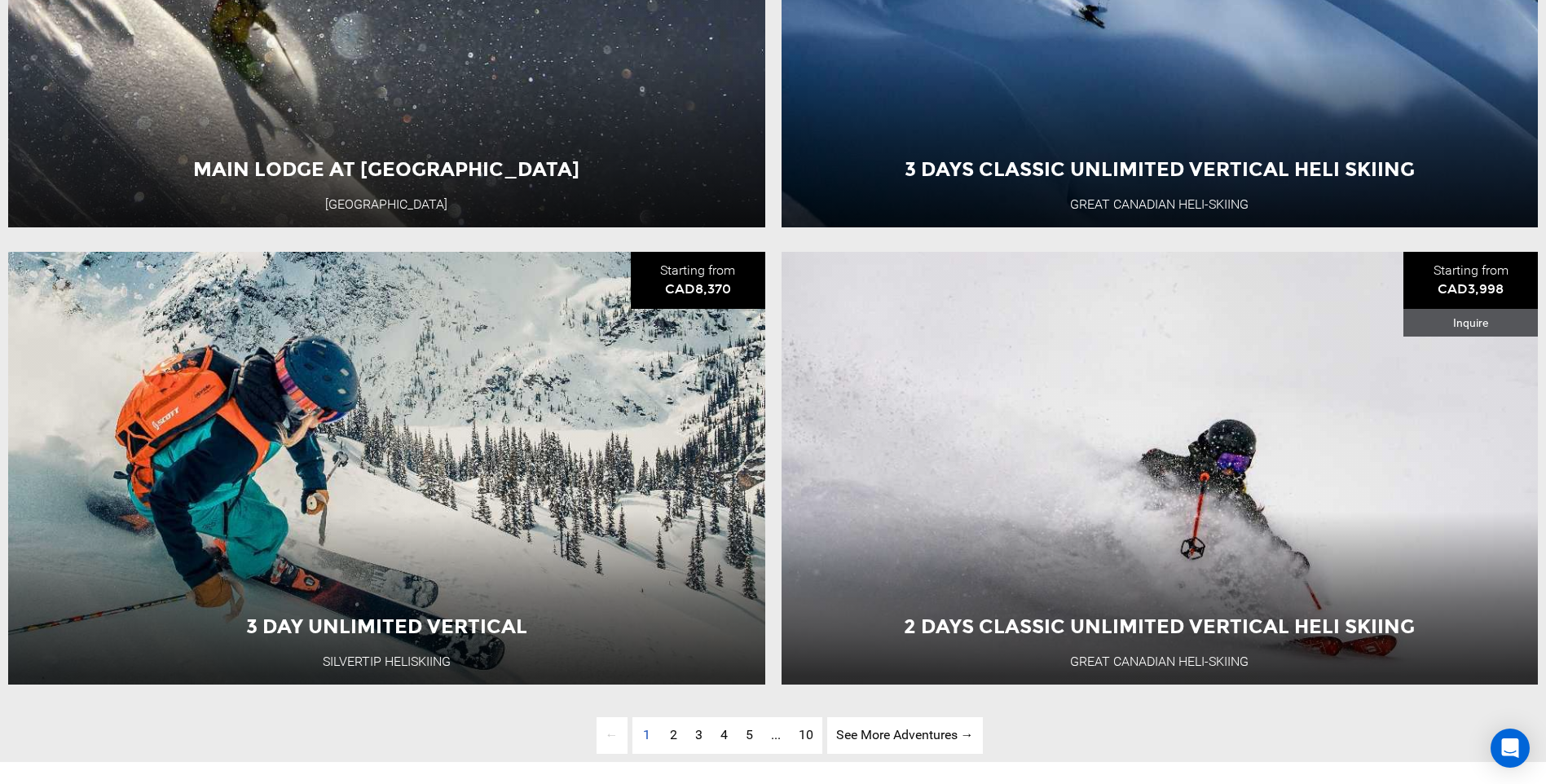
scroll to position [5378, 0]
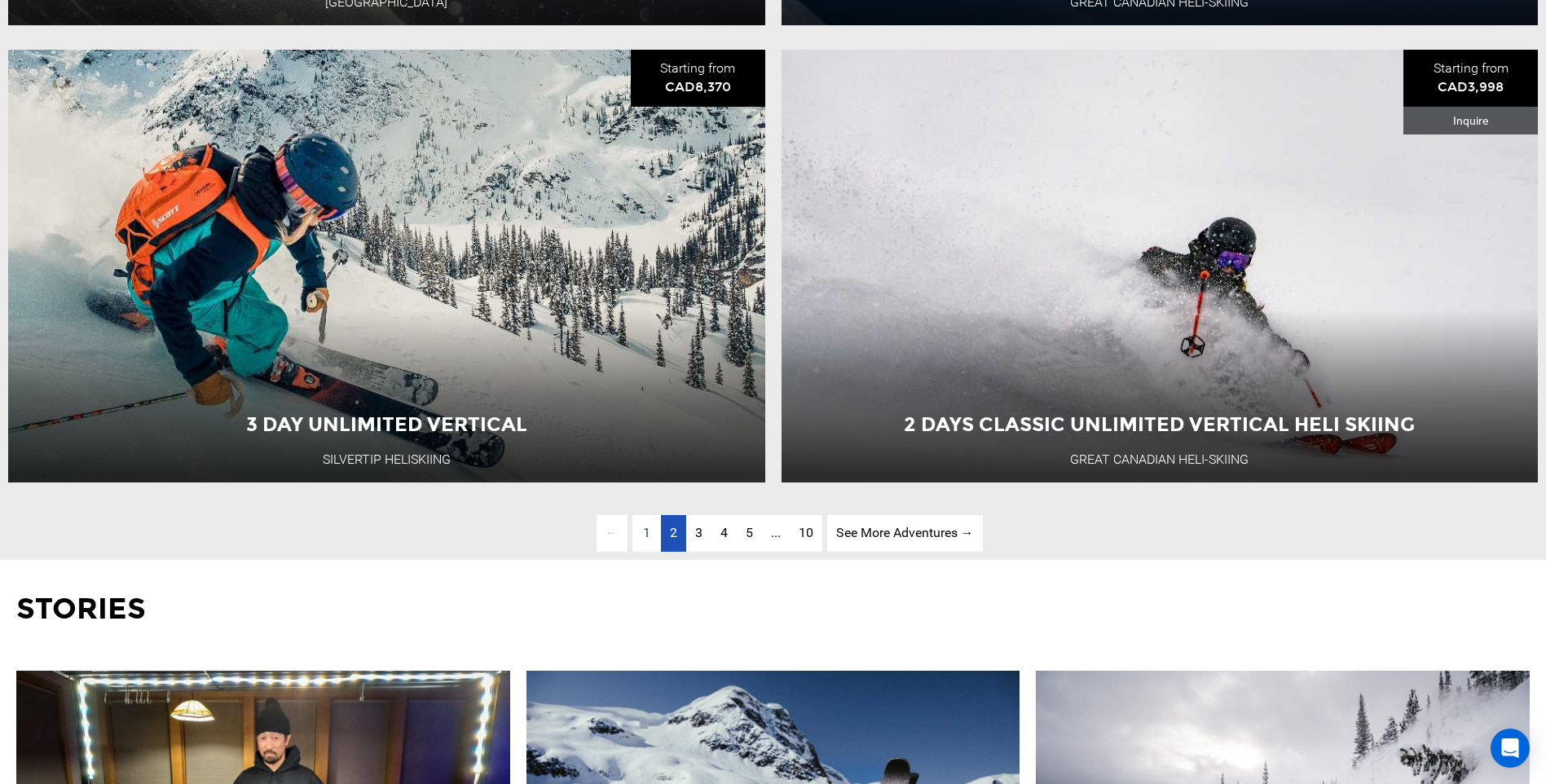
click at [676, 552] on link "page 2" at bounding box center [673, 533] width 26 height 37
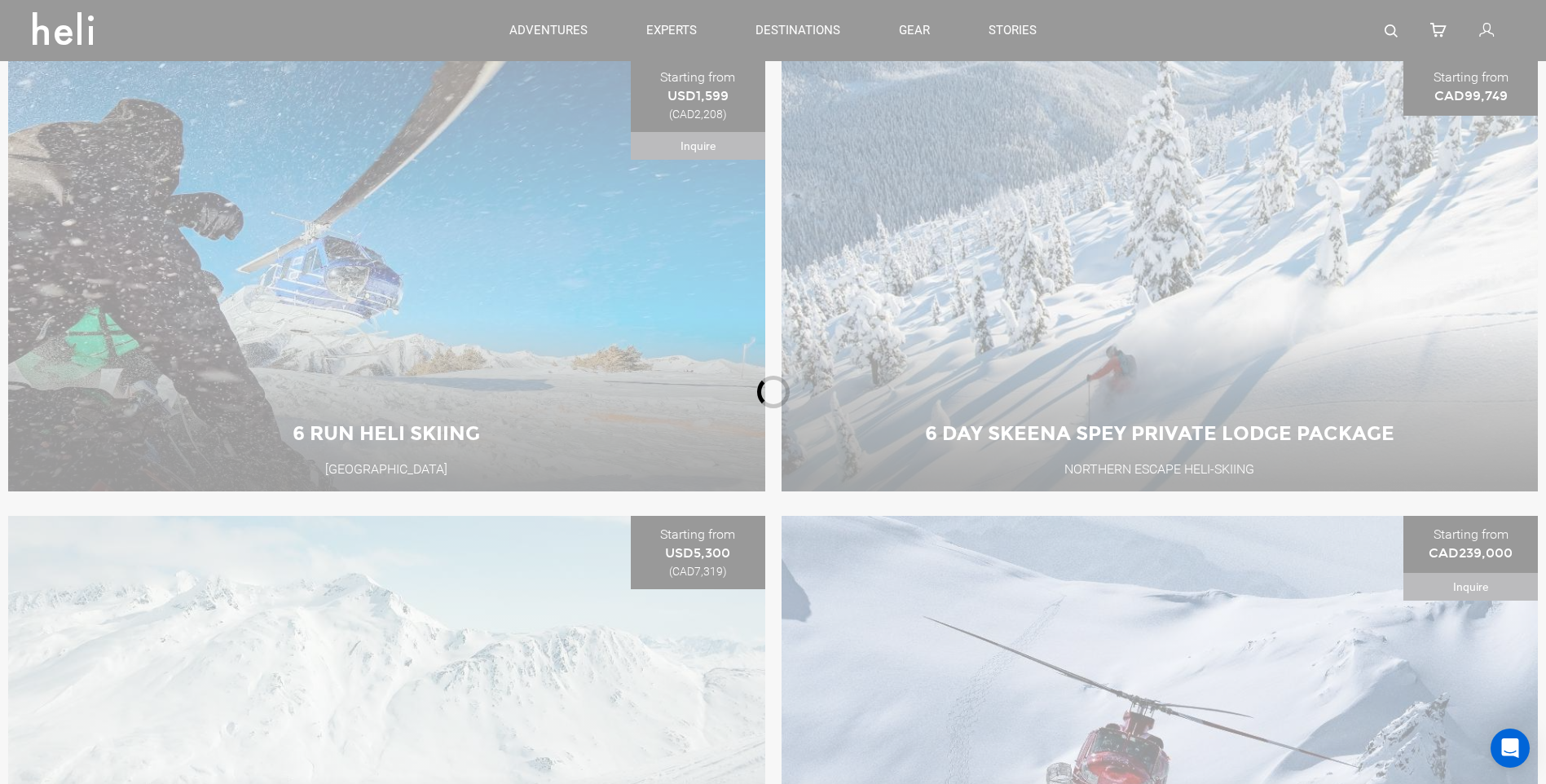
scroll to position [777, 0]
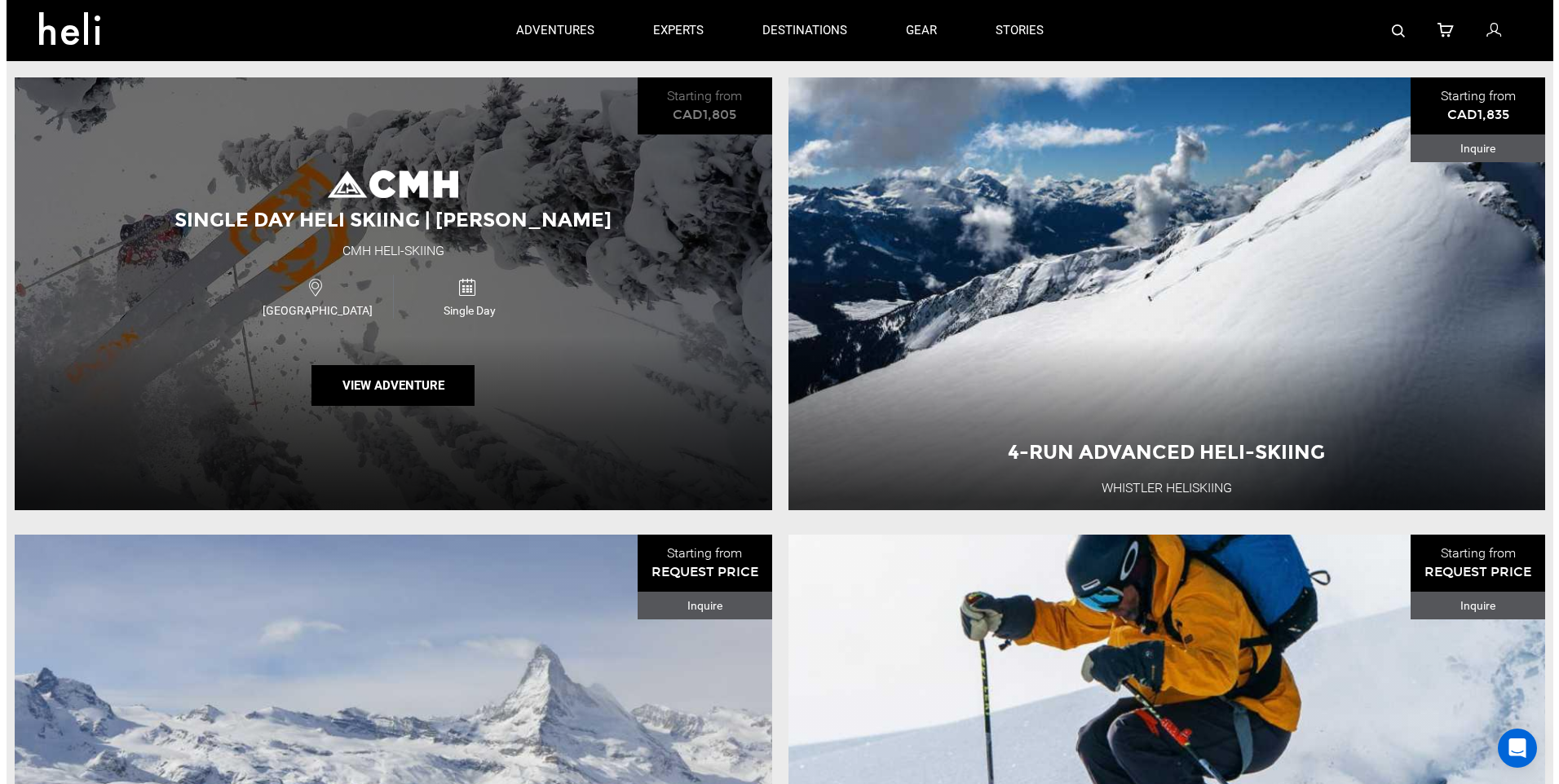
scroll to position [289, 0]
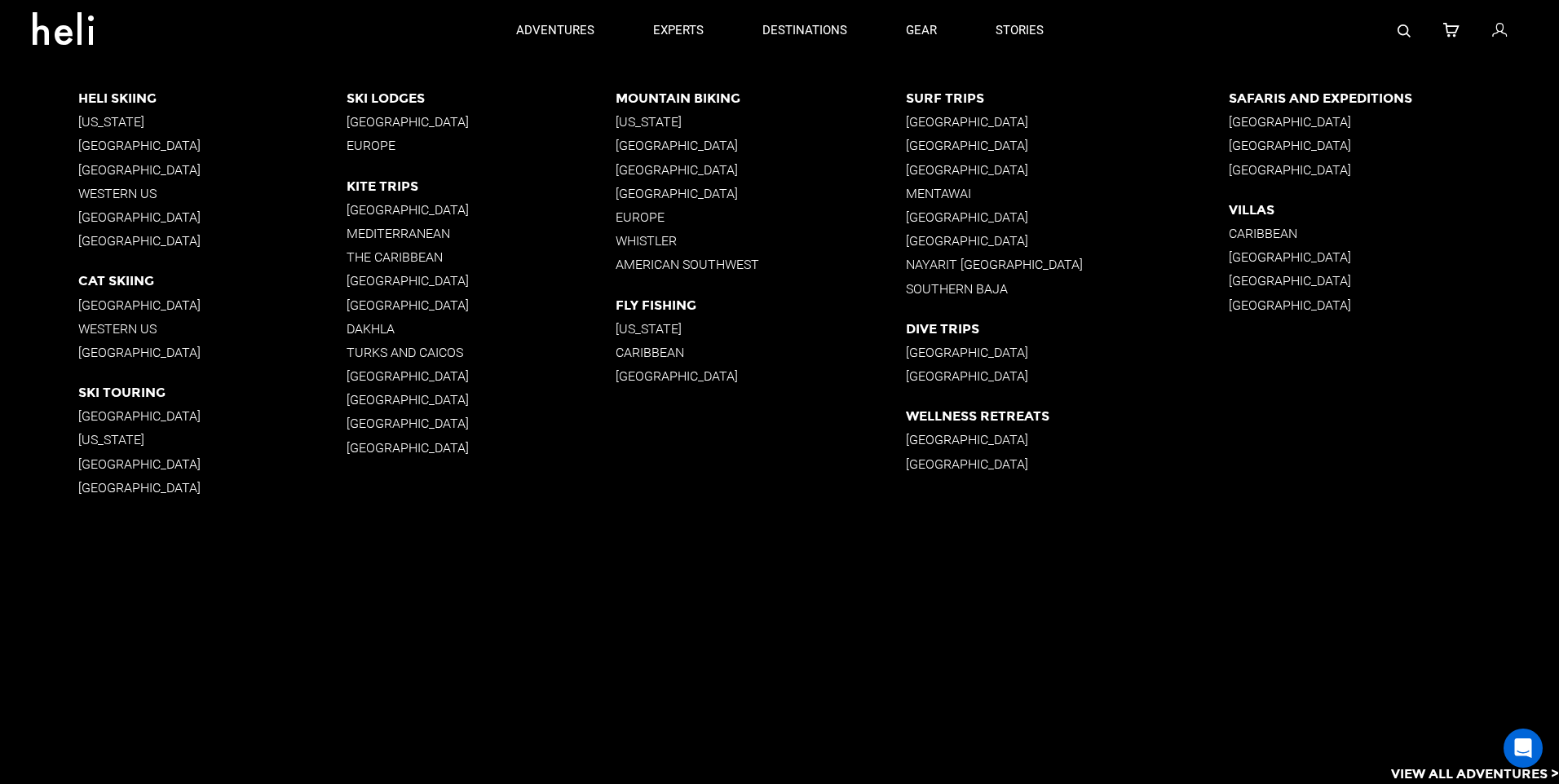
click at [156, 148] on p "[GEOGRAPHIC_DATA]" at bounding box center [213, 146] width 269 height 16
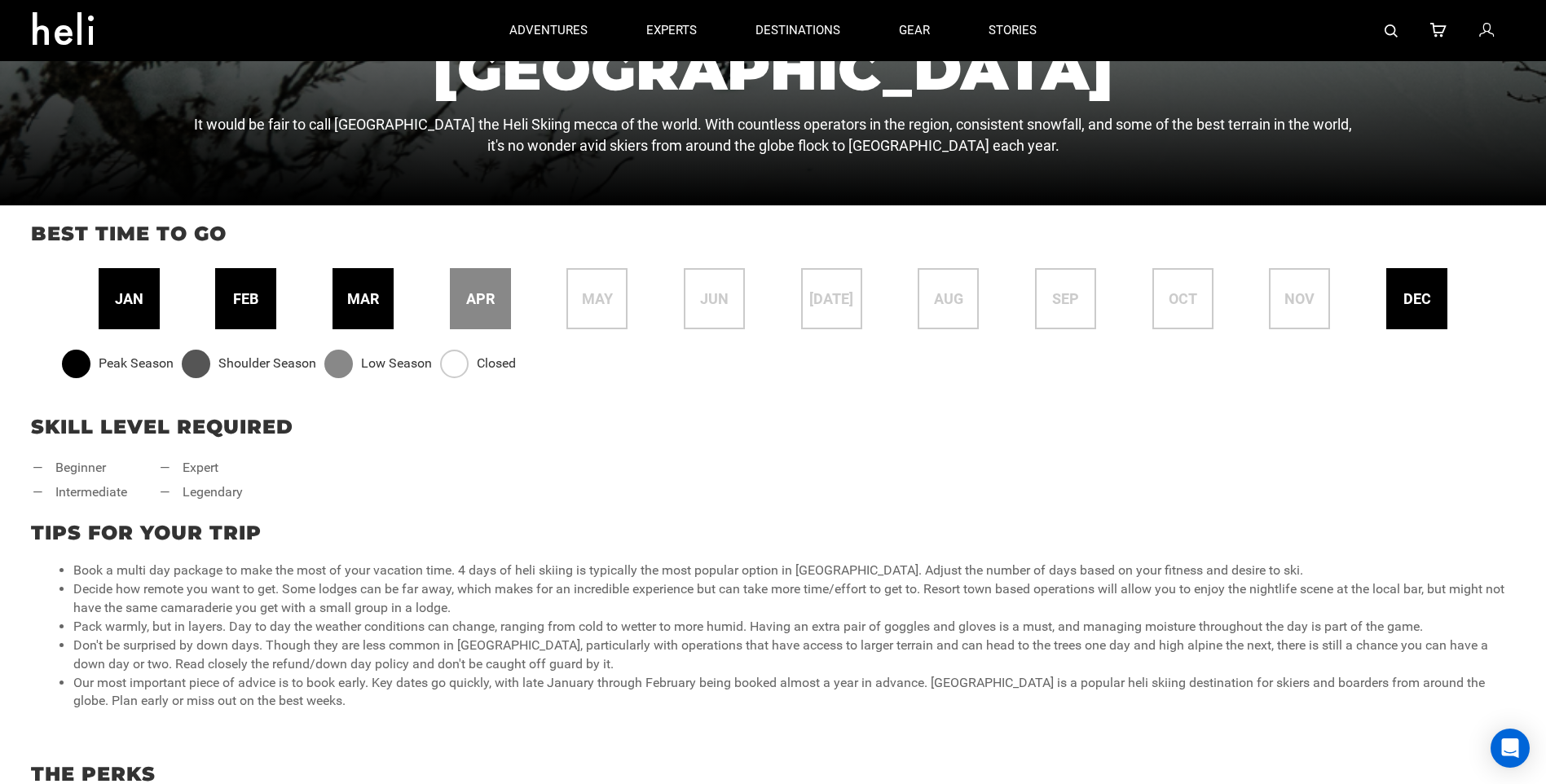
scroll to position [652, 0]
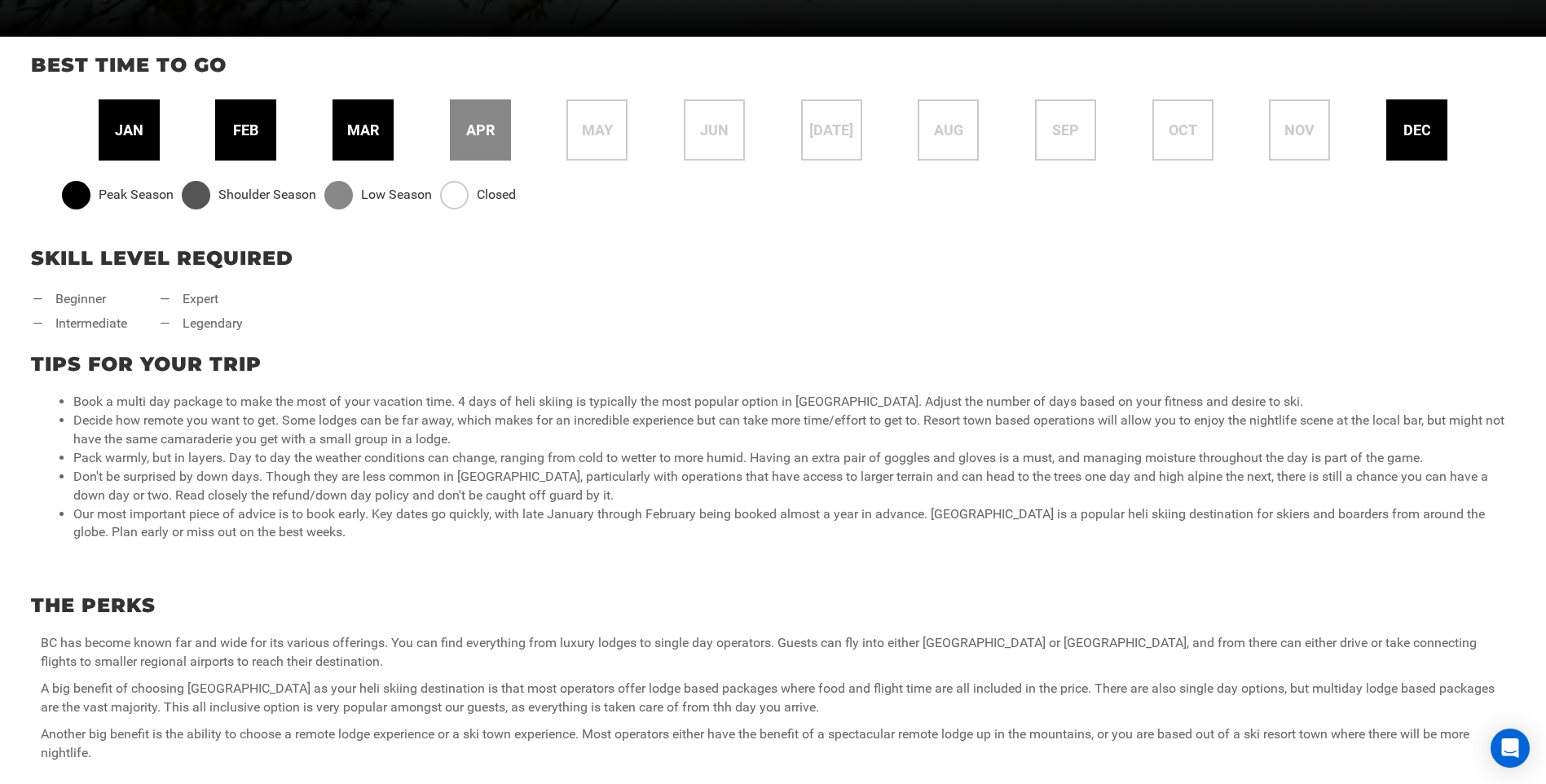
click at [258, 136] on span "feb" at bounding box center [245, 130] width 26 height 21
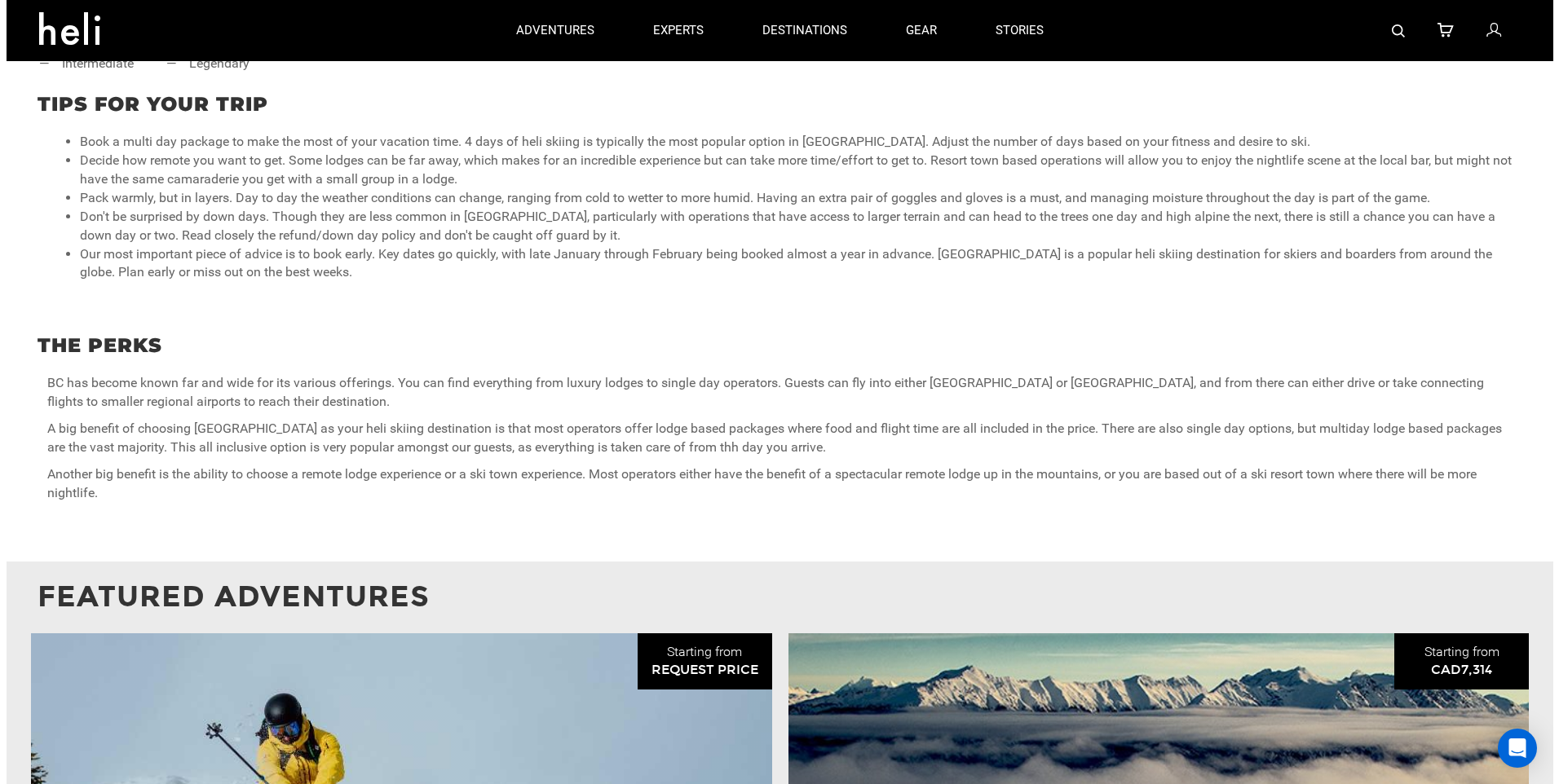
scroll to position [733, 0]
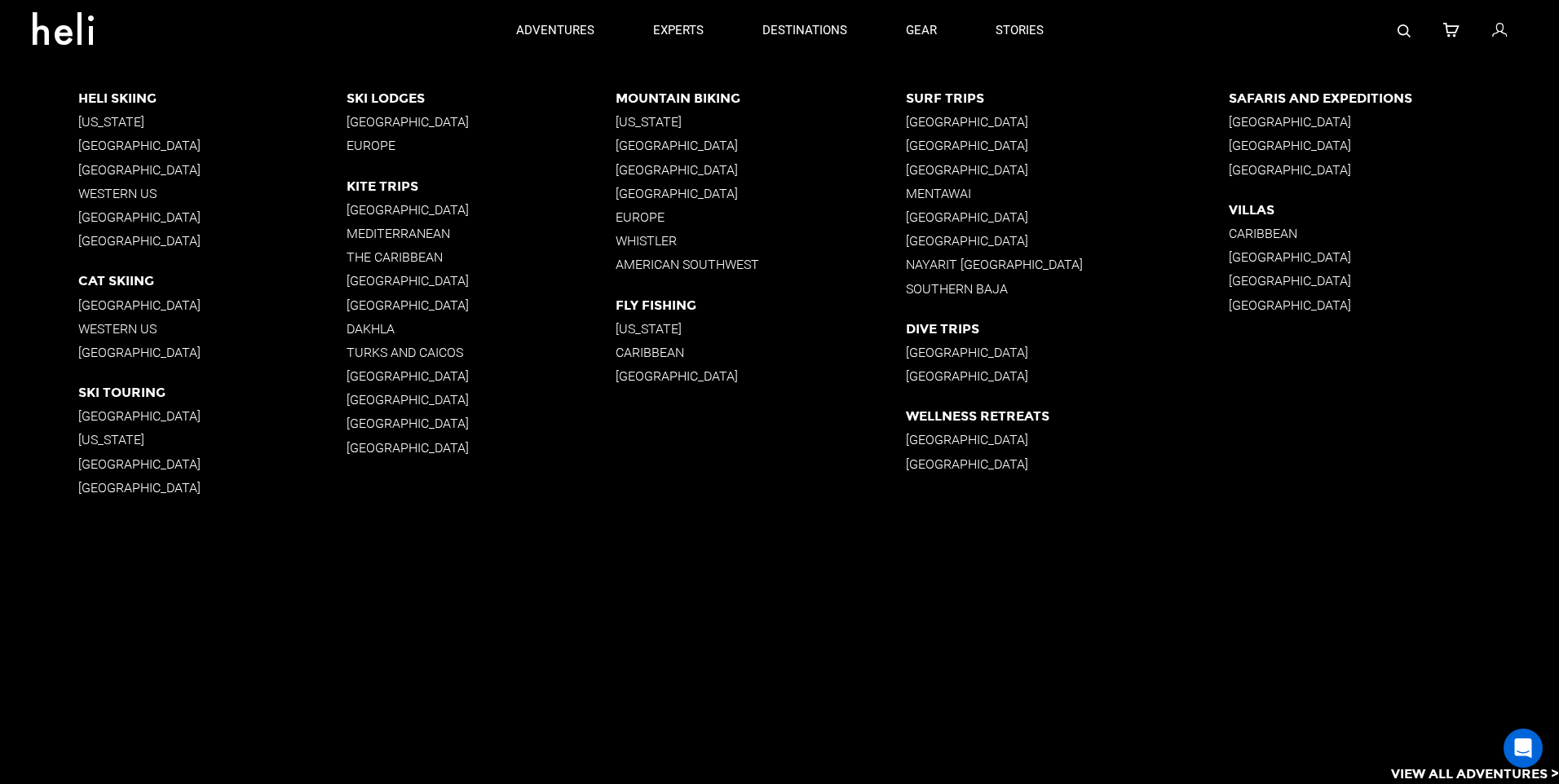
click at [109, 121] on p "[US_STATE]" at bounding box center [213, 122] width 269 height 16
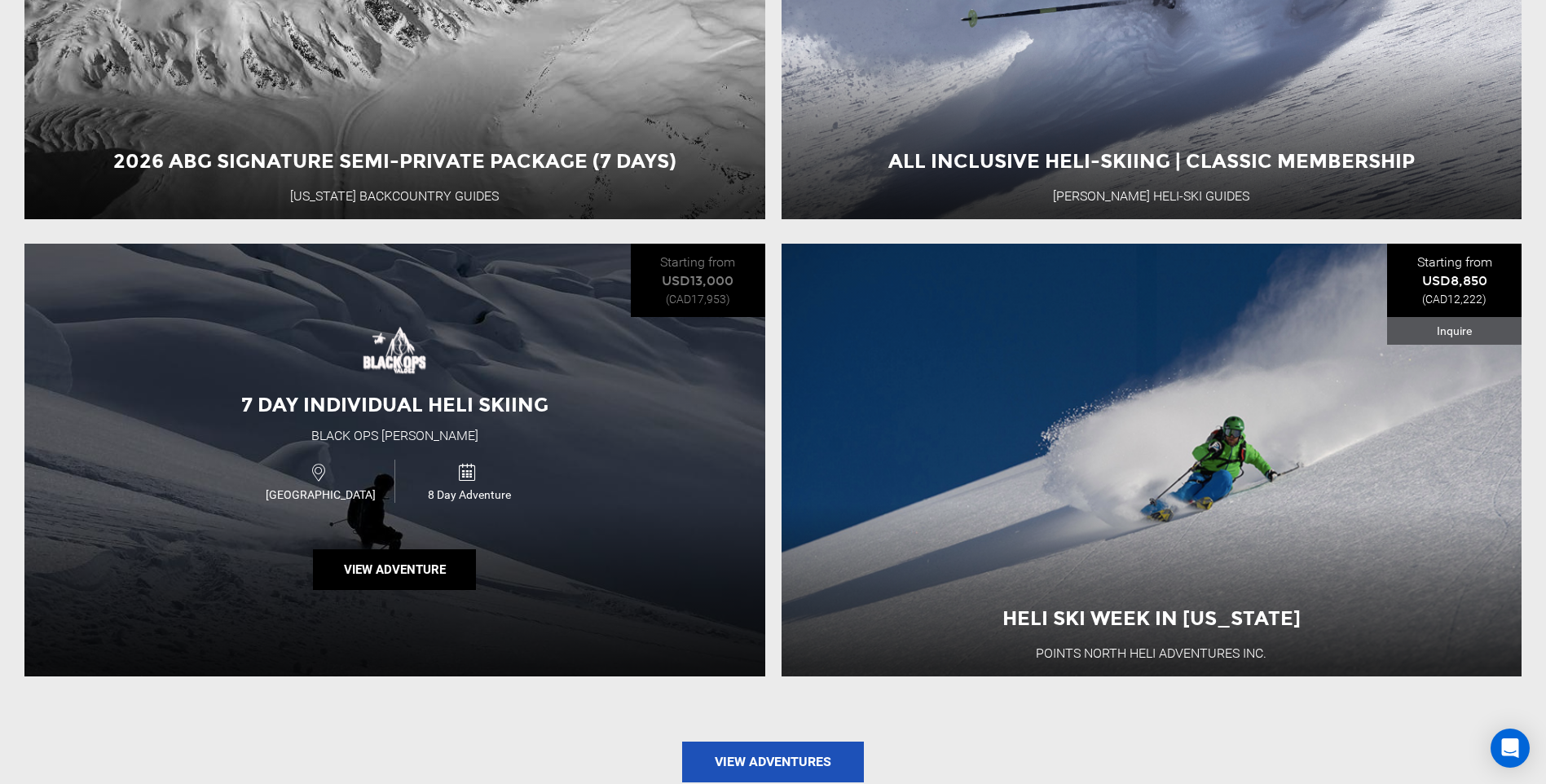
scroll to position [2200, 0]
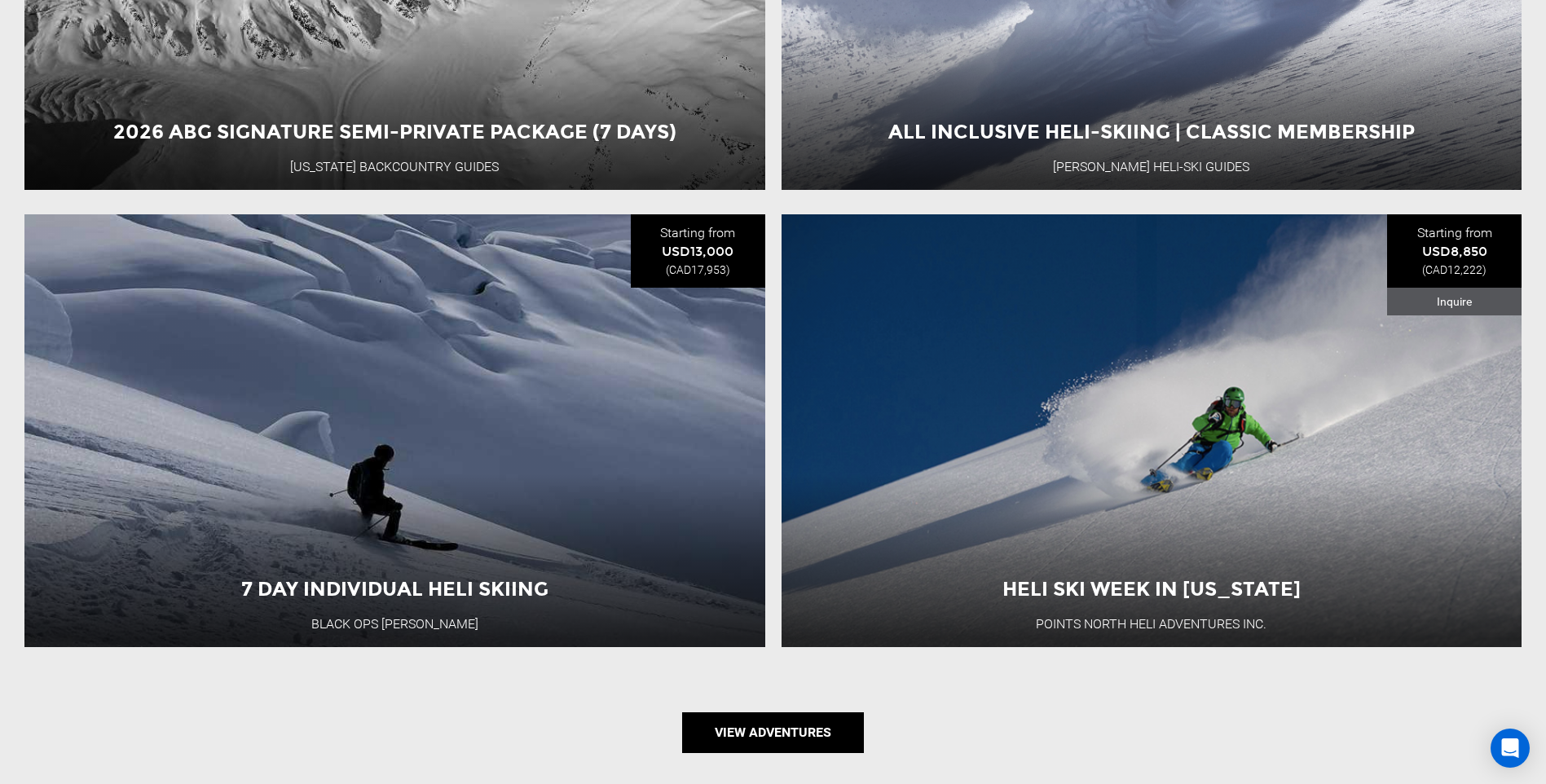
click at [828, 712] on link "View Adventures" at bounding box center [773, 732] width 182 height 40
type input "Heli Skiing"
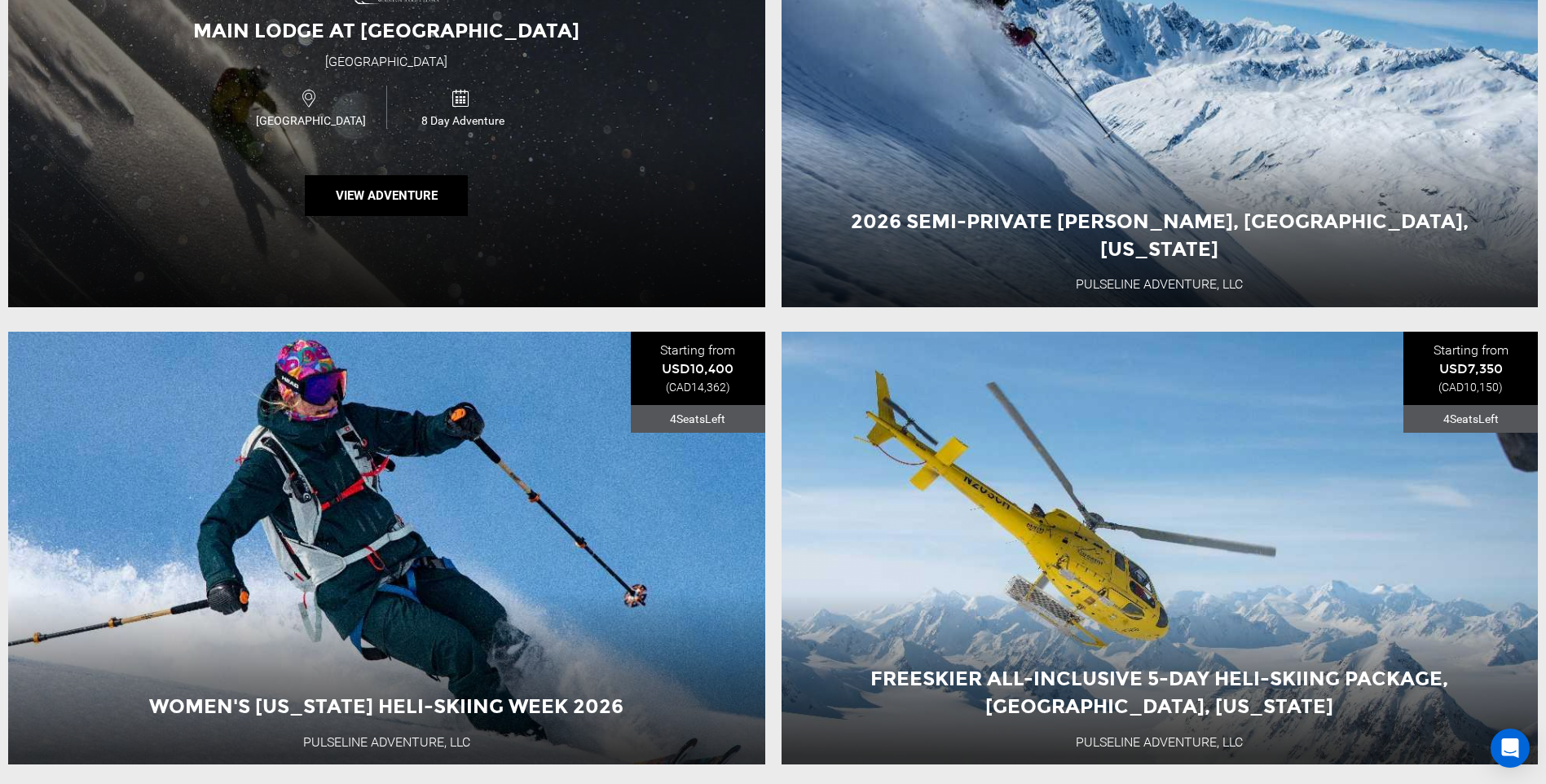
scroll to position [2282, 0]
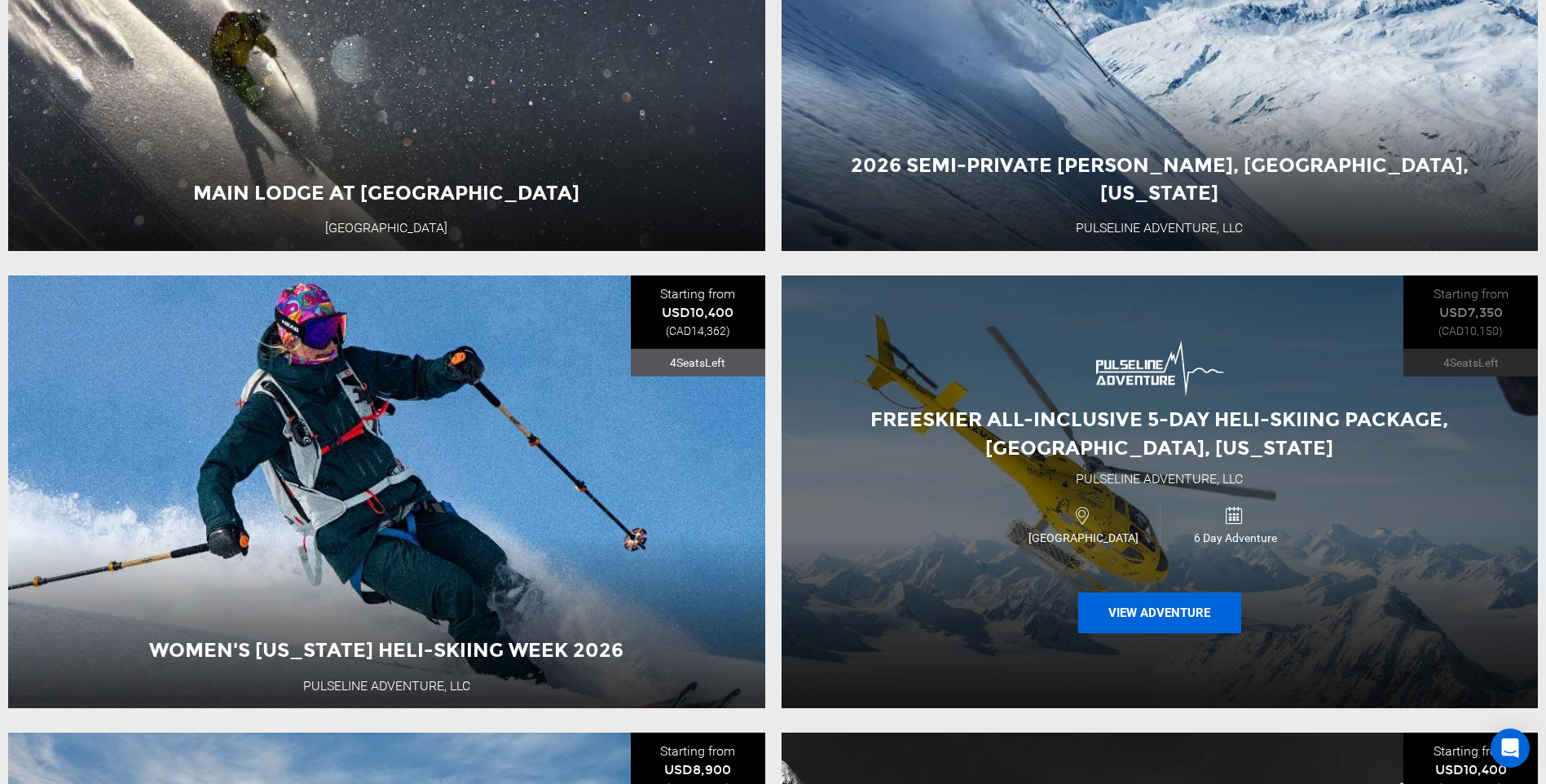
click at [1173, 634] on button "View Adventure" at bounding box center [1159, 612] width 163 height 40
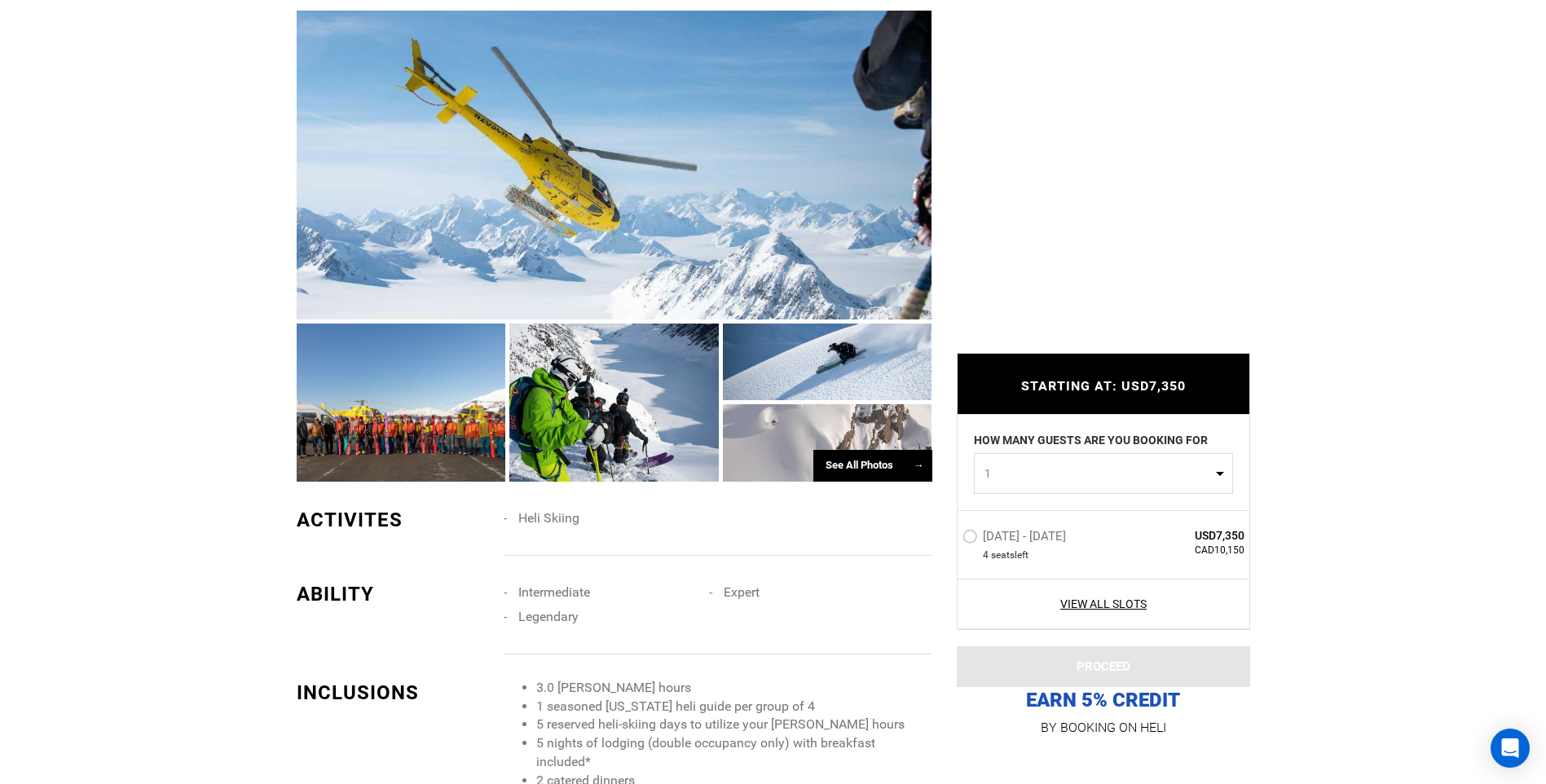
scroll to position [815, 0]
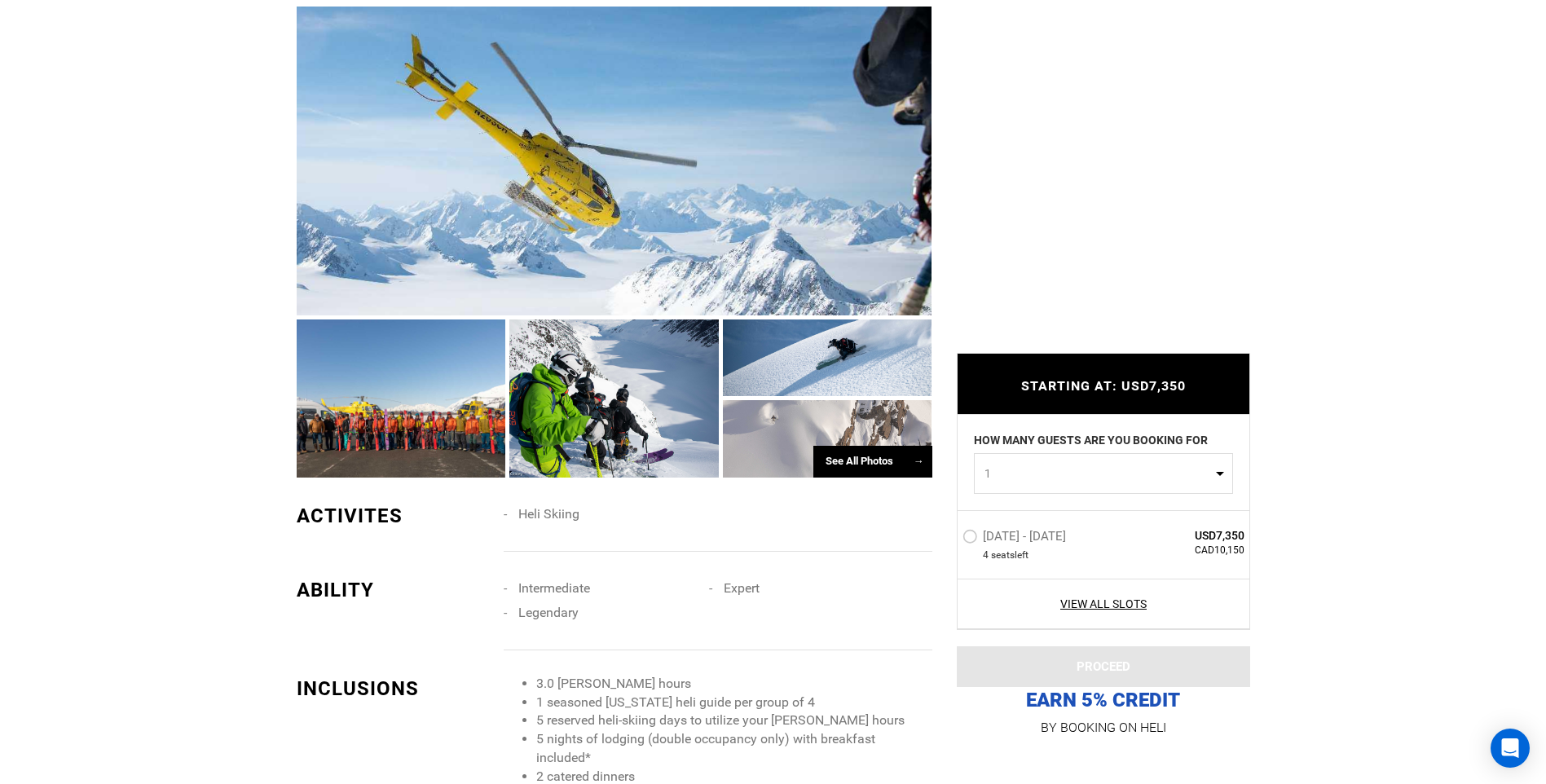
click at [565, 187] on div at bounding box center [614, 160] width 635 height 308
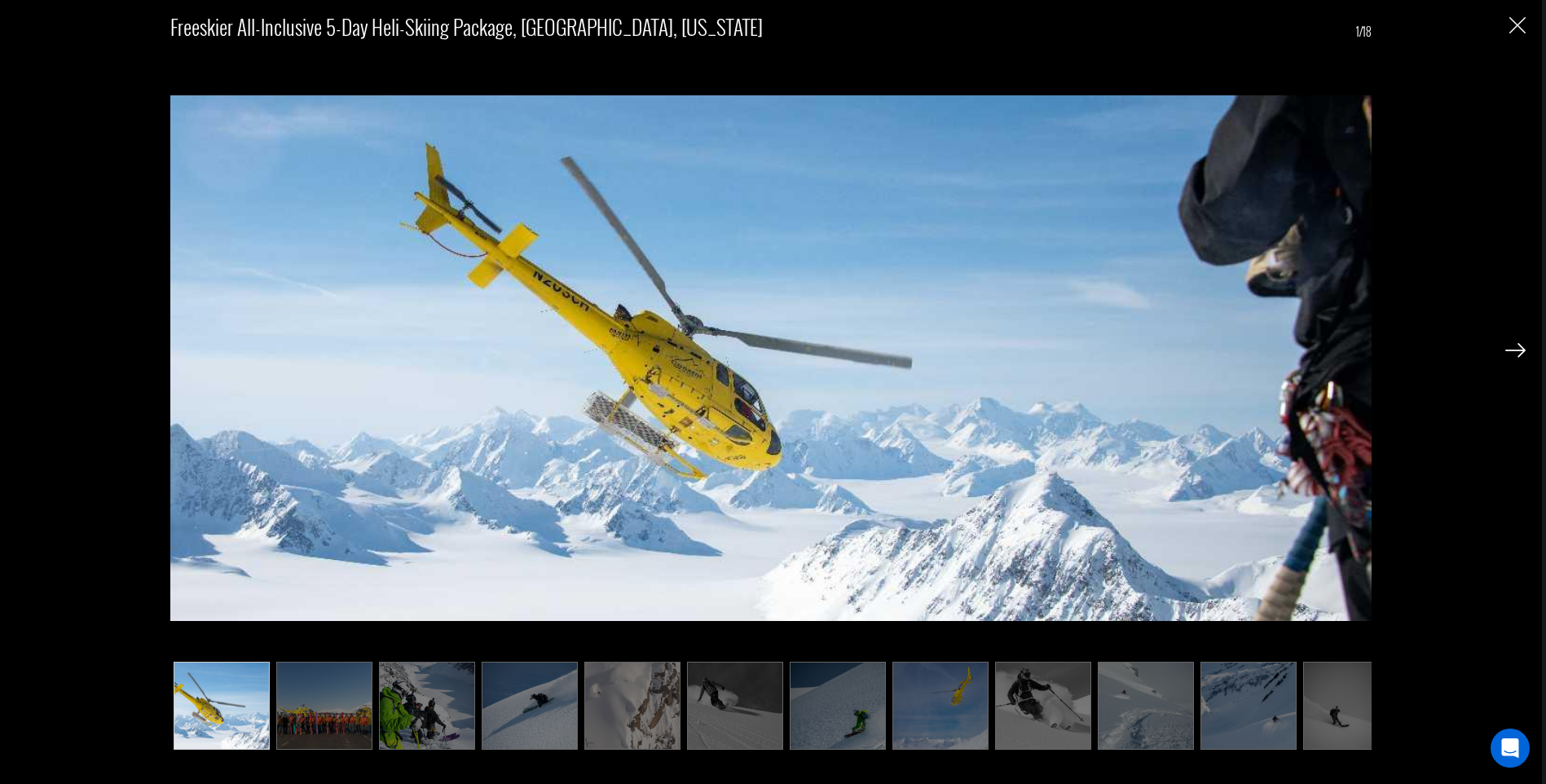
click at [1516, 347] on img at bounding box center [1514, 350] width 20 height 15
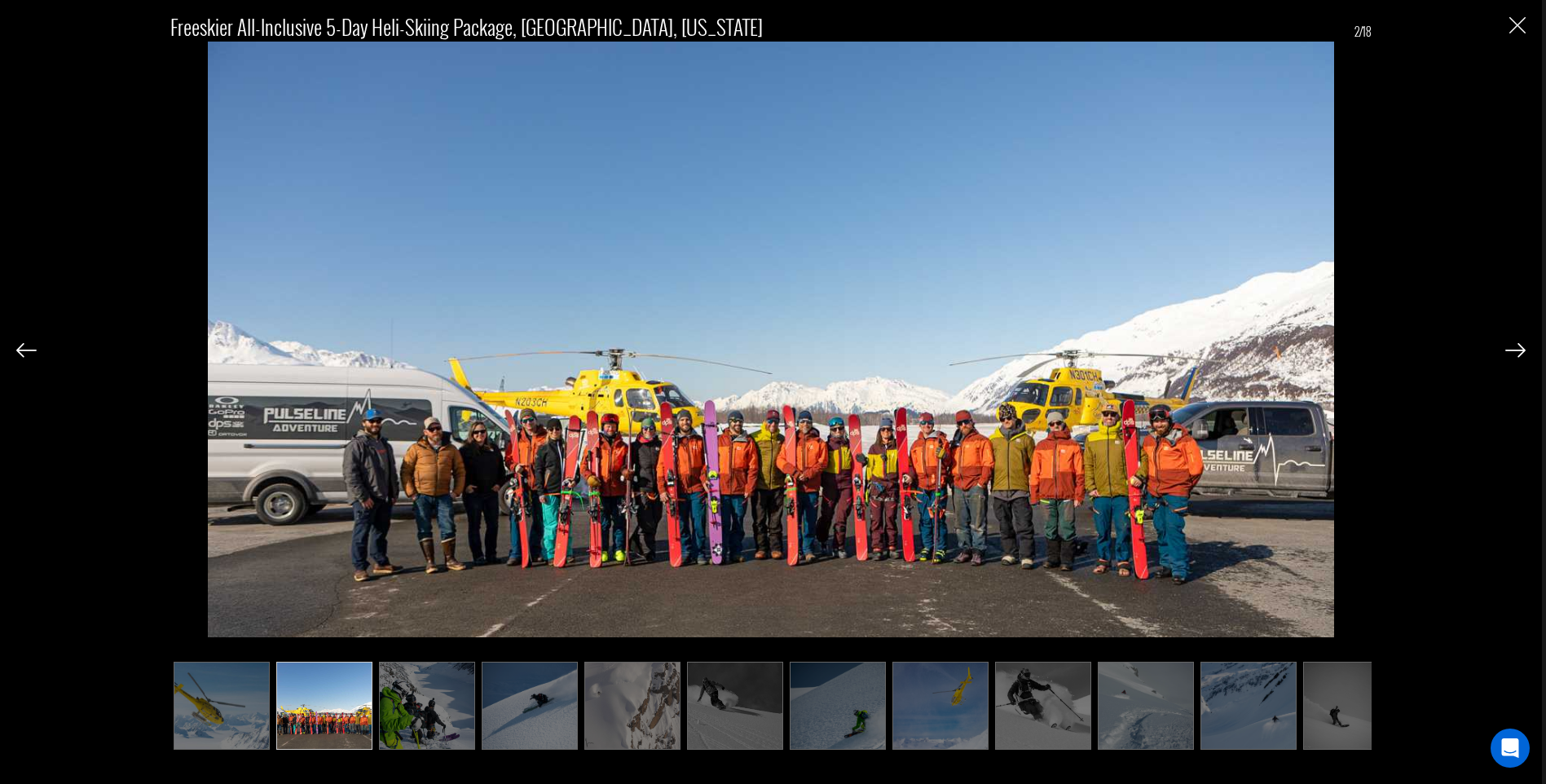
click at [1516, 347] on img at bounding box center [1514, 350] width 20 height 15
click at [1514, 348] on img at bounding box center [1514, 350] width 20 height 15
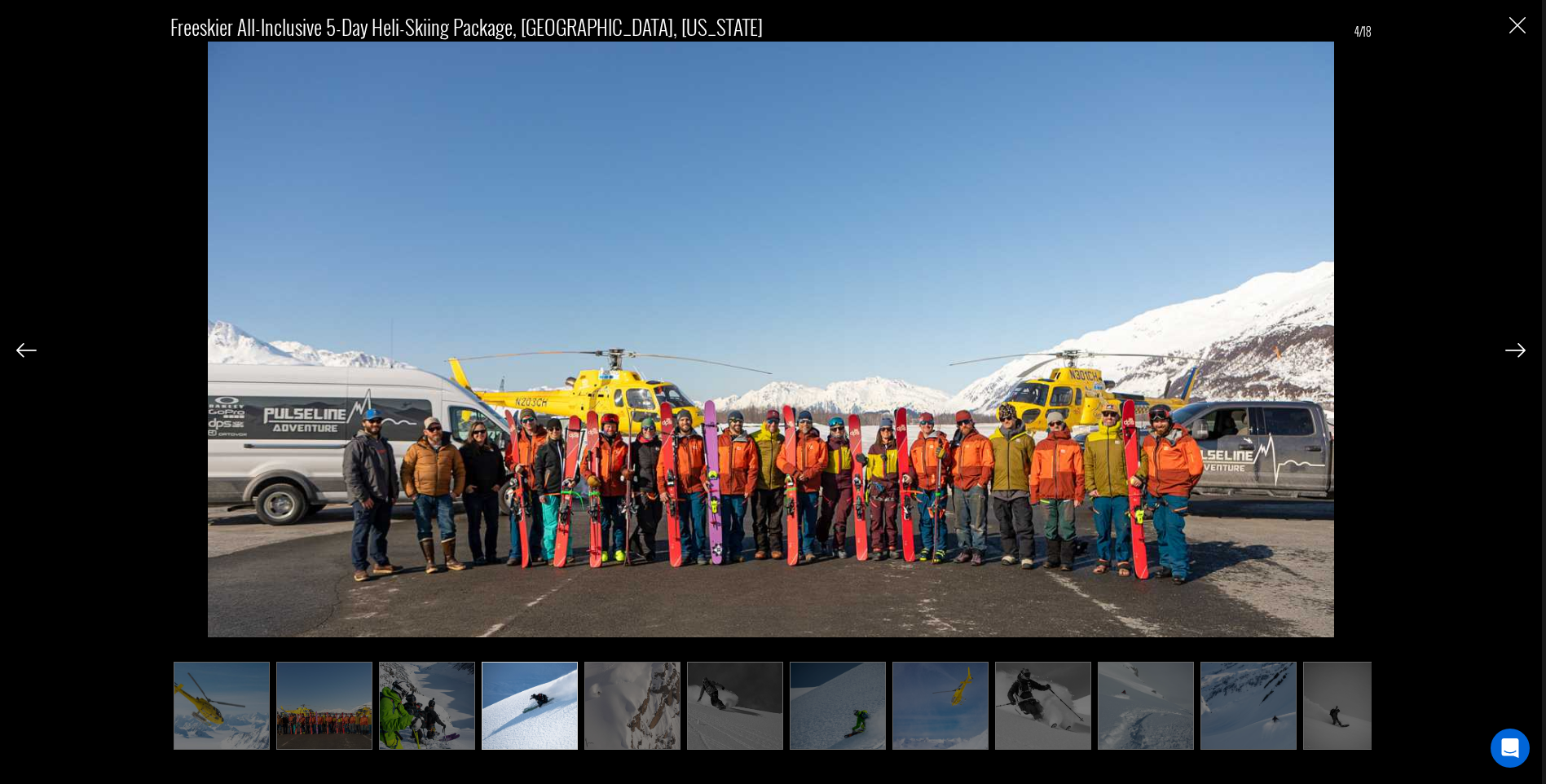
click at [1514, 348] on img at bounding box center [1514, 350] width 20 height 15
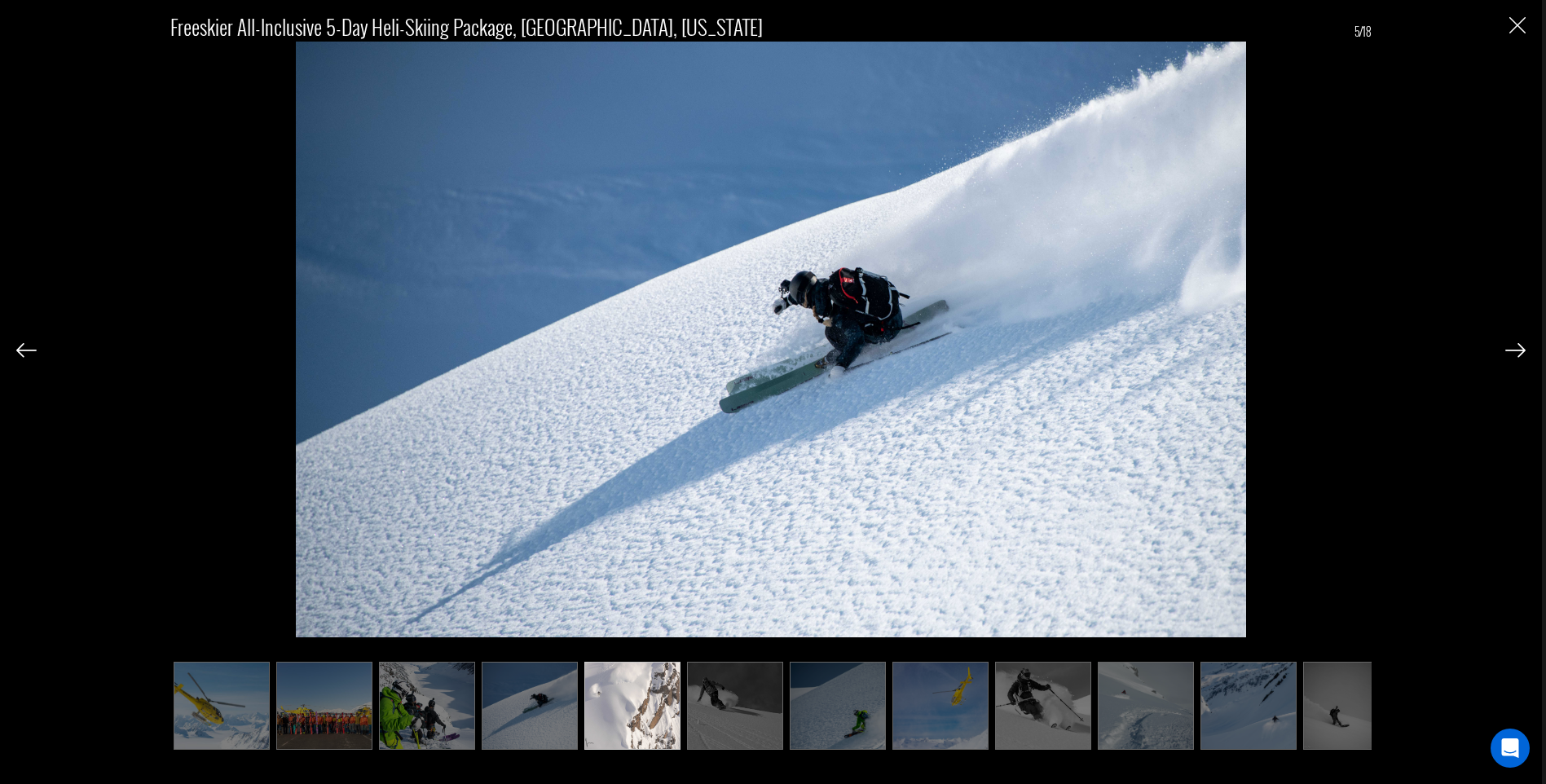
click at [1514, 348] on img at bounding box center [1514, 350] width 20 height 15
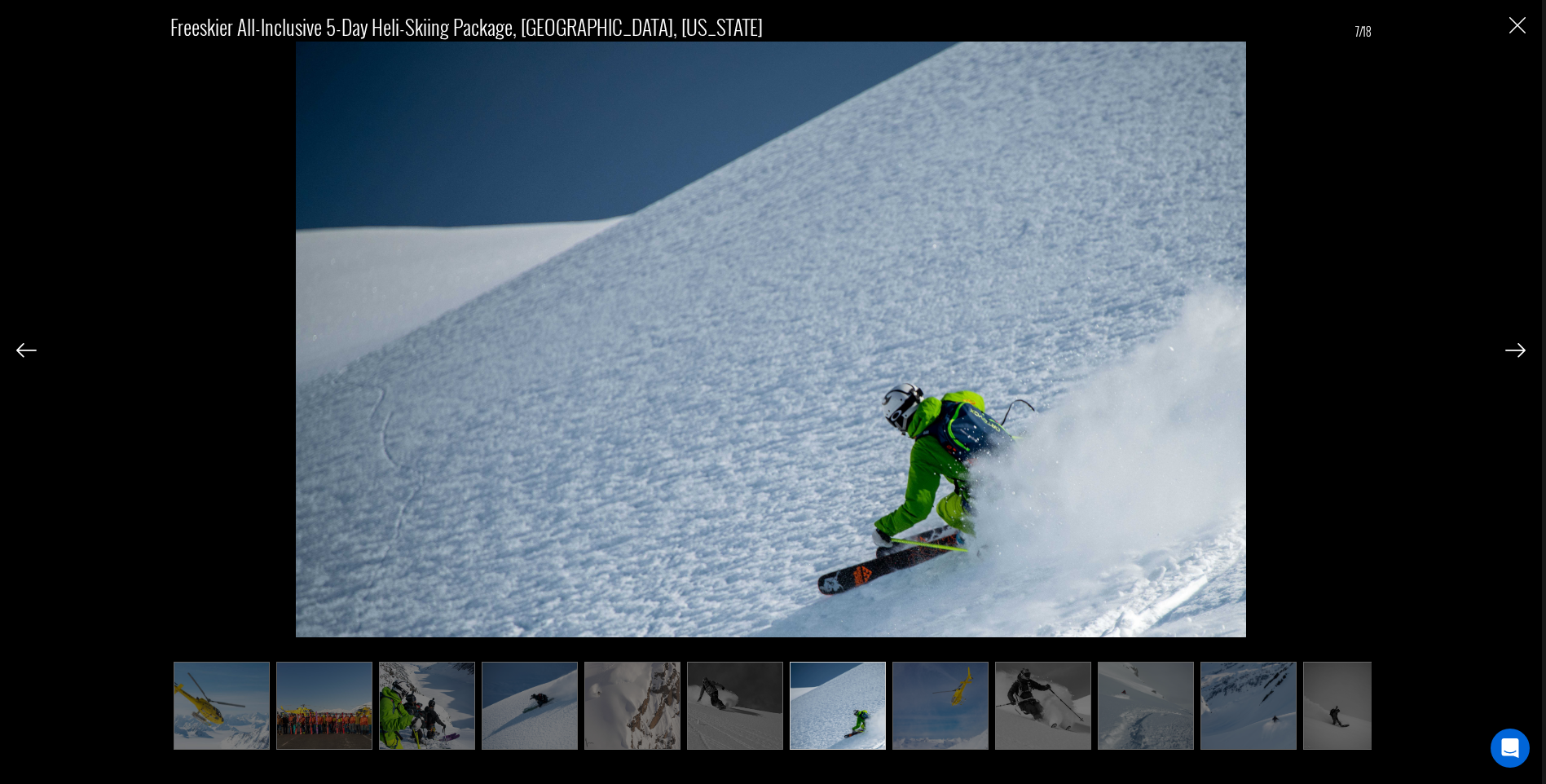
scroll to position [0, 82]
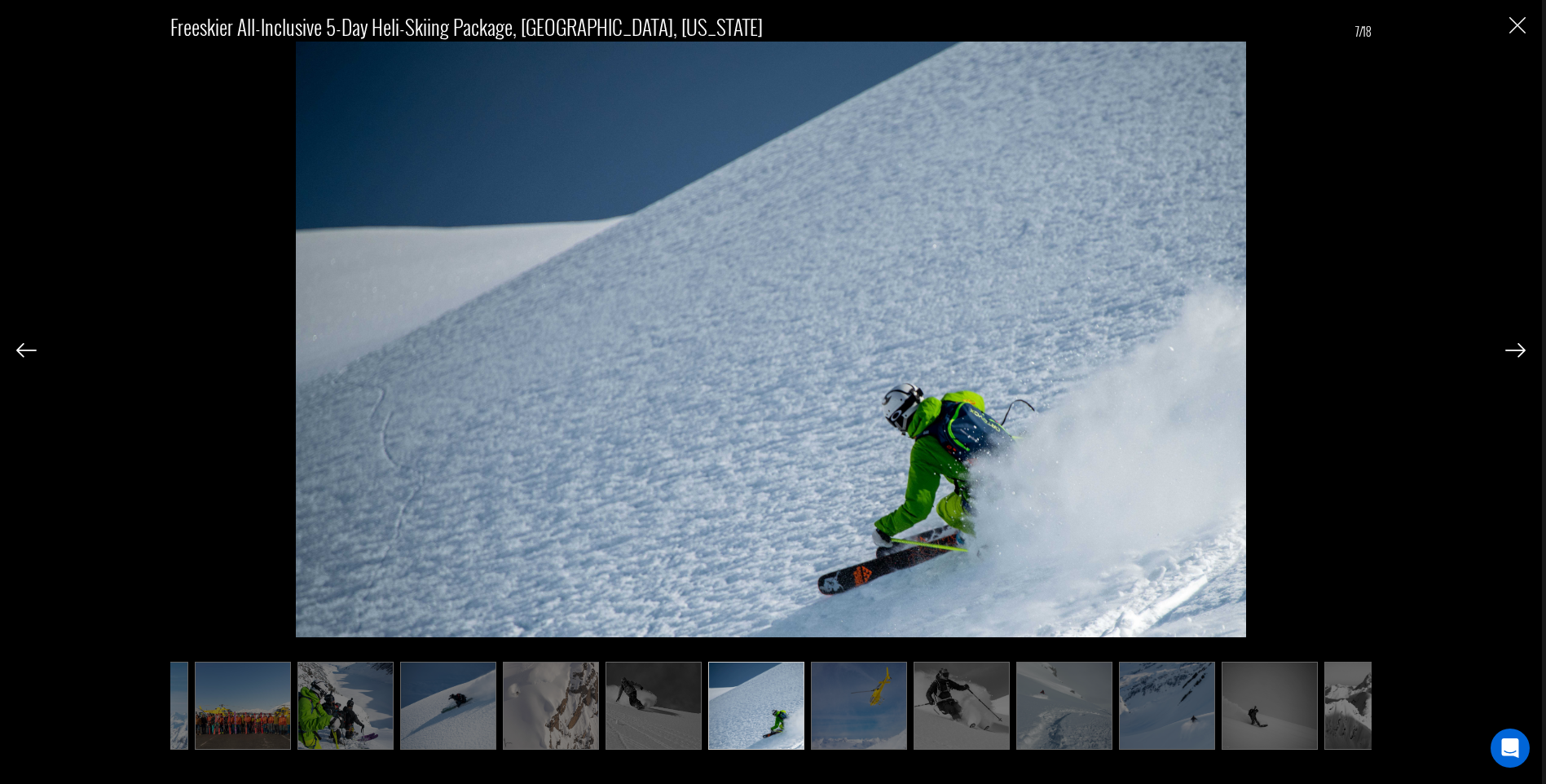
click at [1514, 348] on img at bounding box center [1514, 350] width 20 height 15
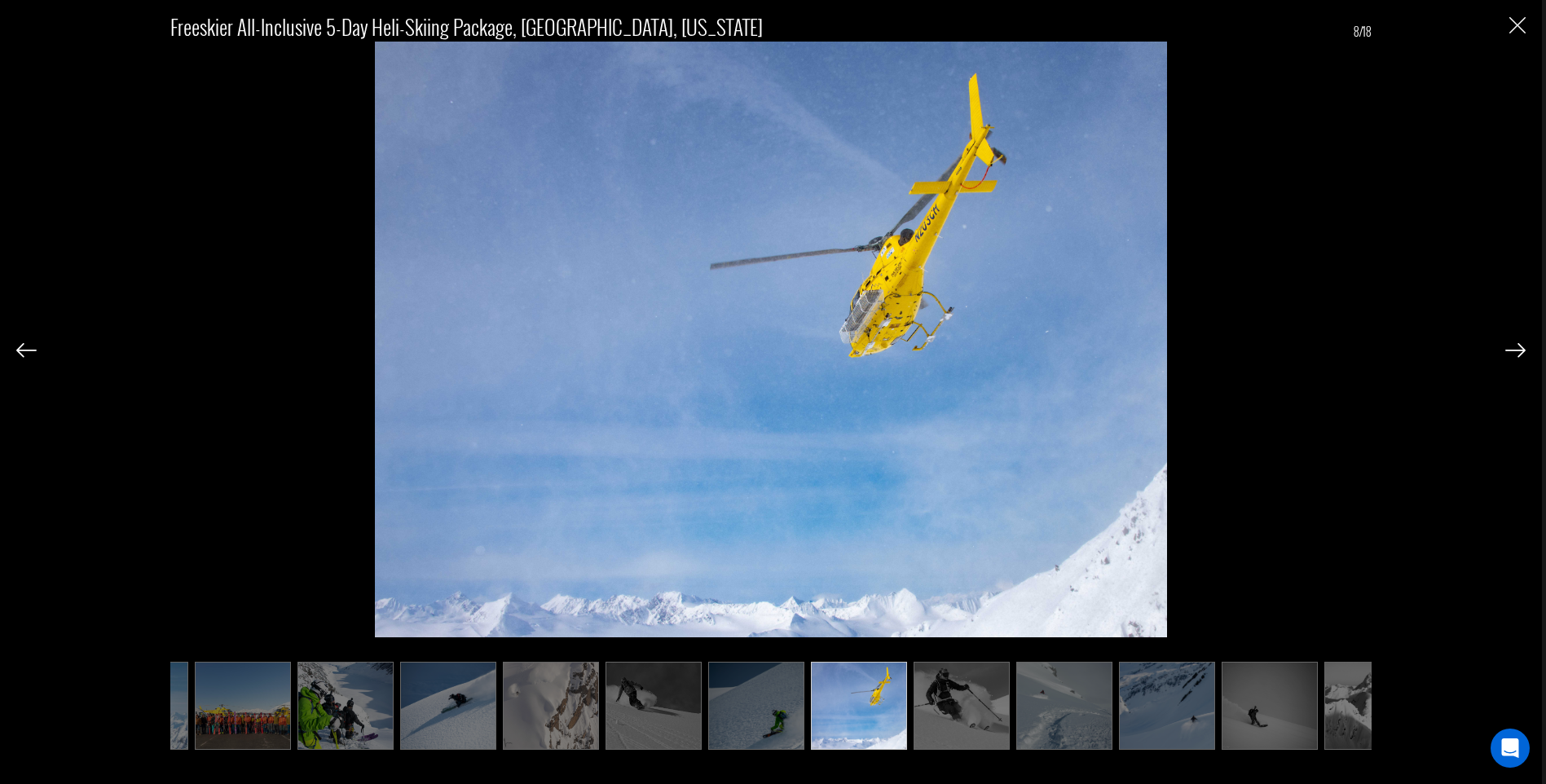
click at [1514, 348] on img at bounding box center [1514, 350] width 20 height 15
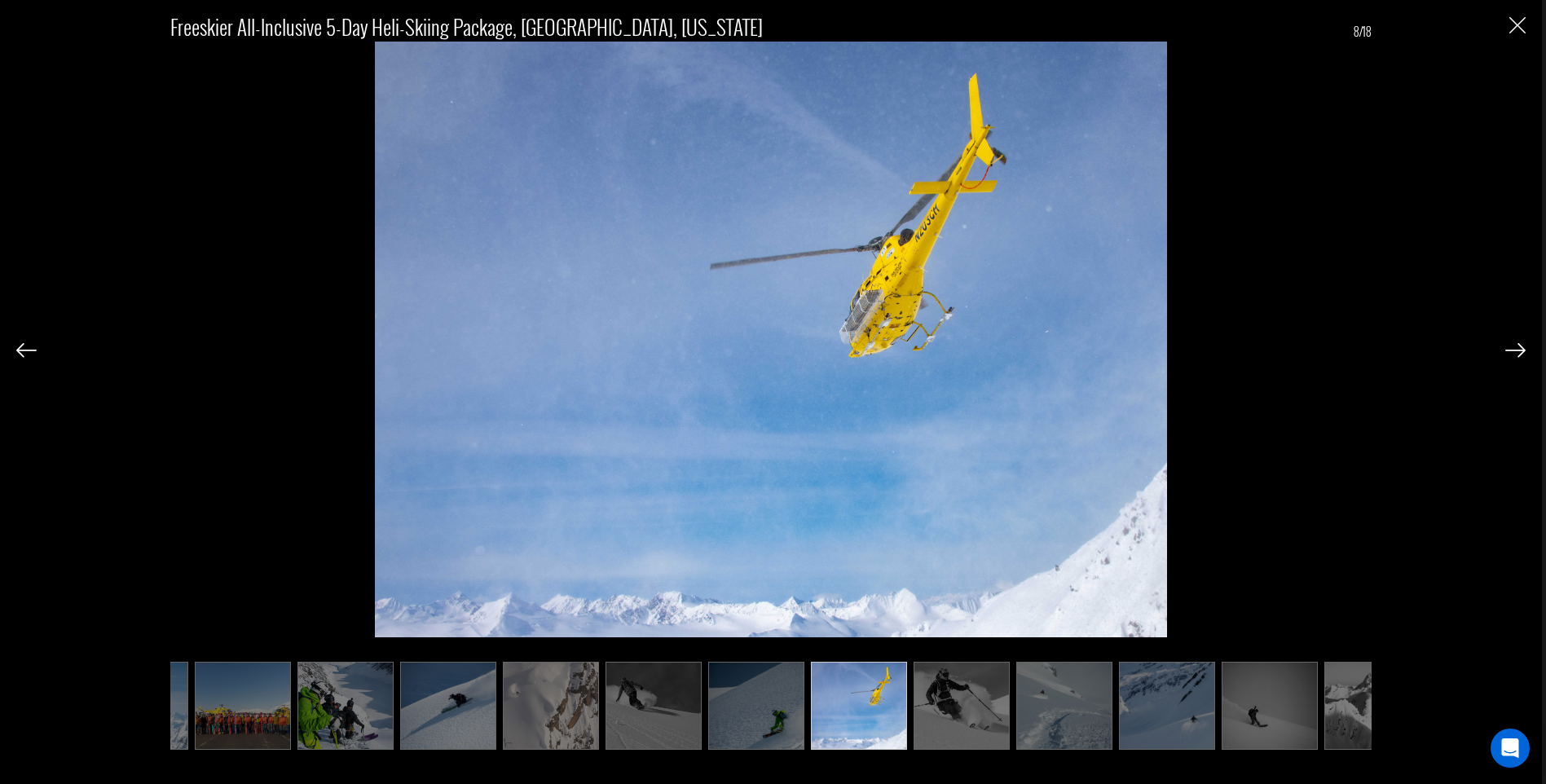
click at [1514, 348] on img at bounding box center [1514, 350] width 20 height 15
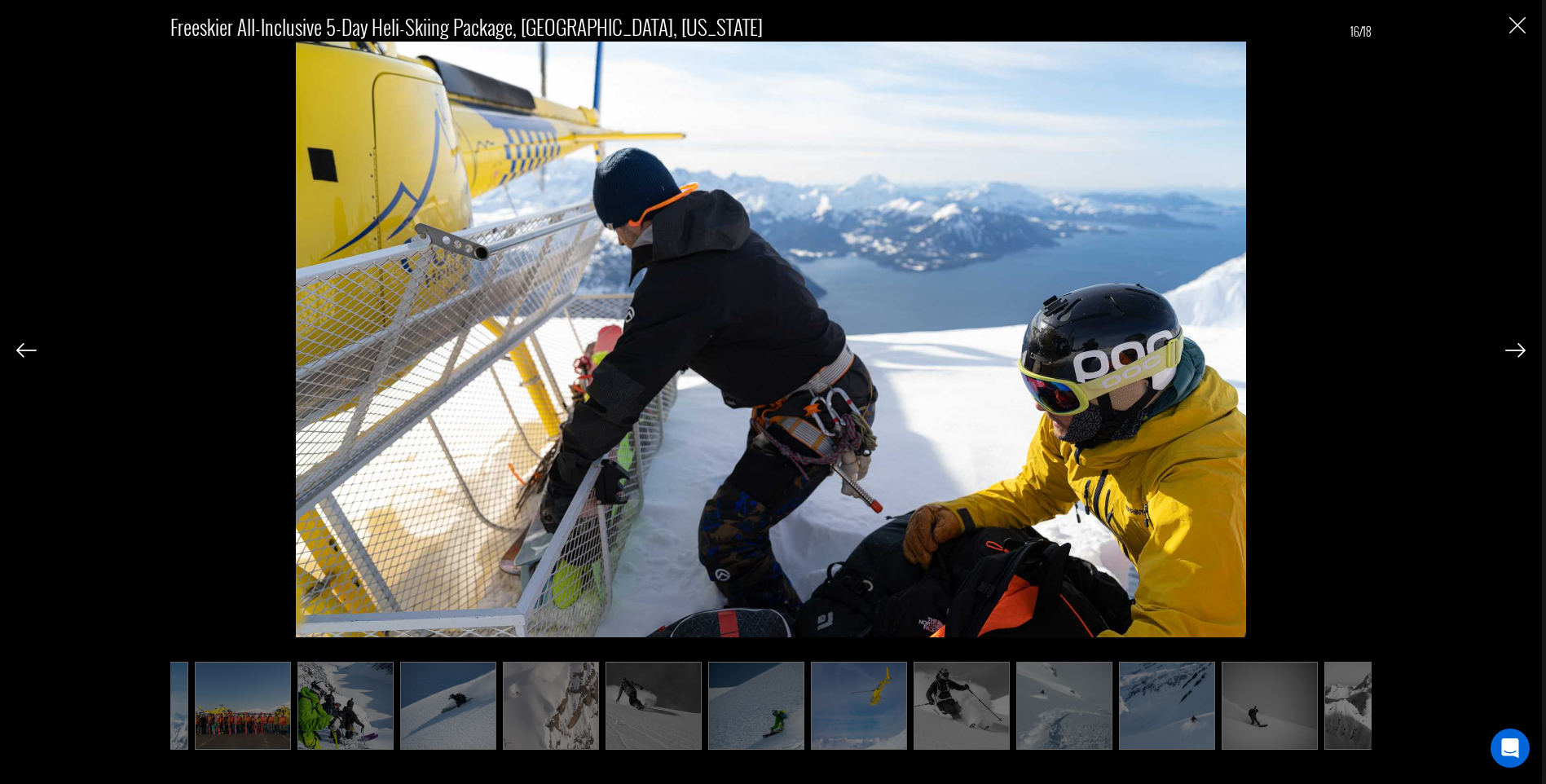
scroll to position [0, 245]
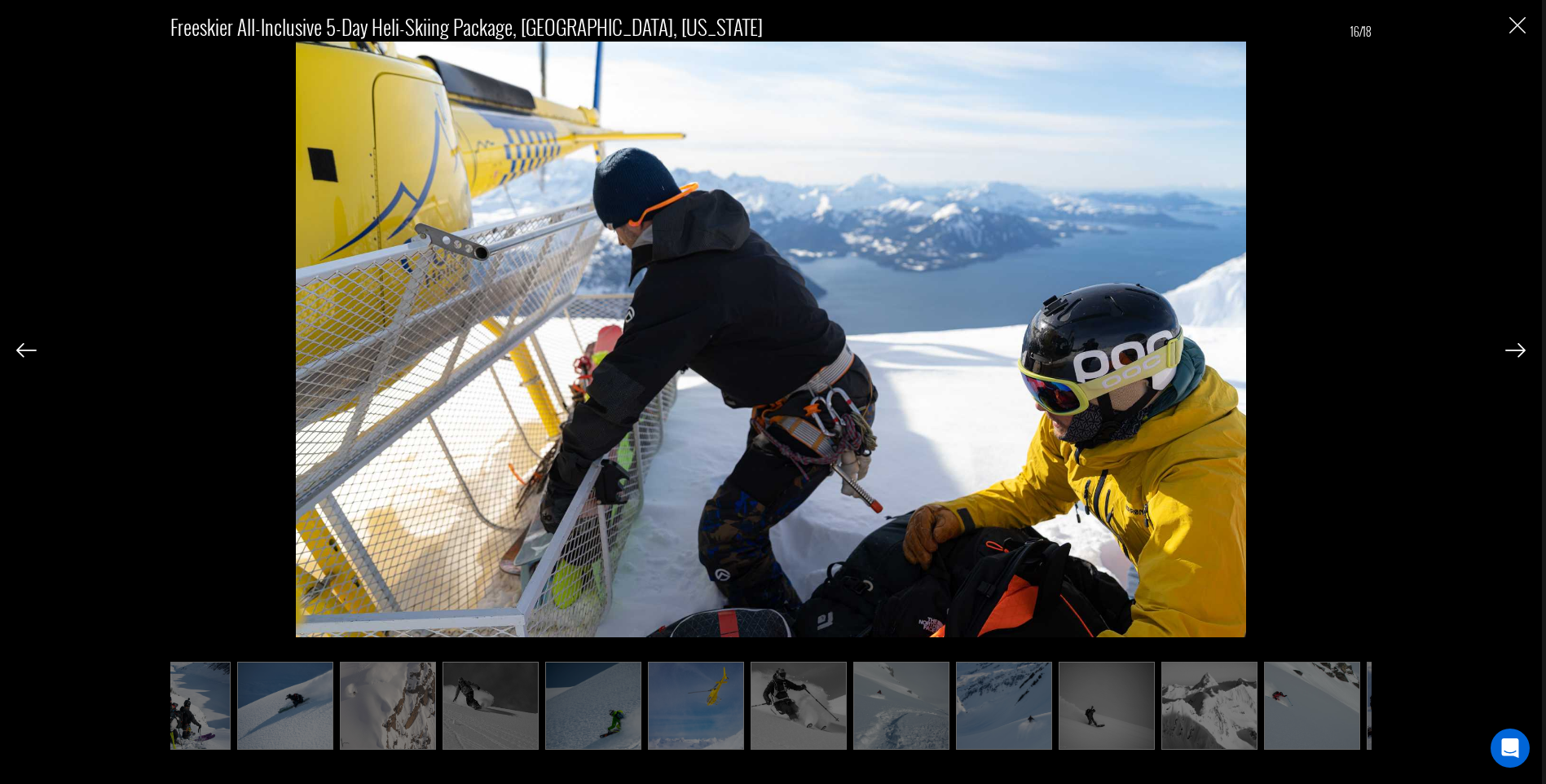
click at [1337, 721] on img at bounding box center [1311, 706] width 96 height 88
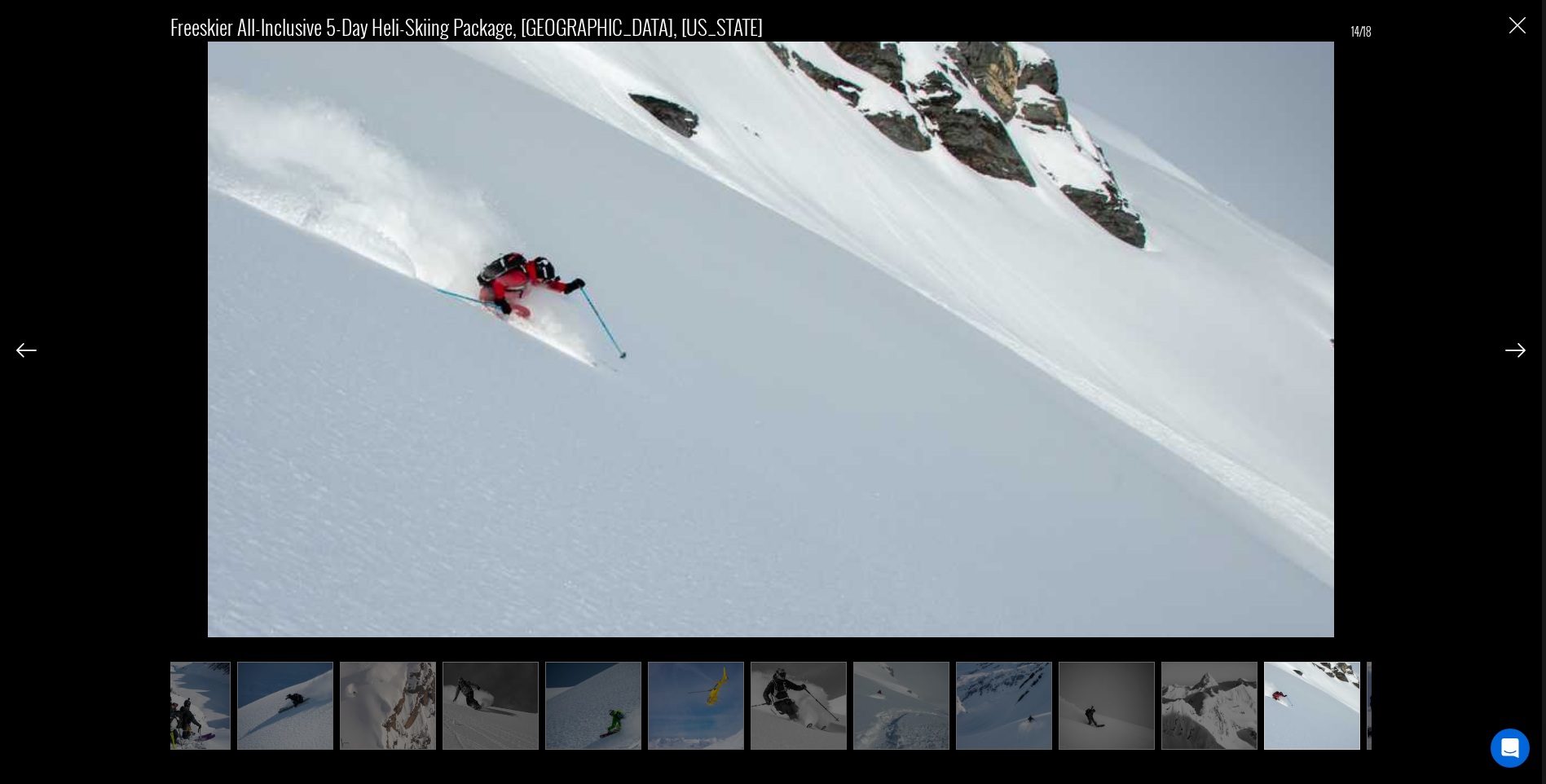
click at [1532, 349] on div "Freeskier All-Inclusive 5-Day Heli-Skiing Package, Valdez, Alaska 14/18" at bounding box center [771, 392] width 1542 height 784
click at [1531, 349] on div "Freeskier All-Inclusive 5-Day Heli-Skiing Package, Valdez, Alaska 14/18" at bounding box center [771, 392] width 1542 height 784
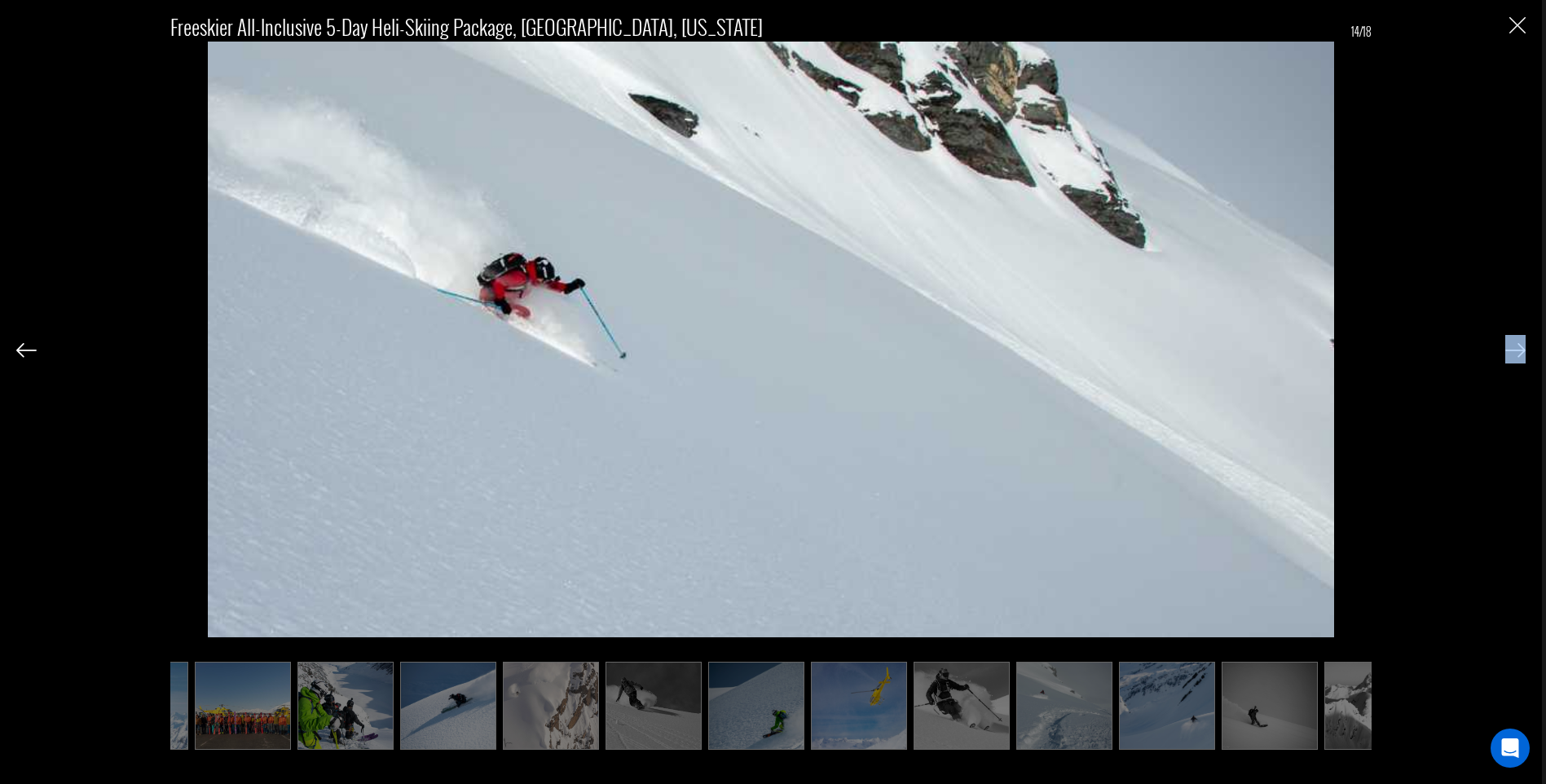
click at [1531, 349] on div "Freeskier All-Inclusive 5-Day Heli-Skiing Package, Valdez, Alaska 14/18" at bounding box center [771, 392] width 1542 height 784
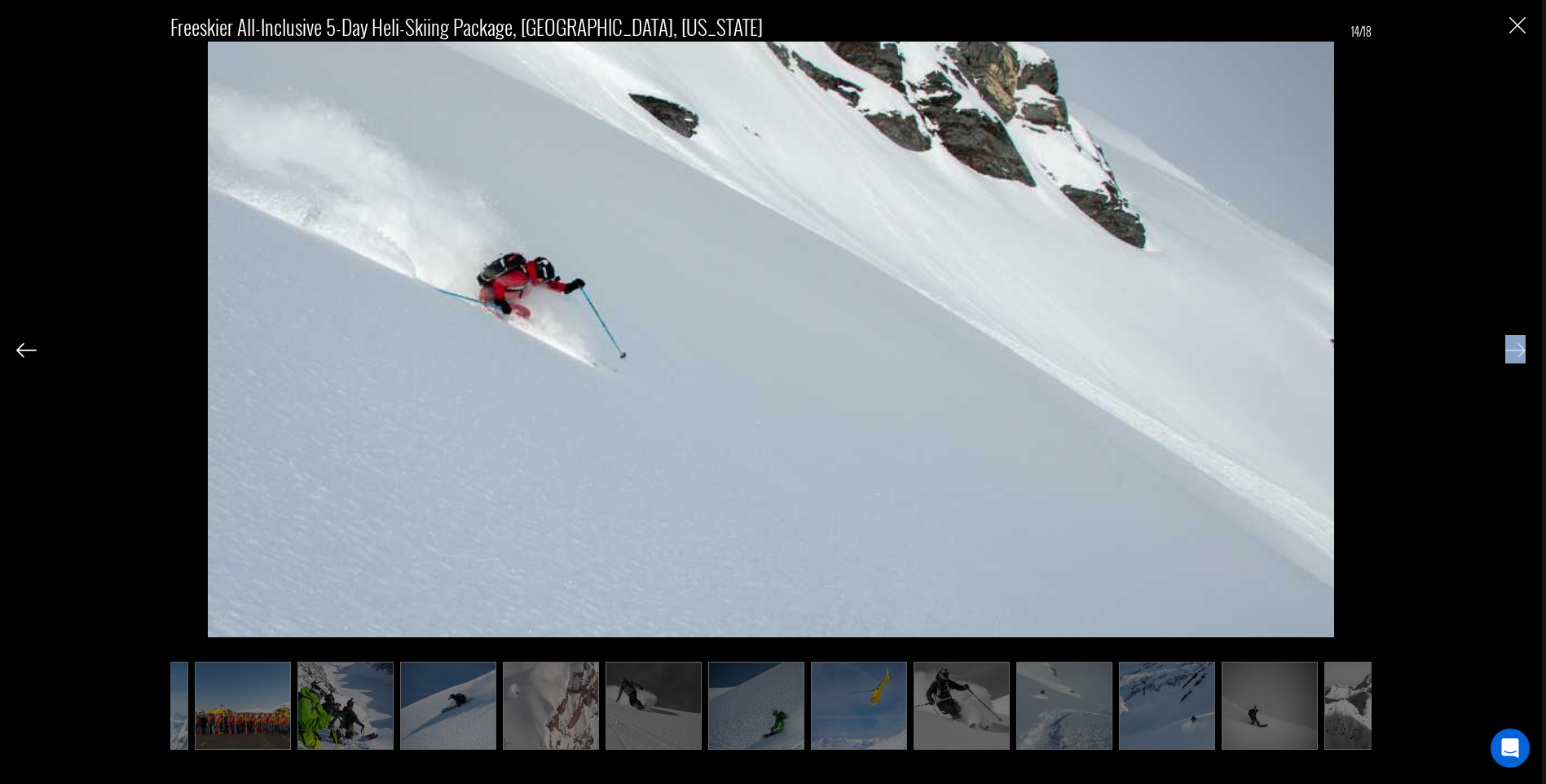
click at [1531, 349] on div "Freeskier All-Inclusive 5-Day Heli-Skiing Package, Valdez, Alaska 14/18" at bounding box center [771, 392] width 1542 height 784
click at [1487, 362] on div "Freeskier All-Inclusive 5-Day Heli-Skiing Package, Valdez, Alaska 14/18" at bounding box center [771, 372] width 1509 height 744
click at [1509, 352] on img at bounding box center [1514, 350] width 20 height 15
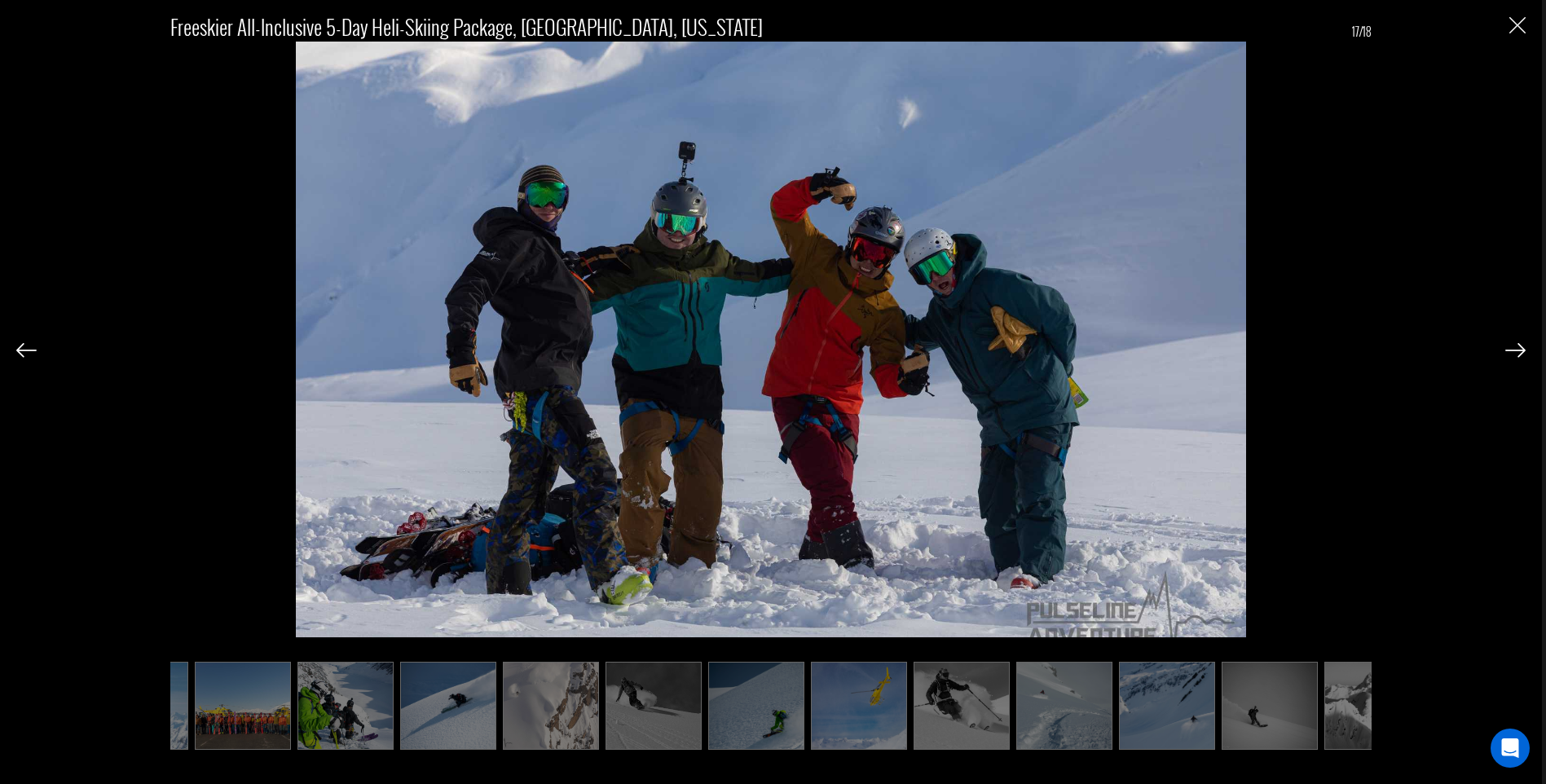
click at [1534, 29] on div "Freeskier All-Inclusive 5-Day Heli-Skiing Package, Valdez, Alaska 17/18" at bounding box center [771, 392] width 1542 height 784
click at [1520, 27] on img "Close" at bounding box center [1517, 25] width 17 height 17
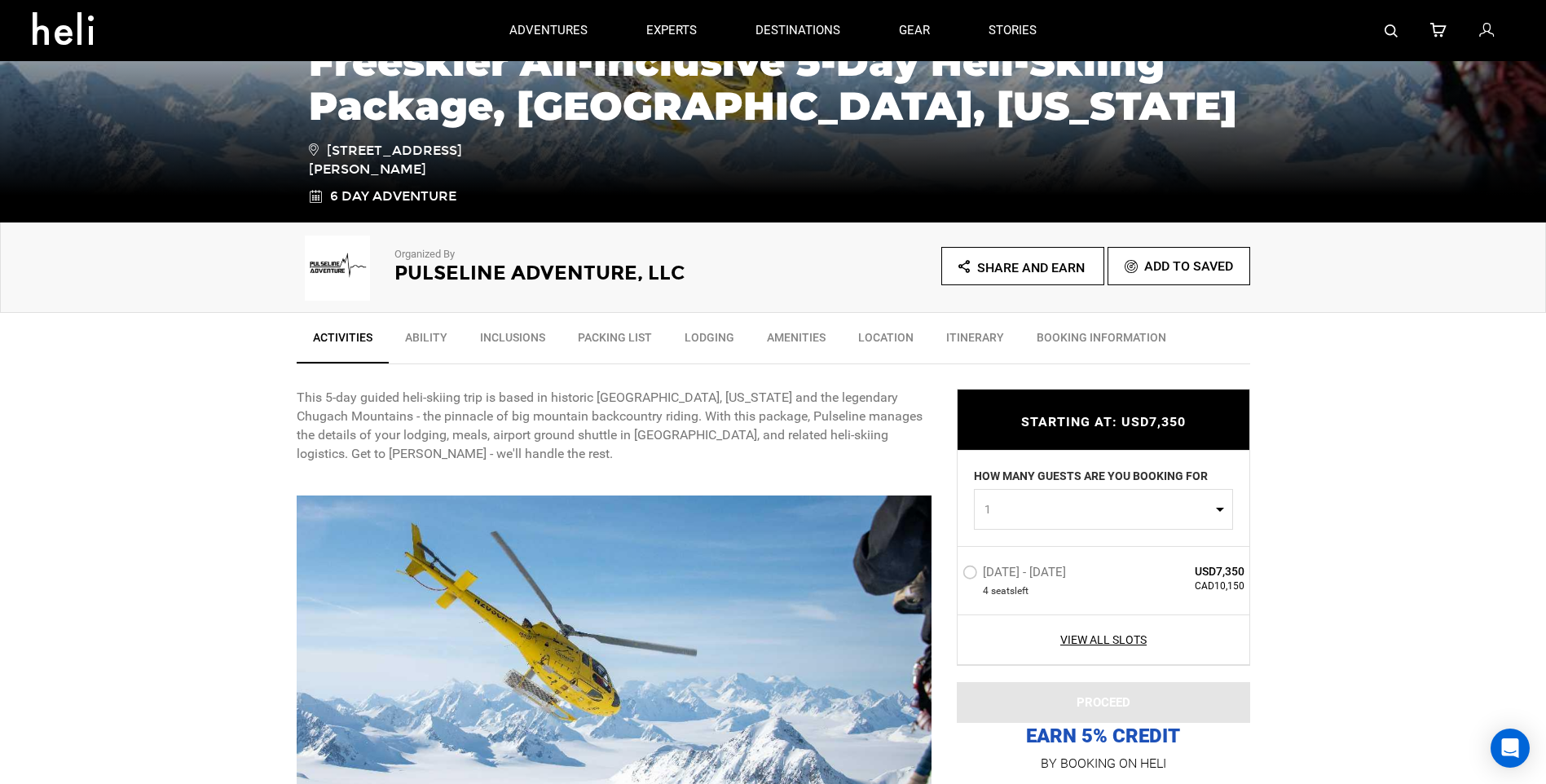
scroll to position [0, 0]
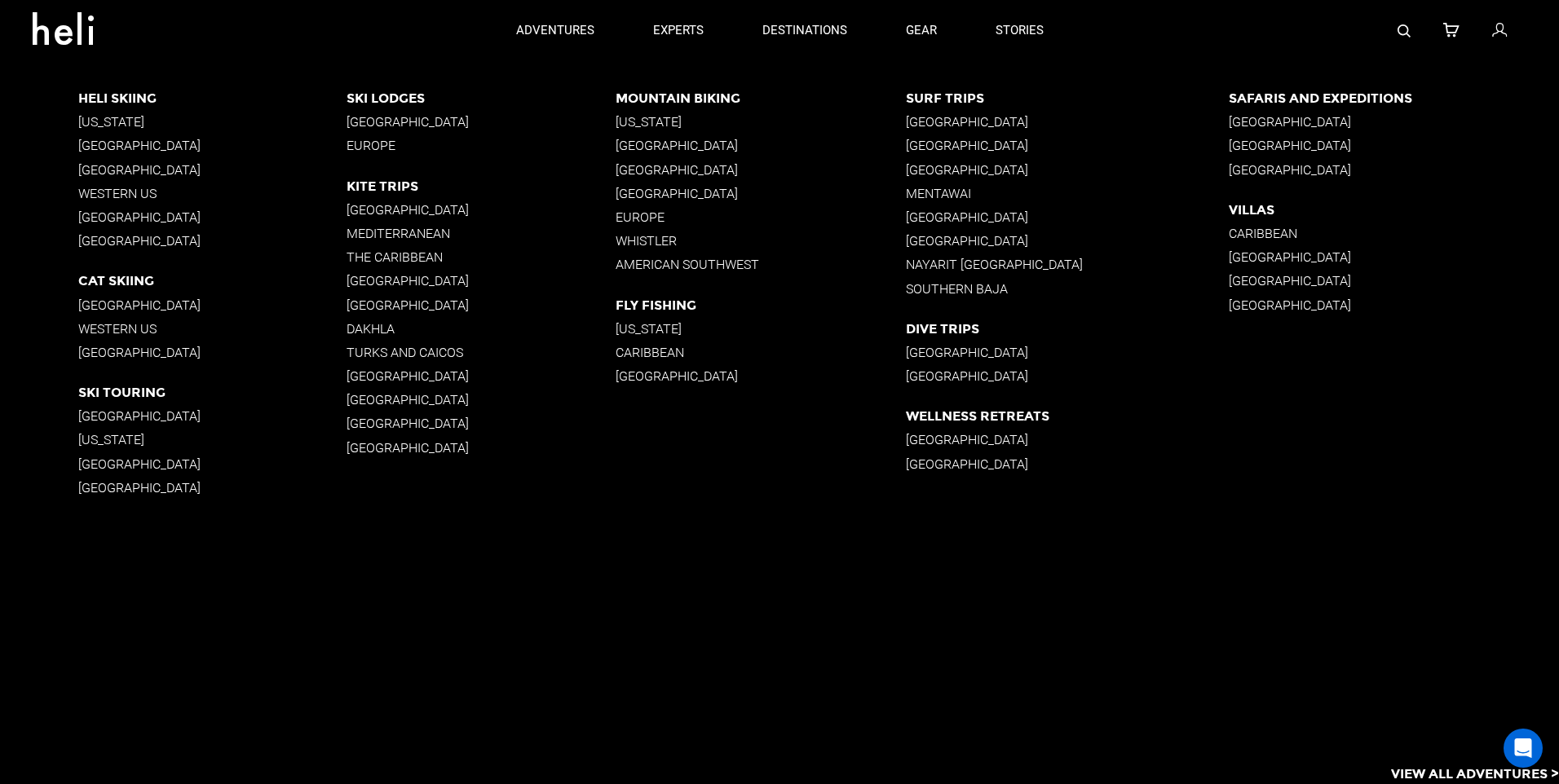
click at [117, 305] on p "[GEOGRAPHIC_DATA]" at bounding box center [213, 305] width 269 height 16
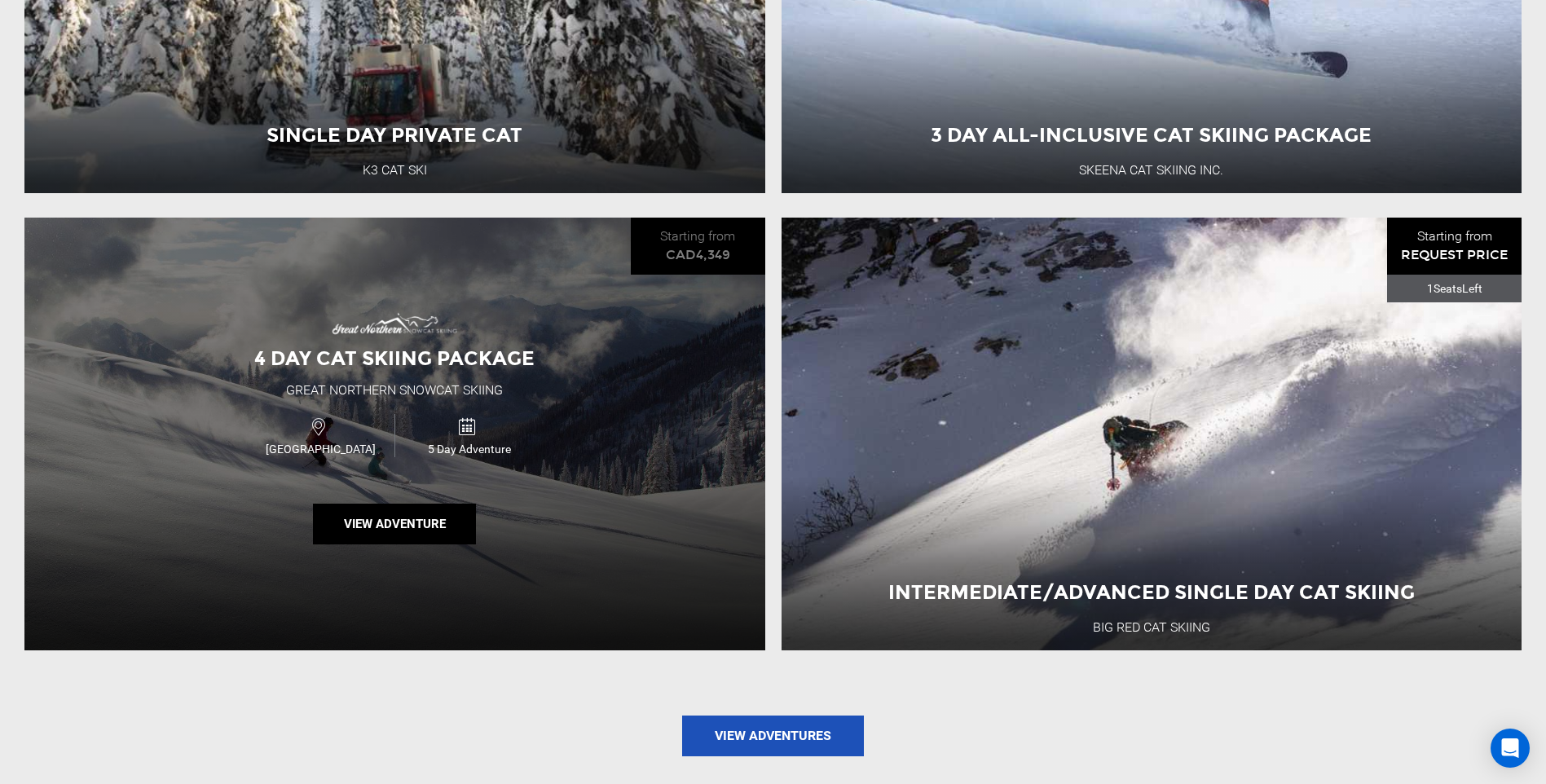
scroll to position [1874, 0]
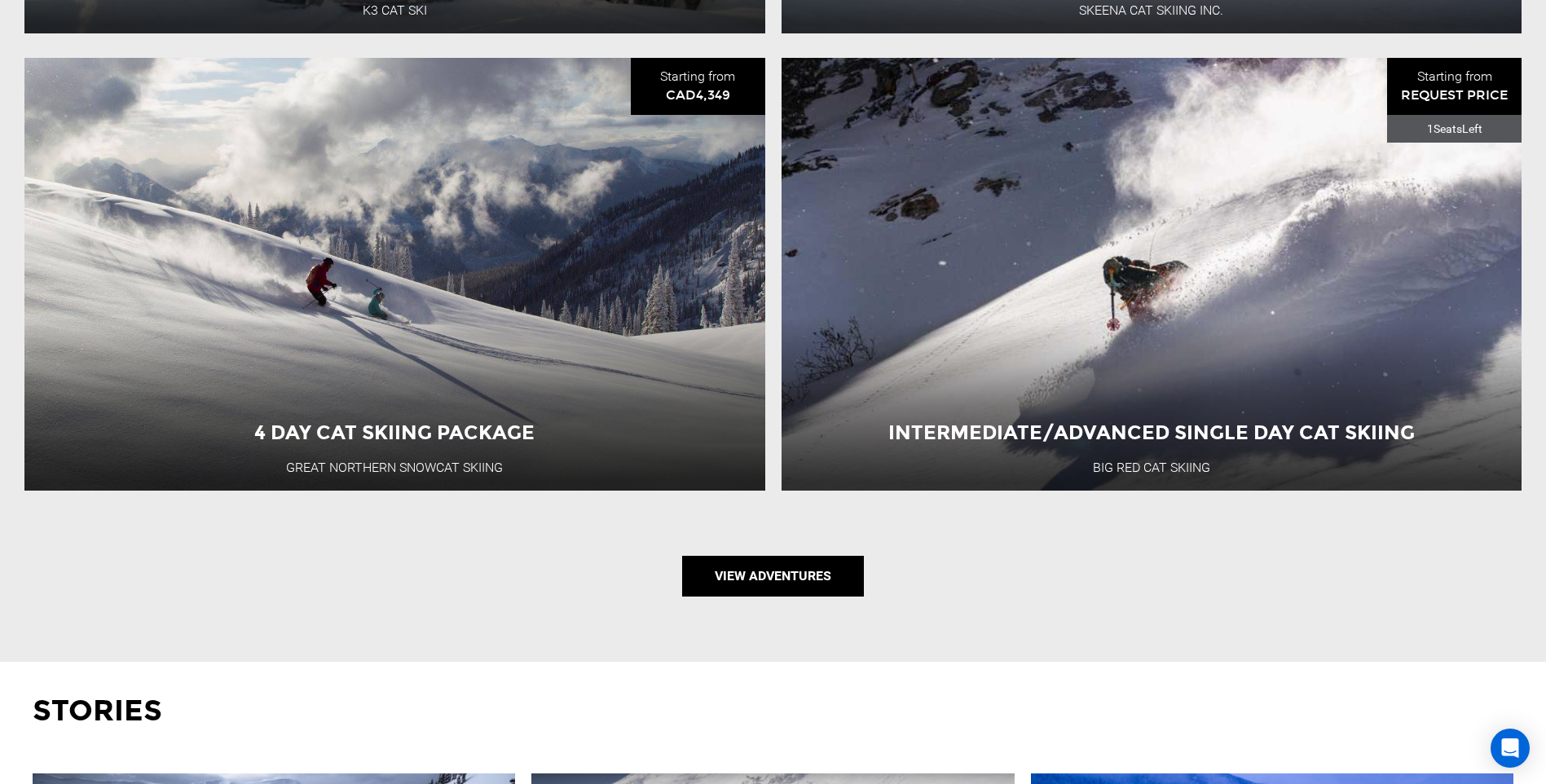
click at [795, 597] on link "View Adventures" at bounding box center [773, 576] width 182 height 40
type input "Cat Skiing"
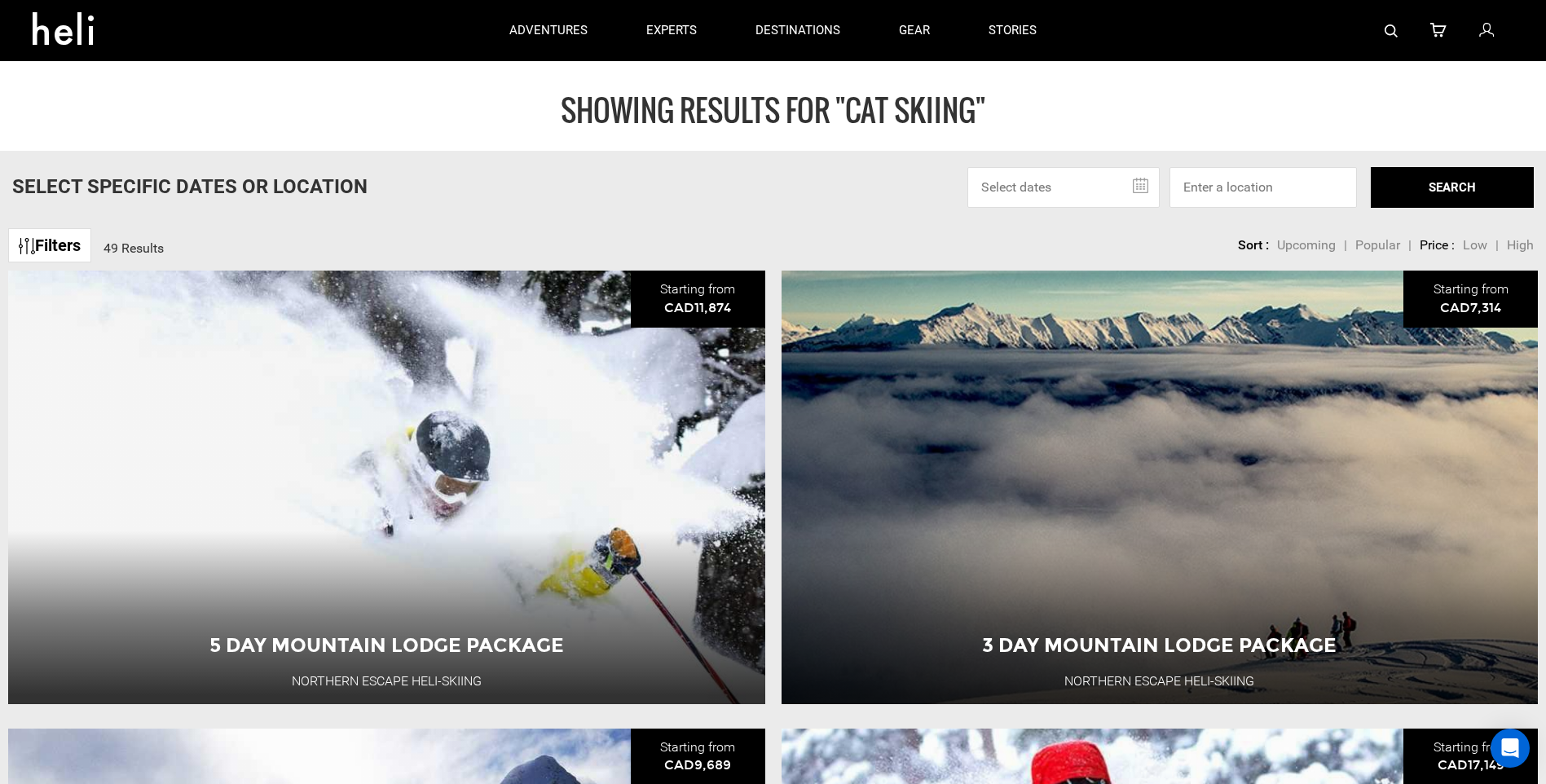
click at [1480, 240] on span "Low" at bounding box center [1475, 245] width 25 height 16
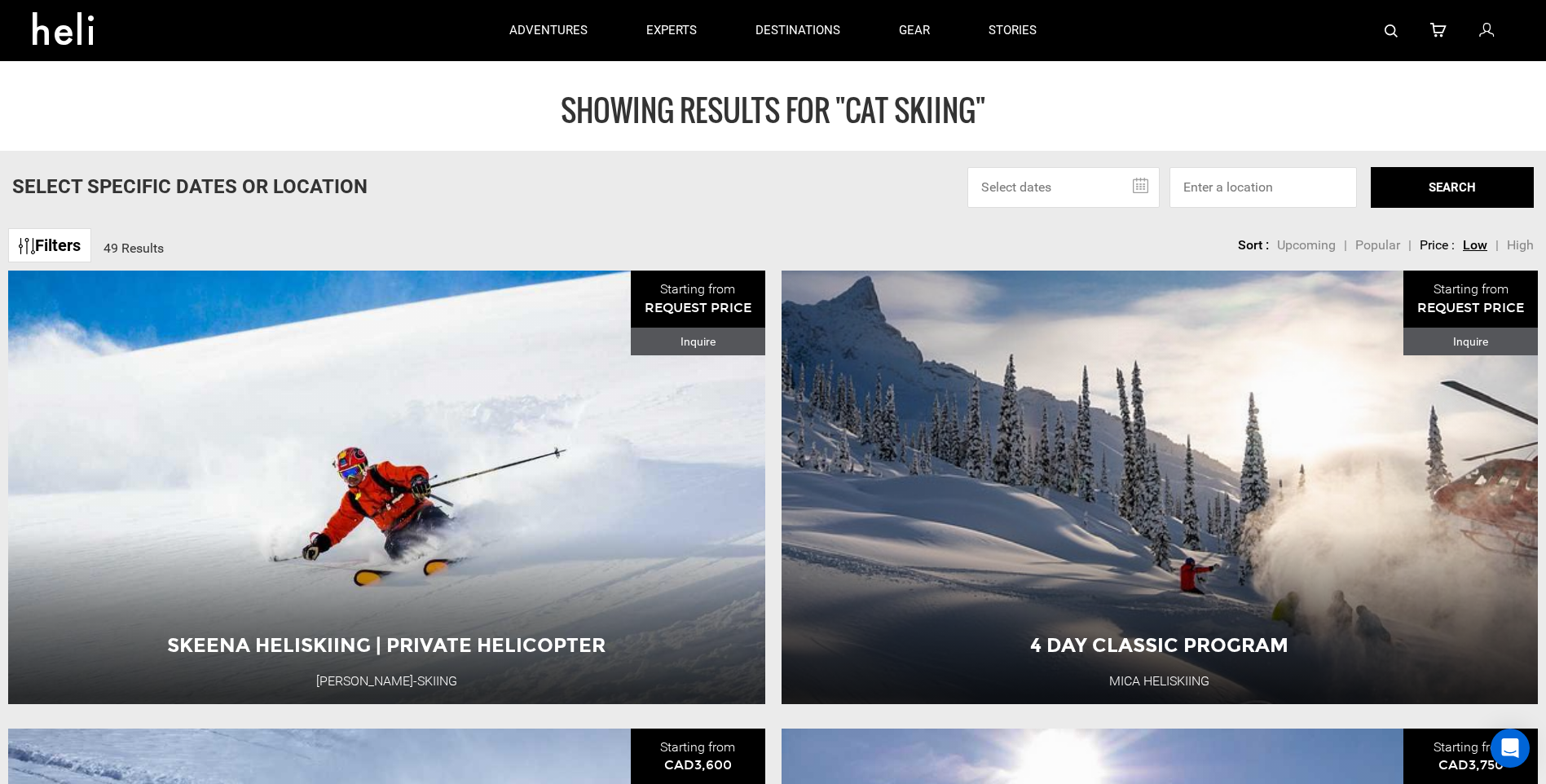
click at [69, 250] on link "Filters" at bounding box center [49, 245] width 83 height 35
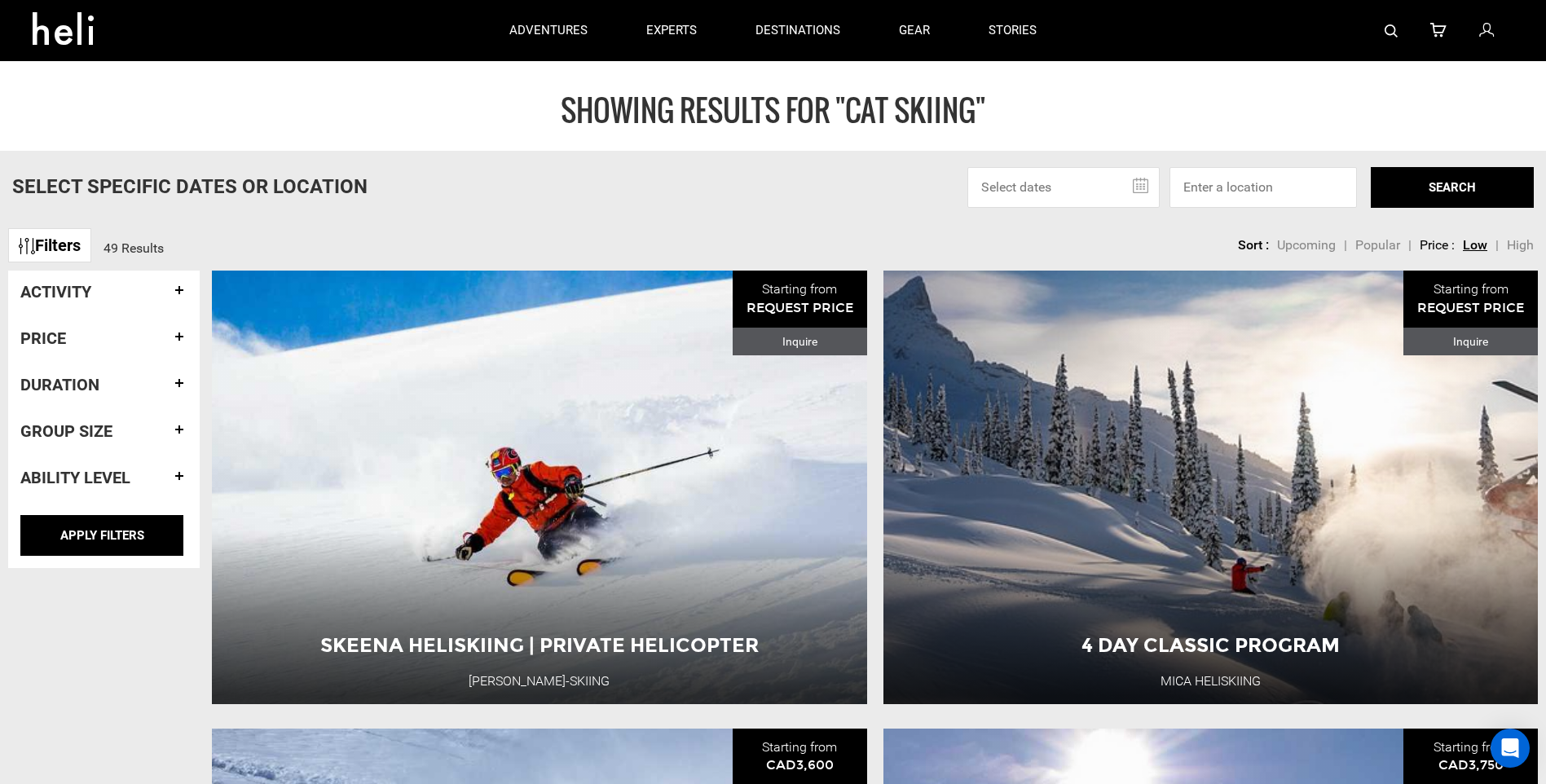
click at [113, 288] on h4 "Activity" at bounding box center [104, 291] width 167 height 18
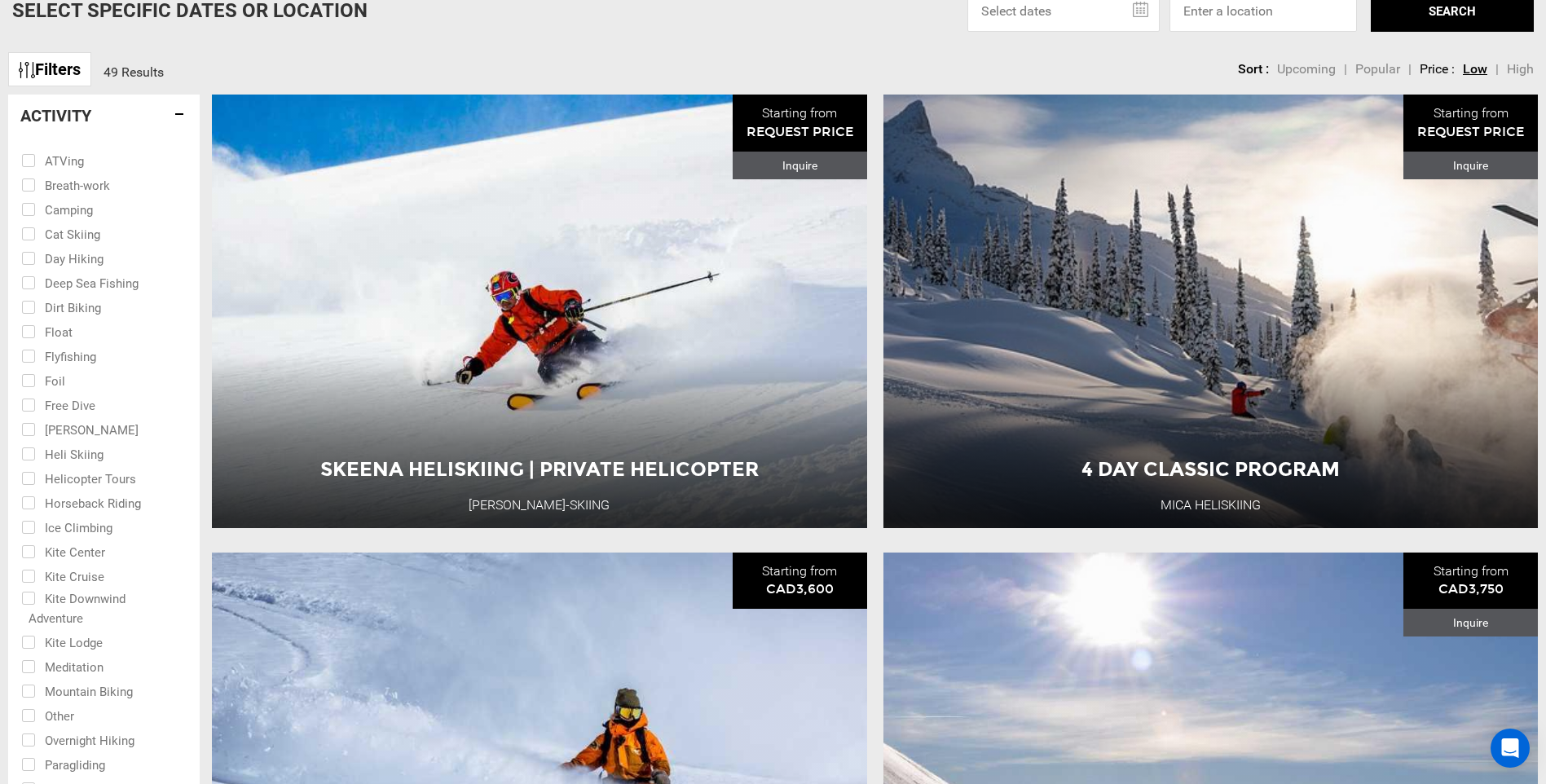
scroll to position [326, 0]
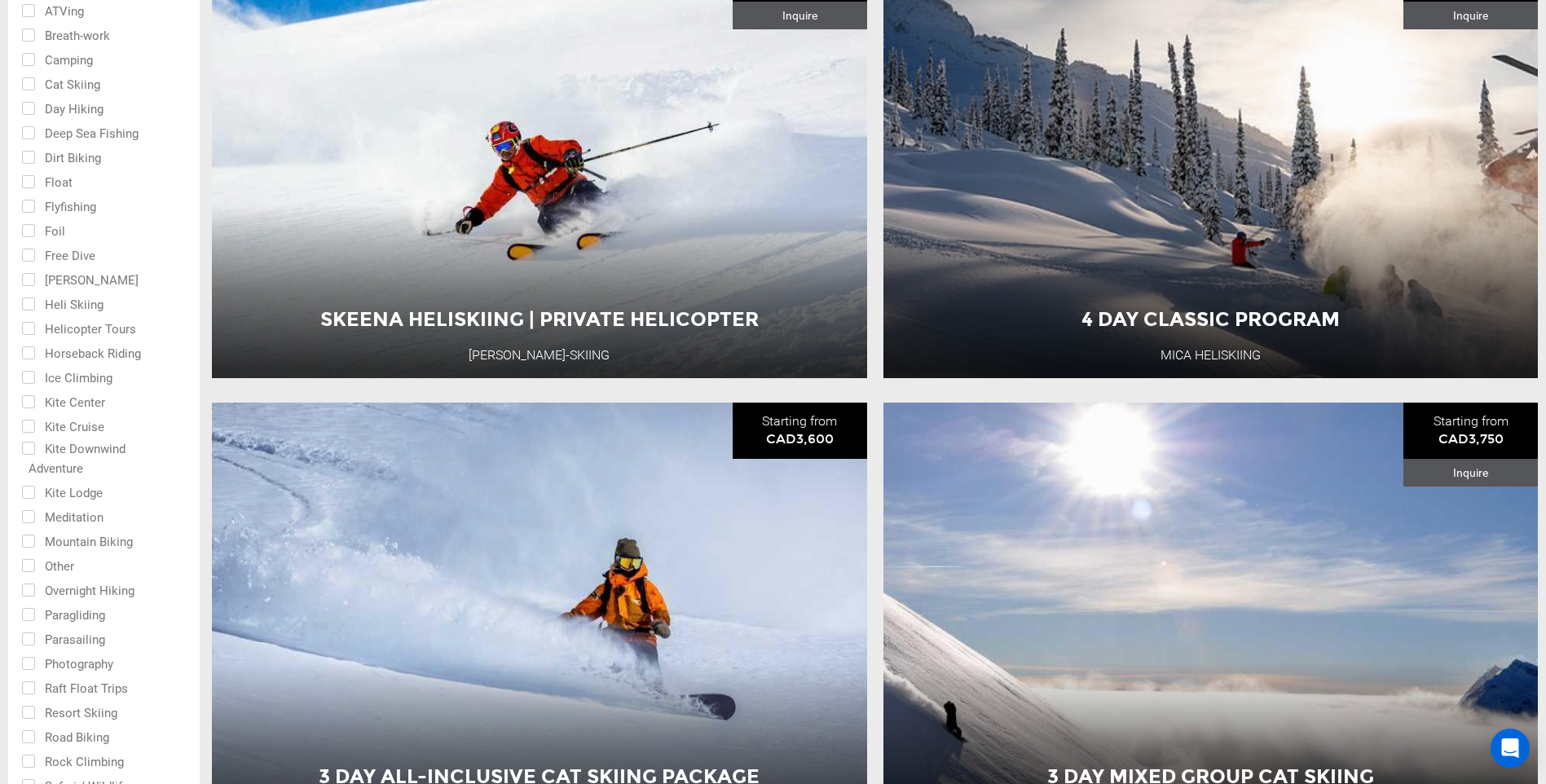
click at [30, 88] on input "checkbox" at bounding box center [92, 84] width 143 height 25
checkbox input "true"
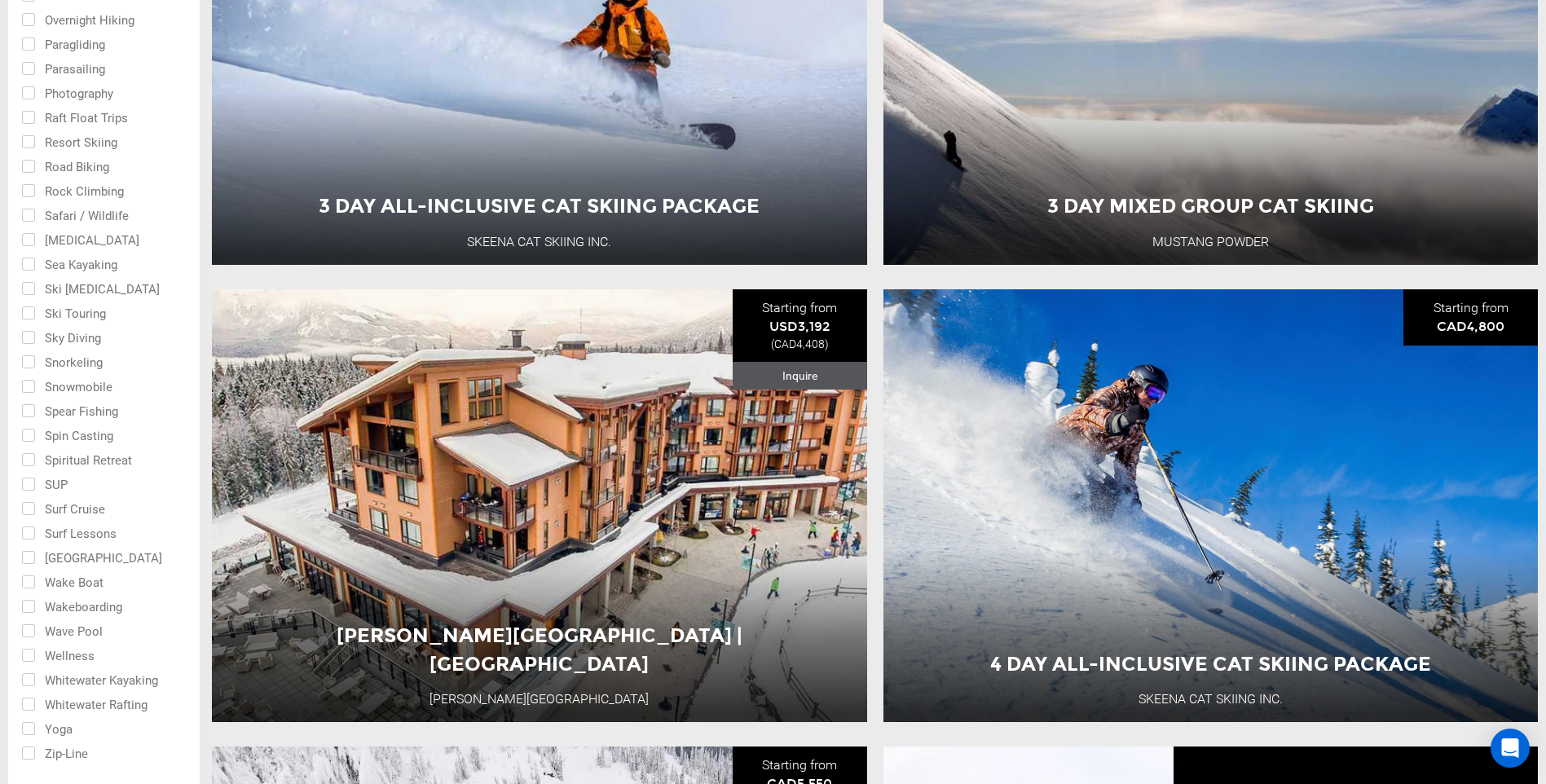
scroll to position [1304, 0]
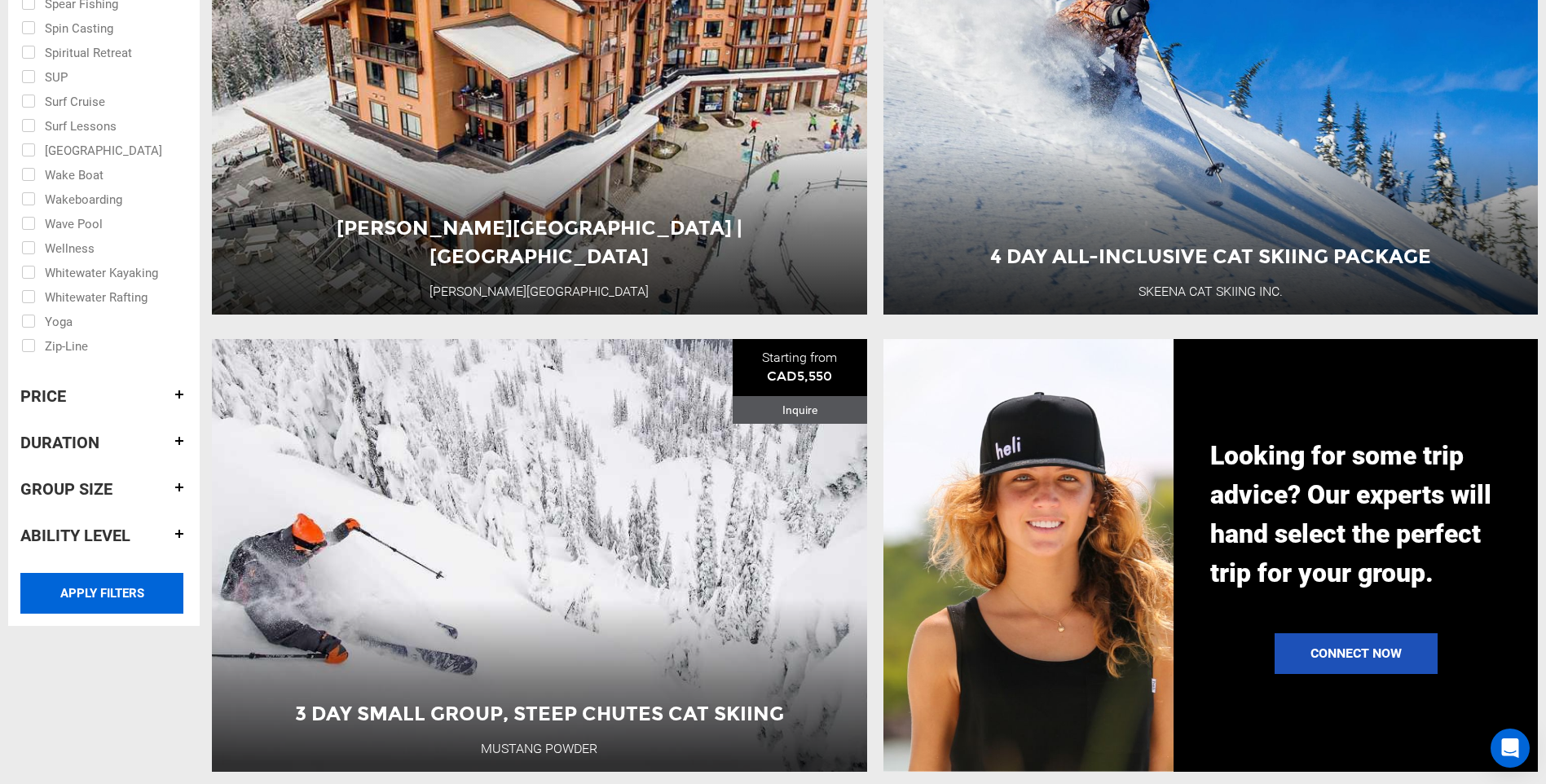
click at [96, 601] on input "APPLY FILTERS" at bounding box center [101, 593] width 163 height 40
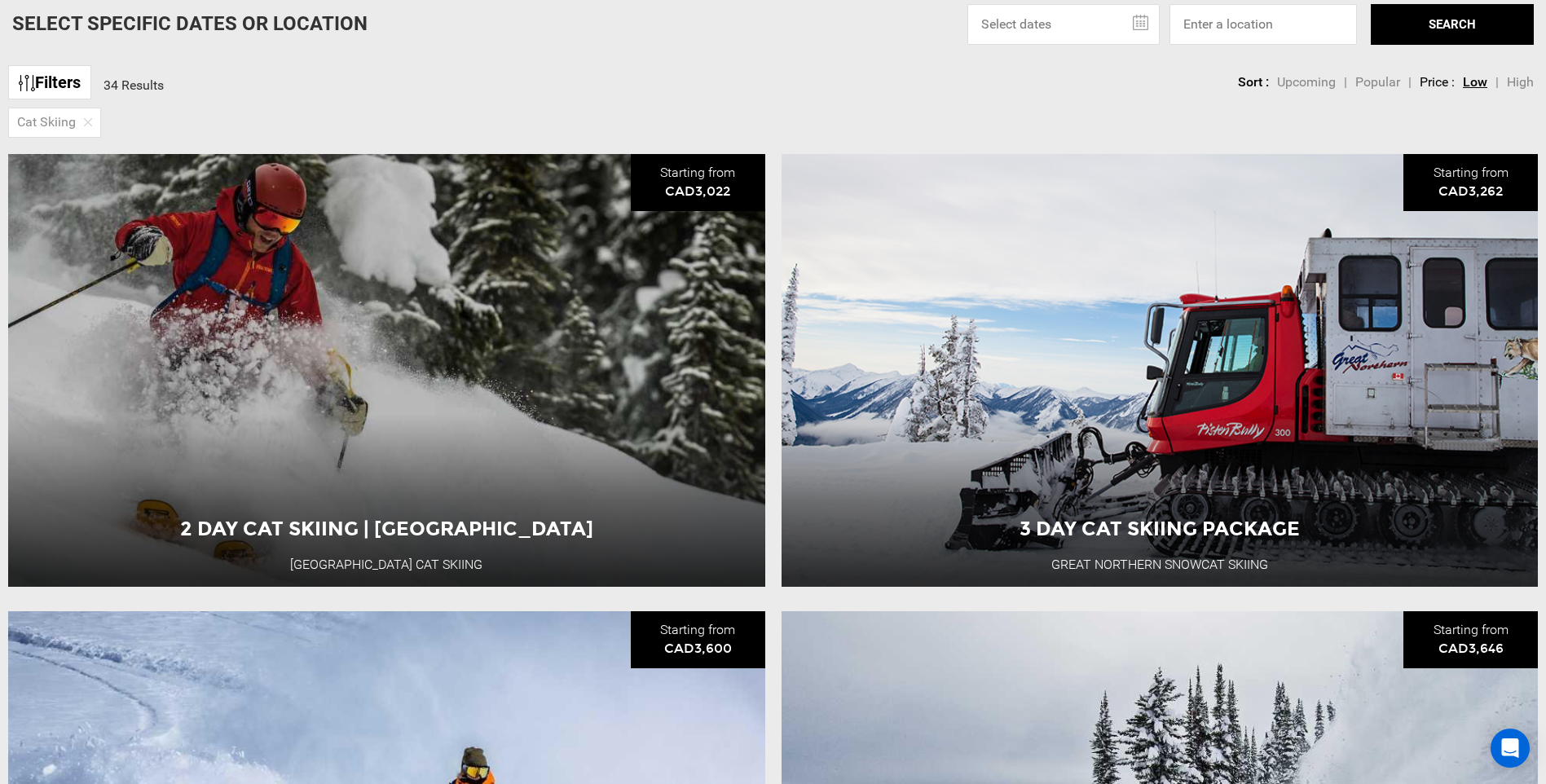
scroll to position [570, 0]
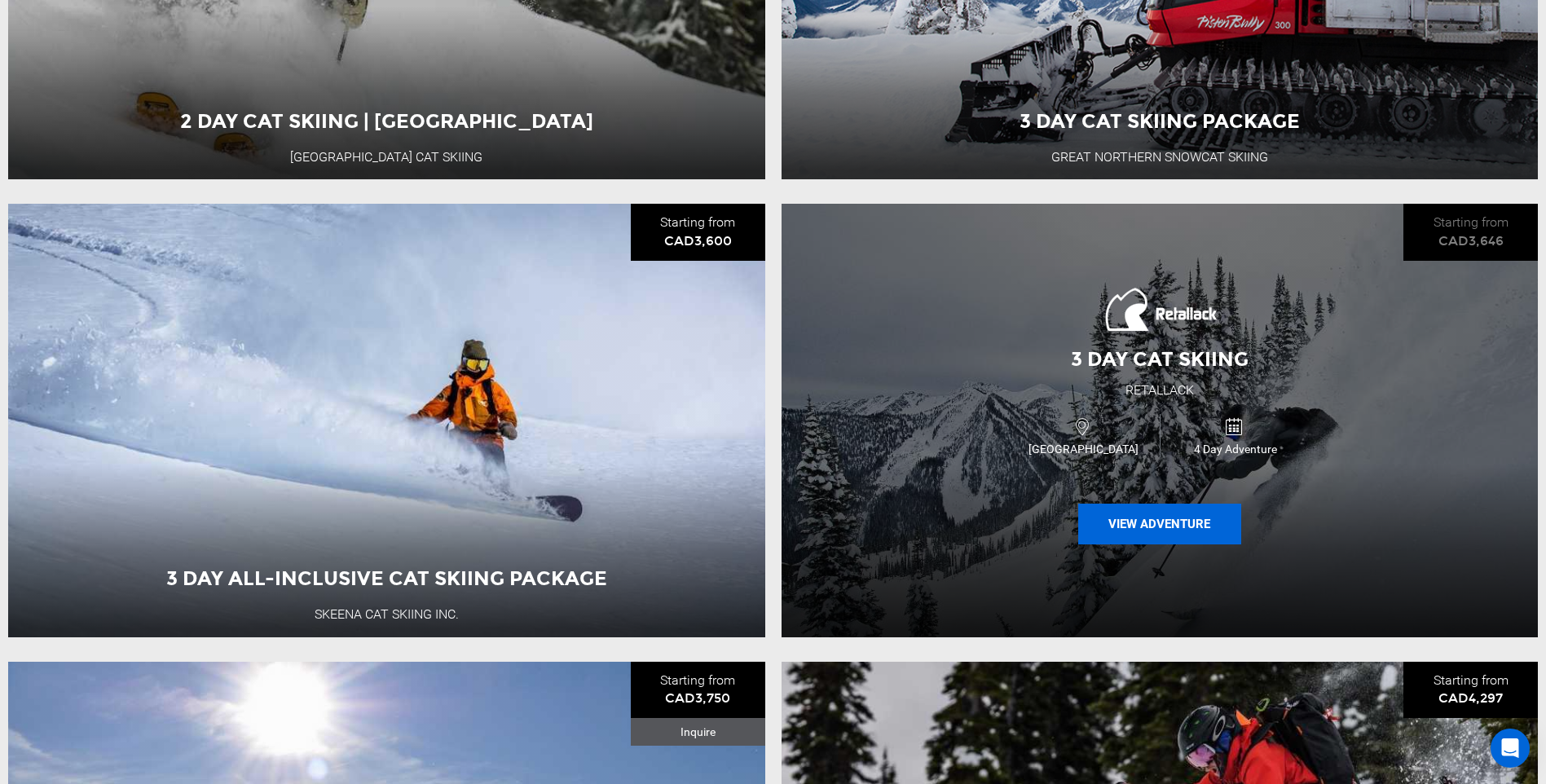
click at [1102, 522] on button "View Adventure" at bounding box center [1159, 524] width 163 height 40
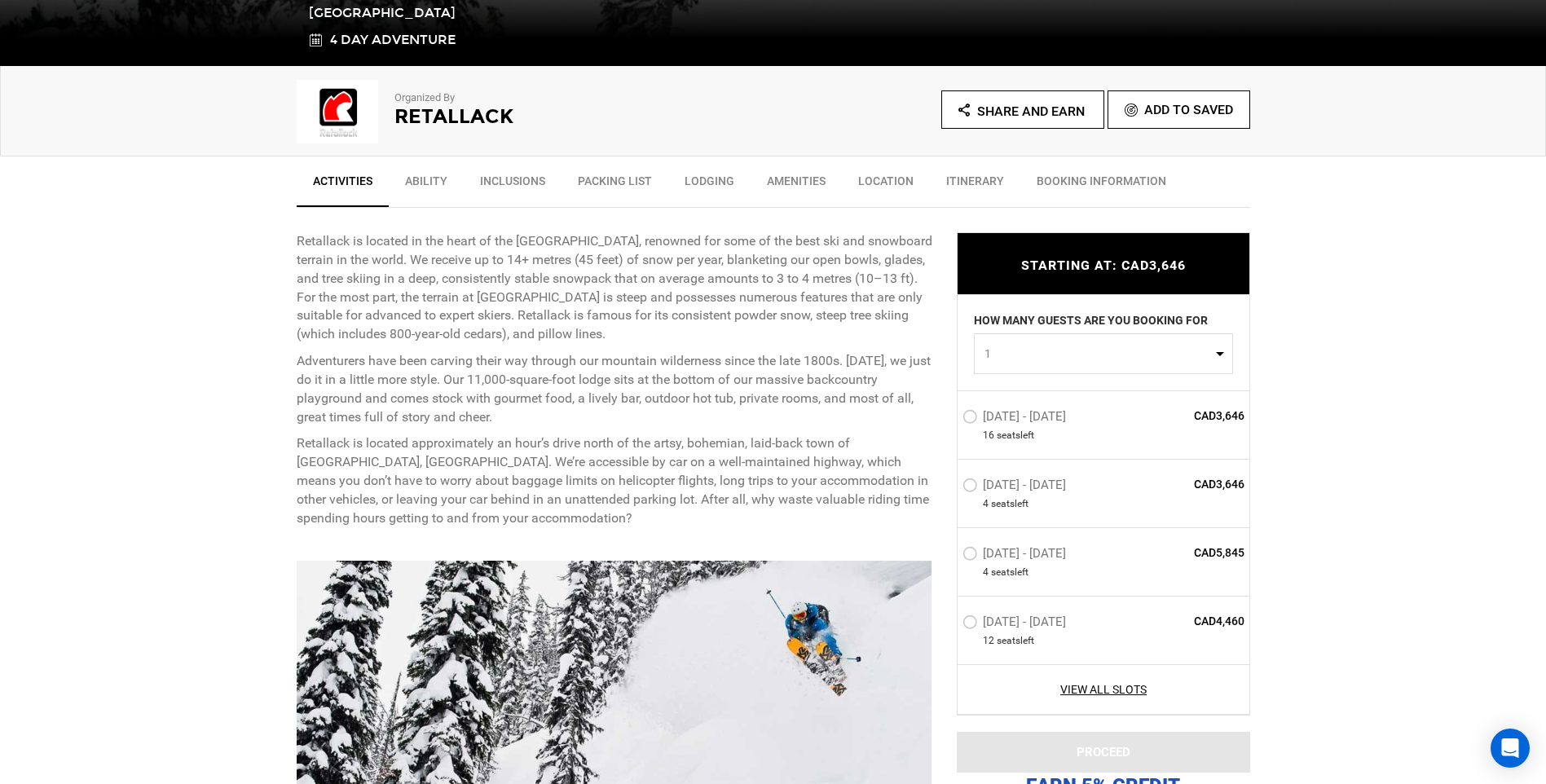
scroll to position [815, 0]
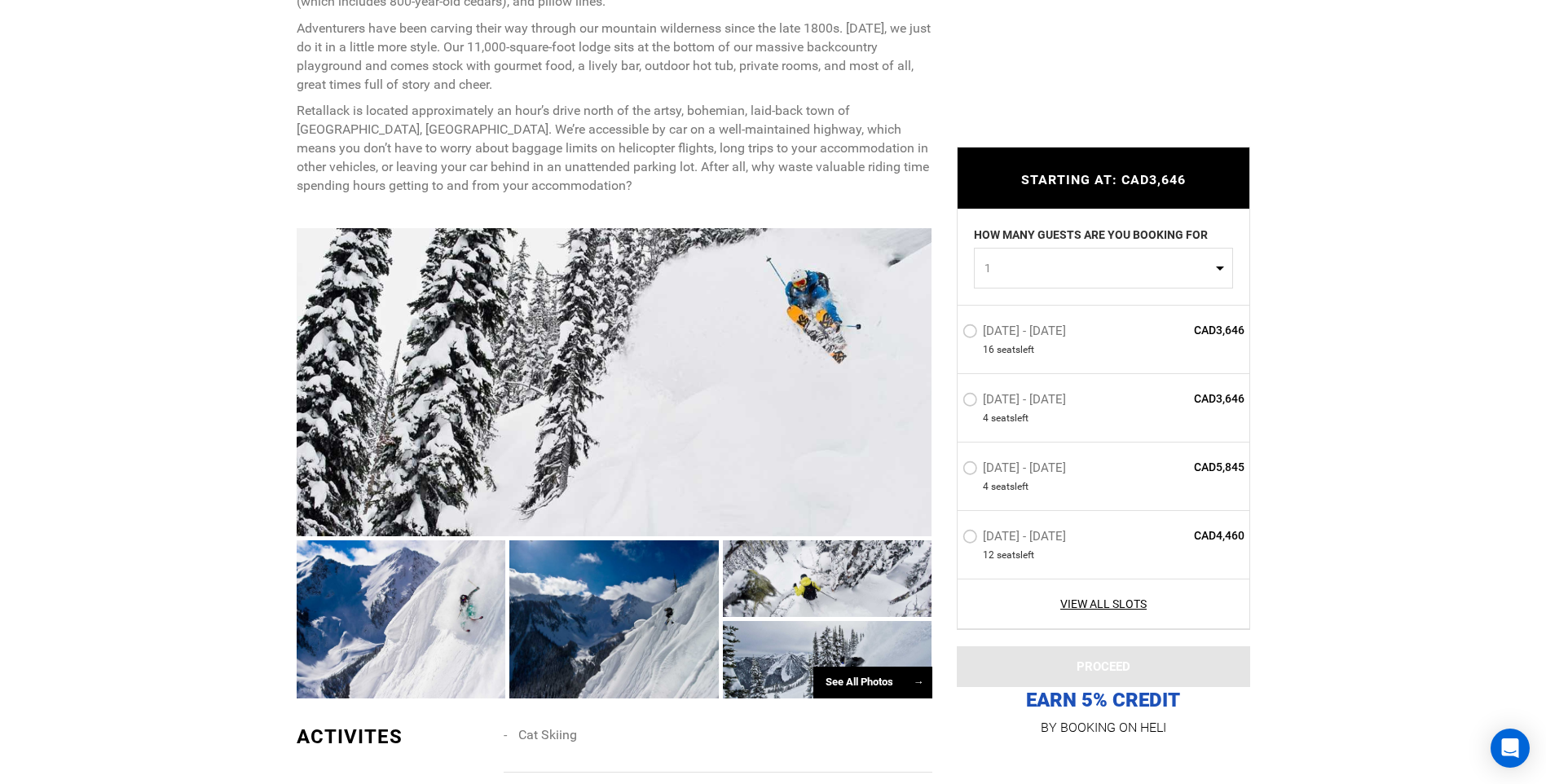
click at [864, 687] on div "See All Photos →" at bounding box center [872, 683] width 119 height 32
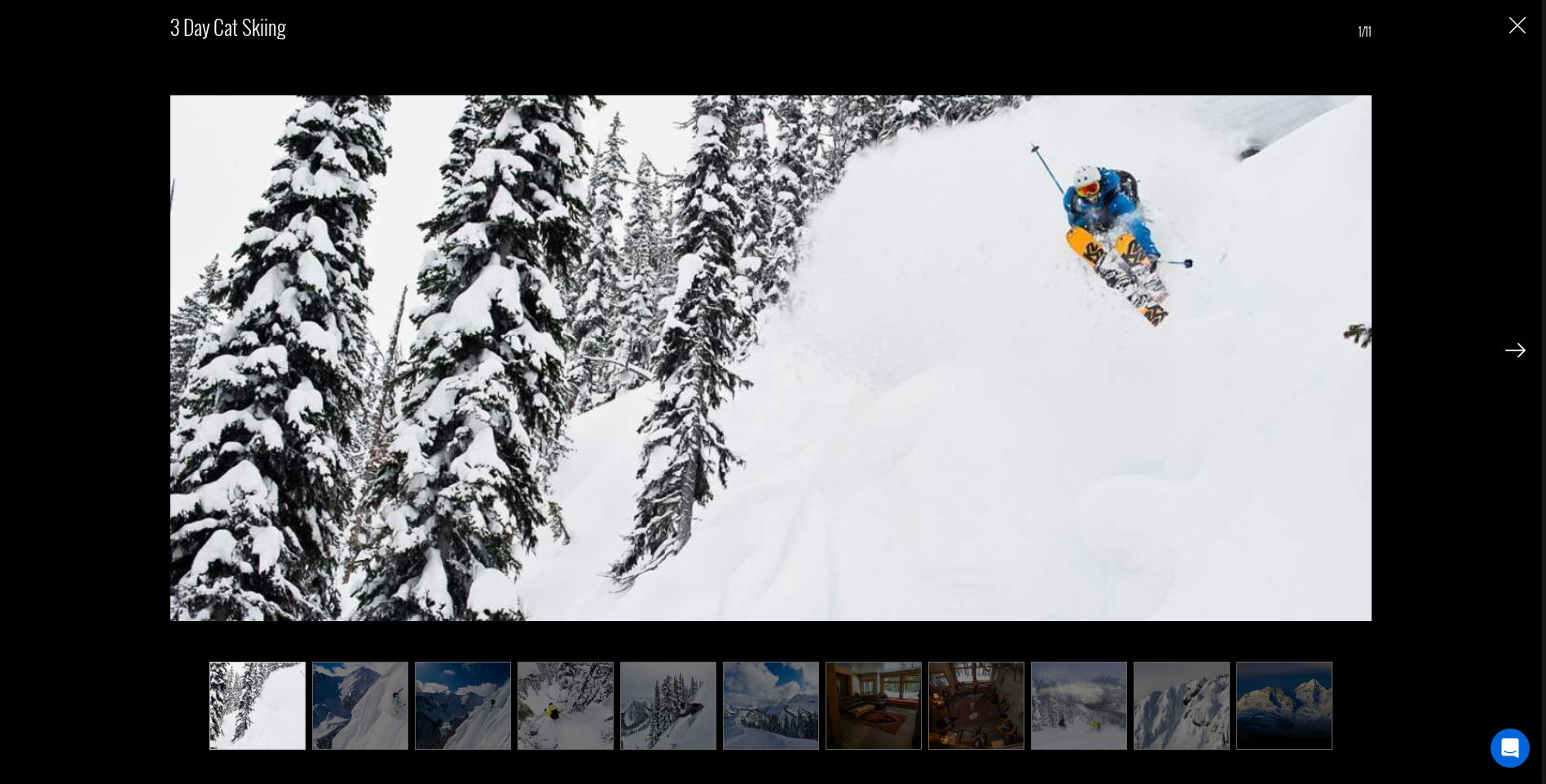
click at [856, 714] on img at bounding box center [873, 706] width 96 height 88
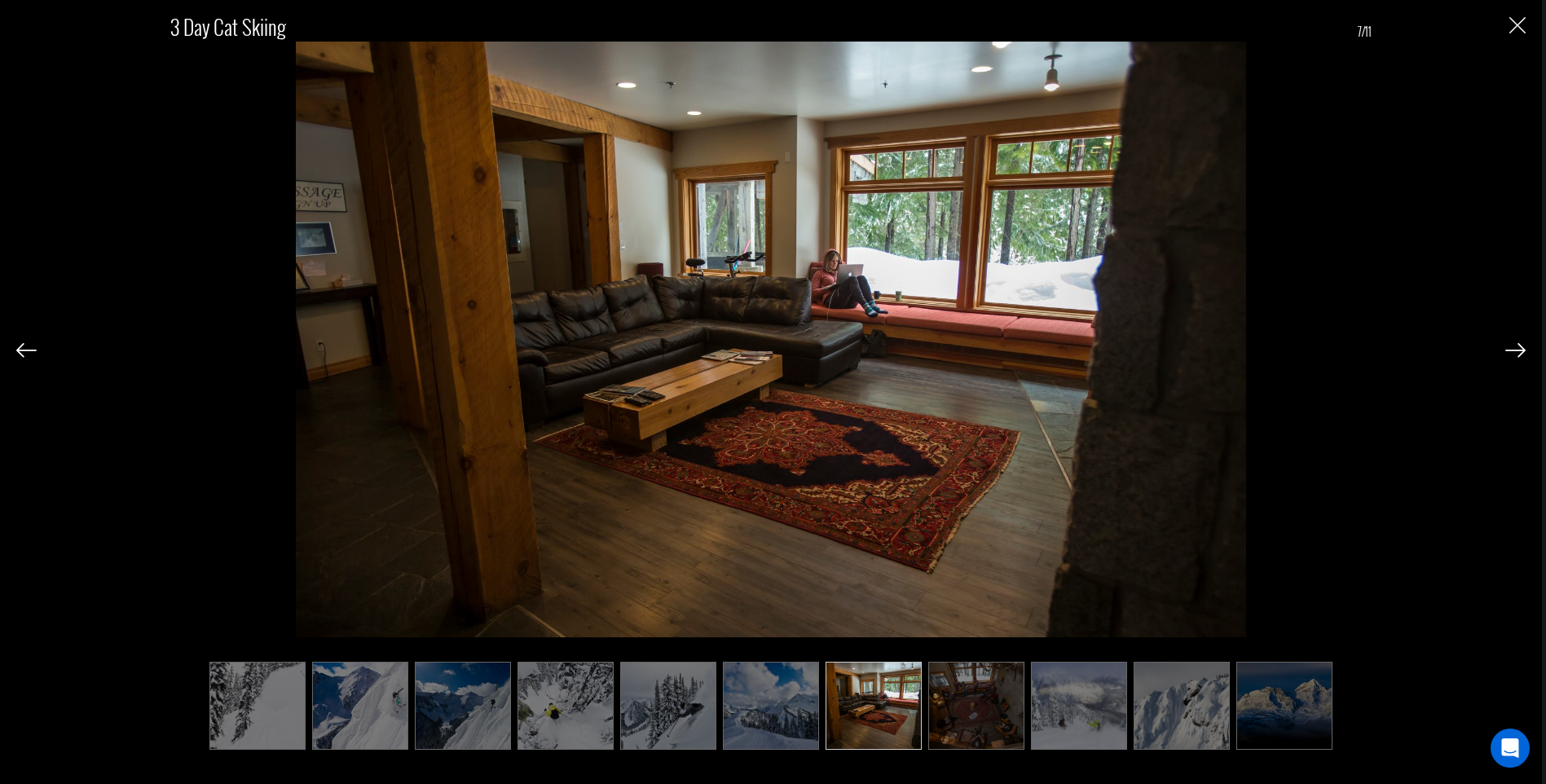
click at [955, 718] on img at bounding box center [976, 706] width 96 height 88
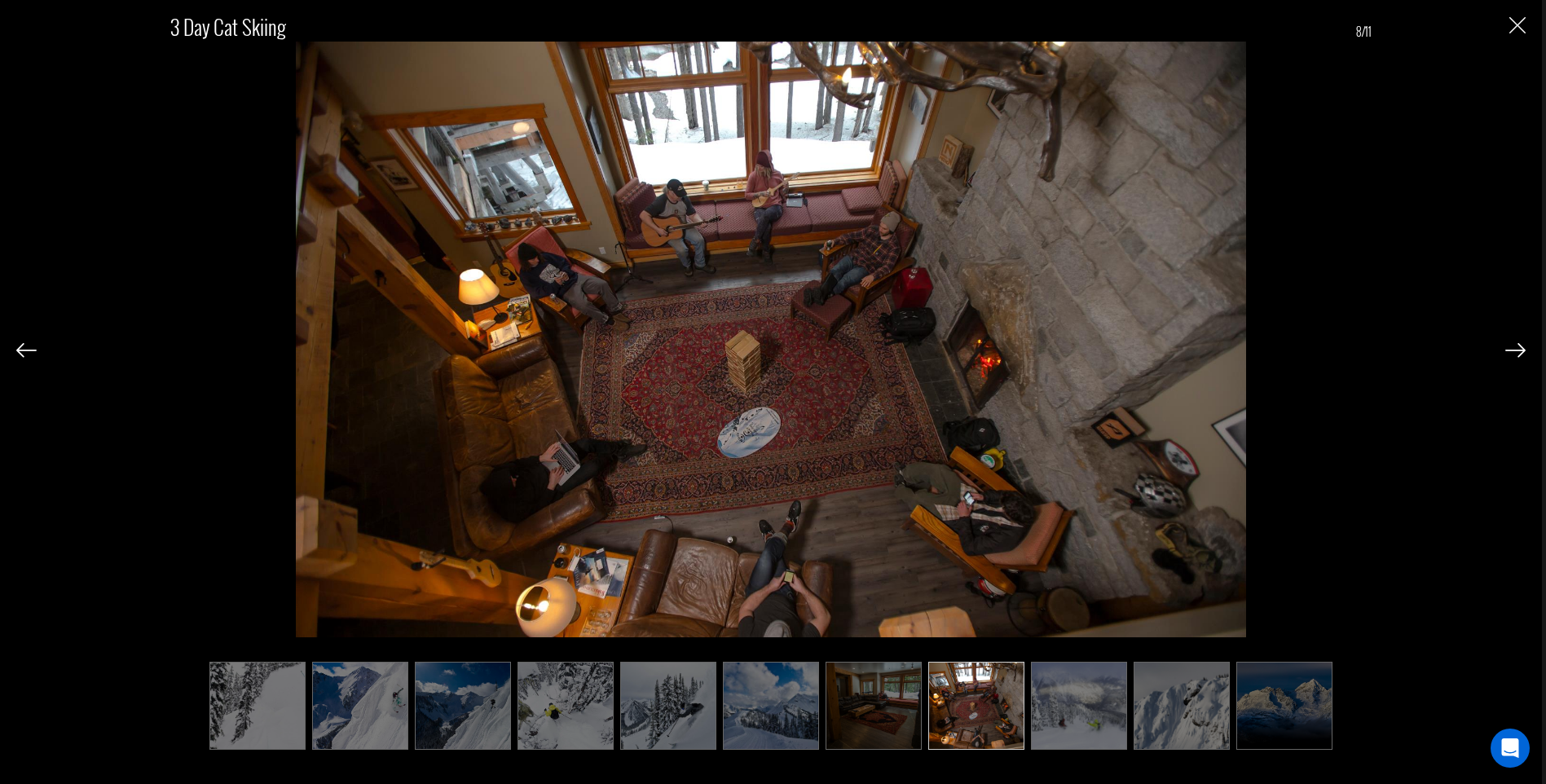
click at [1025, 711] on ul at bounding box center [771, 706] width 1201 height 88
click at [1114, 703] on img at bounding box center [1078, 706] width 96 height 88
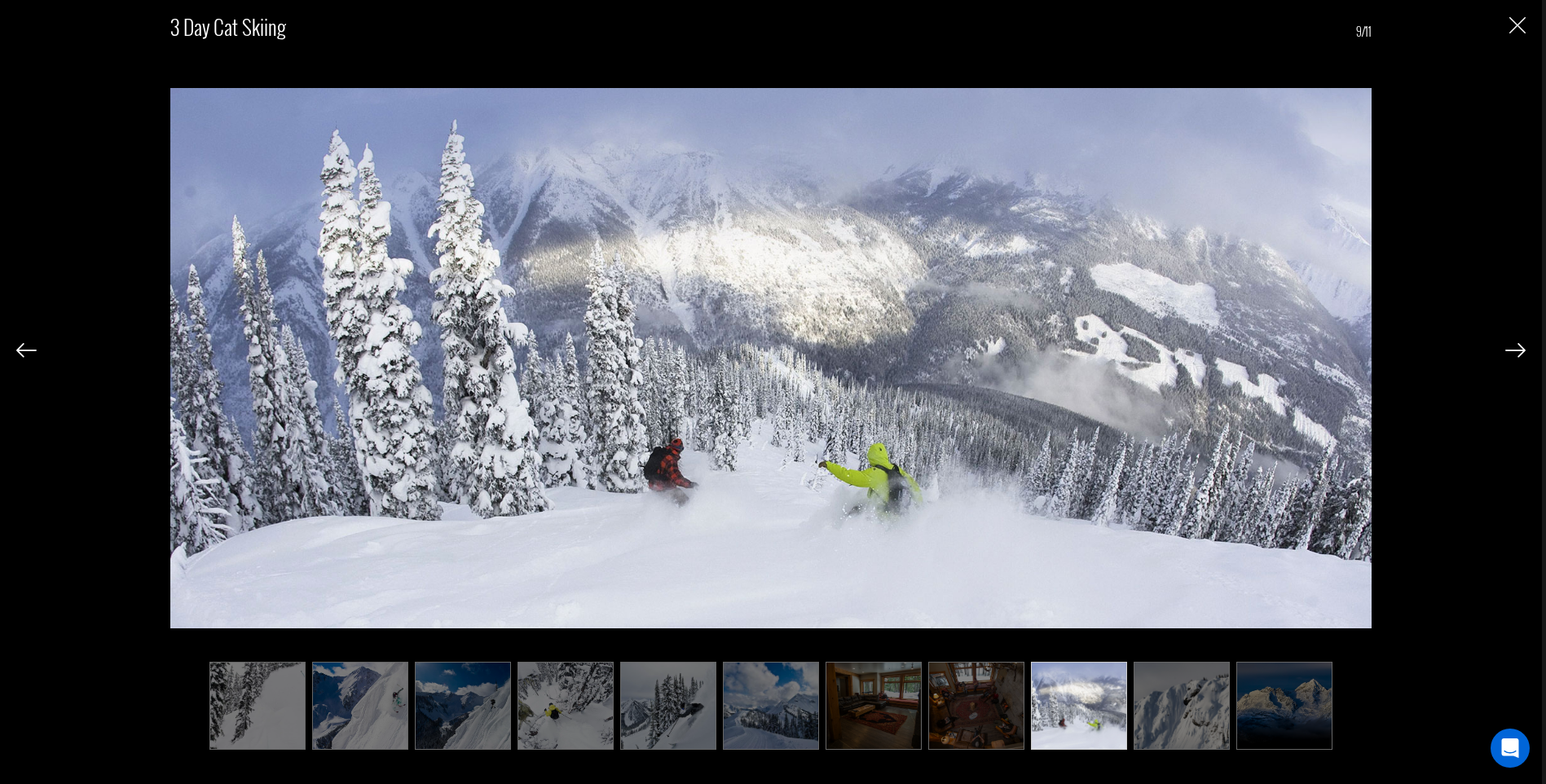
click at [1183, 704] on img at bounding box center [1181, 706] width 96 height 88
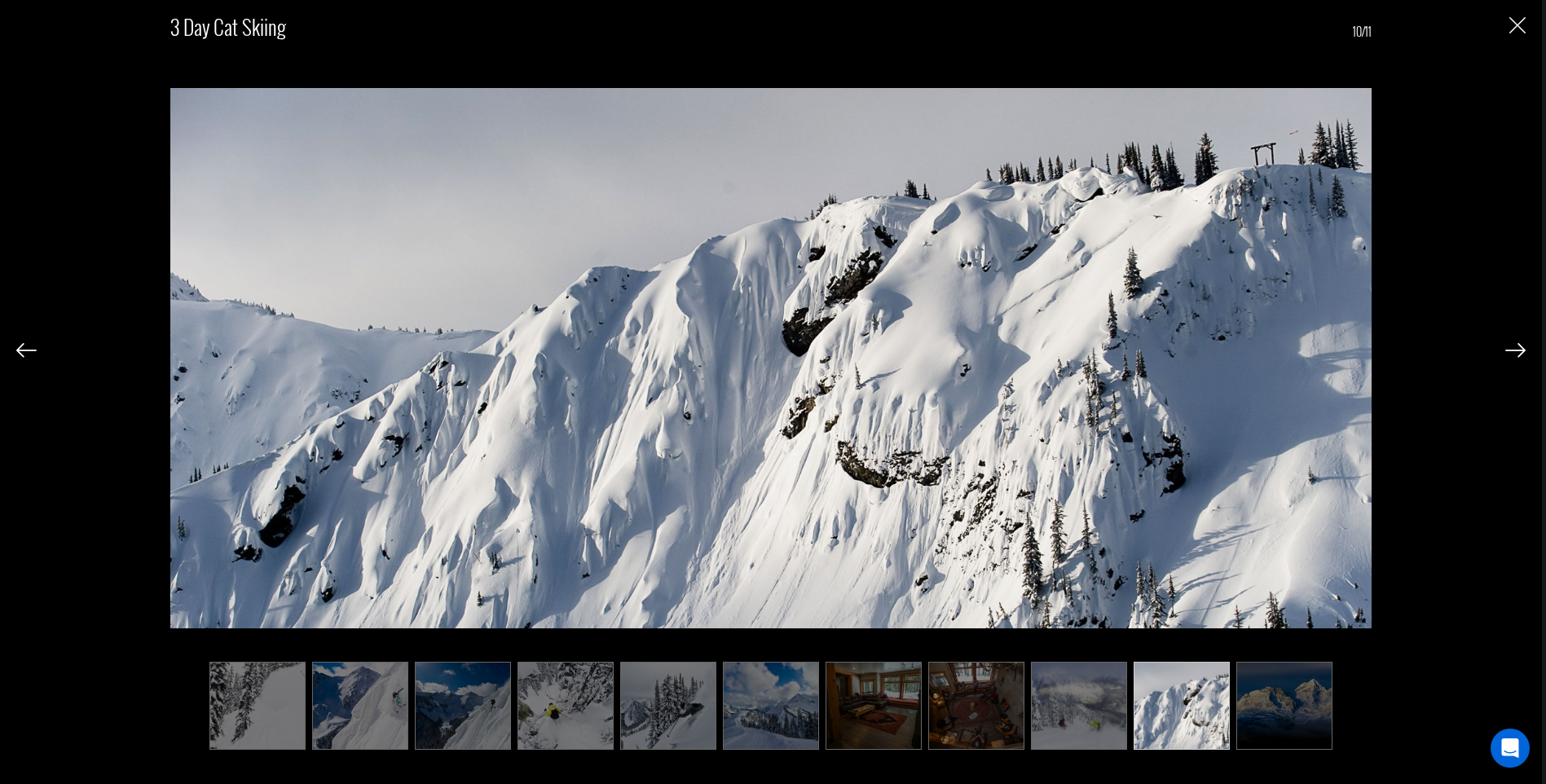
click at [1274, 716] on img at bounding box center [1284, 706] width 96 height 88
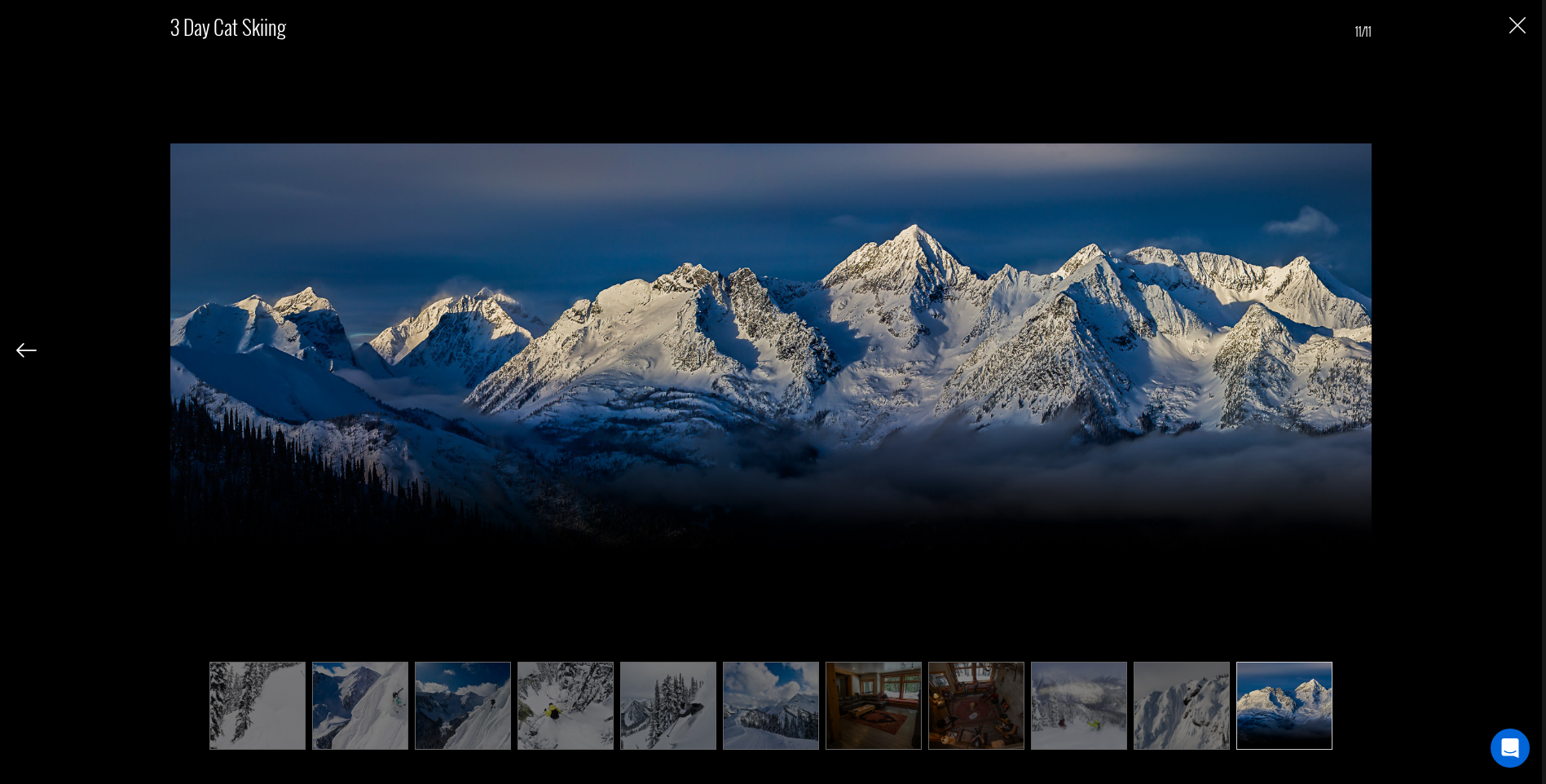
click at [1510, 25] on img "Close" at bounding box center [1517, 25] width 17 height 17
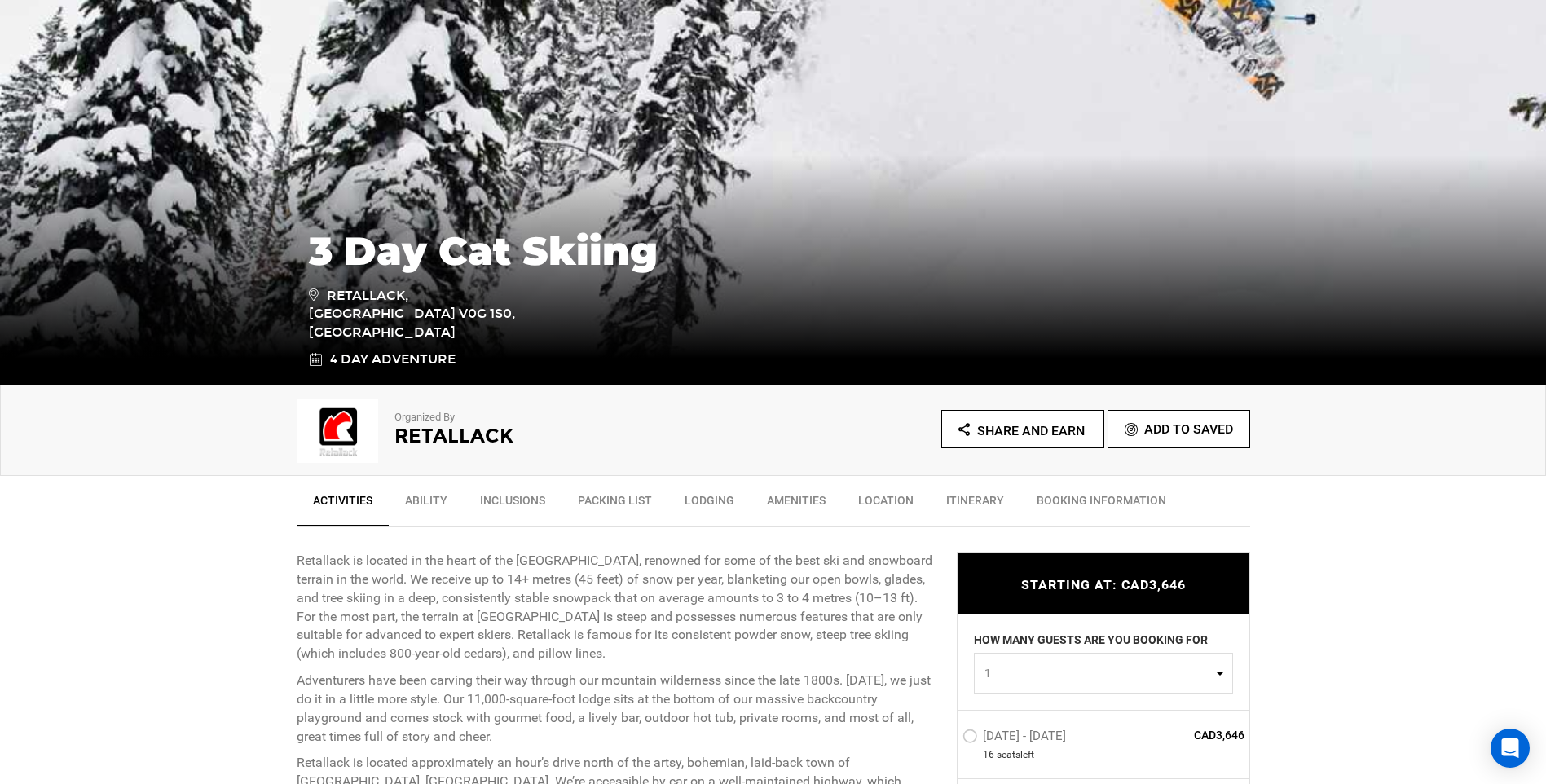
scroll to position [652, 0]
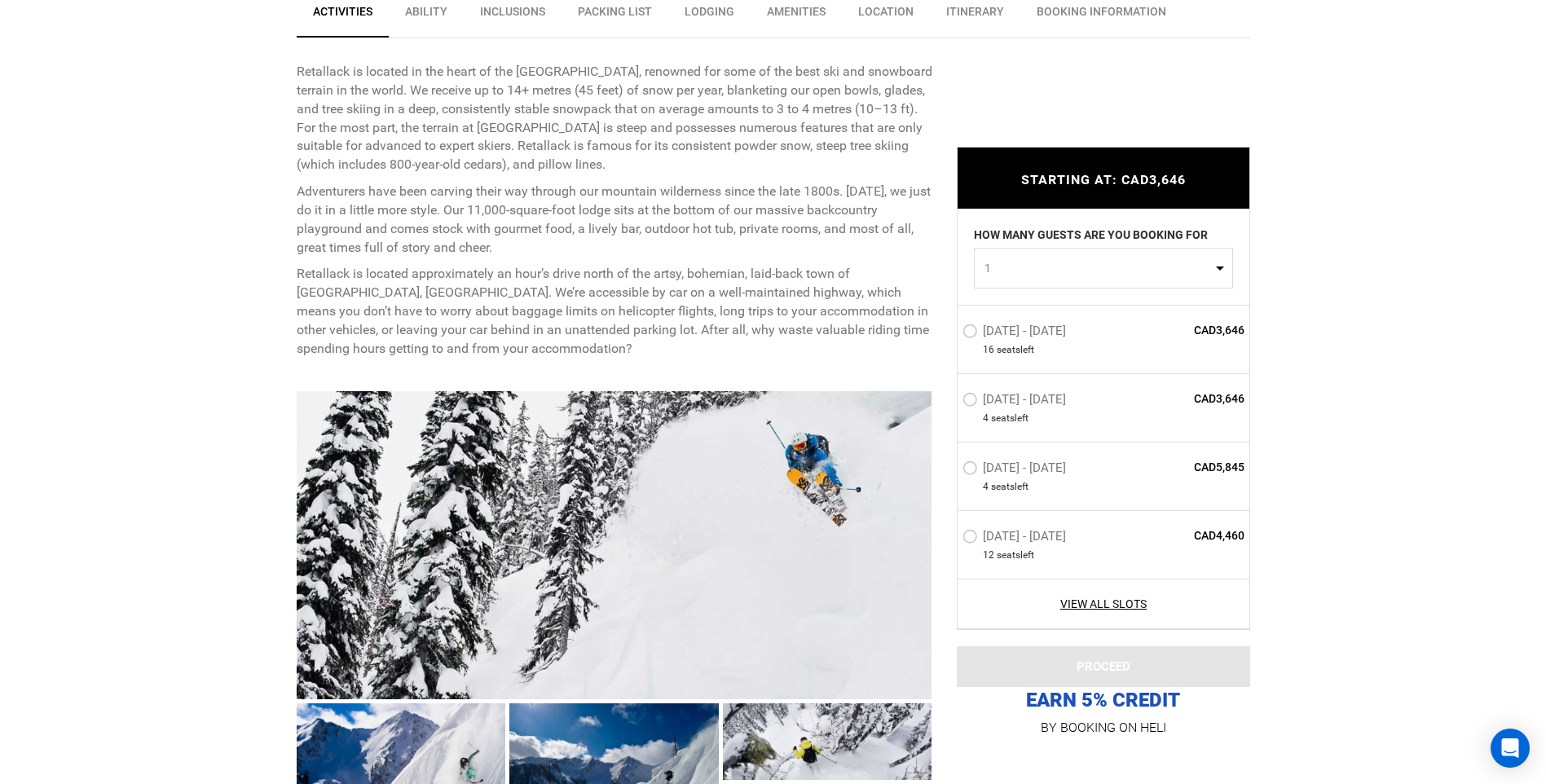
type input "Cat Skiing"
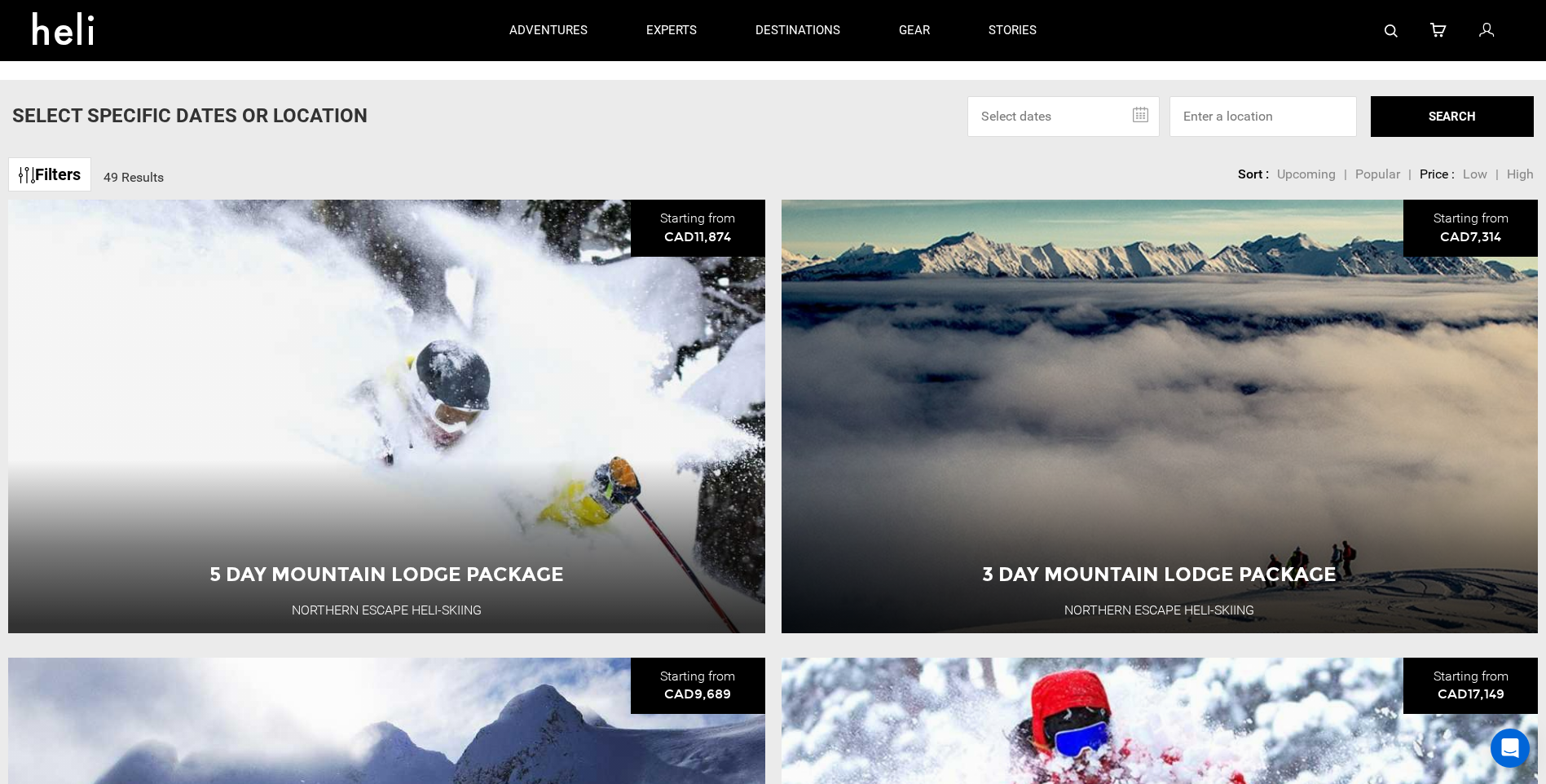
scroll to position [82, 0]
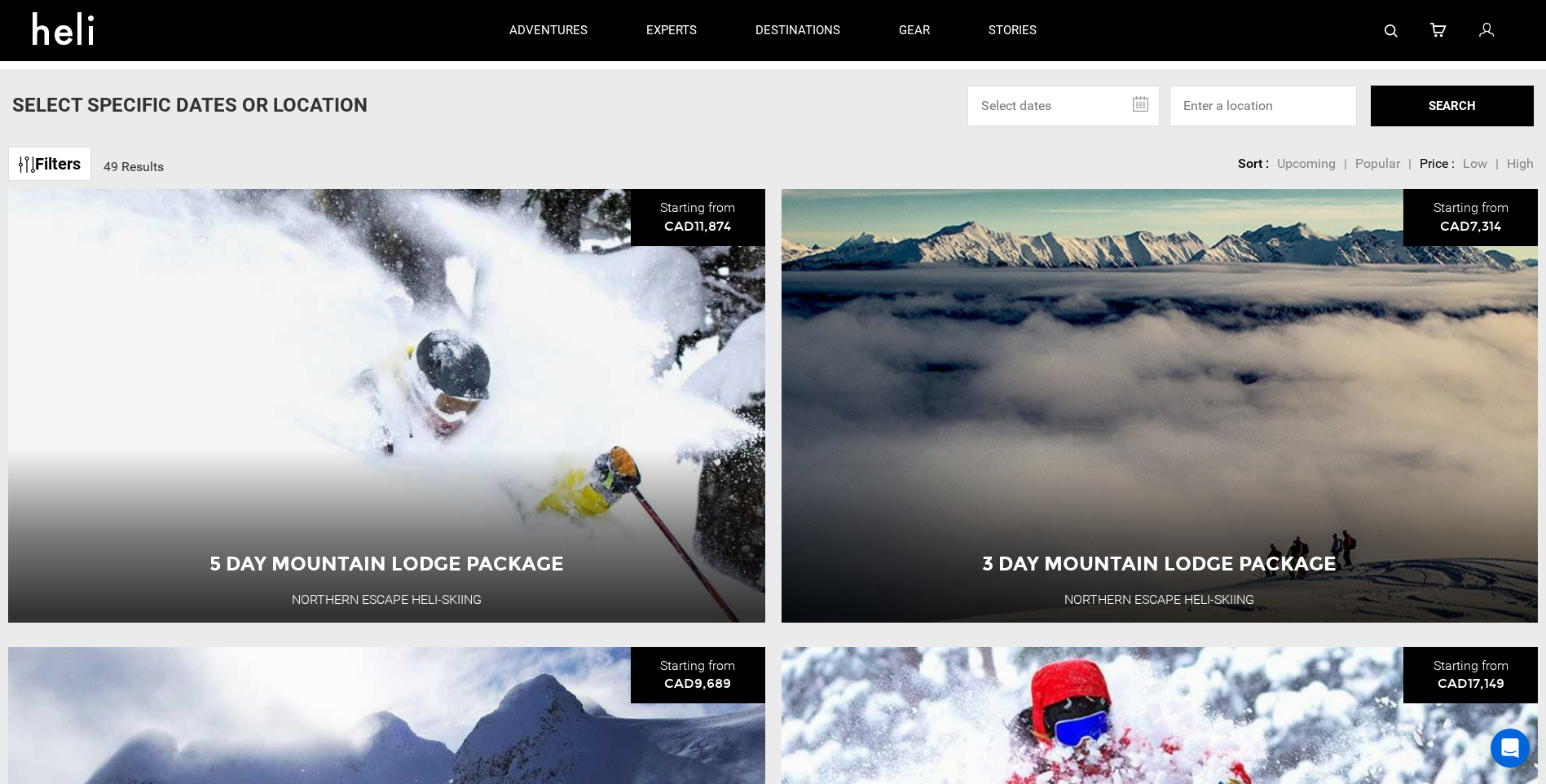
click at [26, 172] on img at bounding box center [26, 165] width 17 height 17
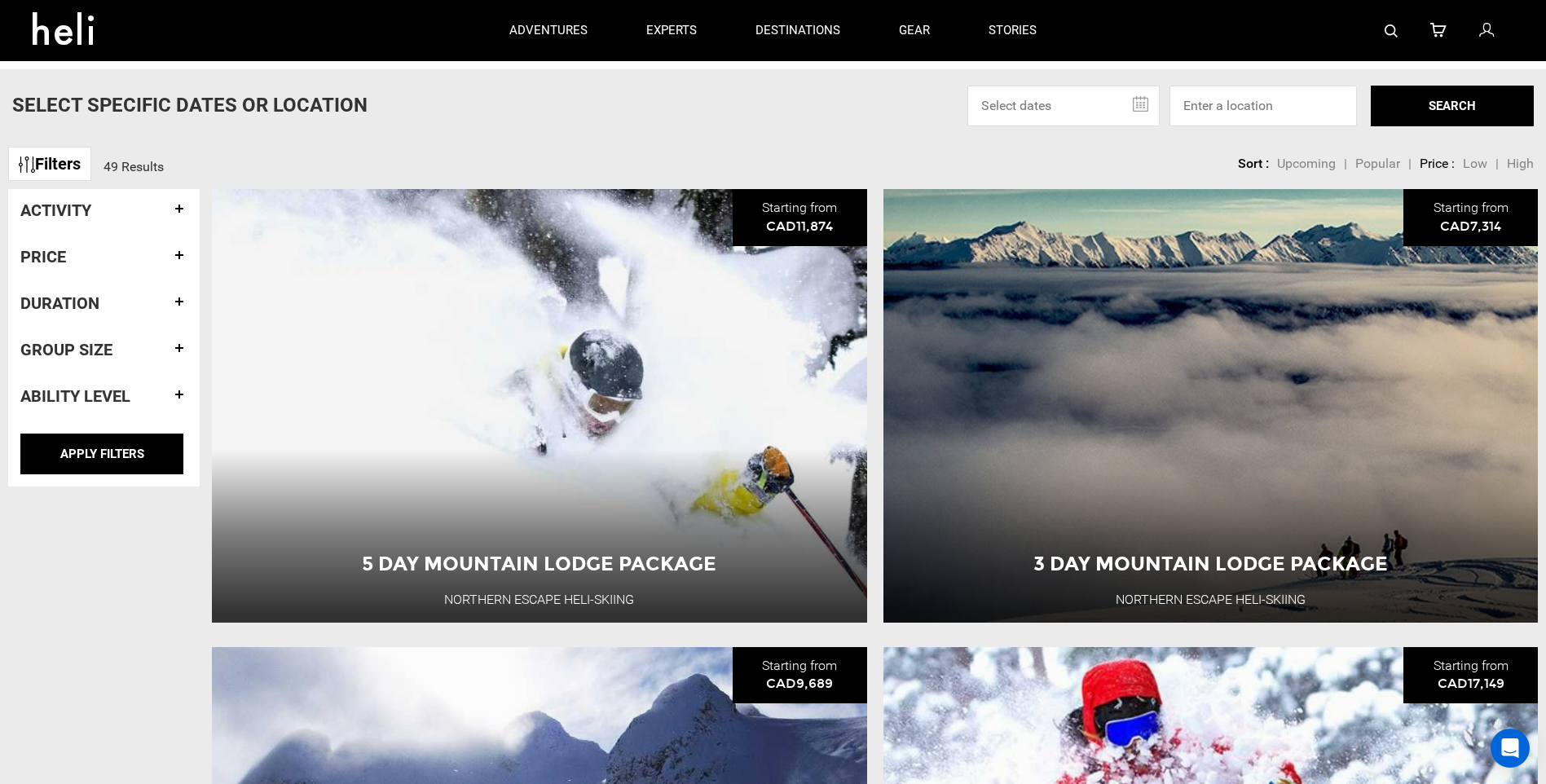
click at [97, 202] on h4 "Activity" at bounding box center [104, 210] width 167 height 18
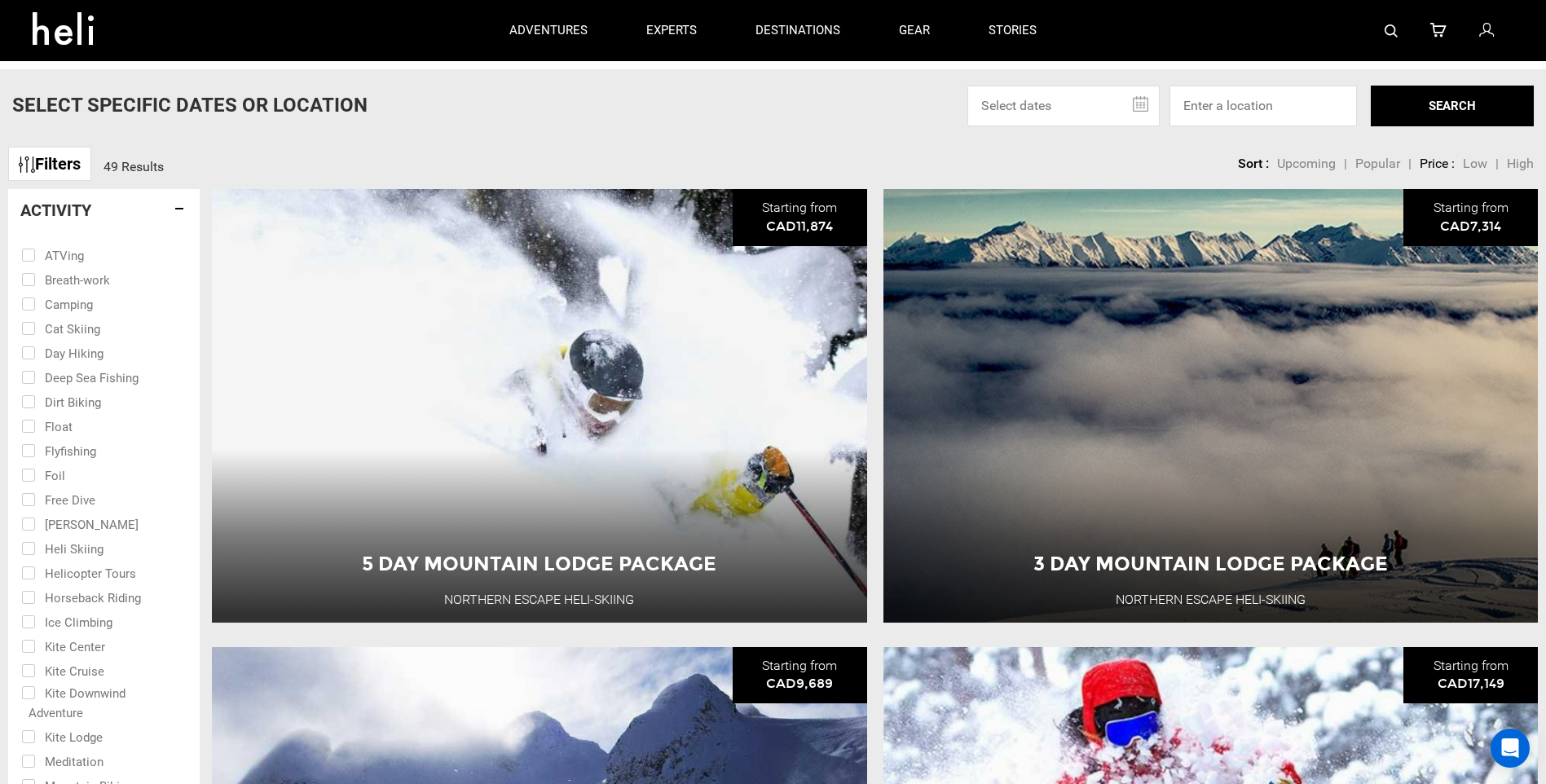
click at [29, 329] on input "checkbox" at bounding box center [92, 327] width 143 height 25
checkbox input "true"
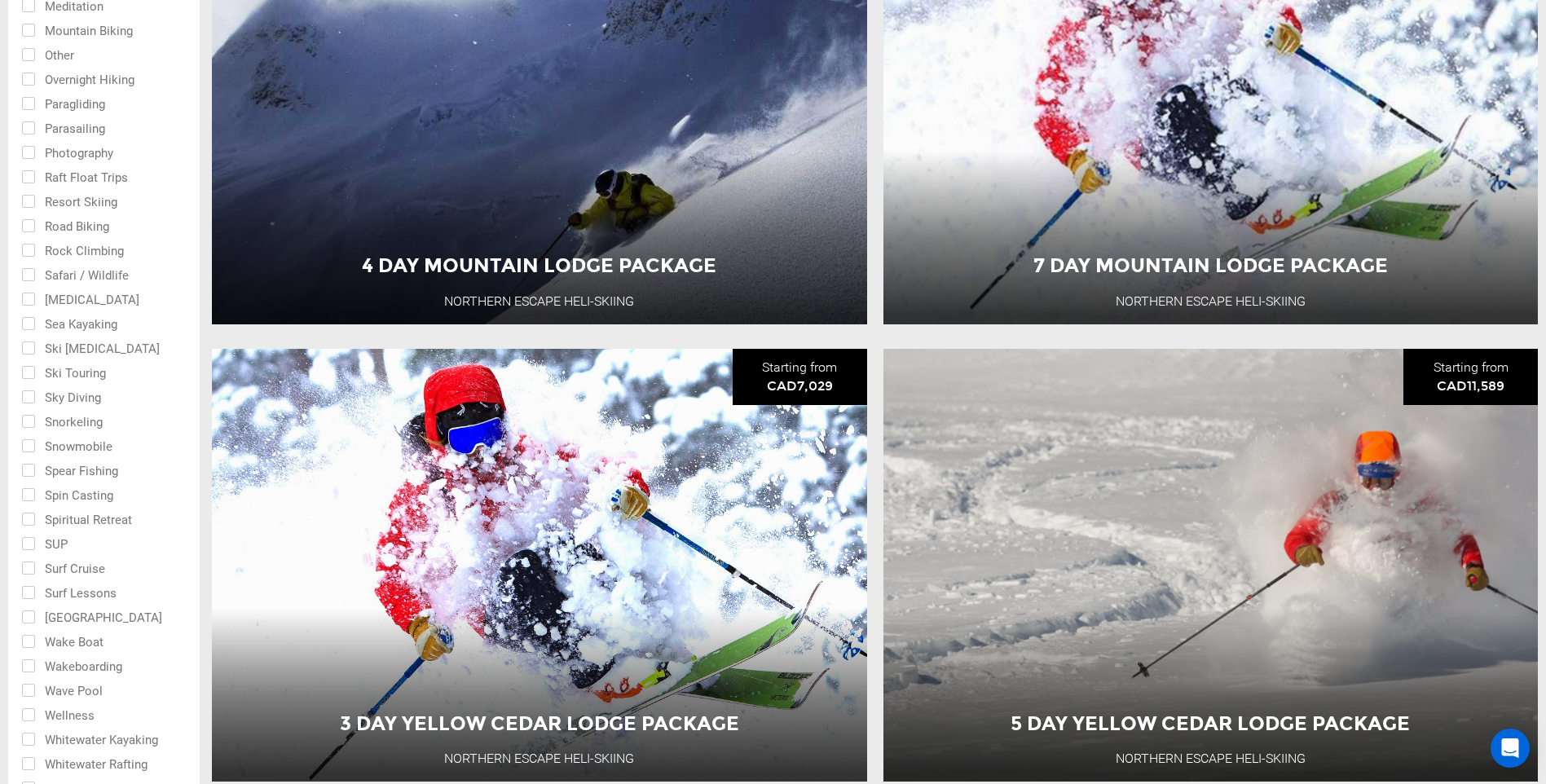
scroll to position [1141, 0]
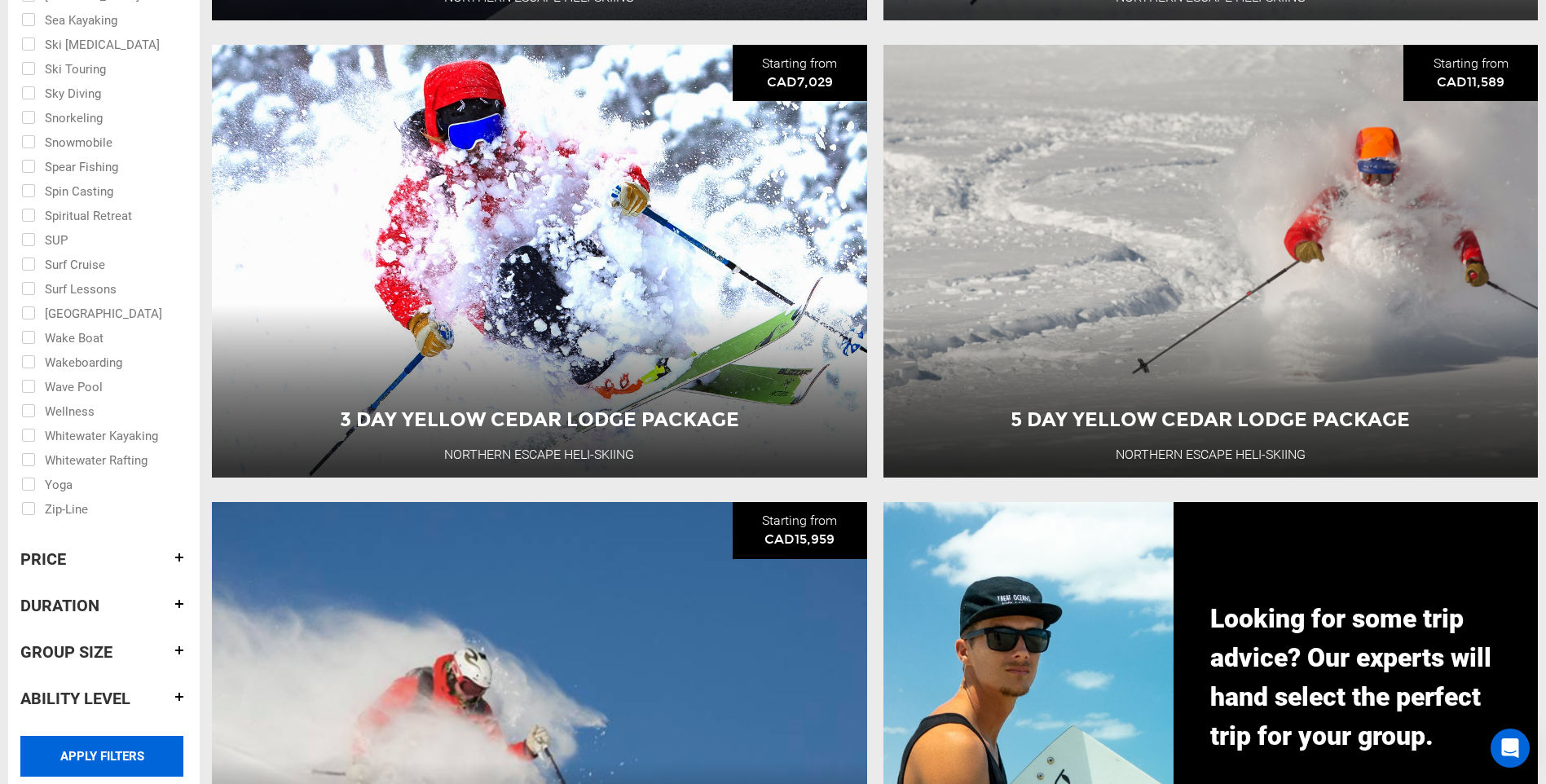
click at [117, 751] on input "APPLY FILTERS" at bounding box center [101, 756] width 163 height 40
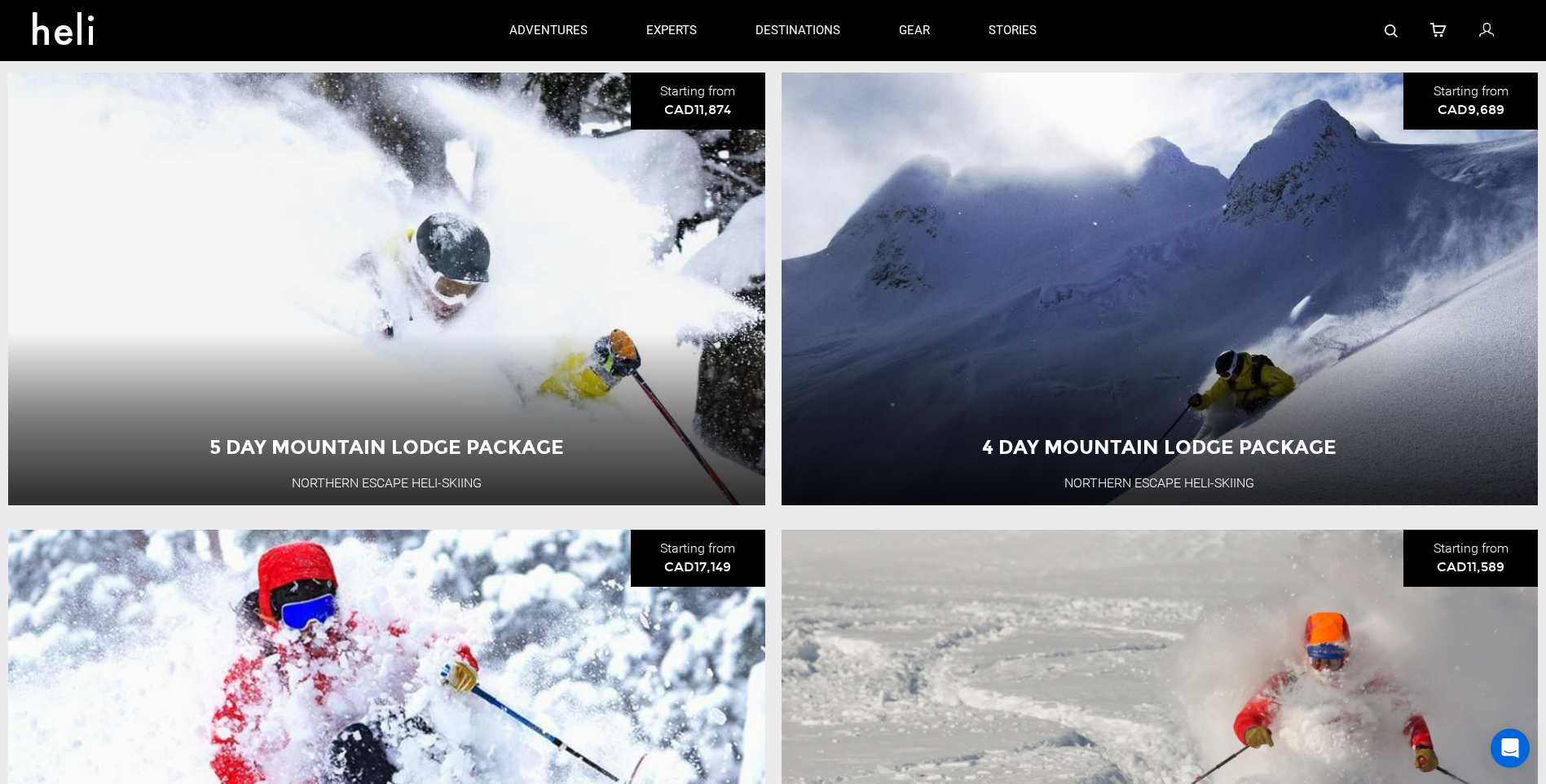
scroll to position [0, 0]
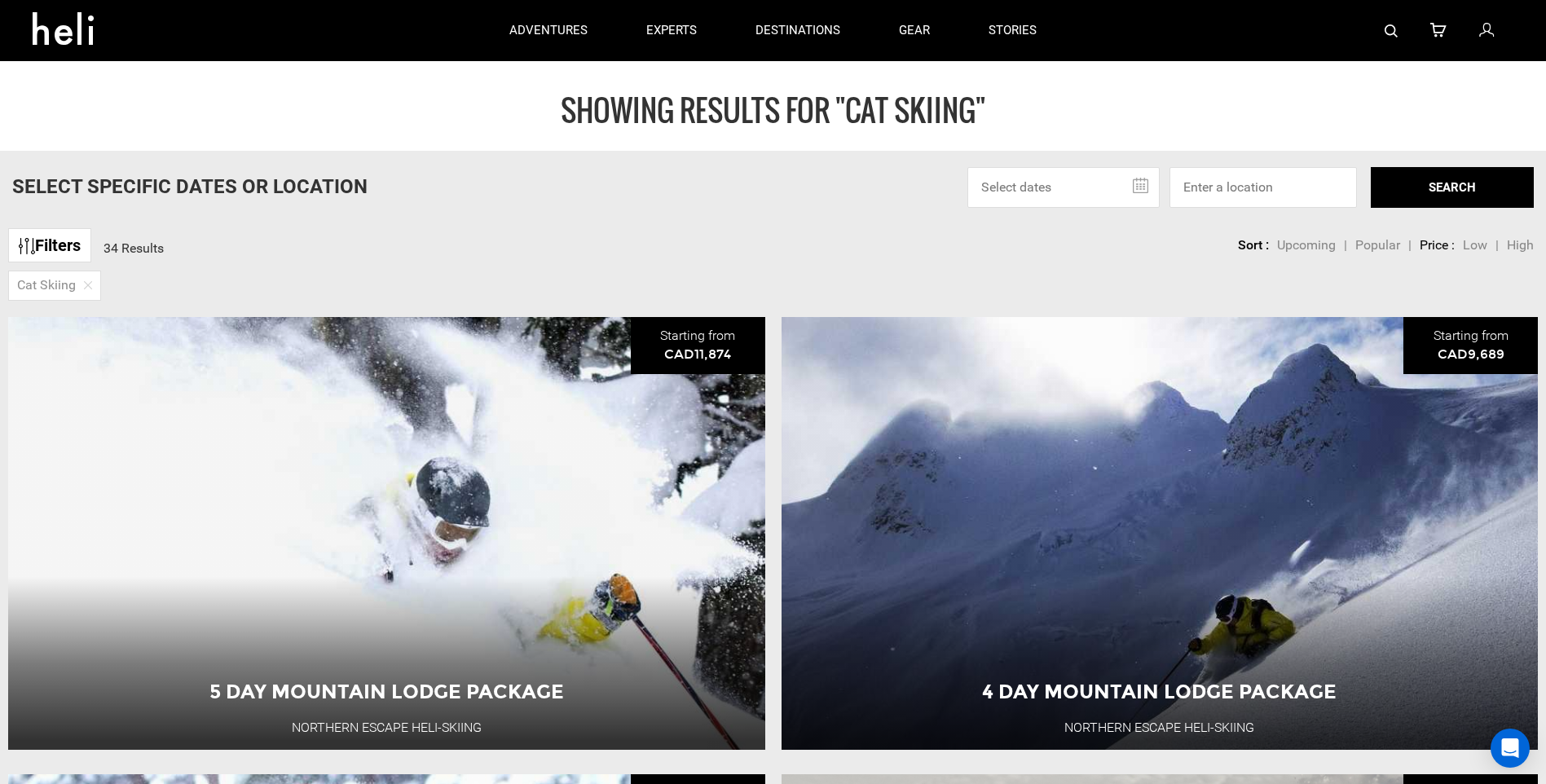
click at [1483, 244] on span "Low" at bounding box center [1475, 245] width 25 height 16
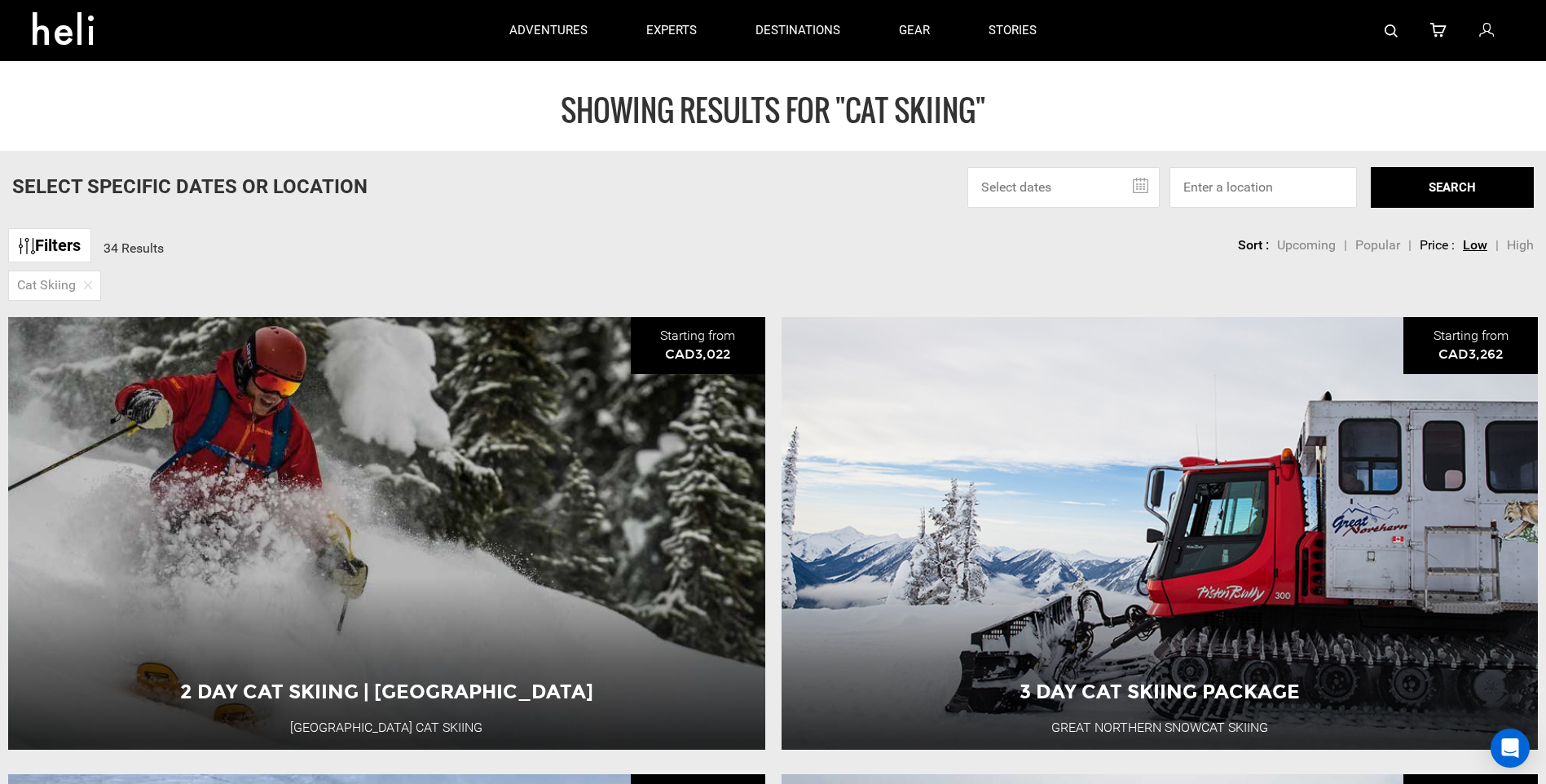
click at [62, 248] on link "Filters" at bounding box center [49, 245] width 83 height 35
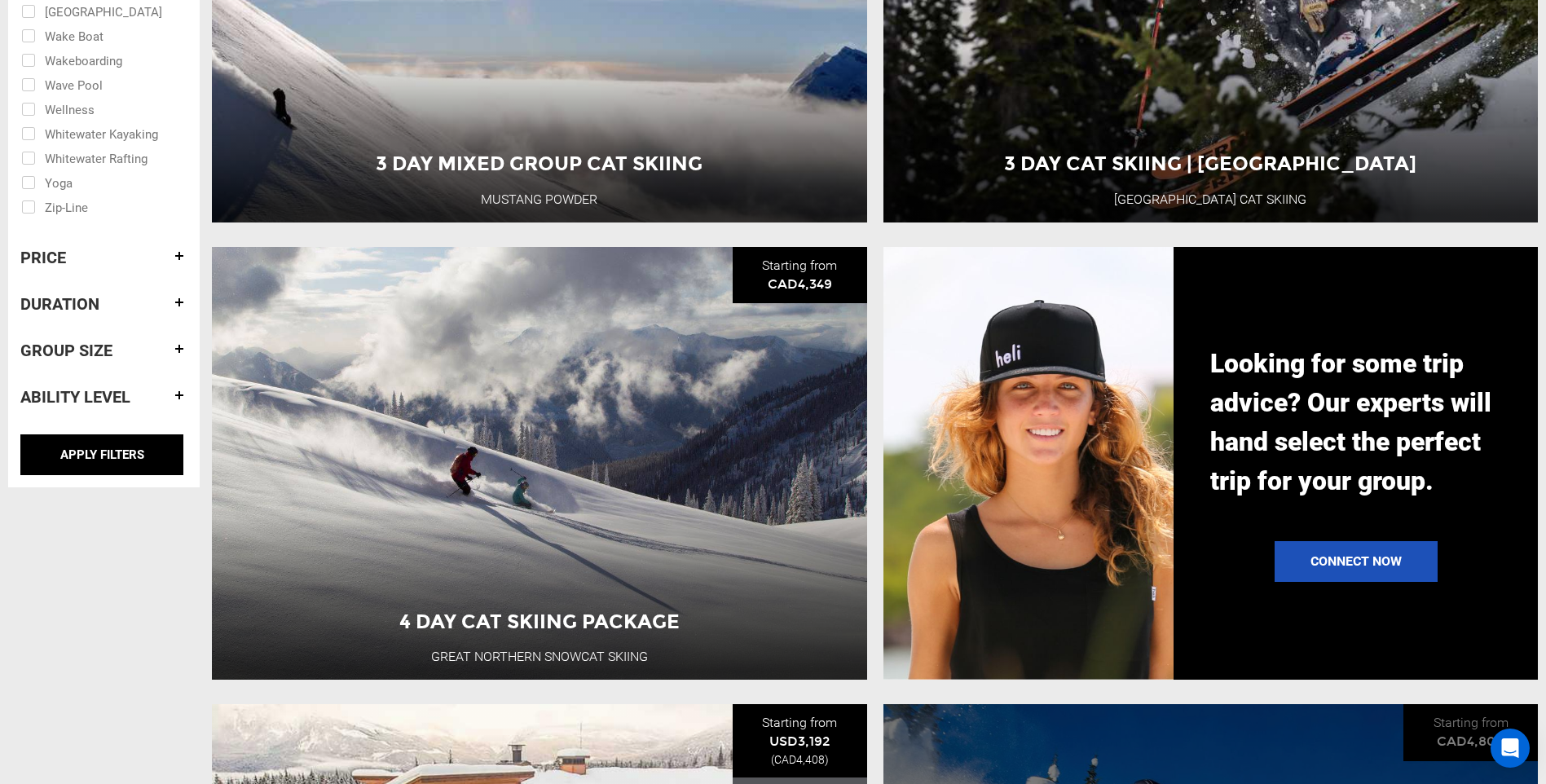
scroll to position [1792, 0]
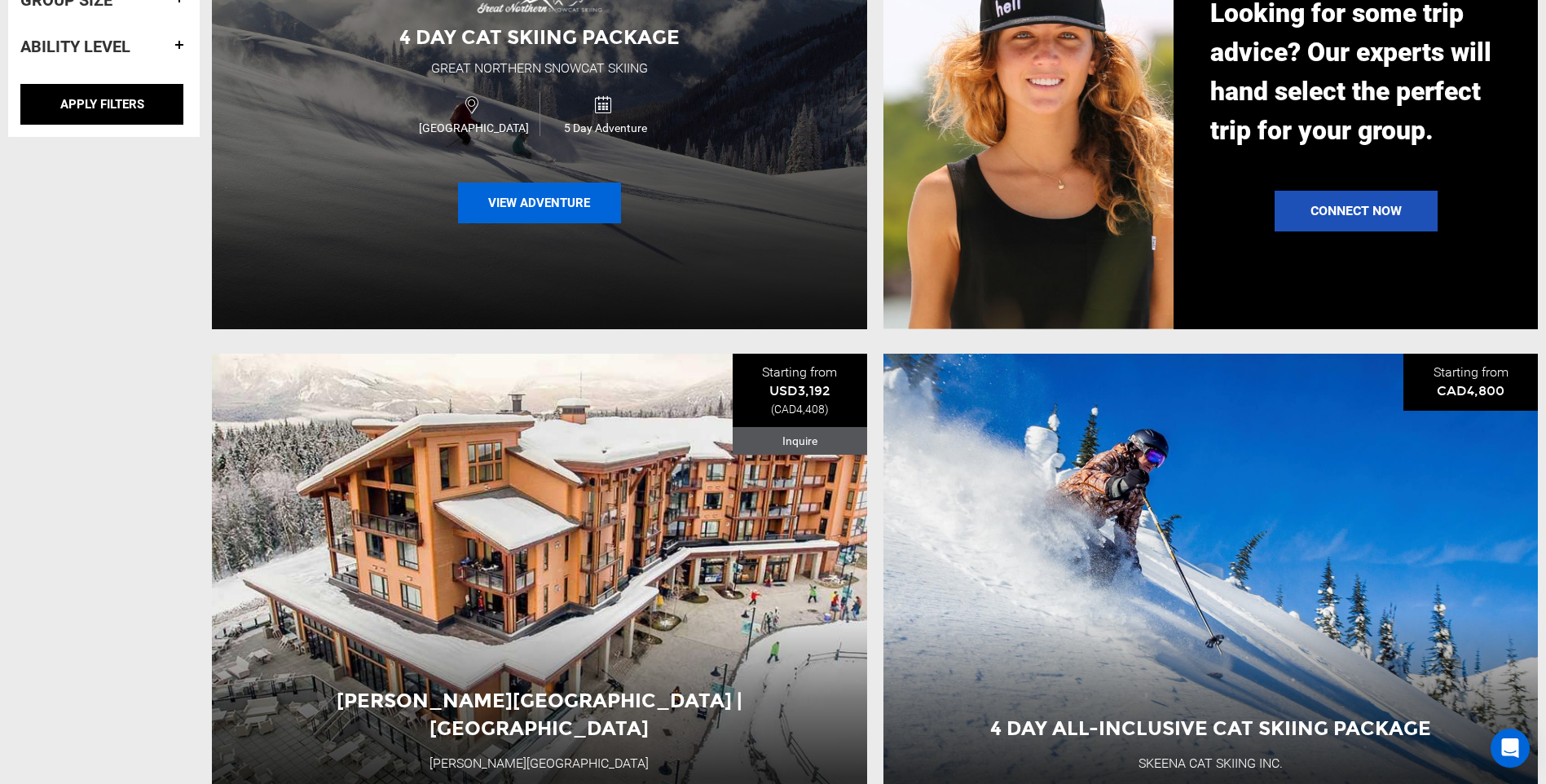
click at [551, 205] on button "View Adventure" at bounding box center [539, 202] width 163 height 40
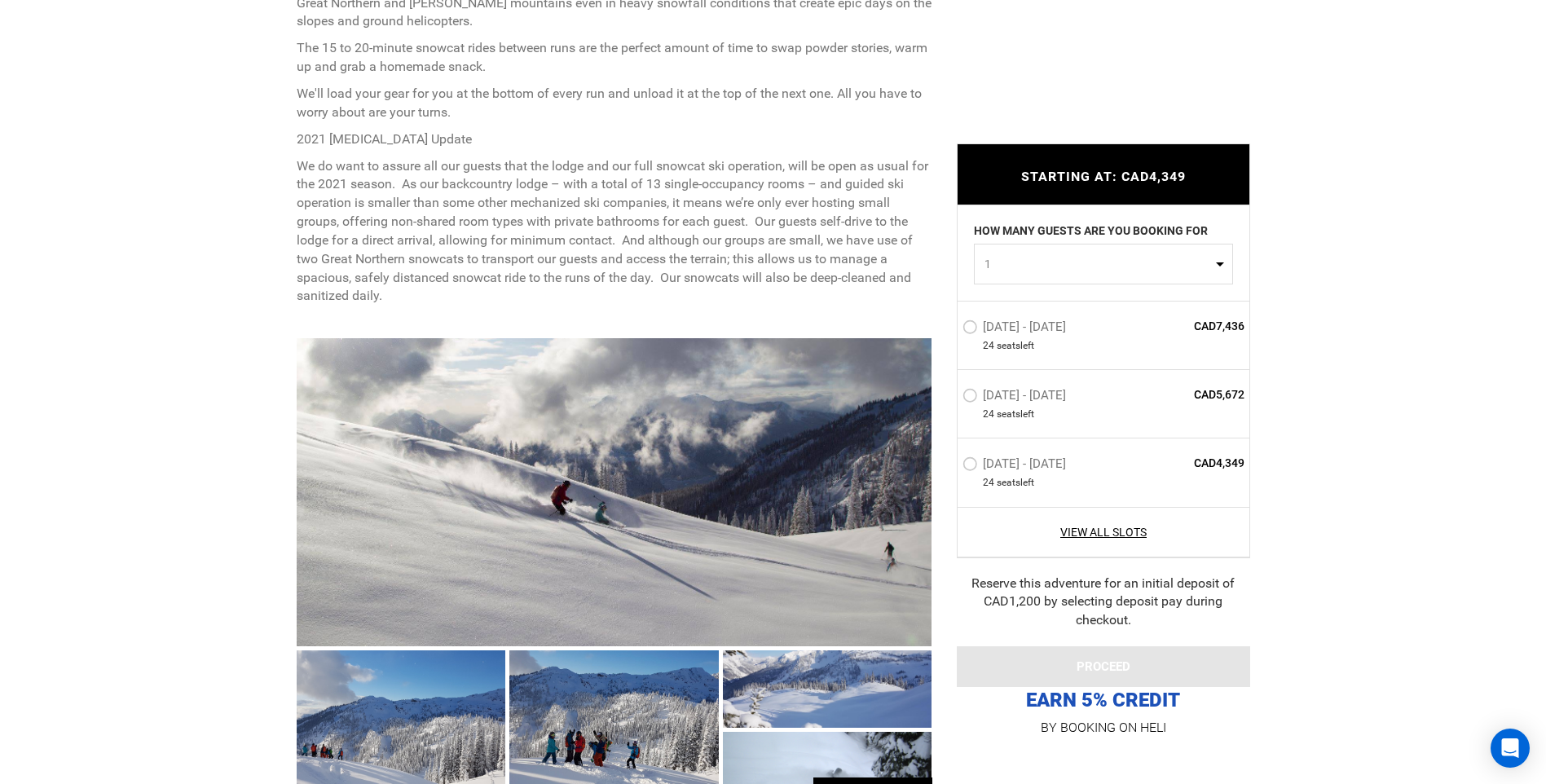
scroll to position [1141, 0]
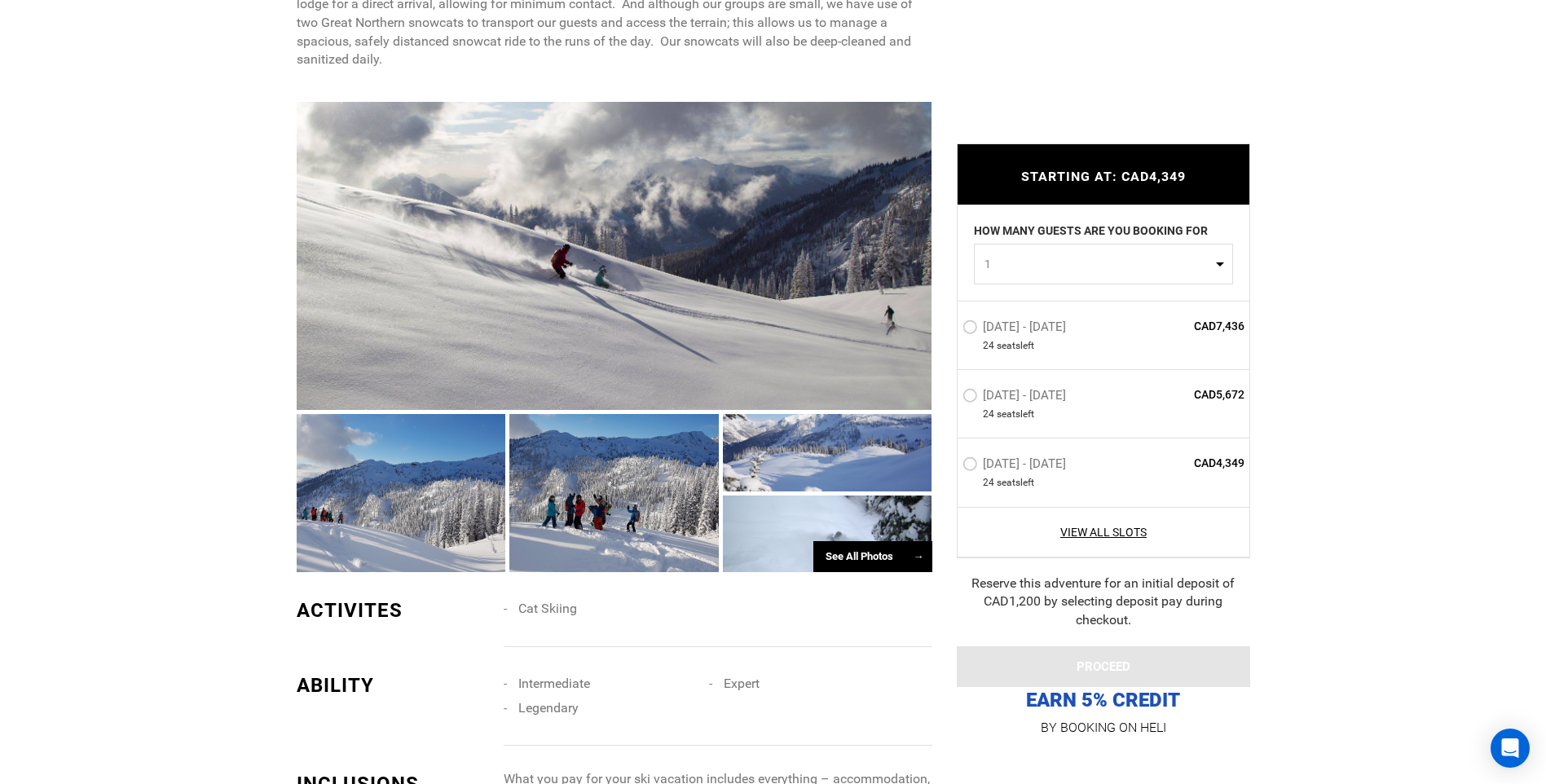
click at [869, 561] on div "See All Photos →" at bounding box center [872, 557] width 119 height 32
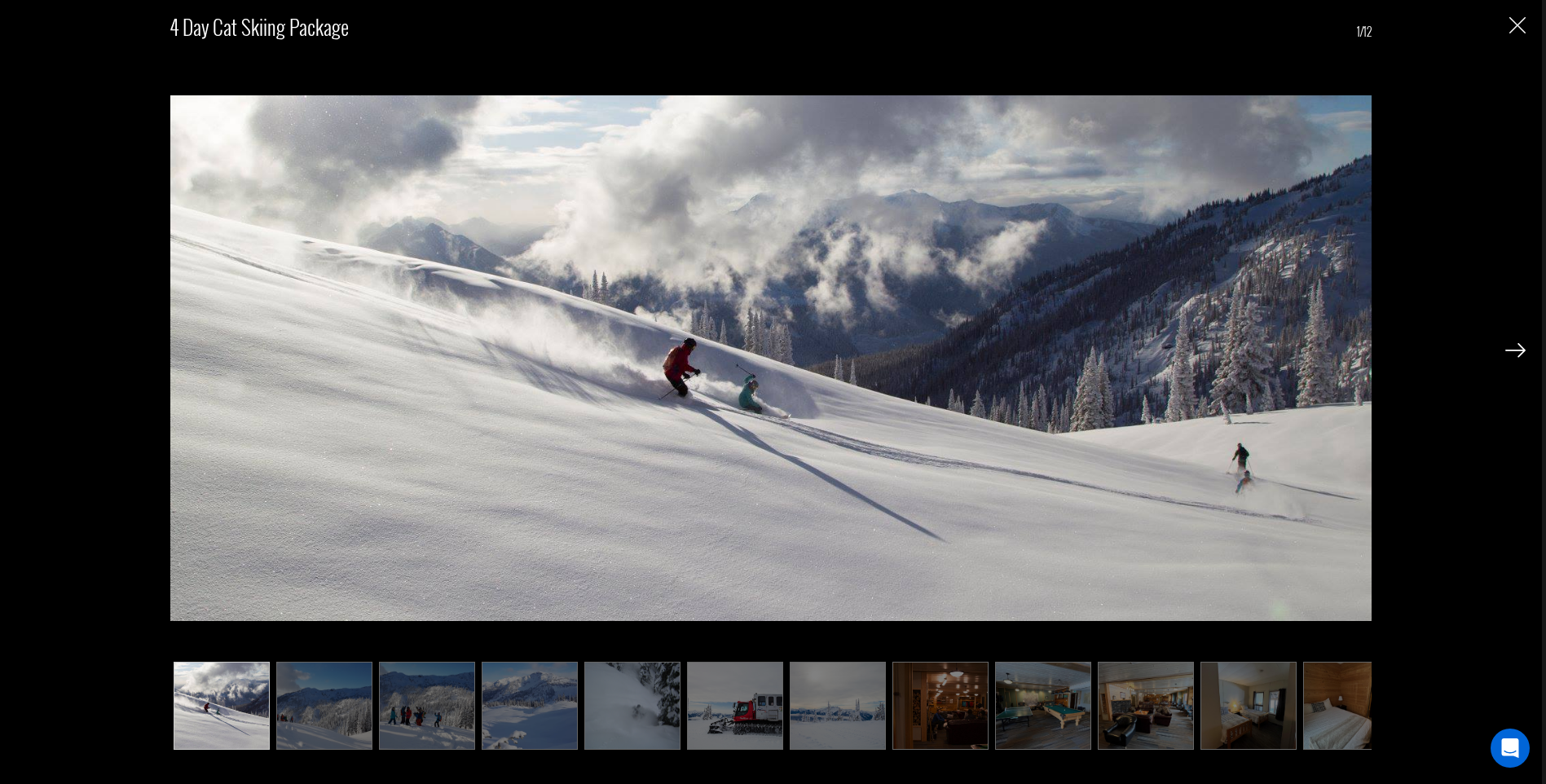
click at [976, 713] on img at bounding box center [940, 706] width 96 height 88
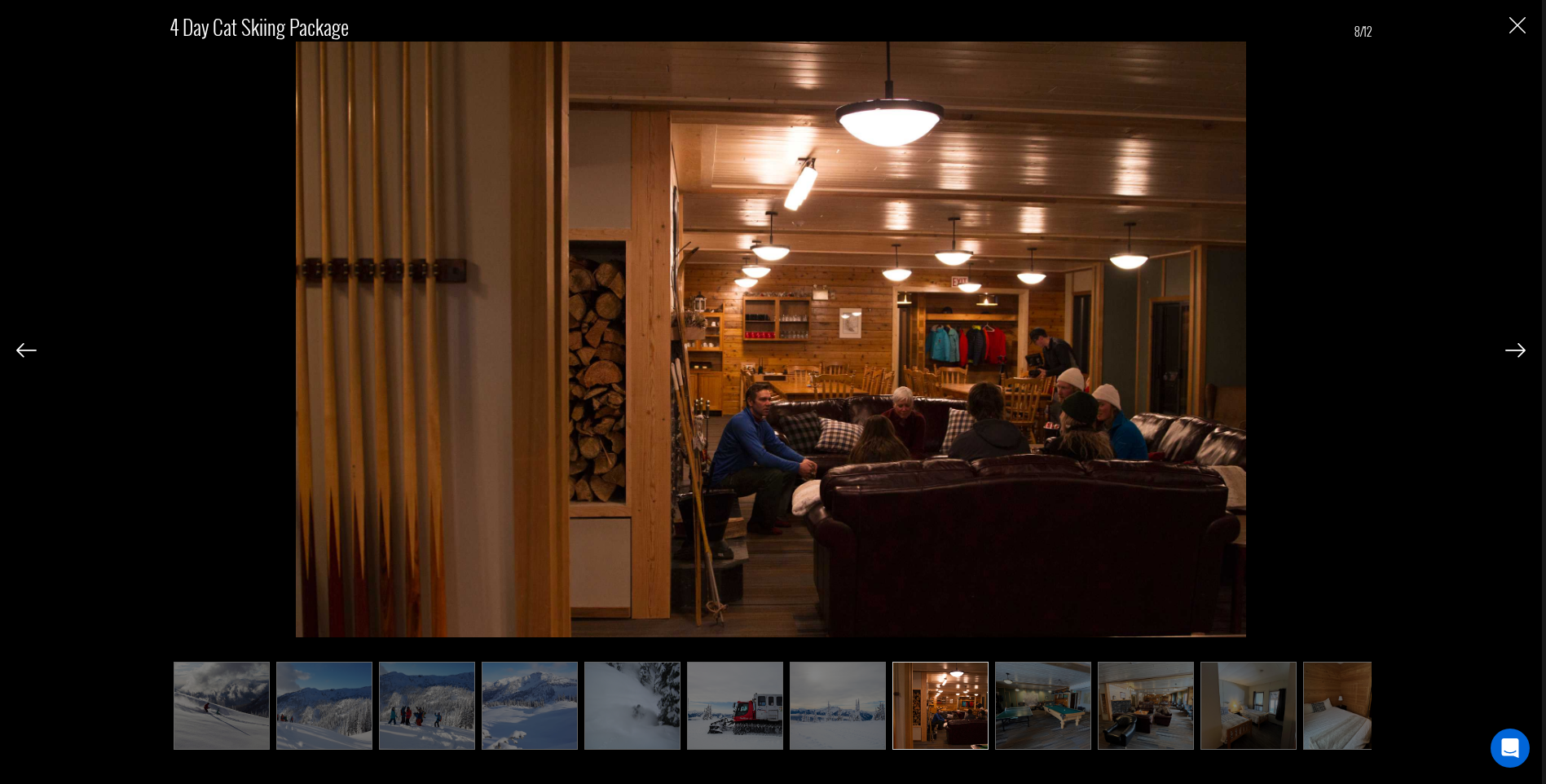
scroll to position [0, 31]
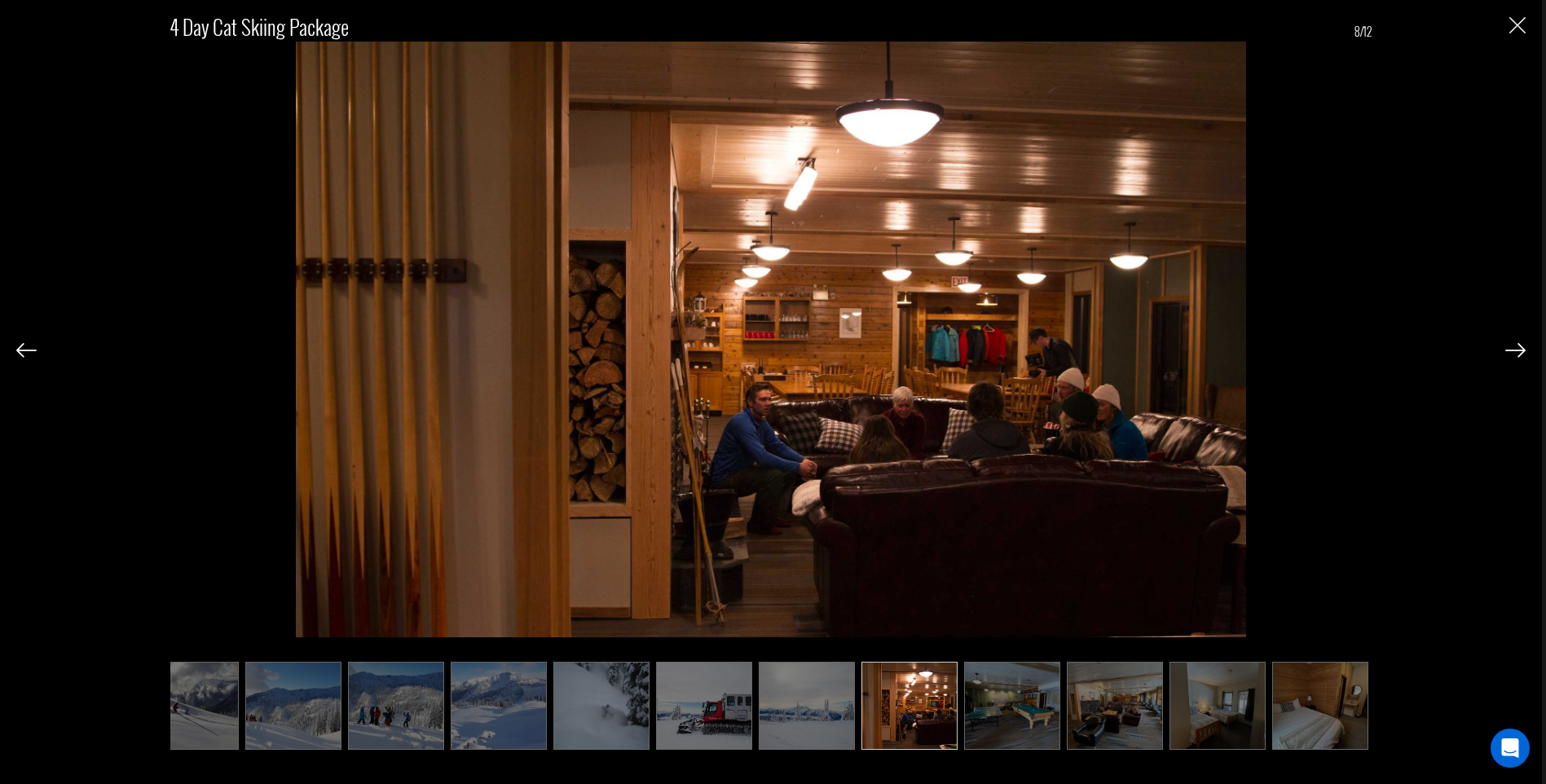
click at [1032, 713] on img at bounding box center [1012, 706] width 96 height 88
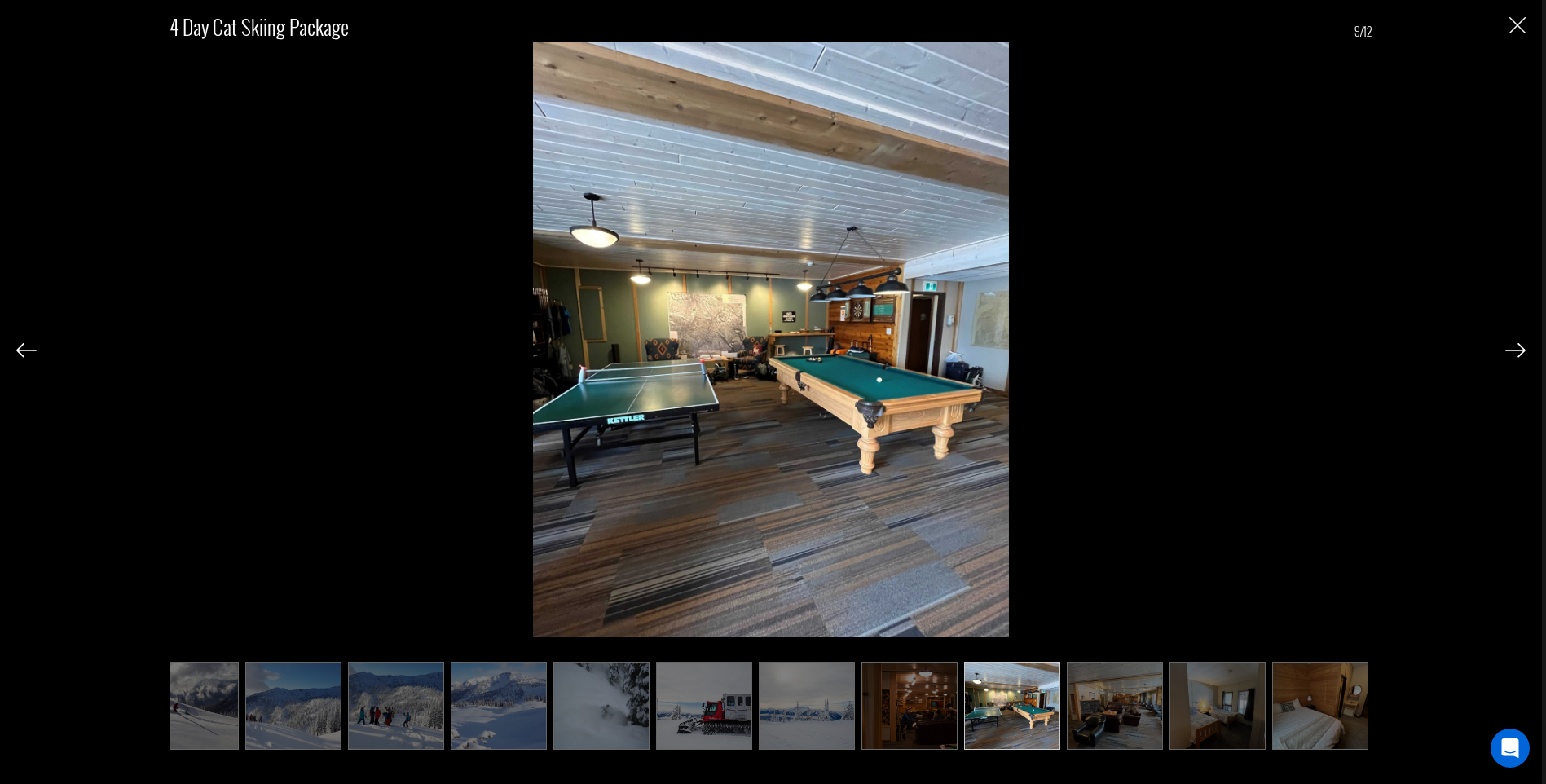
click at [1103, 728] on img at bounding box center [1114, 706] width 96 height 88
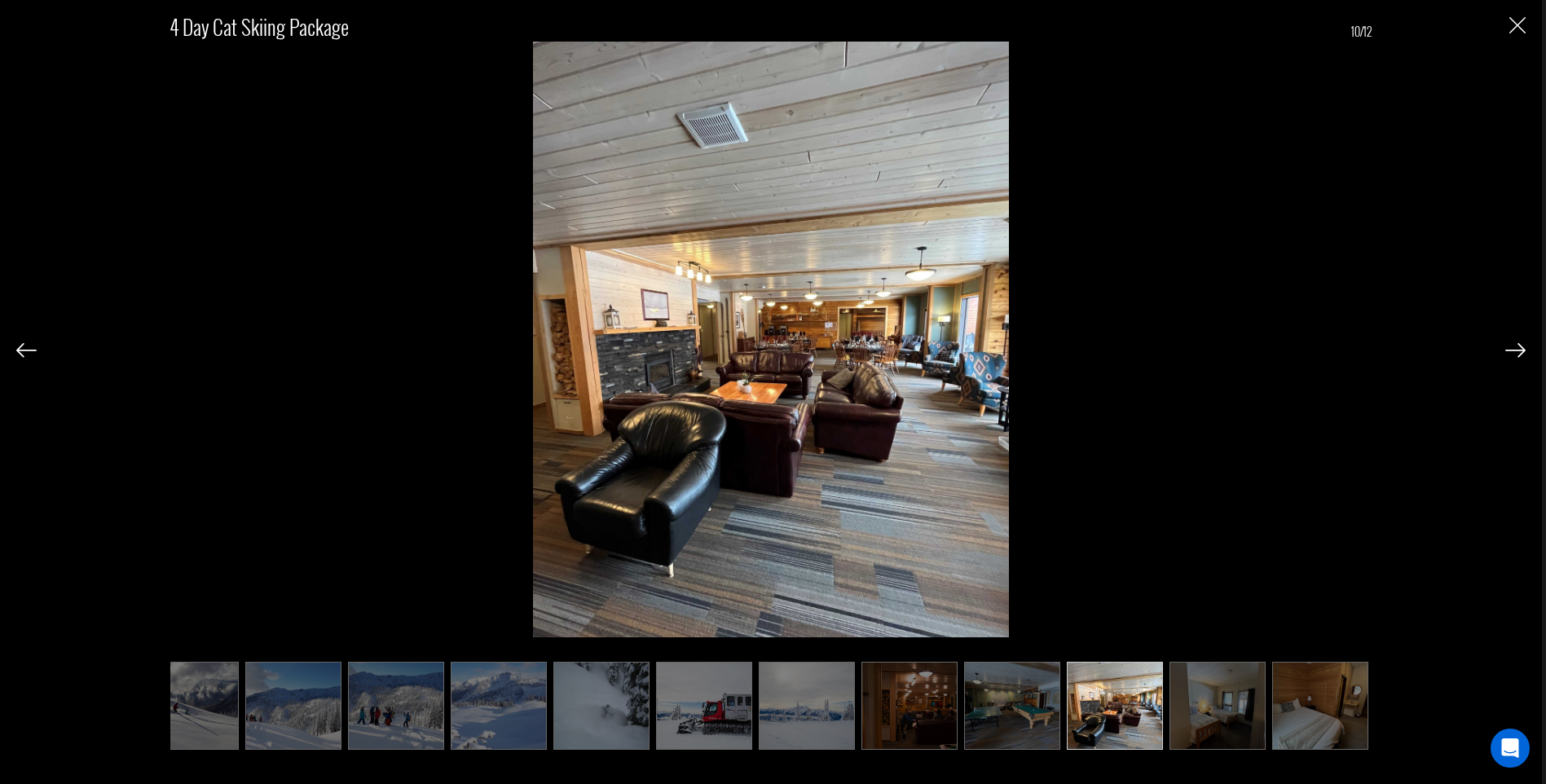
click at [1177, 722] on img at bounding box center [1217, 706] width 96 height 88
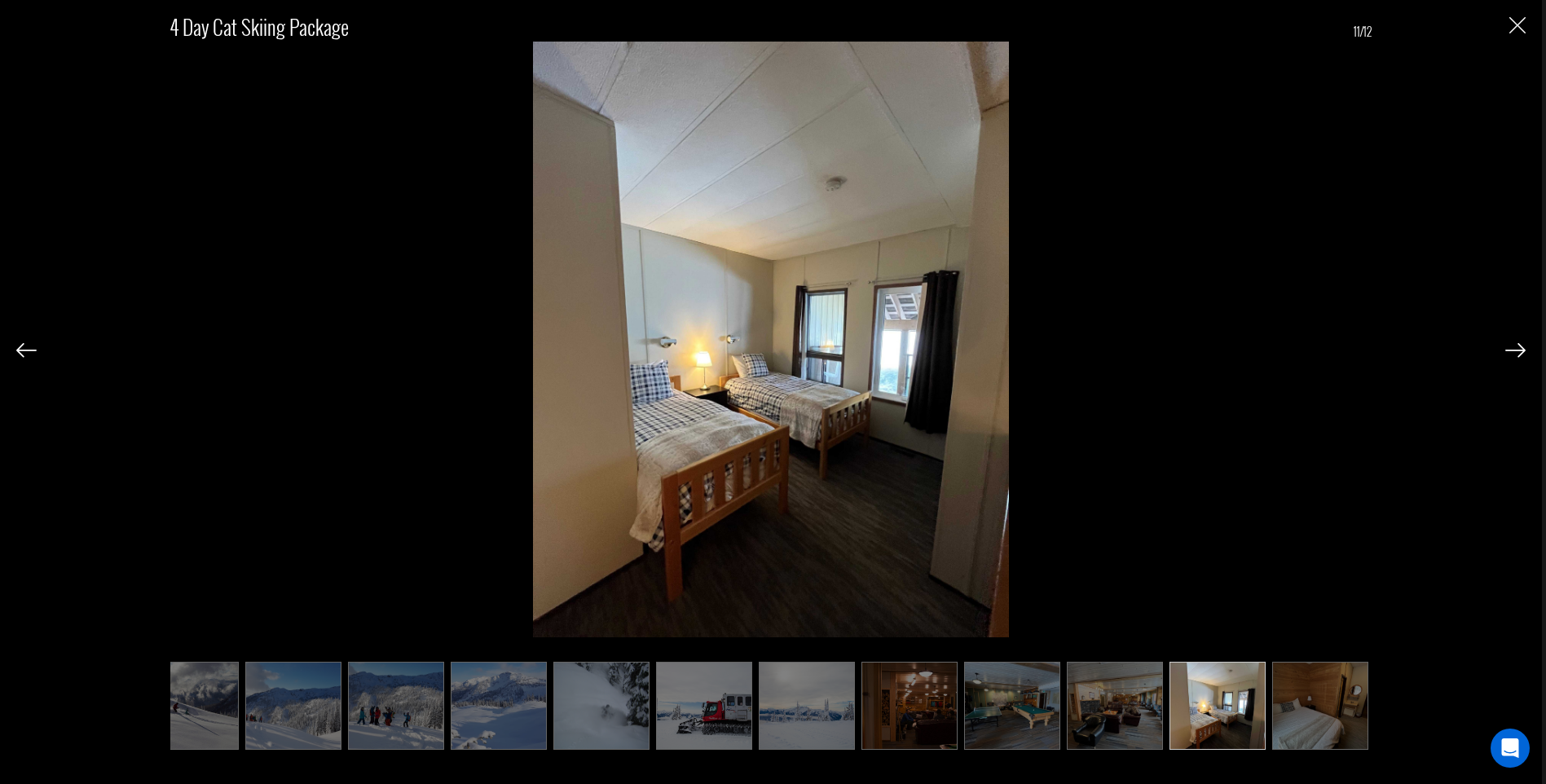
click at [1271, 722] on ul at bounding box center [771, 706] width 1201 height 88
click at [1512, 33] on img "Close" at bounding box center [1517, 25] width 17 height 17
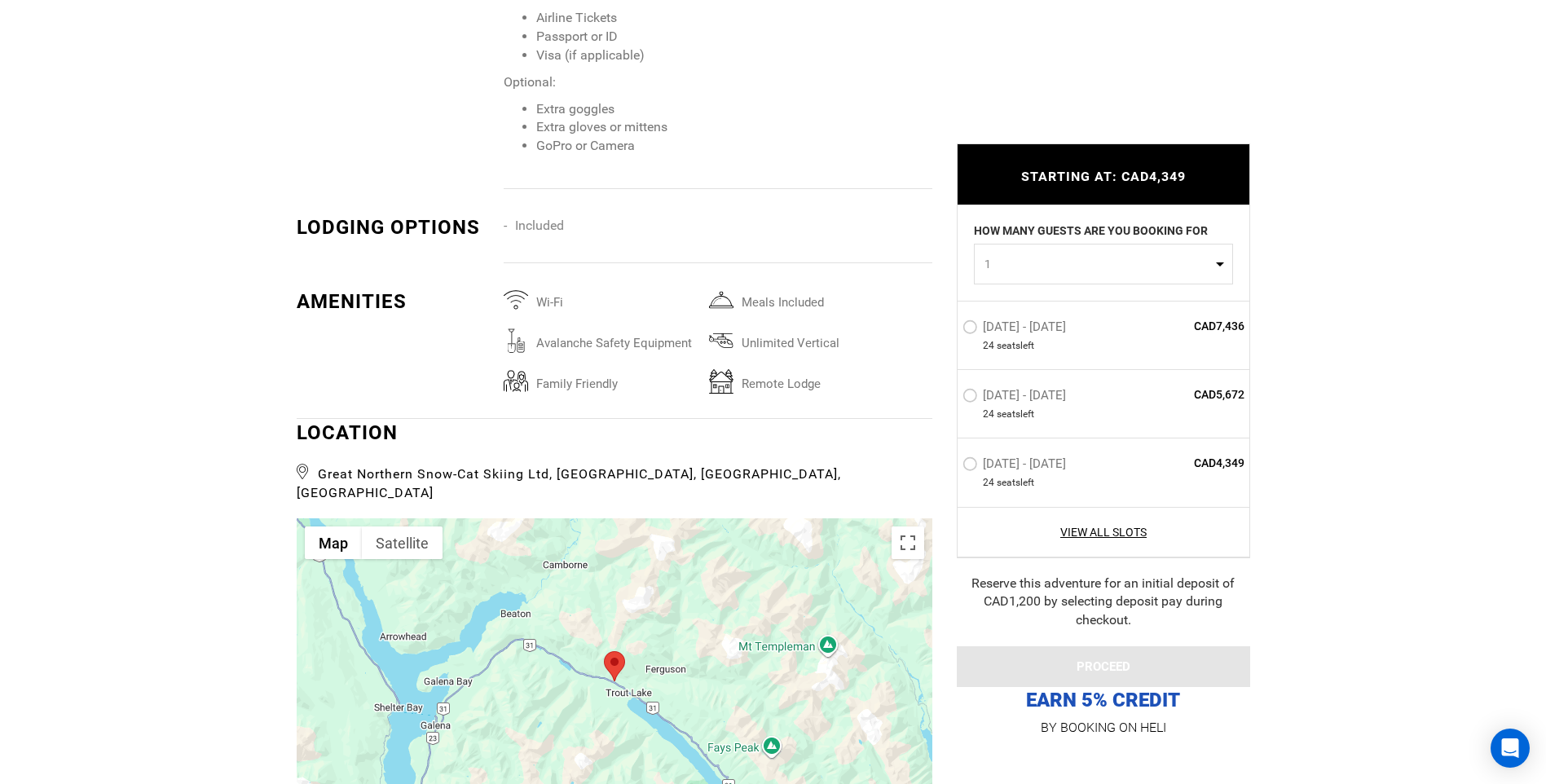
scroll to position [2689, 0]
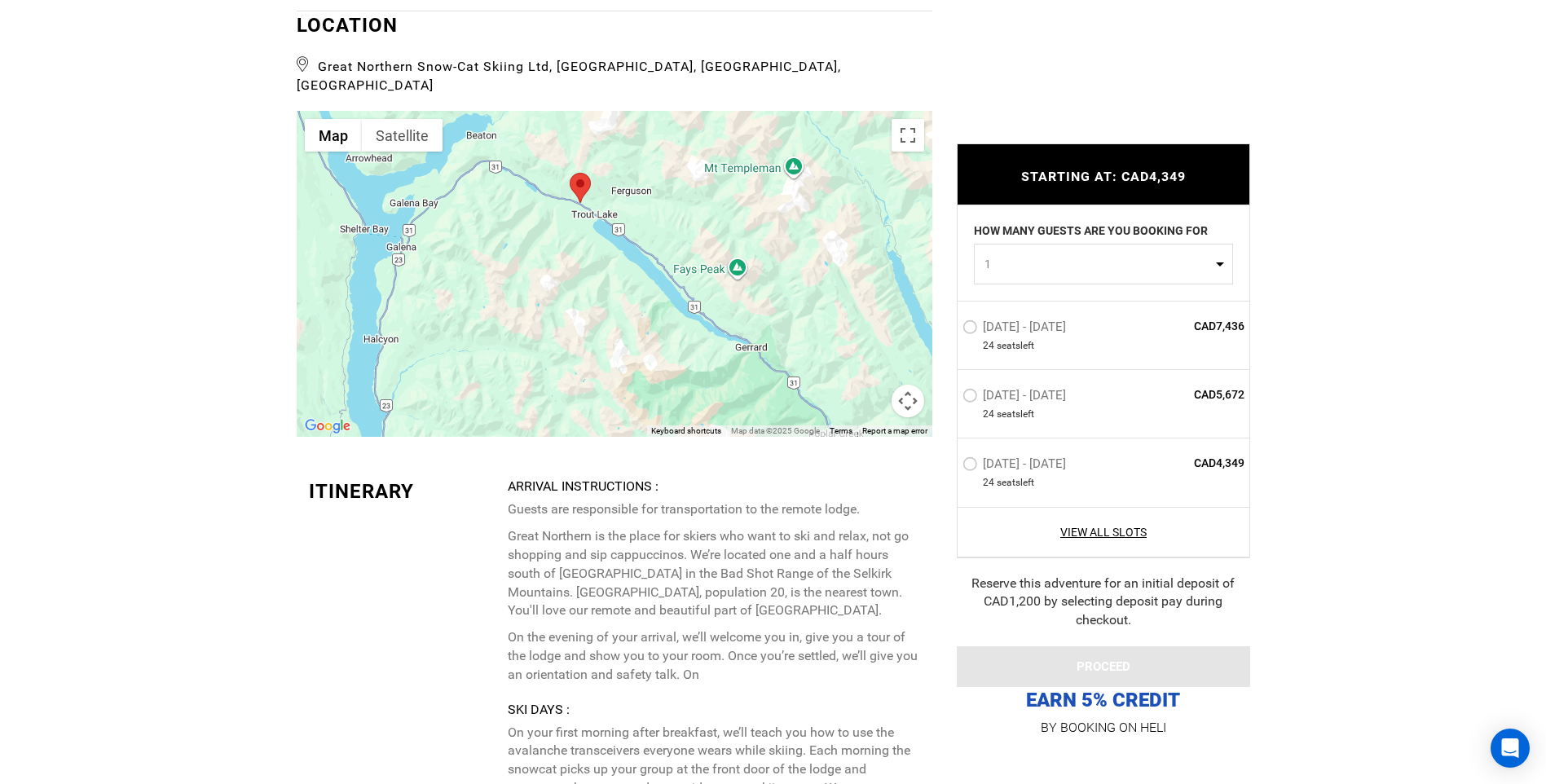
drag, startPoint x: 557, startPoint y: 239, endPoint x: 522, endPoint y: 128, distance: 116.4
click at [522, 128] on div at bounding box center [614, 274] width 635 height 326
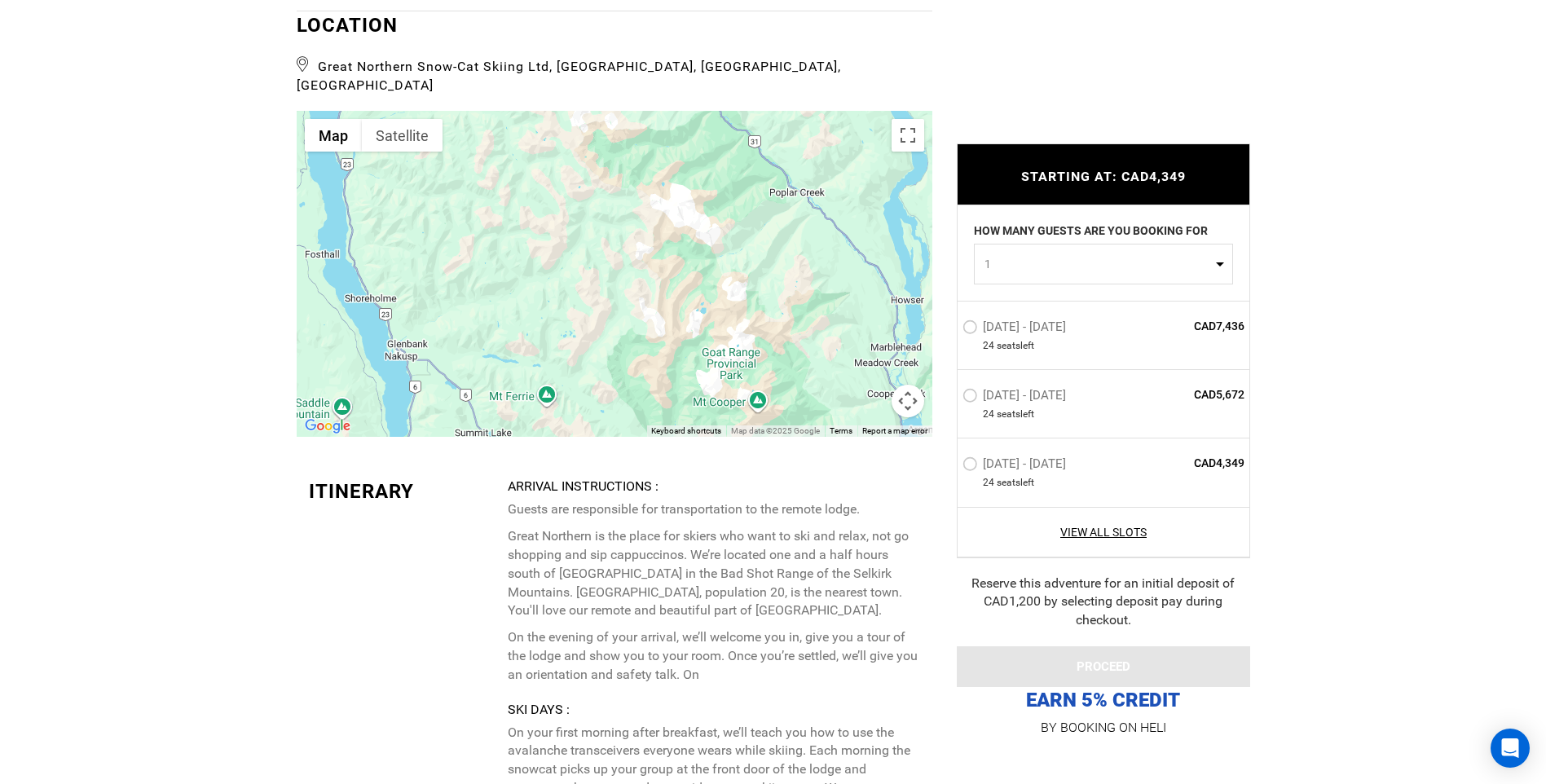
drag, startPoint x: 690, startPoint y: 348, endPoint x: 656, endPoint y: 123, distance: 227.6
click at [656, 123] on div at bounding box center [614, 274] width 635 height 326
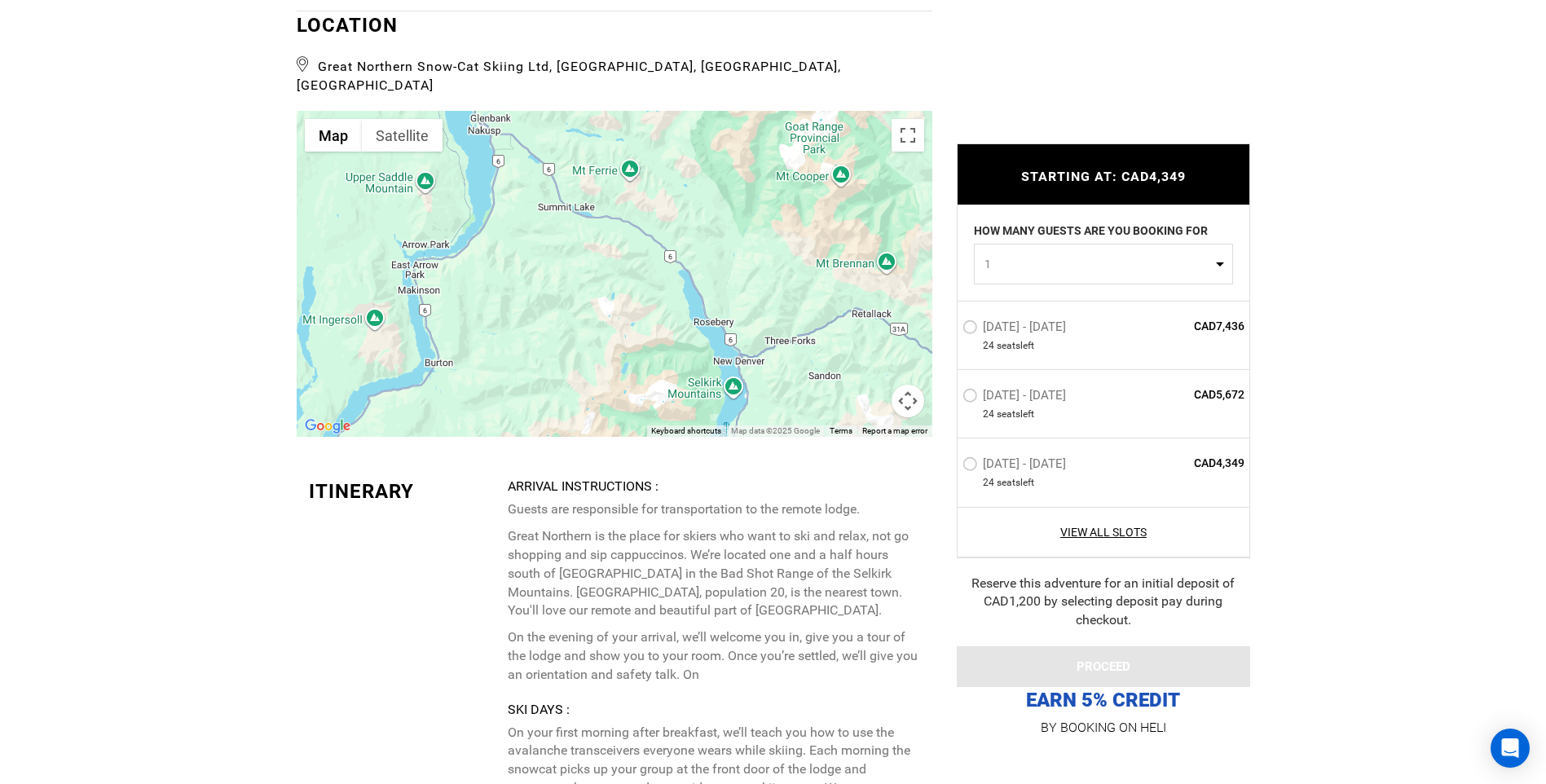
drag, startPoint x: 672, startPoint y: 348, endPoint x: 756, endPoint y: 122, distance: 241.1
click at [756, 122] on div at bounding box center [614, 274] width 635 height 326
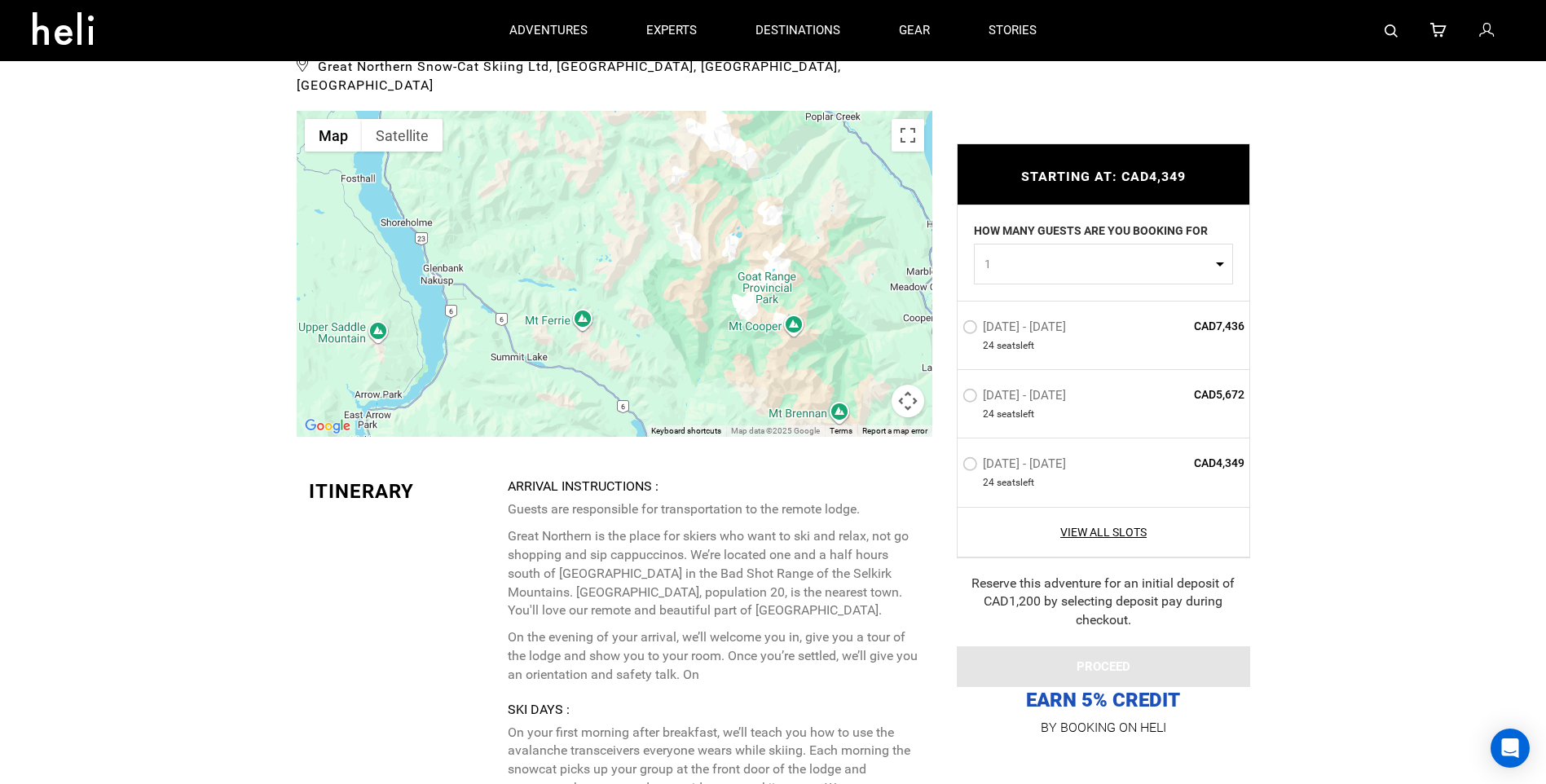
drag, startPoint x: 520, startPoint y: 209, endPoint x: 466, endPoint y: 376, distance: 175.5
click at [466, 376] on div at bounding box center [614, 274] width 635 height 326
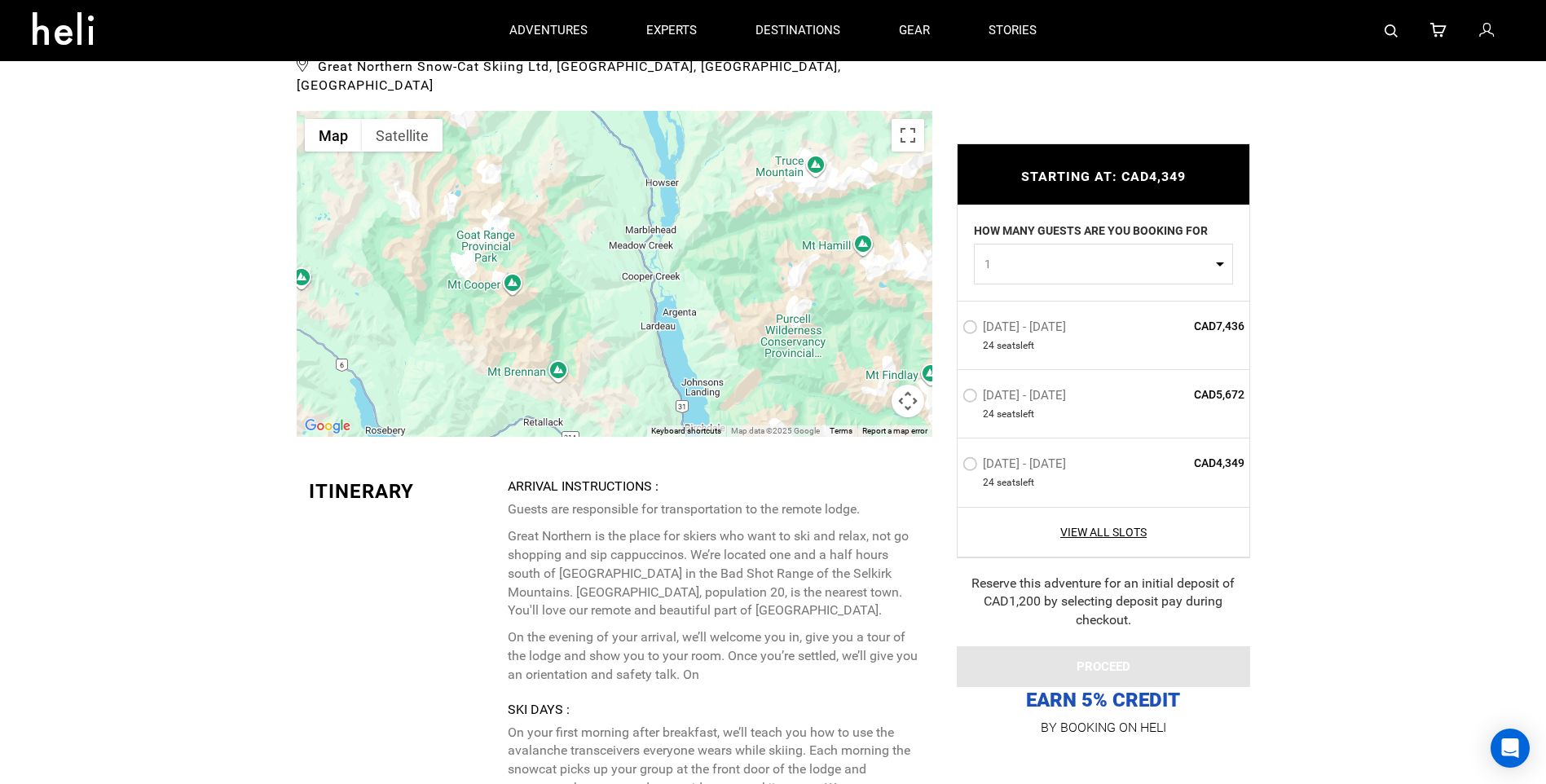
drag, startPoint x: 640, startPoint y: 247, endPoint x: 386, endPoint y: 136, distance: 277.2
click at [386, 137] on div at bounding box center [614, 274] width 635 height 326
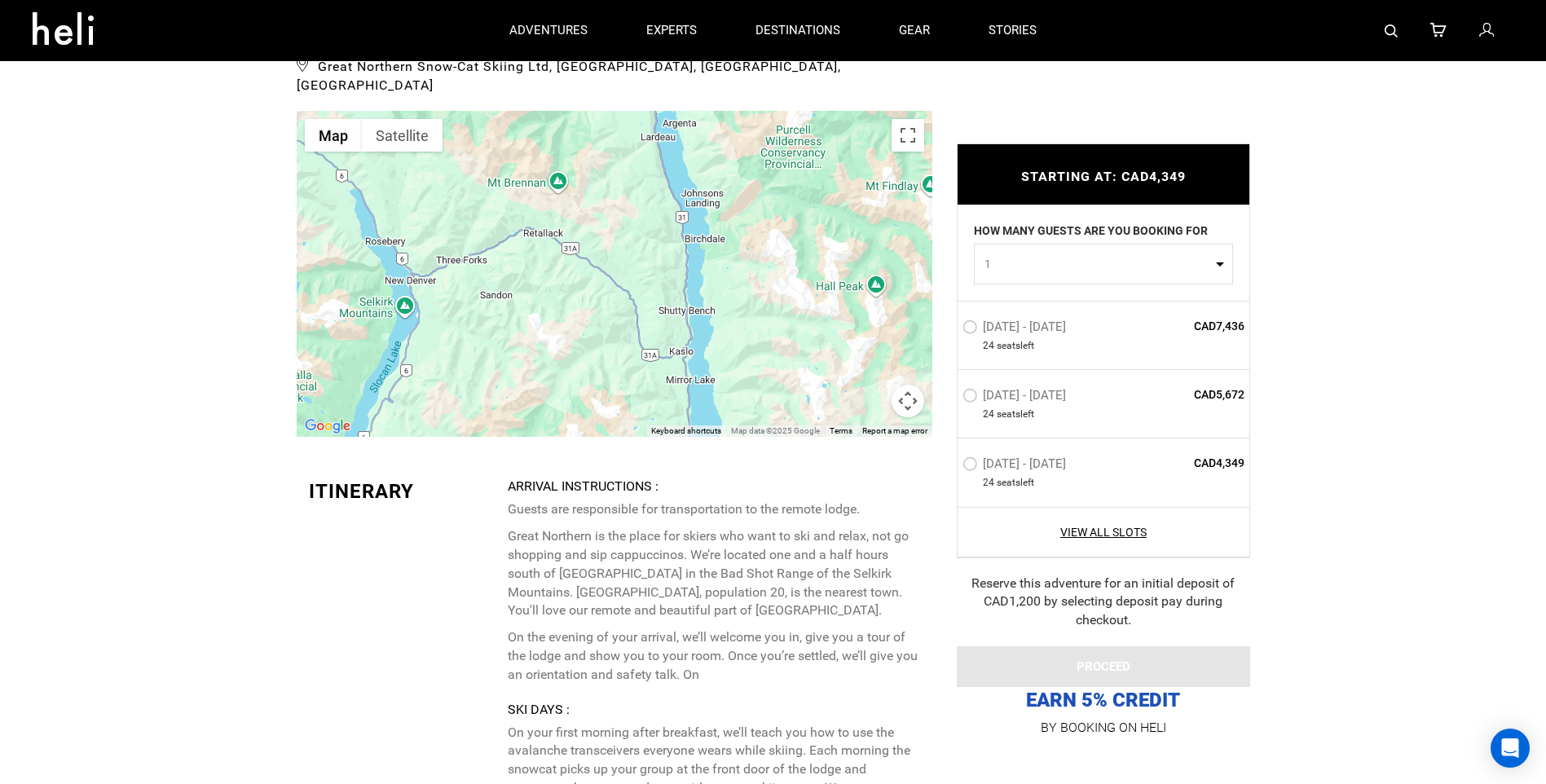
drag, startPoint x: 506, startPoint y: 338, endPoint x: 506, endPoint y: 183, distance: 155.0
click at [506, 161] on div at bounding box center [614, 274] width 635 height 326
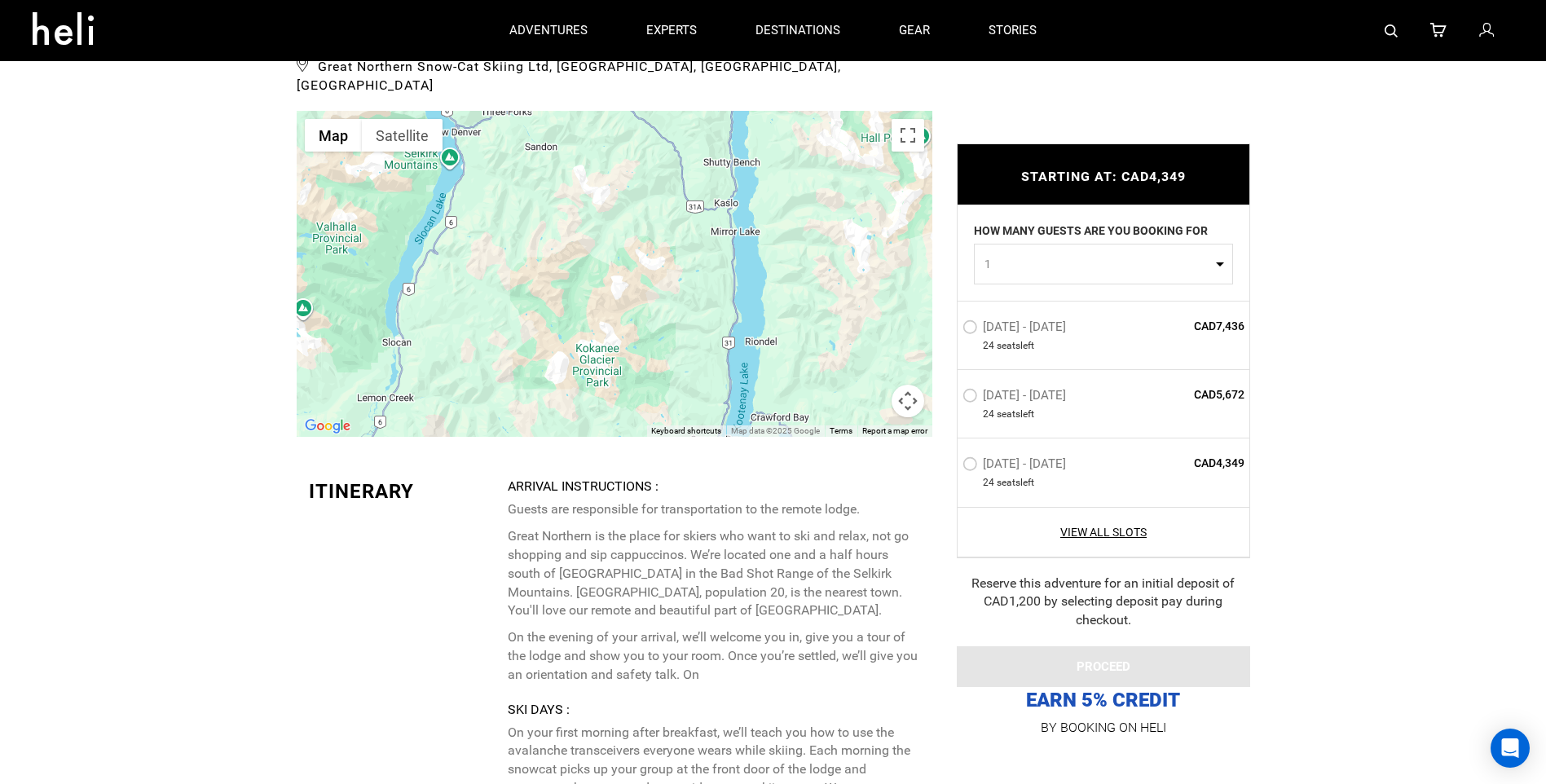
drag, startPoint x: 523, startPoint y: 315, endPoint x: 576, endPoint y: 155, distance: 168.5
click at [576, 155] on div at bounding box center [614, 274] width 635 height 326
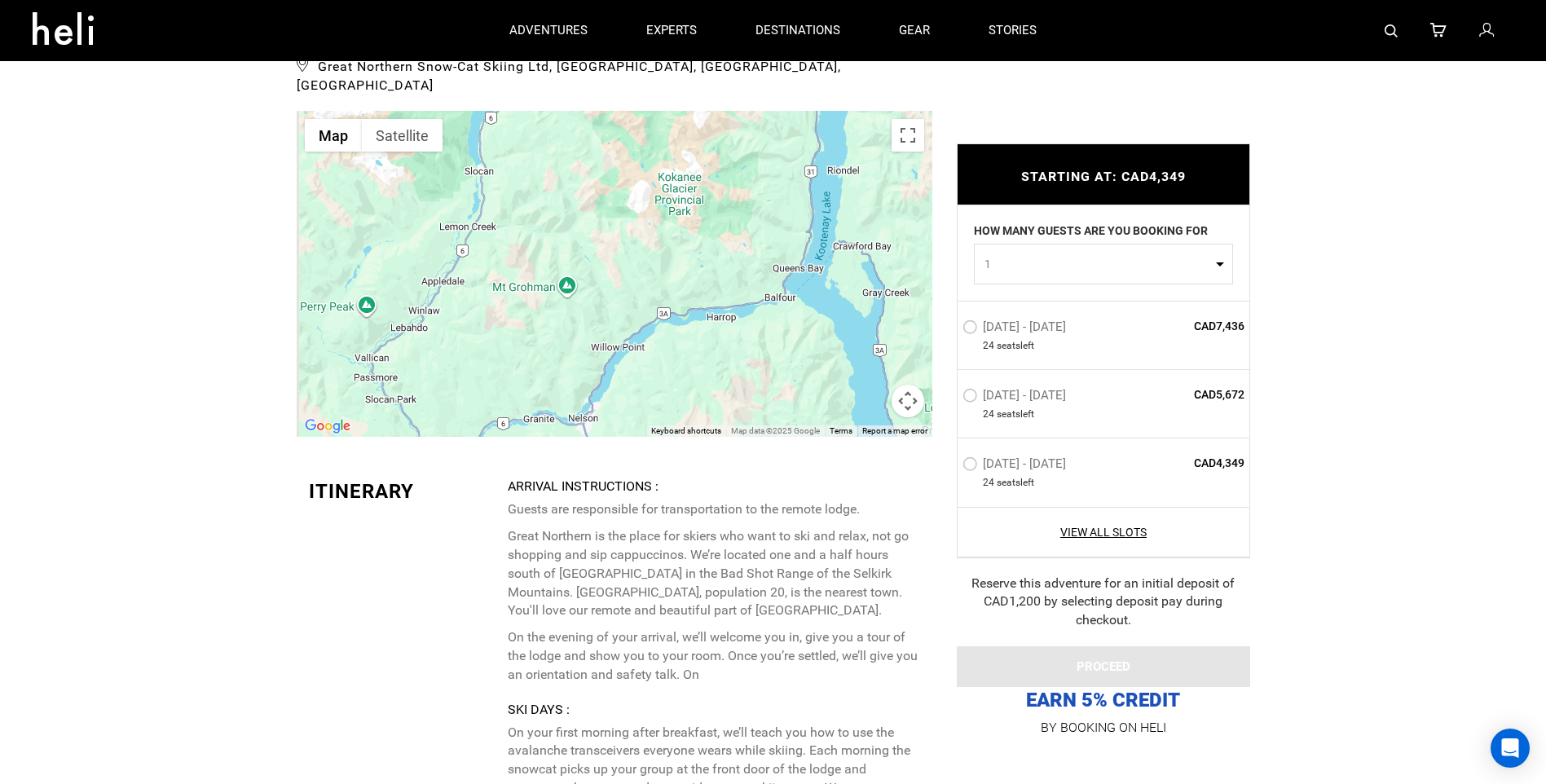
drag, startPoint x: 546, startPoint y: 324, endPoint x: 628, endPoint y: 158, distance: 185.1
click at [628, 158] on div at bounding box center [614, 274] width 635 height 326
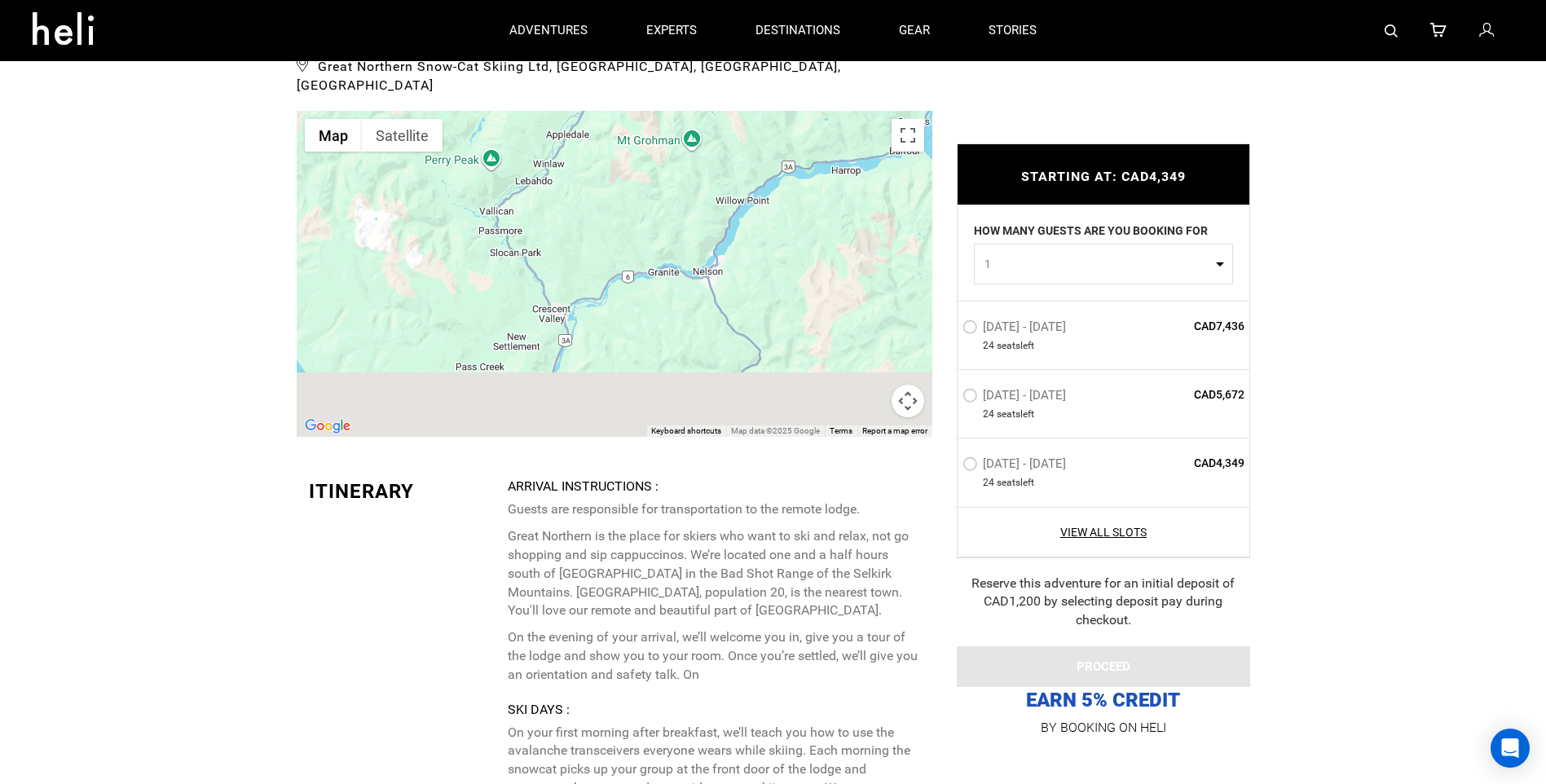
drag, startPoint x: 499, startPoint y: 326, endPoint x: 637, endPoint y: 165, distance: 212.0
click at [637, 165] on div at bounding box center [614, 274] width 635 height 326
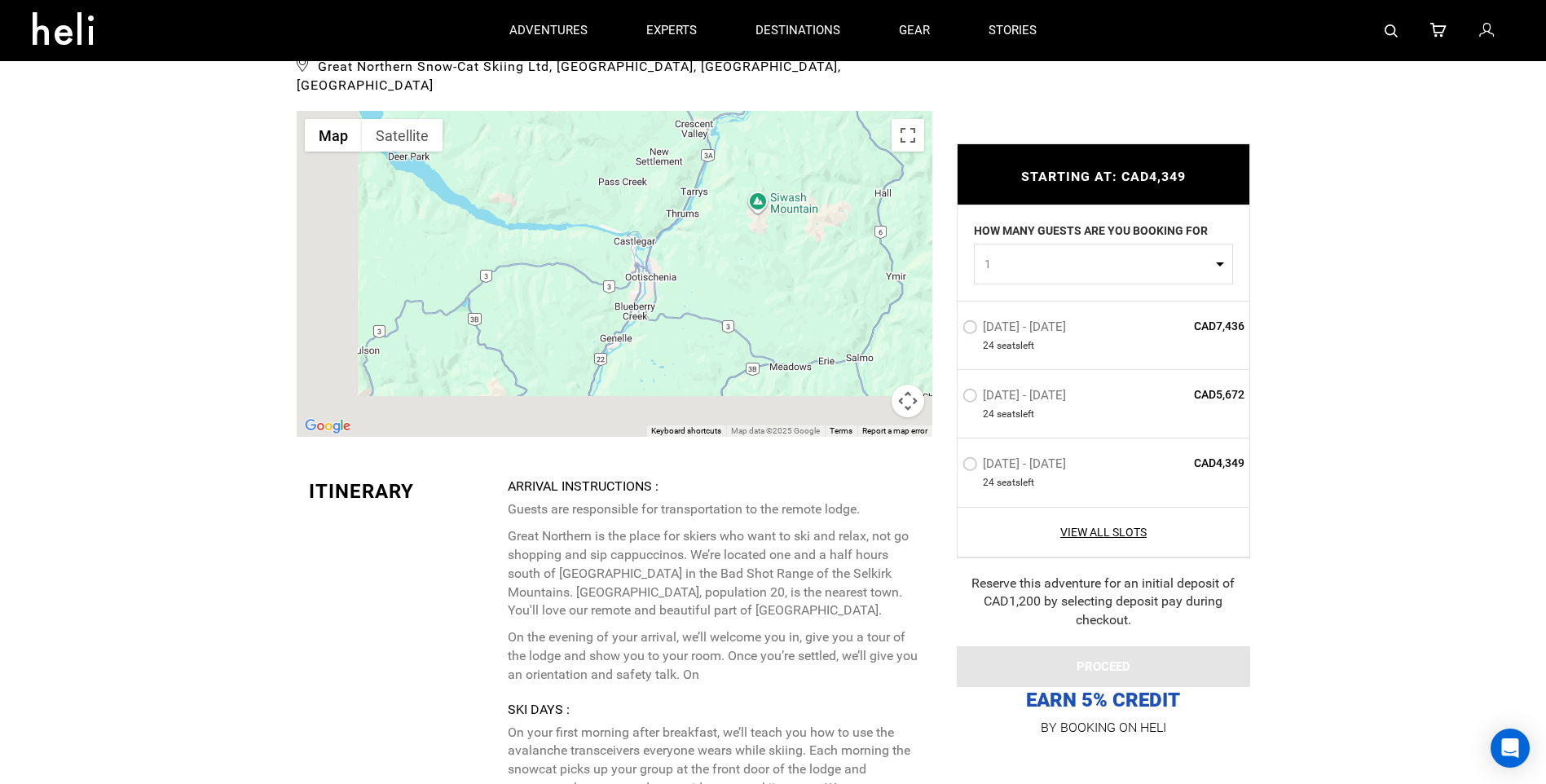
drag, startPoint x: 533, startPoint y: 354, endPoint x: 659, endPoint y: 183, distance: 212.4
click at [659, 183] on div at bounding box center [614, 274] width 635 height 326
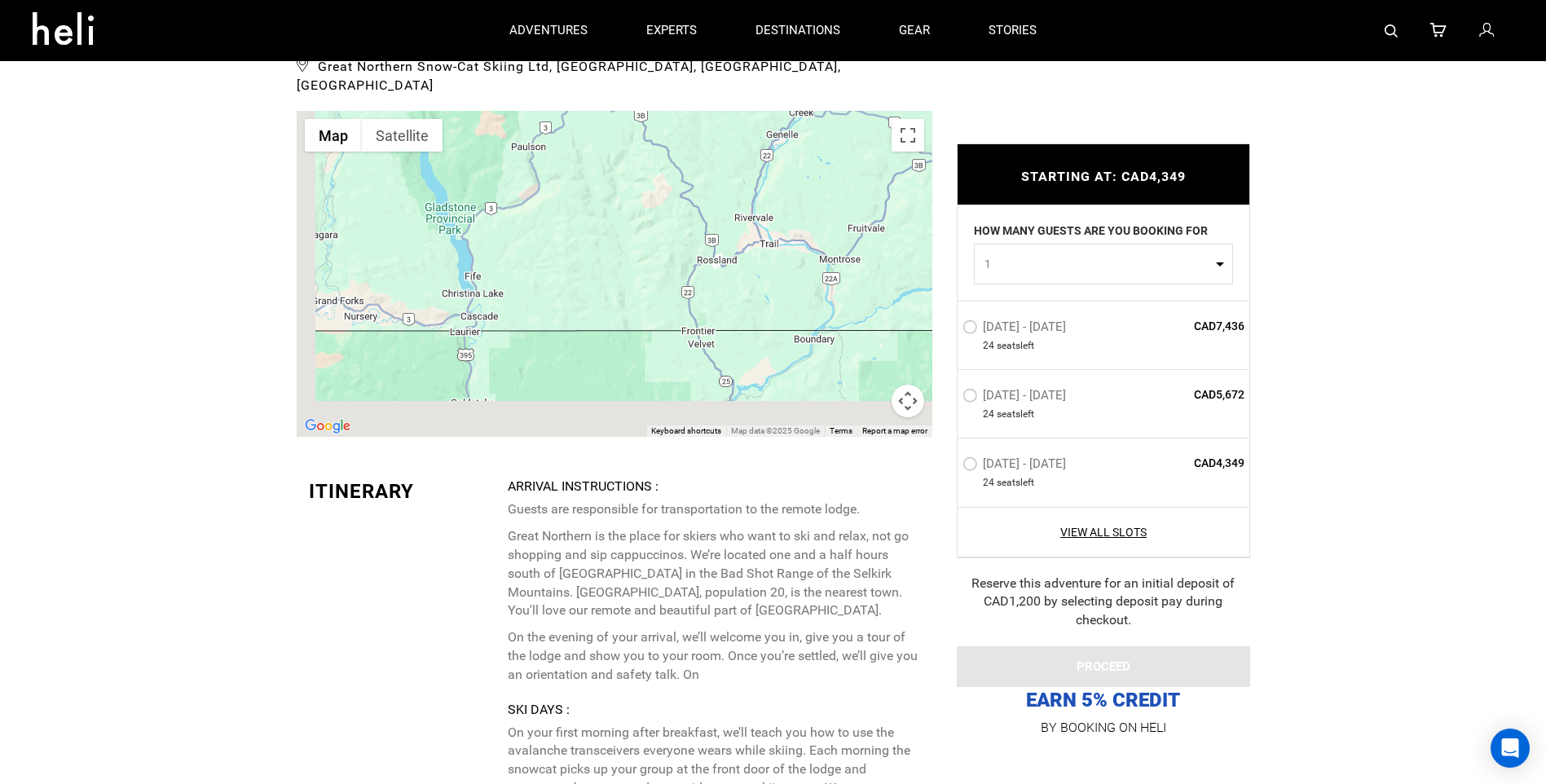
drag, startPoint x: 530, startPoint y: 357, endPoint x: 686, endPoint y: 166, distance: 246.6
click at [686, 166] on div at bounding box center [614, 274] width 635 height 326
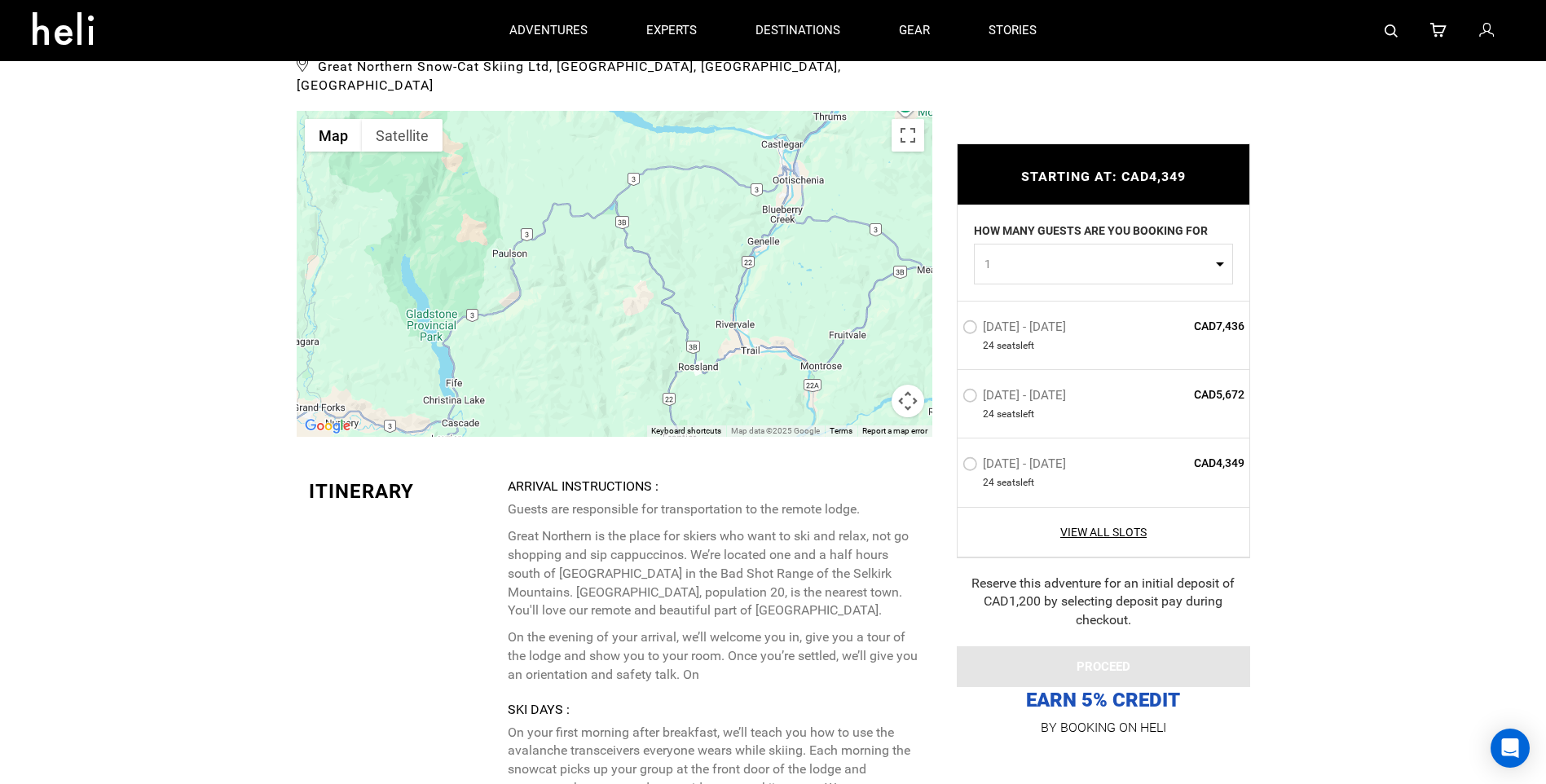
drag, startPoint x: 721, startPoint y: 241, endPoint x: 707, endPoint y: 319, distance: 79.2
click at [707, 319] on div at bounding box center [614, 274] width 635 height 326
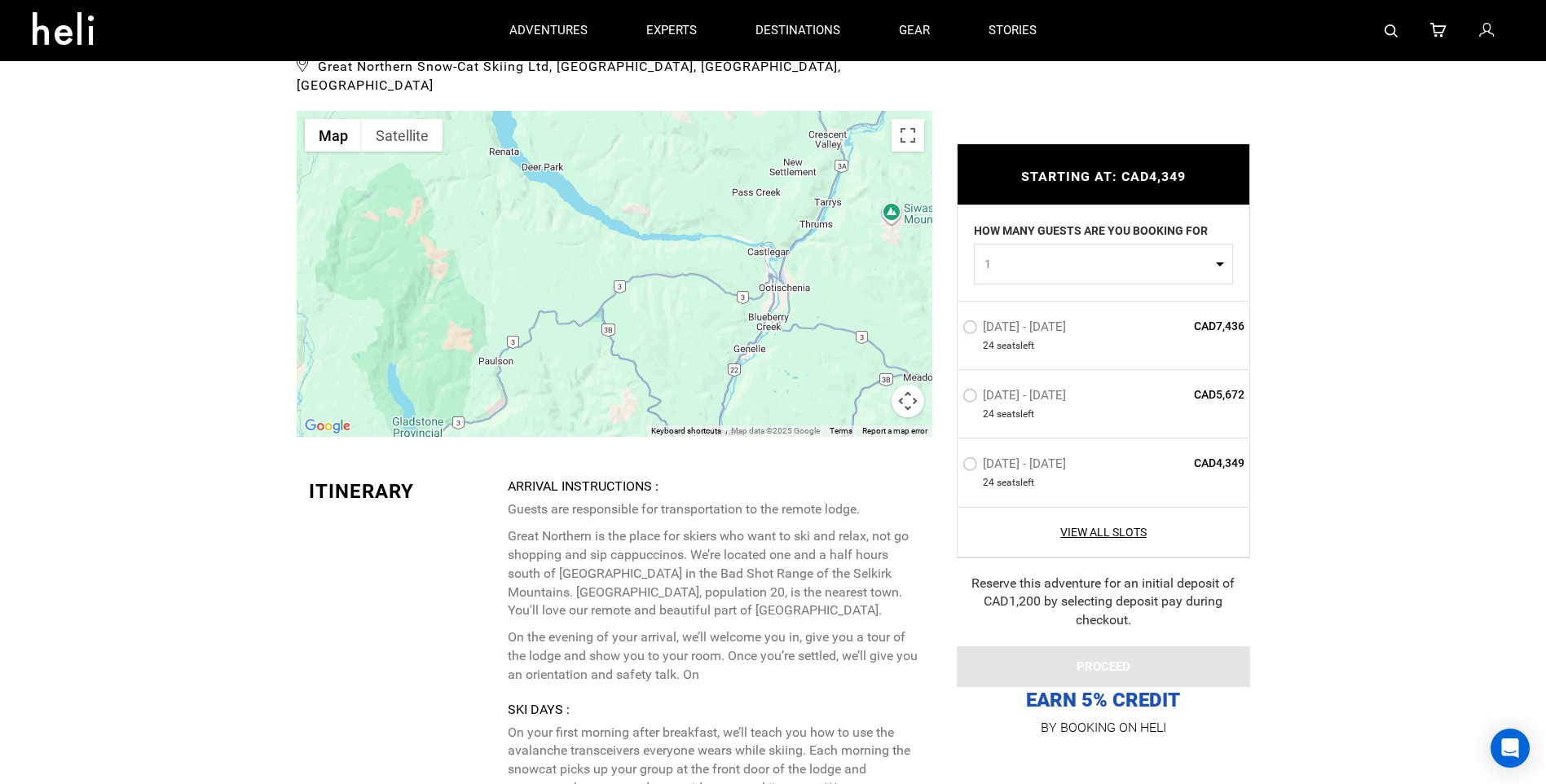
drag, startPoint x: 658, startPoint y: 284, endPoint x: 656, endPoint y: 401, distance: 117.0
click at [656, 401] on div at bounding box center [614, 274] width 635 height 326
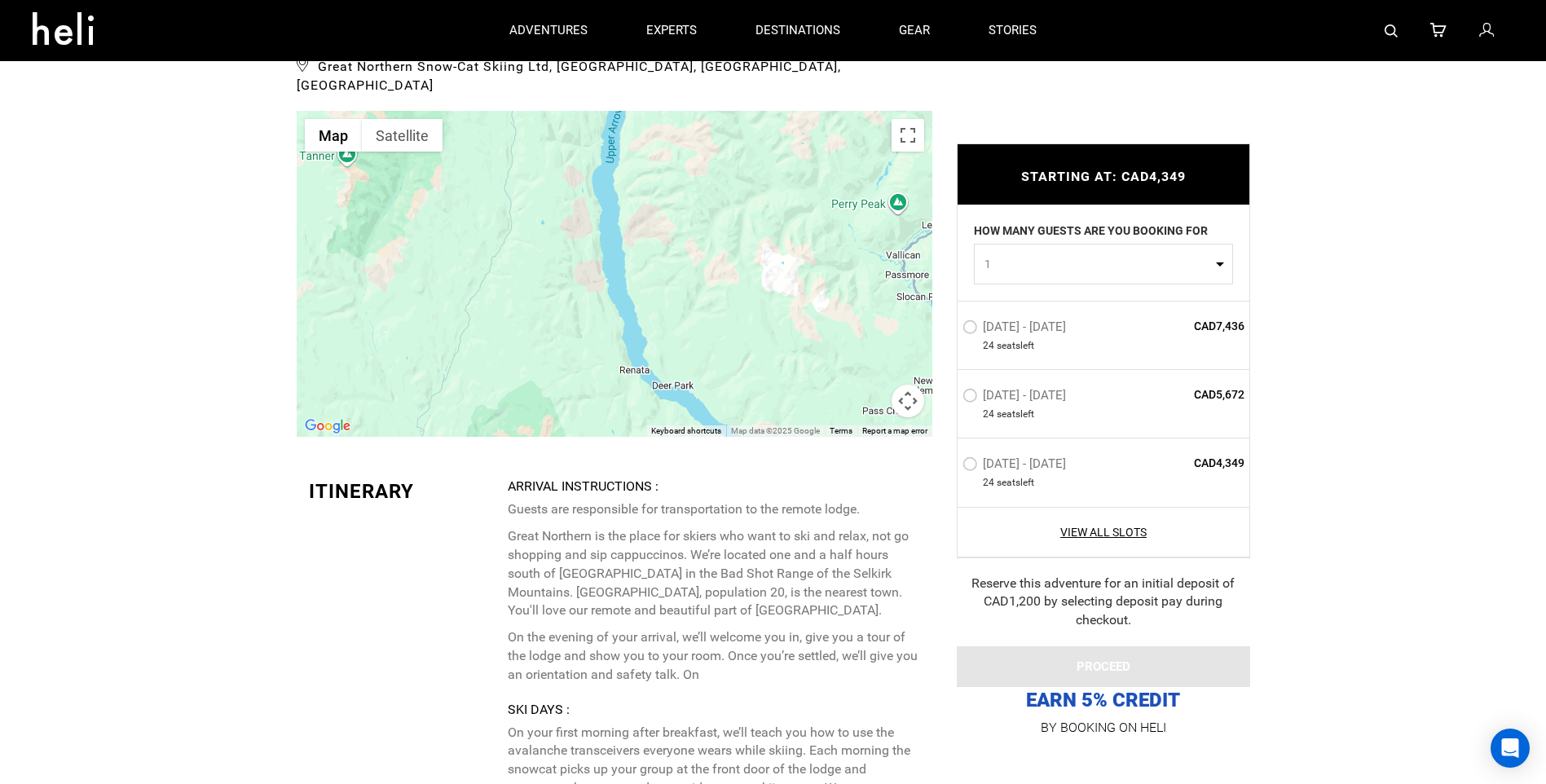
drag, startPoint x: 589, startPoint y: 297, endPoint x: 722, endPoint y: 418, distance: 179.8
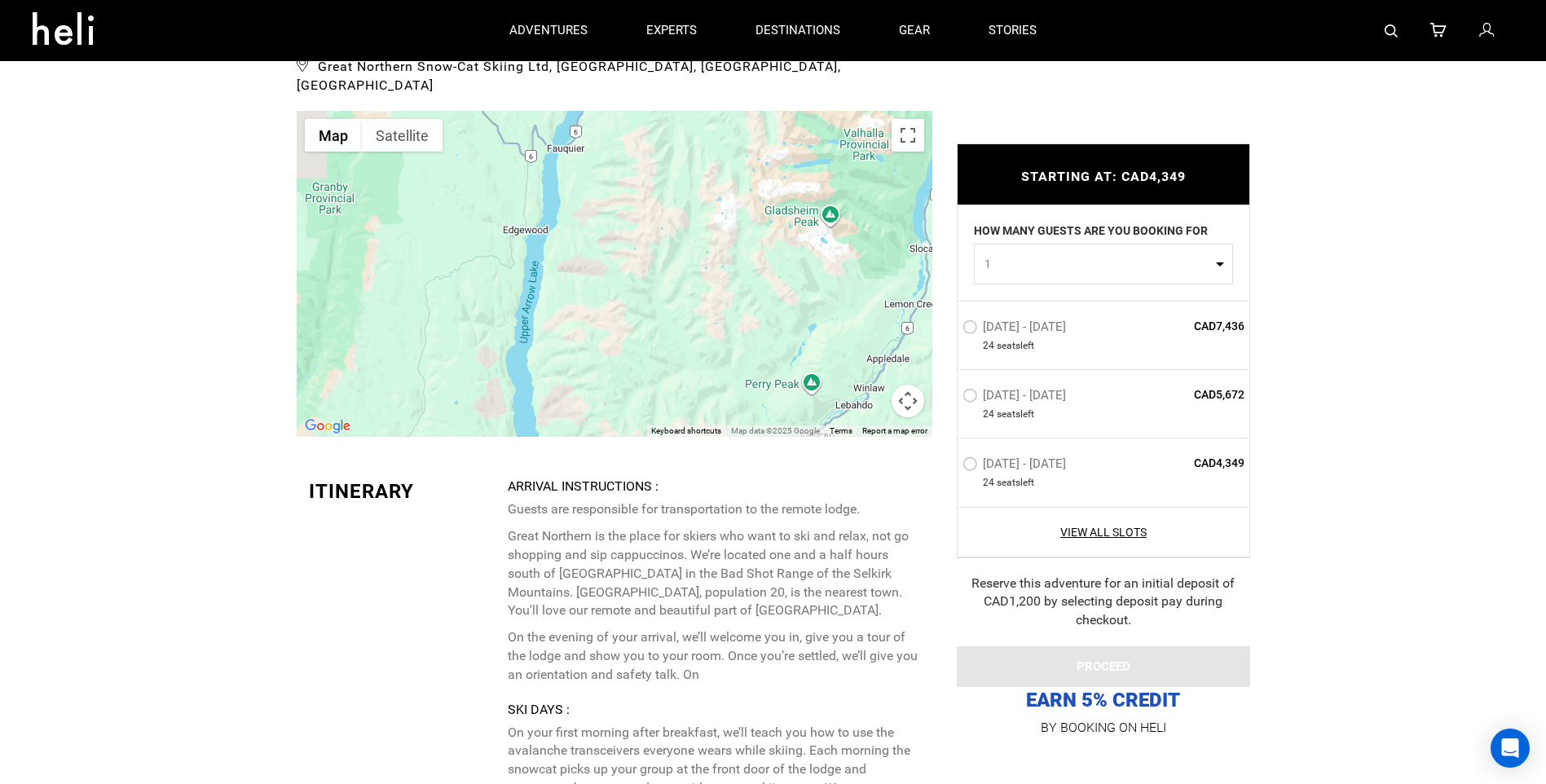
drag, startPoint x: 753, startPoint y: 240, endPoint x: 651, endPoint y: 394, distance: 184.7
click at [651, 394] on div at bounding box center [614, 274] width 635 height 326
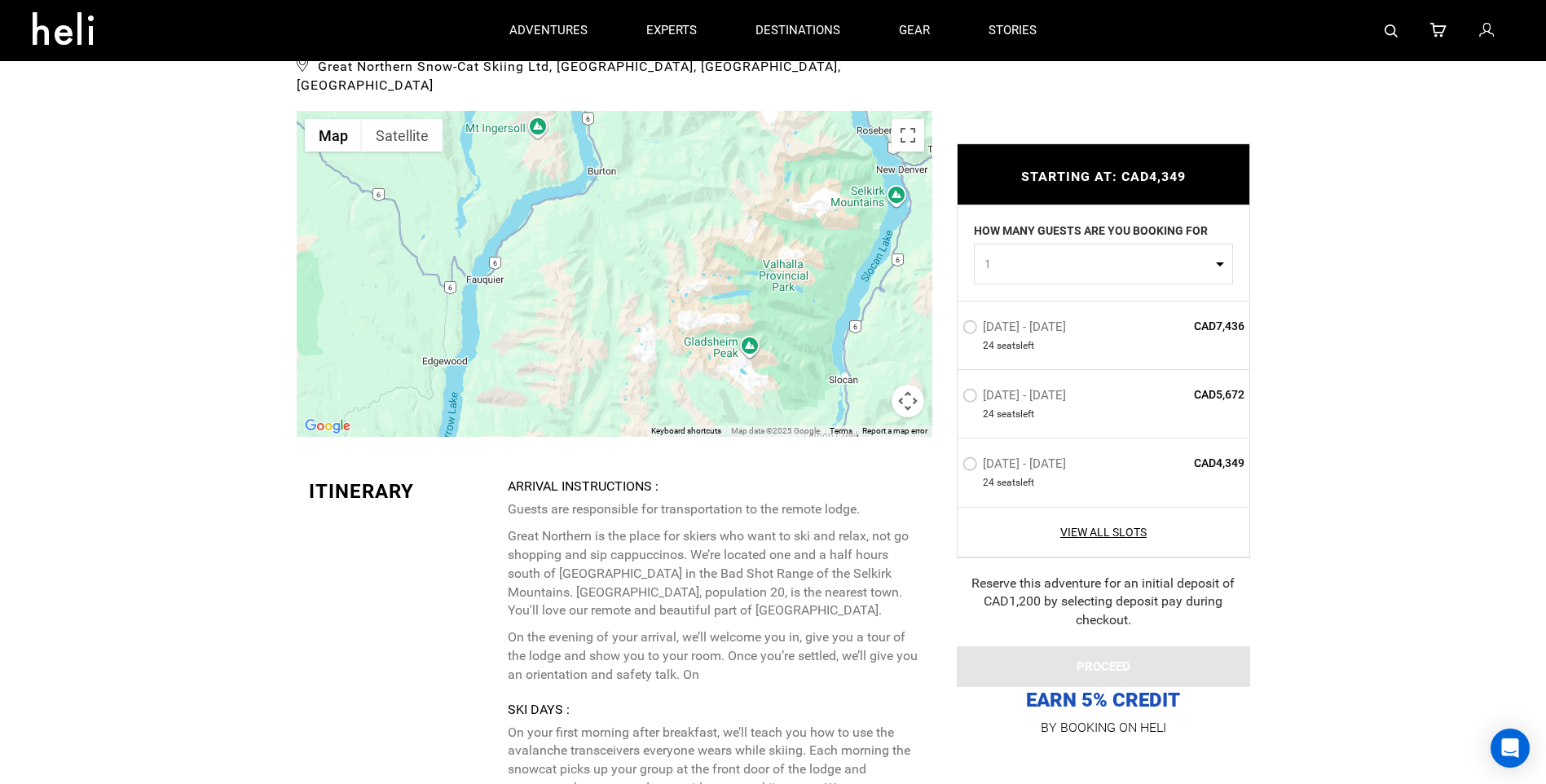
drag, startPoint x: 772, startPoint y: 254, endPoint x: 690, endPoint y: 383, distance: 152.9
click at [690, 383] on div at bounding box center [614, 274] width 635 height 326
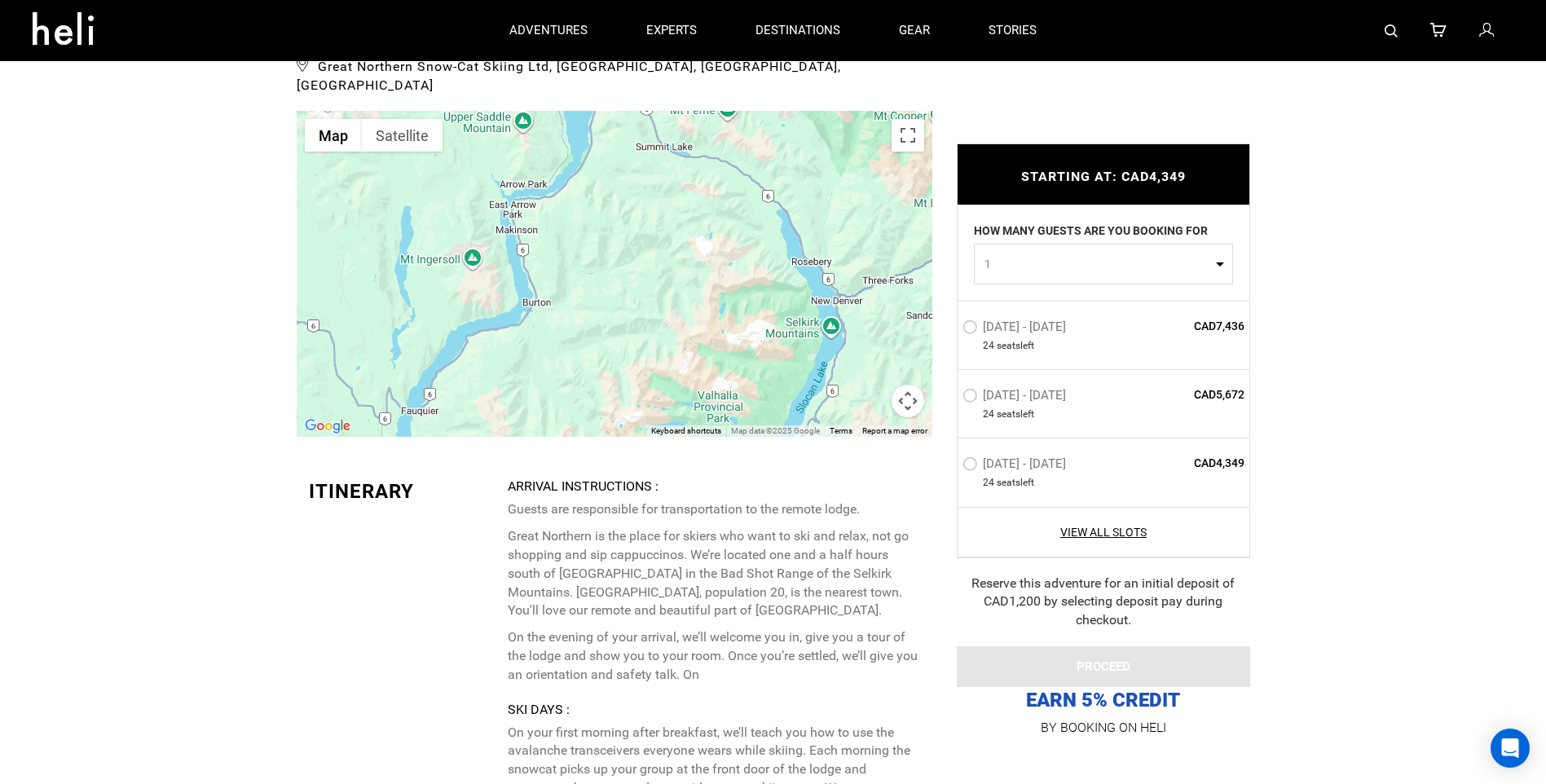
drag, startPoint x: 700, startPoint y: 271, endPoint x: 685, endPoint y: 334, distance: 64.8
click at [685, 334] on div at bounding box center [614, 274] width 635 height 326
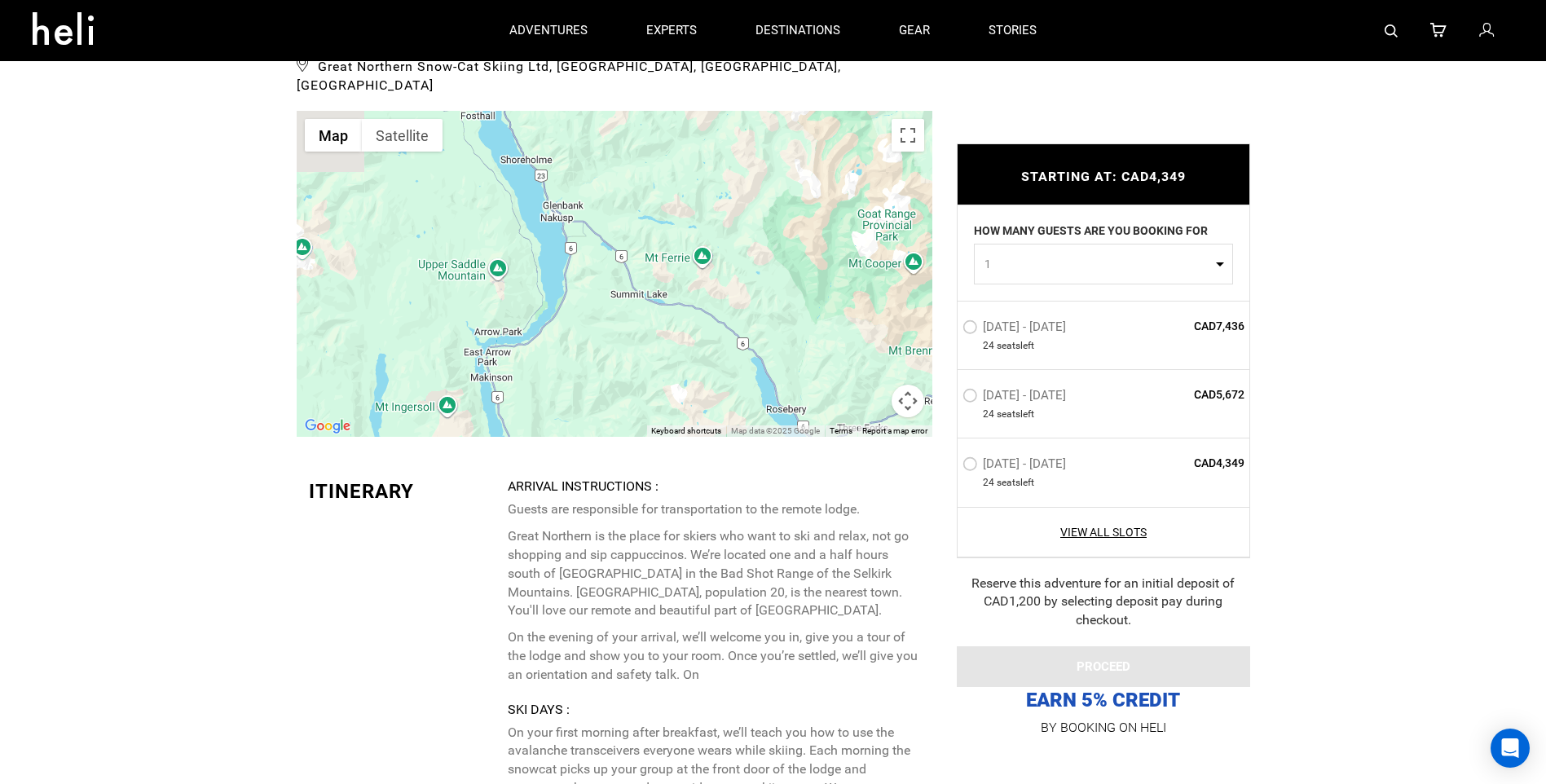
drag, startPoint x: 695, startPoint y: 220, endPoint x: 680, endPoint y: 356, distance: 136.8
click at [680, 355] on div at bounding box center [614, 274] width 635 height 326
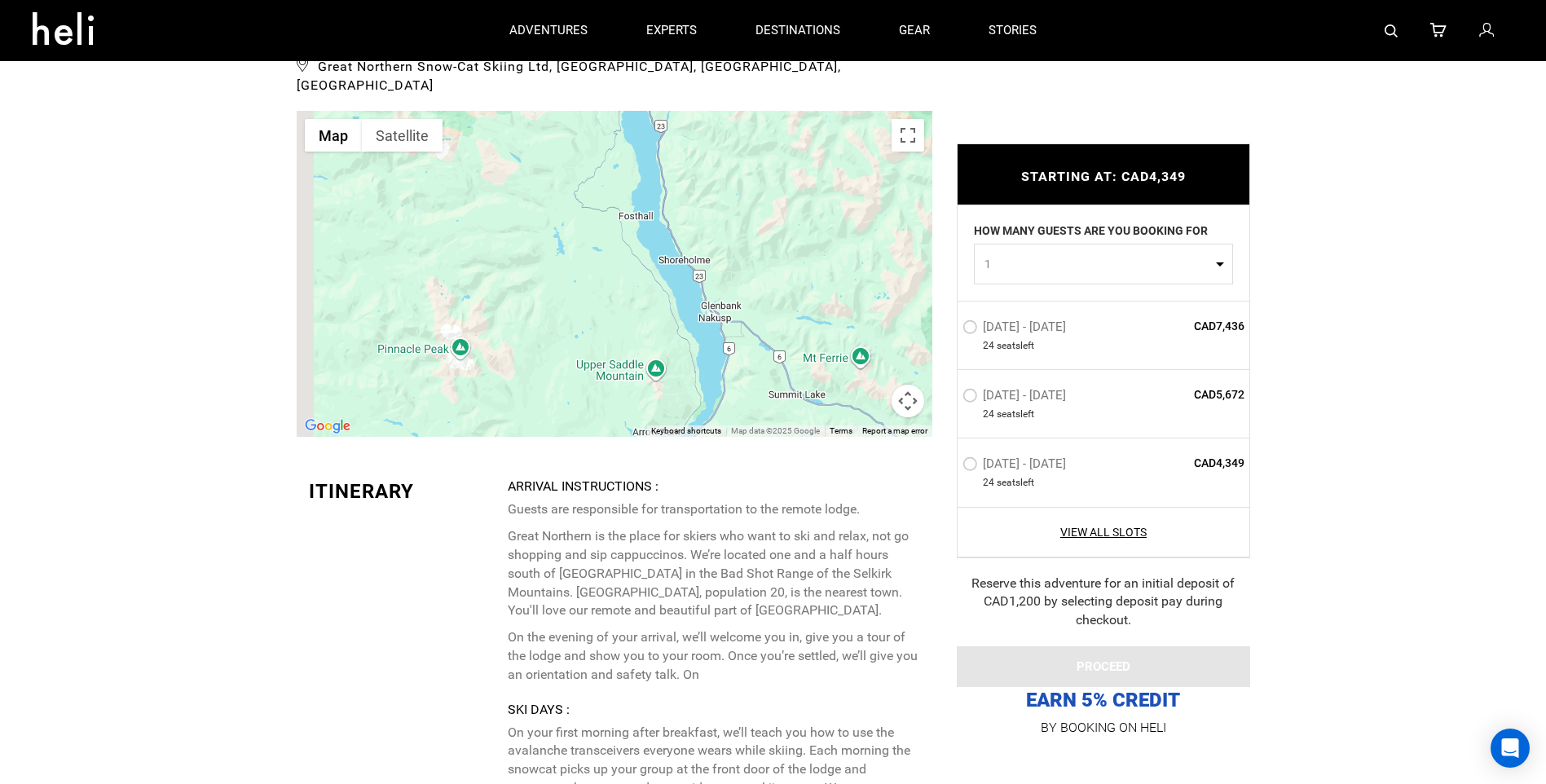
drag, startPoint x: 612, startPoint y: 252, endPoint x: 758, endPoint y: 309, distance: 156.7
click at [778, 331] on div at bounding box center [614, 274] width 635 height 326
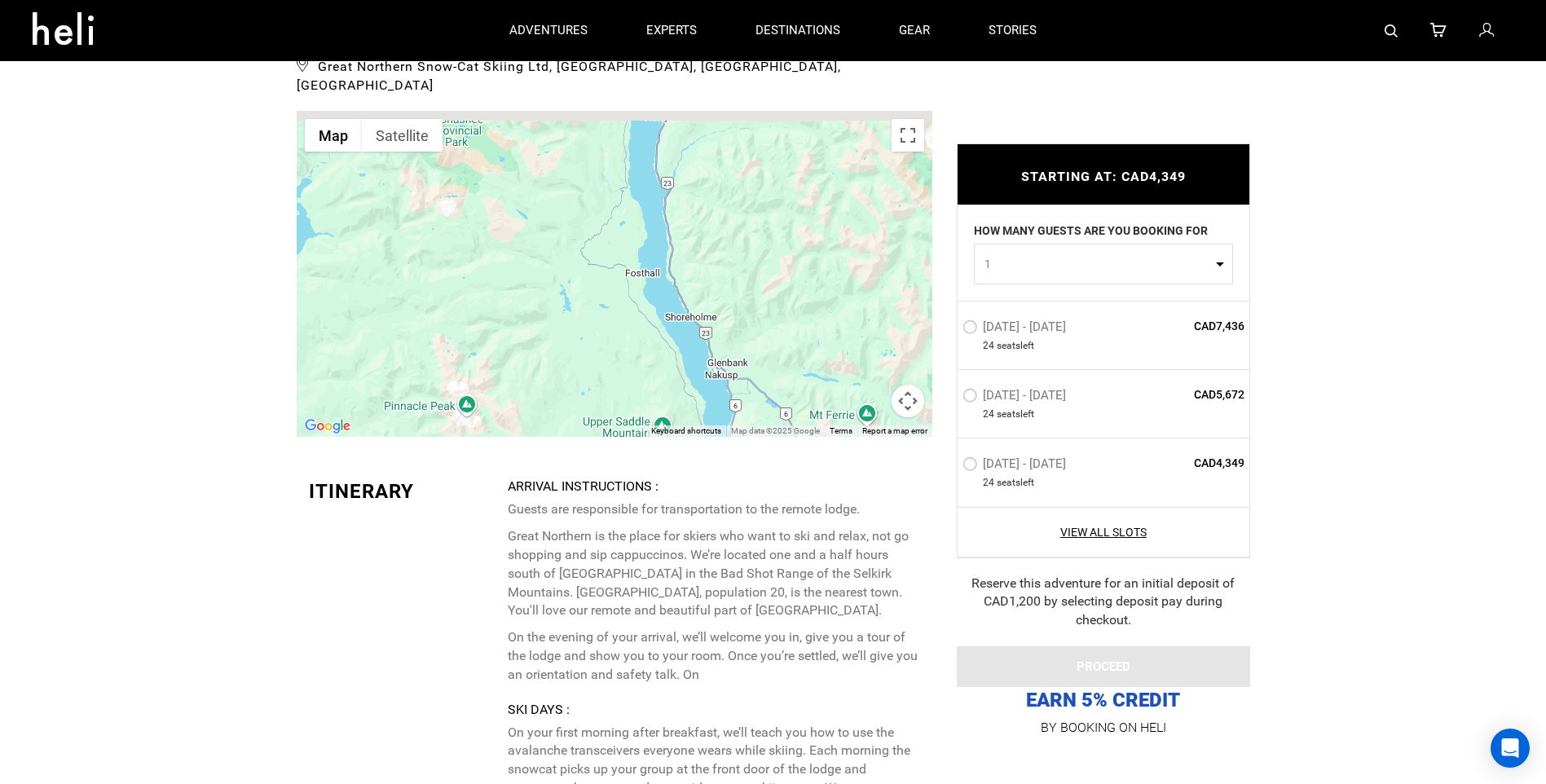
drag, startPoint x: 743, startPoint y: 253, endPoint x: 697, endPoint y: 367, distance: 122.9
click at [697, 367] on div at bounding box center [614, 274] width 635 height 326
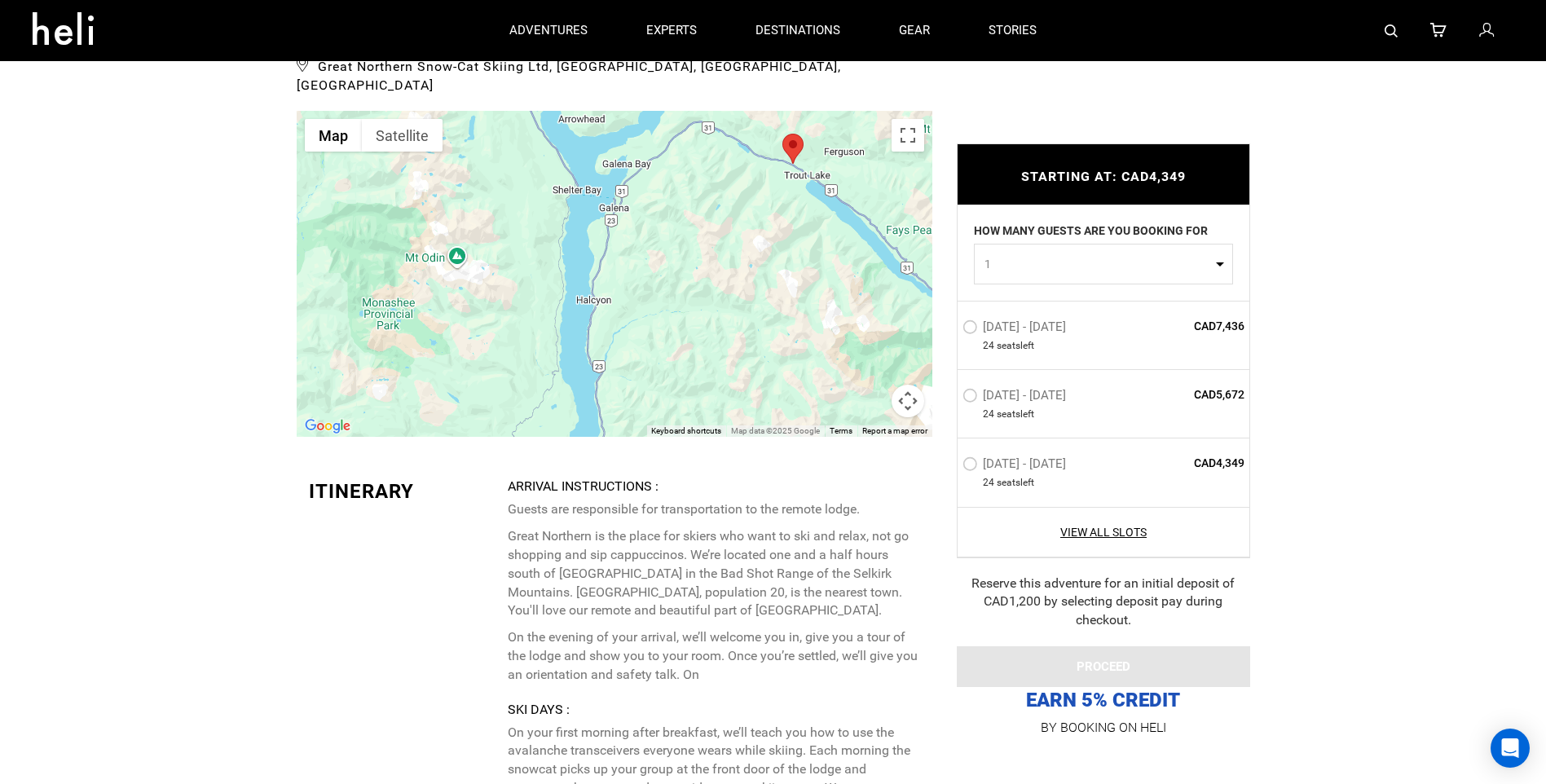
drag, startPoint x: 733, startPoint y: 215, endPoint x: 681, endPoint y: 307, distance: 105.7
click at [681, 307] on div at bounding box center [614, 274] width 635 height 326
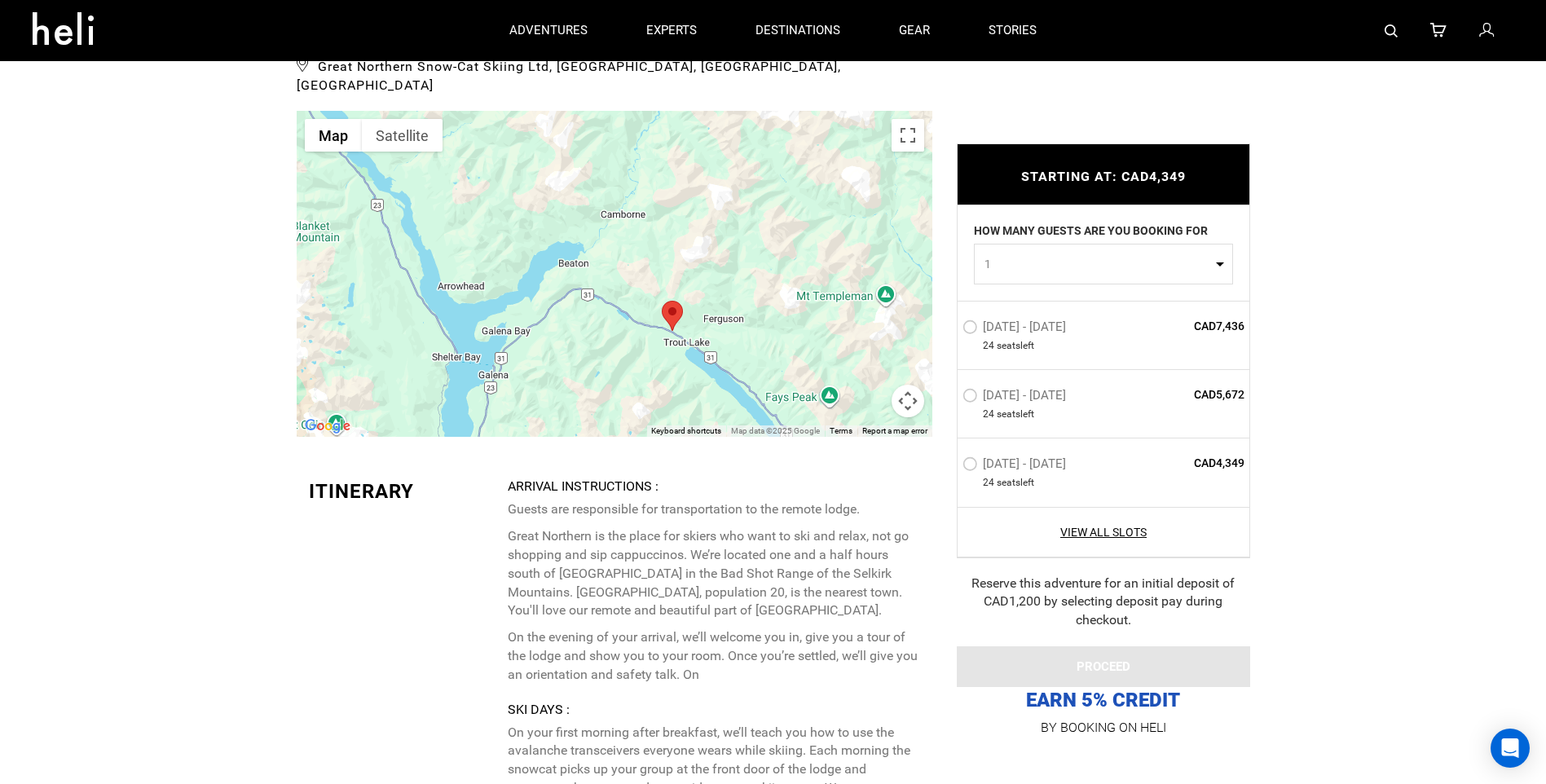
drag, startPoint x: 720, startPoint y: 328, endPoint x: 672, endPoint y: 385, distance: 74.5
click at [672, 385] on div at bounding box center [614, 274] width 635 height 326
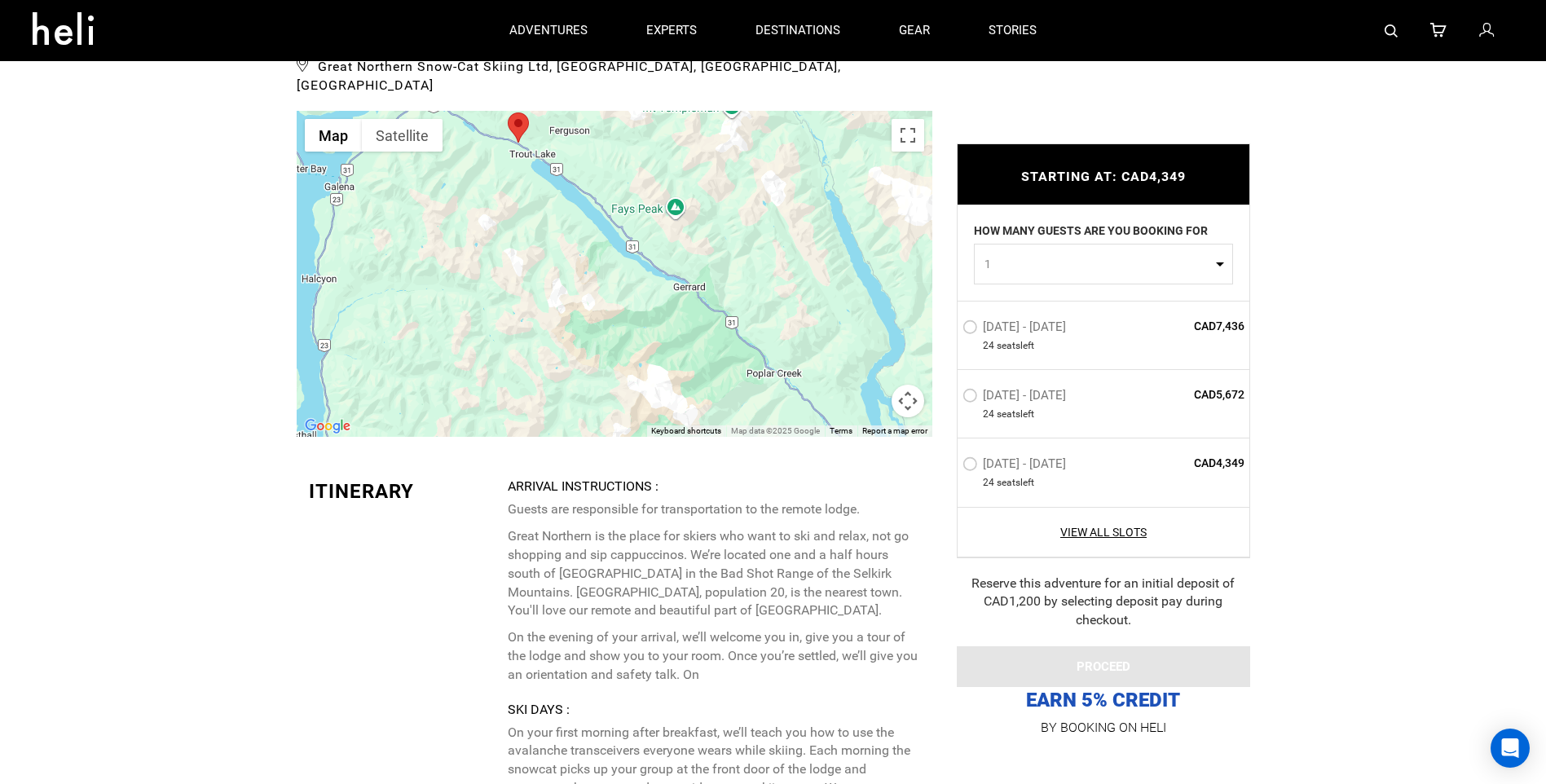
drag, startPoint x: 727, startPoint y: 333, endPoint x: 590, endPoint y: 162, distance: 219.1
click at [590, 162] on div at bounding box center [614, 274] width 635 height 326
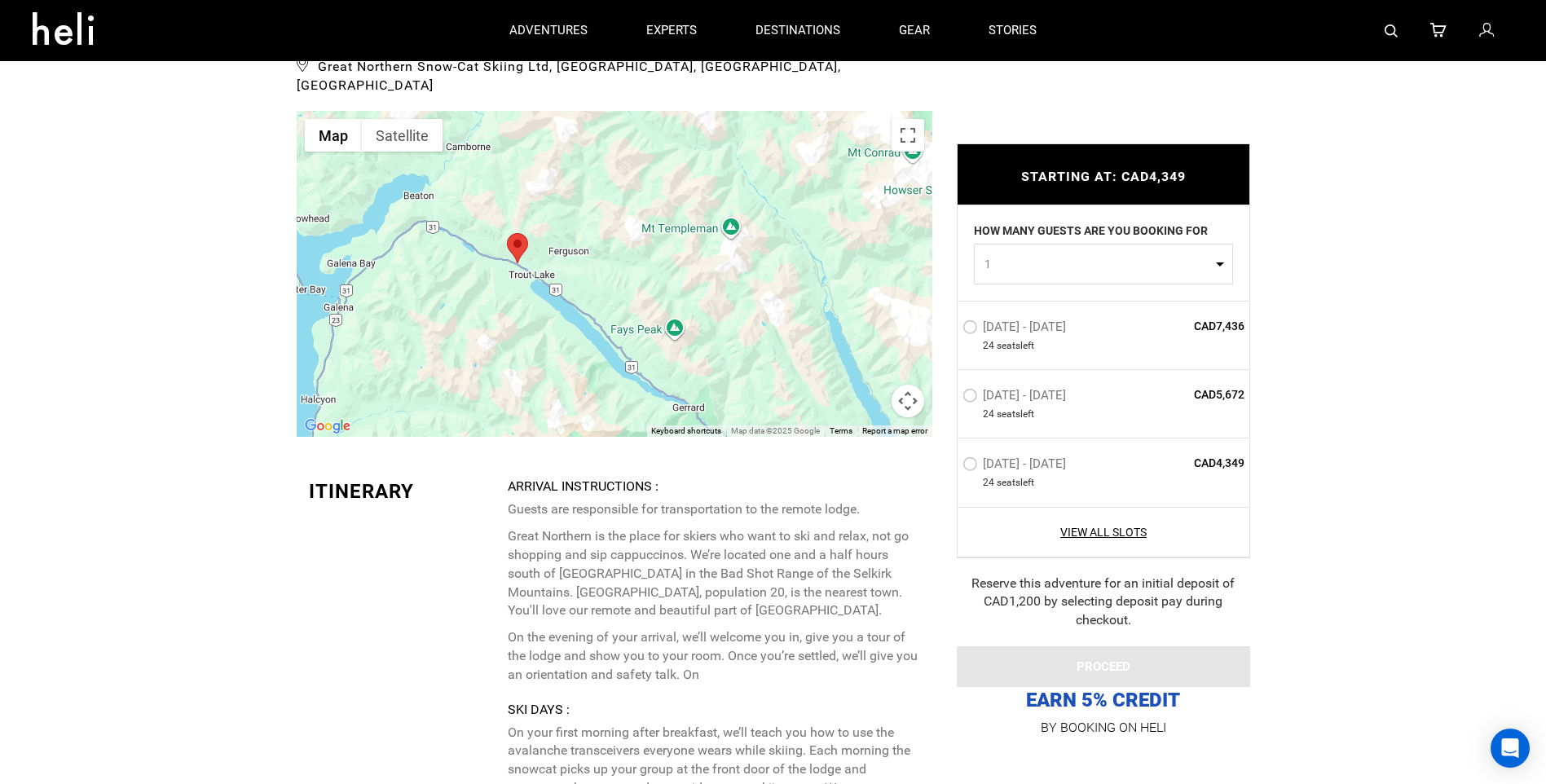
drag, startPoint x: 590, startPoint y: 161, endPoint x: 590, endPoint y: 392, distance: 231.0
click at [590, 392] on div at bounding box center [614, 274] width 635 height 326
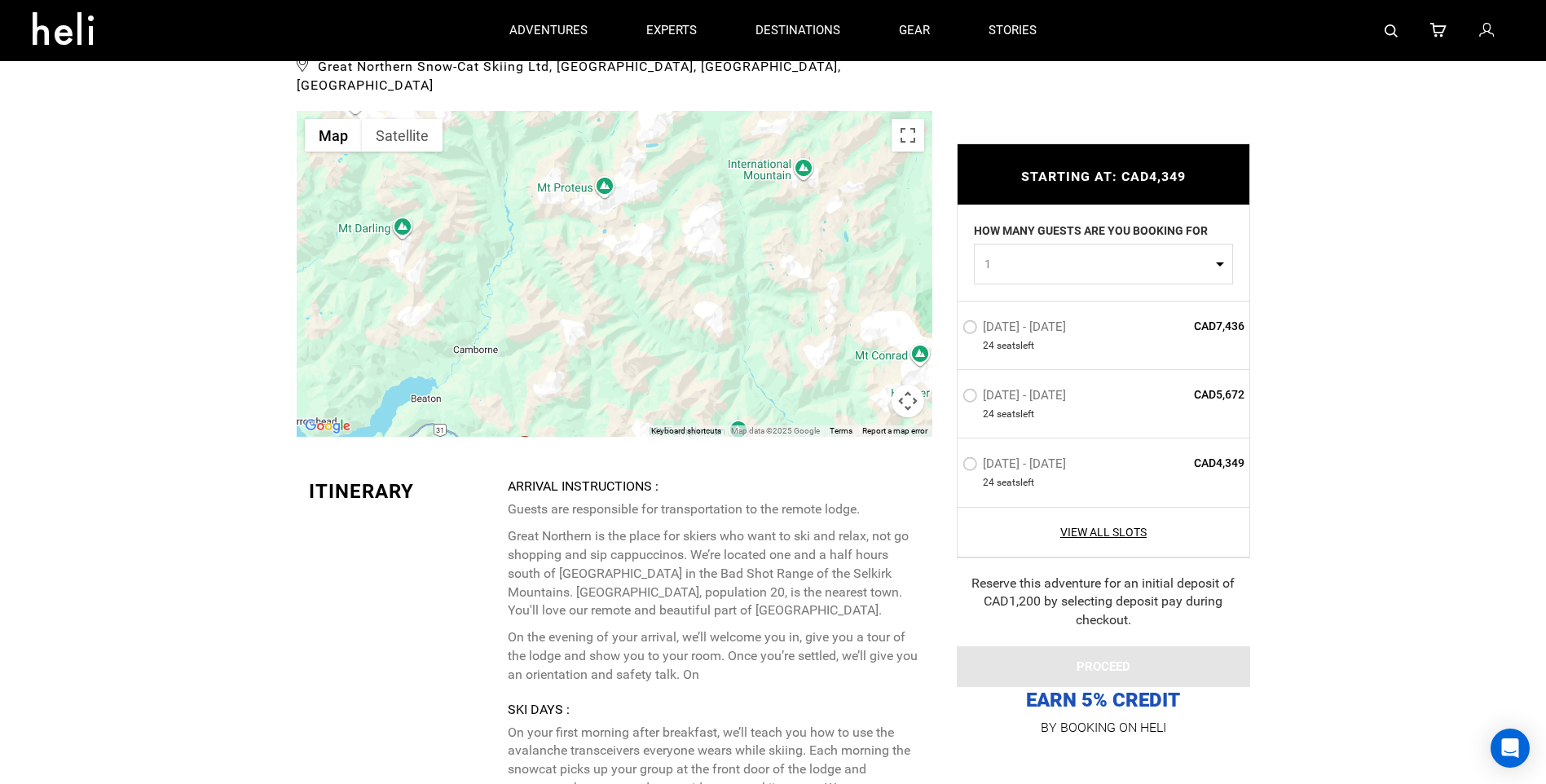
drag, startPoint x: 552, startPoint y: 223, endPoint x: 561, endPoint y: 348, distance: 125.3
click at [561, 348] on div at bounding box center [614, 274] width 635 height 326
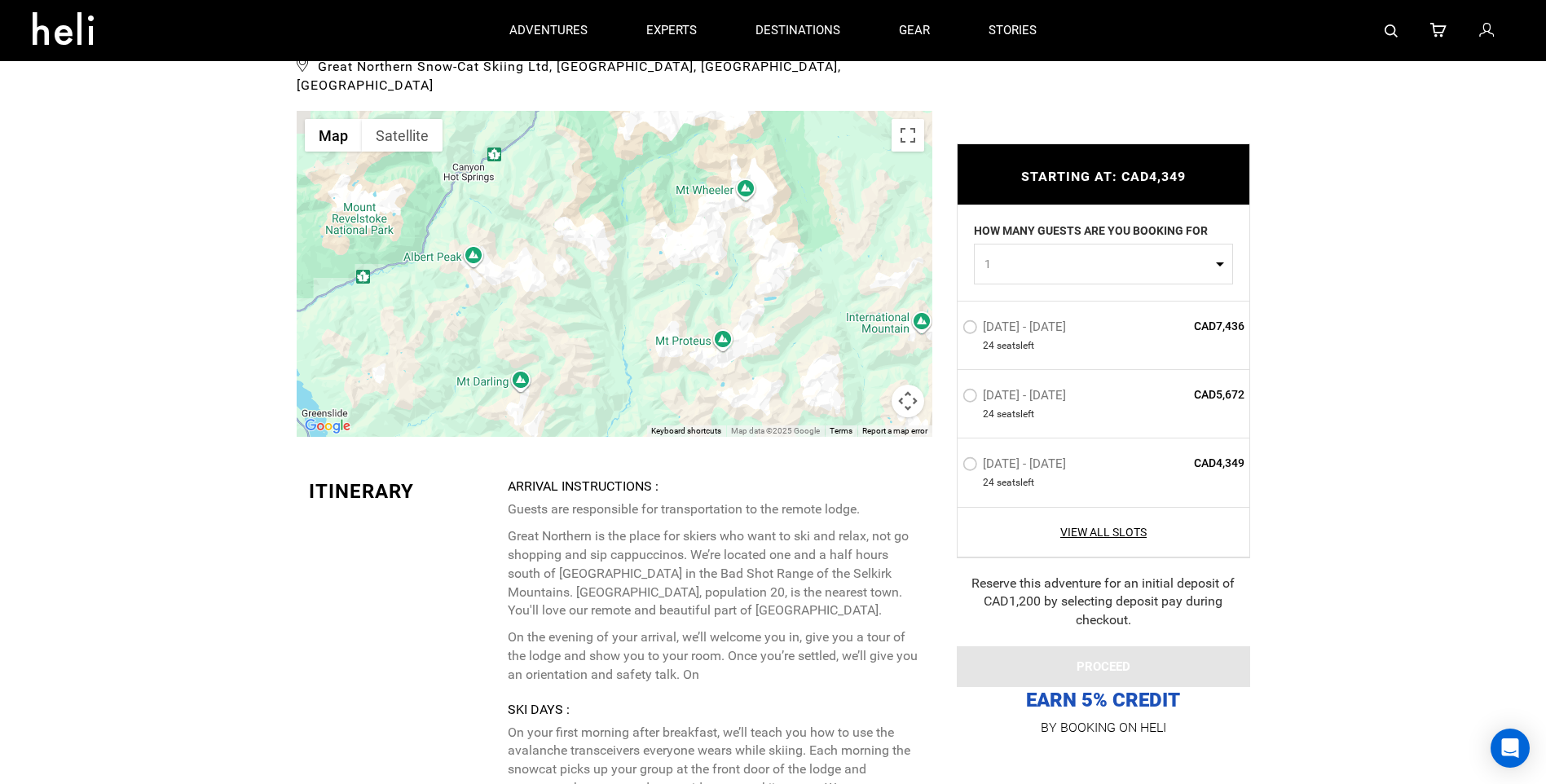
drag, startPoint x: 533, startPoint y: 222, endPoint x: 650, endPoint y: 371, distance: 189.4
click at [650, 371] on div at bounding box center [614, 274] width 635 height 326
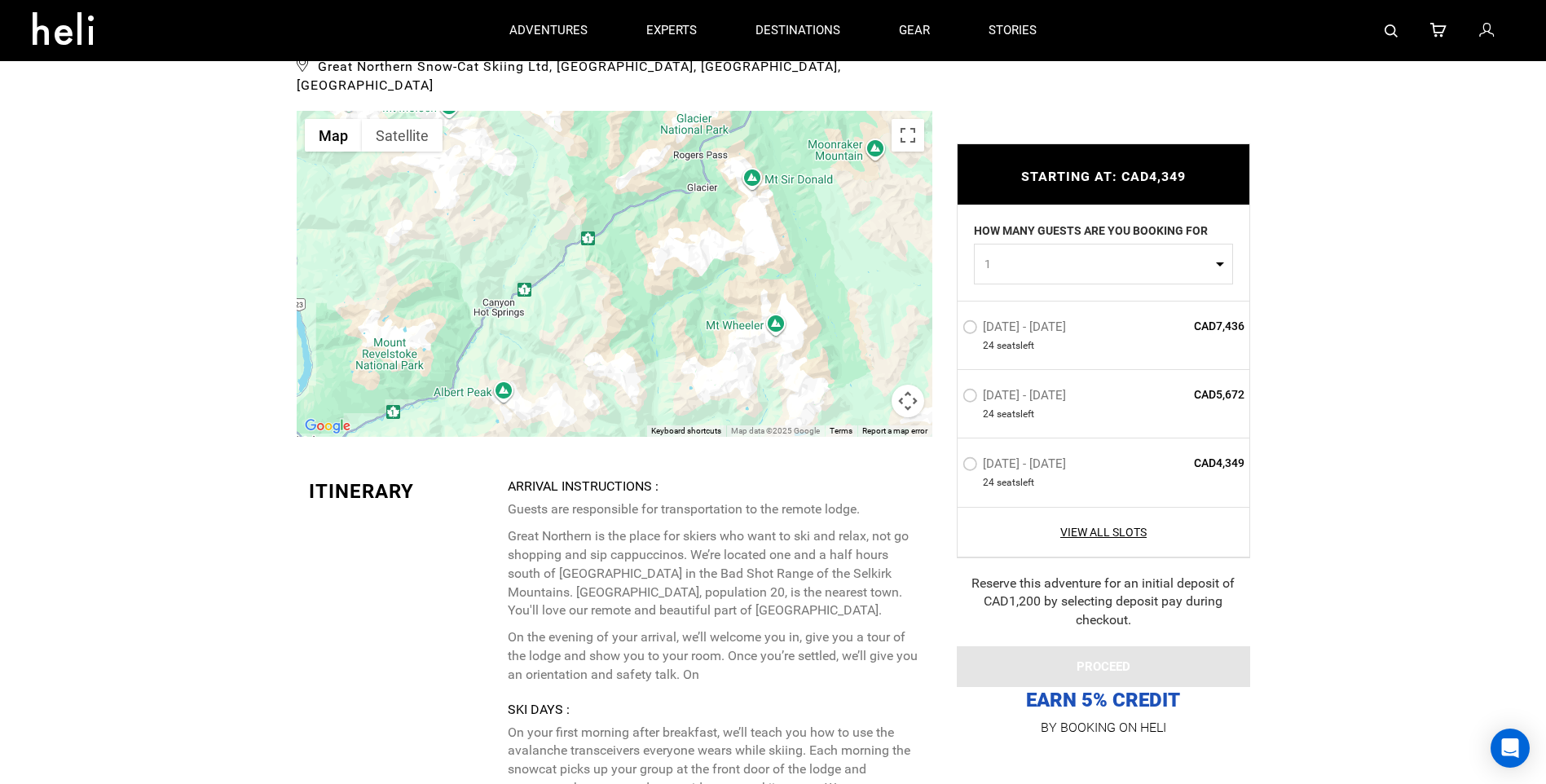
drag, startPoint x: 663, startPoint y: 232, endPoint x: 688, endPoint y: 350, distance: 120.6
click at [688, 350] on div at bounding box center [614, 274] width 635 height 326
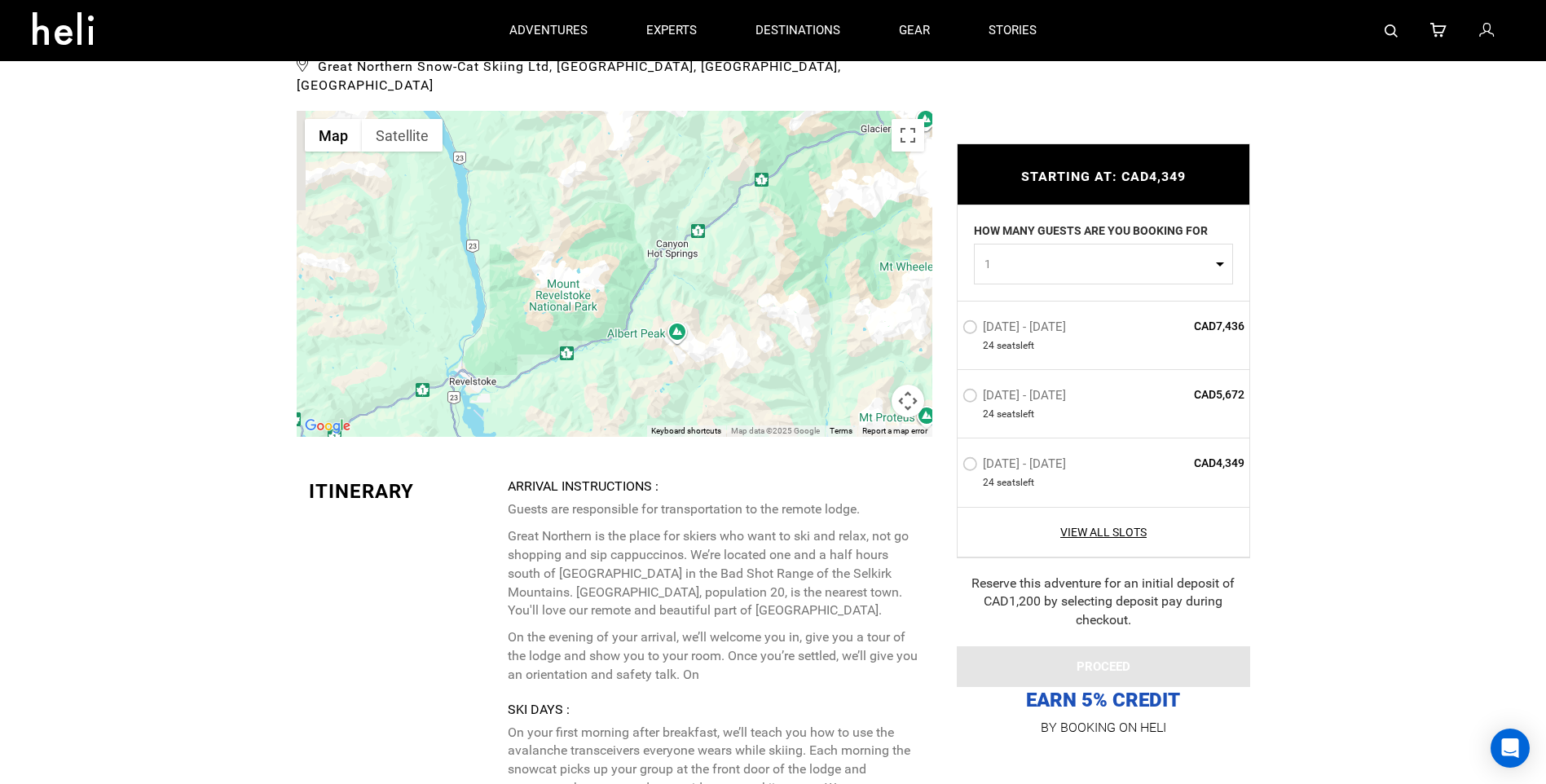
drag, startPoint x: 630, startPoint y: 309, endPoint x: 804, endPoint y: 244, distance: 185.7
click at [804, 244] on div at bounding box center [614, 274] width 635 height 326
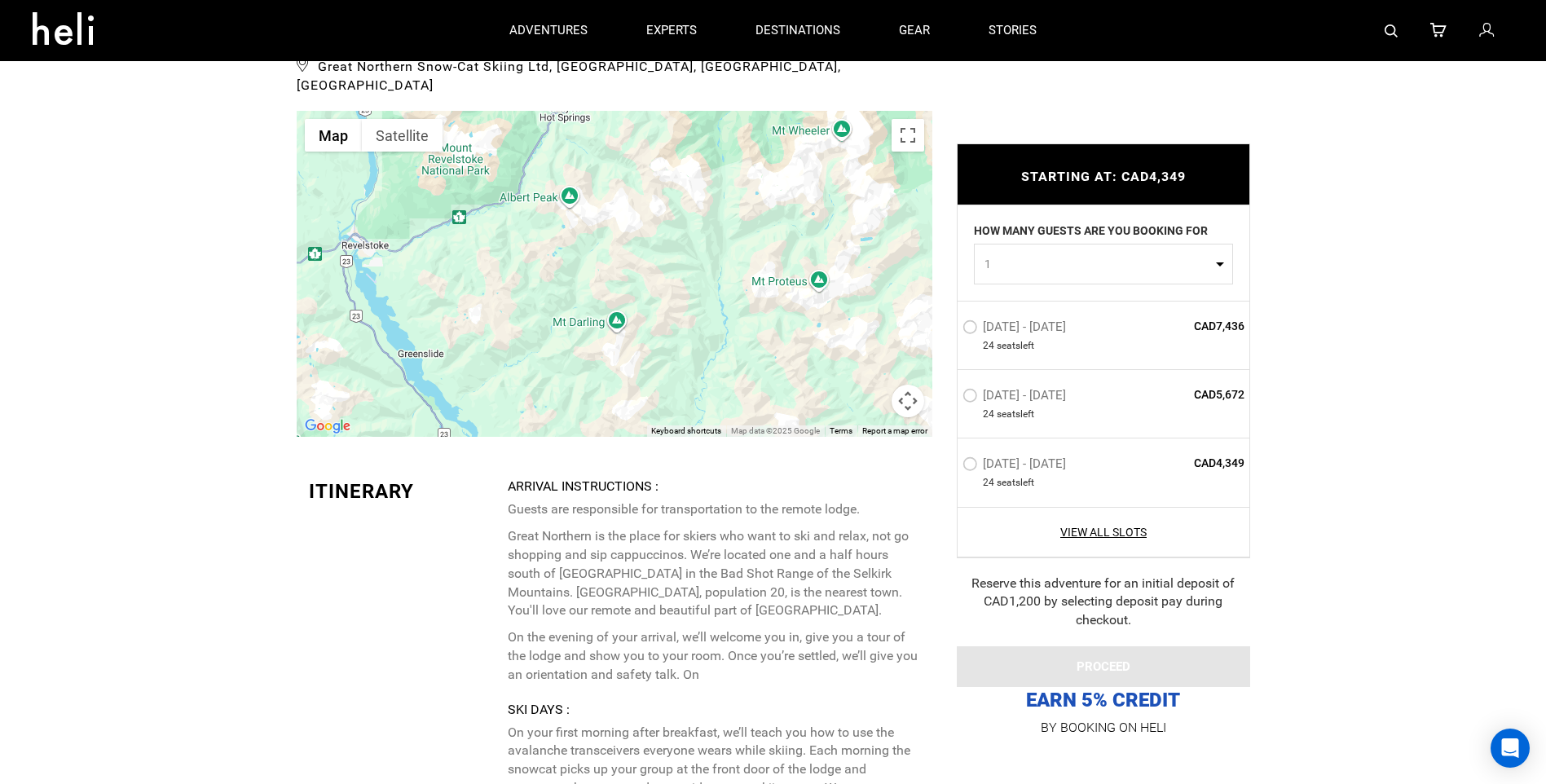
drag, startPoint x: 682, startPoint y: 301, endPoint x: 553, endPoint y: 120, distance: 222.3
click at [555, 130] on div at bounding box center [614, 274] width 635 height 326
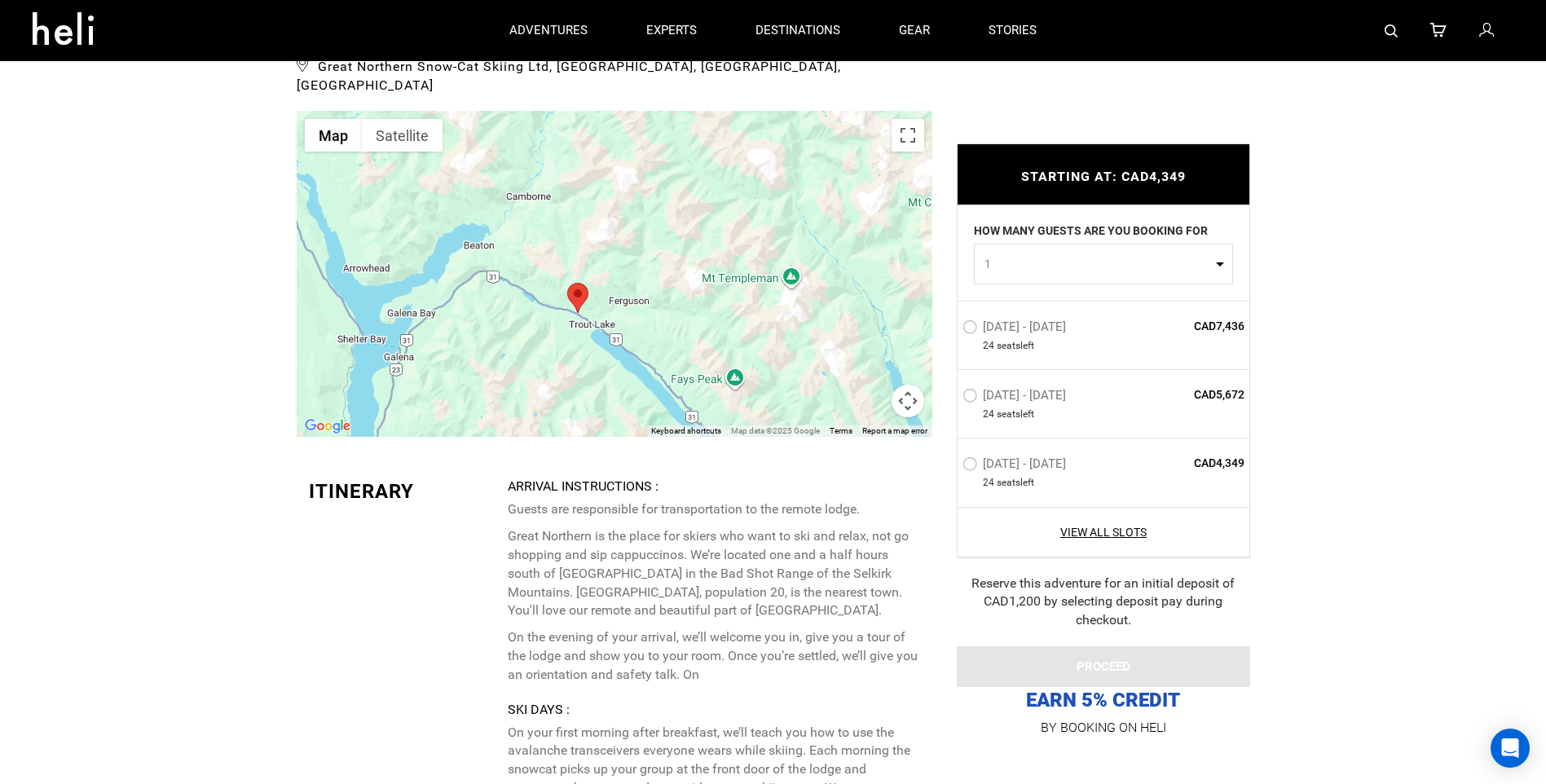
drag, startPoint x: 608, startPoint y: 321, endPoint x: 487, endPoint y: 164, distance: 198.2
click at [487, 164] on div at bounding box center [614, 274] width 635 height 326
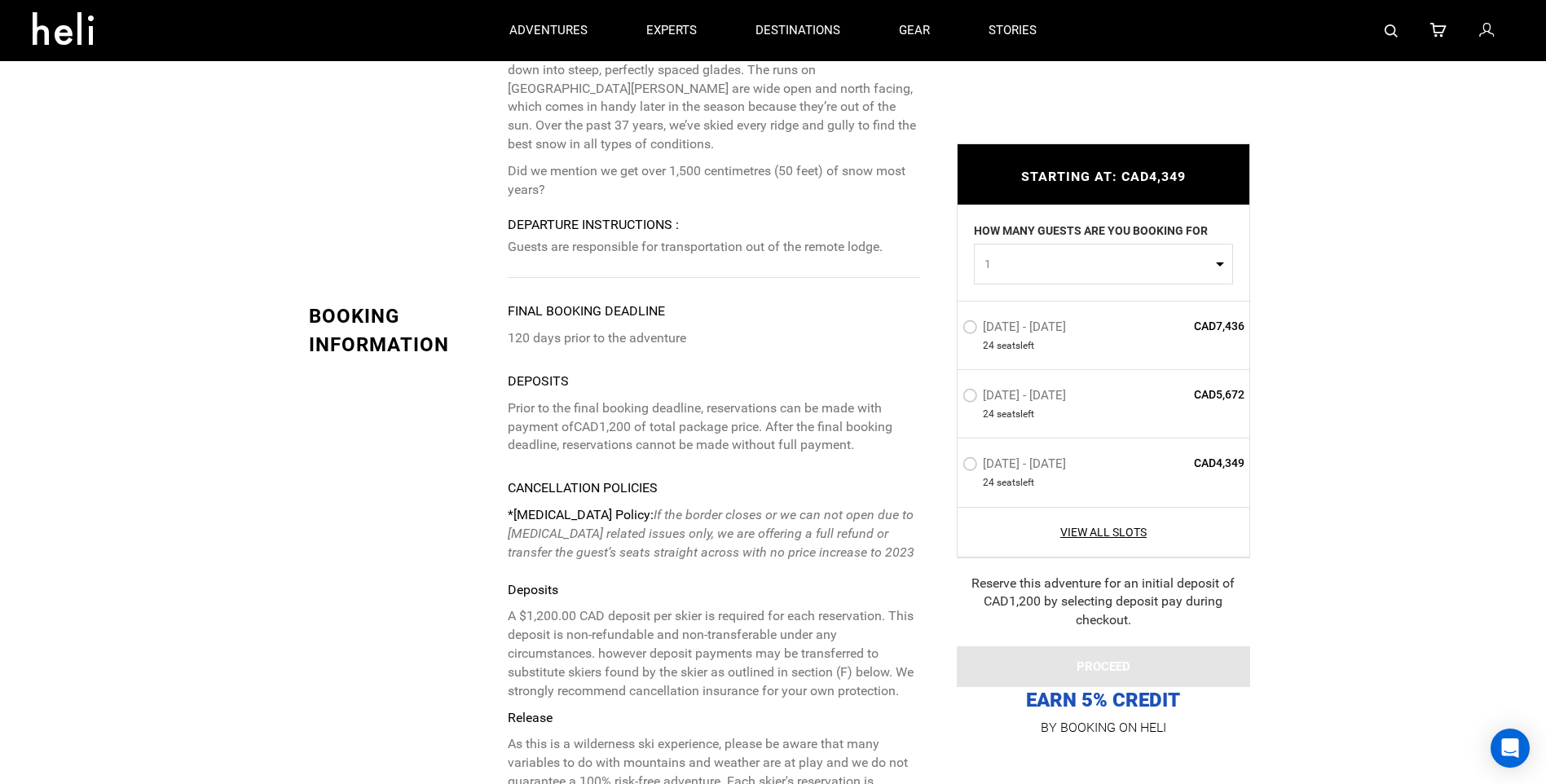
scroll to position [3586, 0]
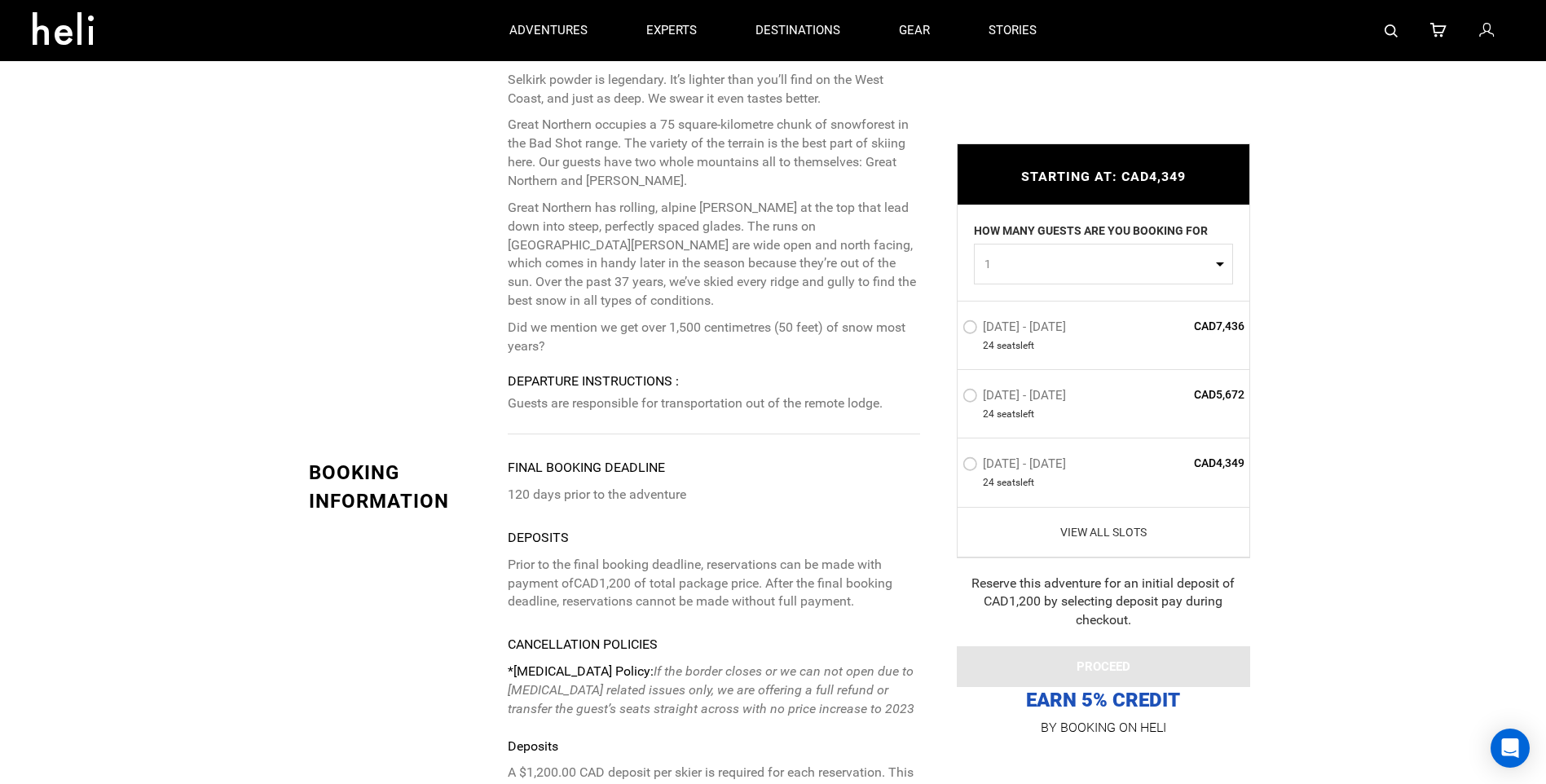
click at [1116, 536] on link "View All Slots" at bounding box center [1103, 531] width 282 height 17
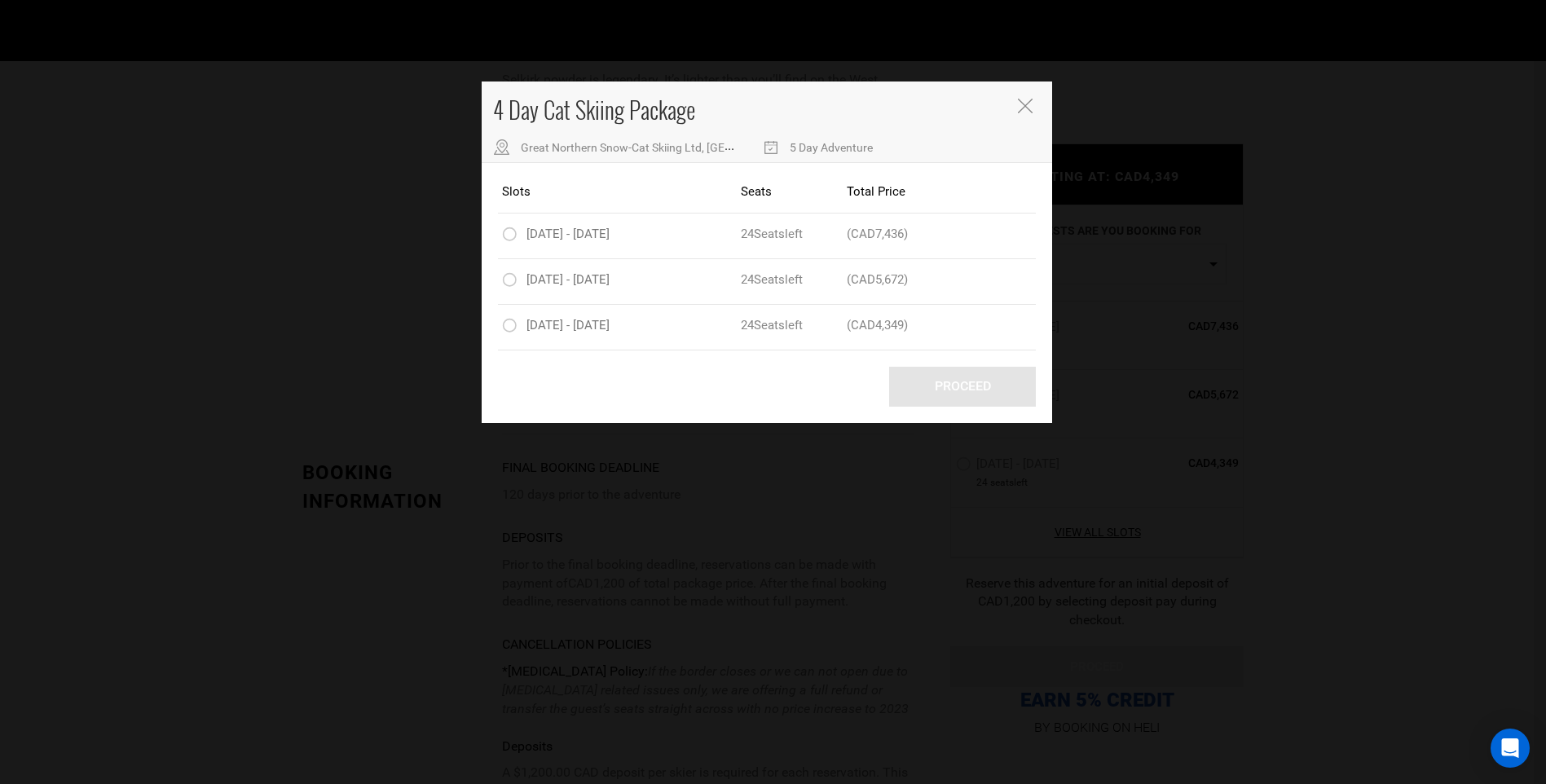
click at [1025, 105] on icon "Close" at bounding box center [1025, 106] width 15 height 15
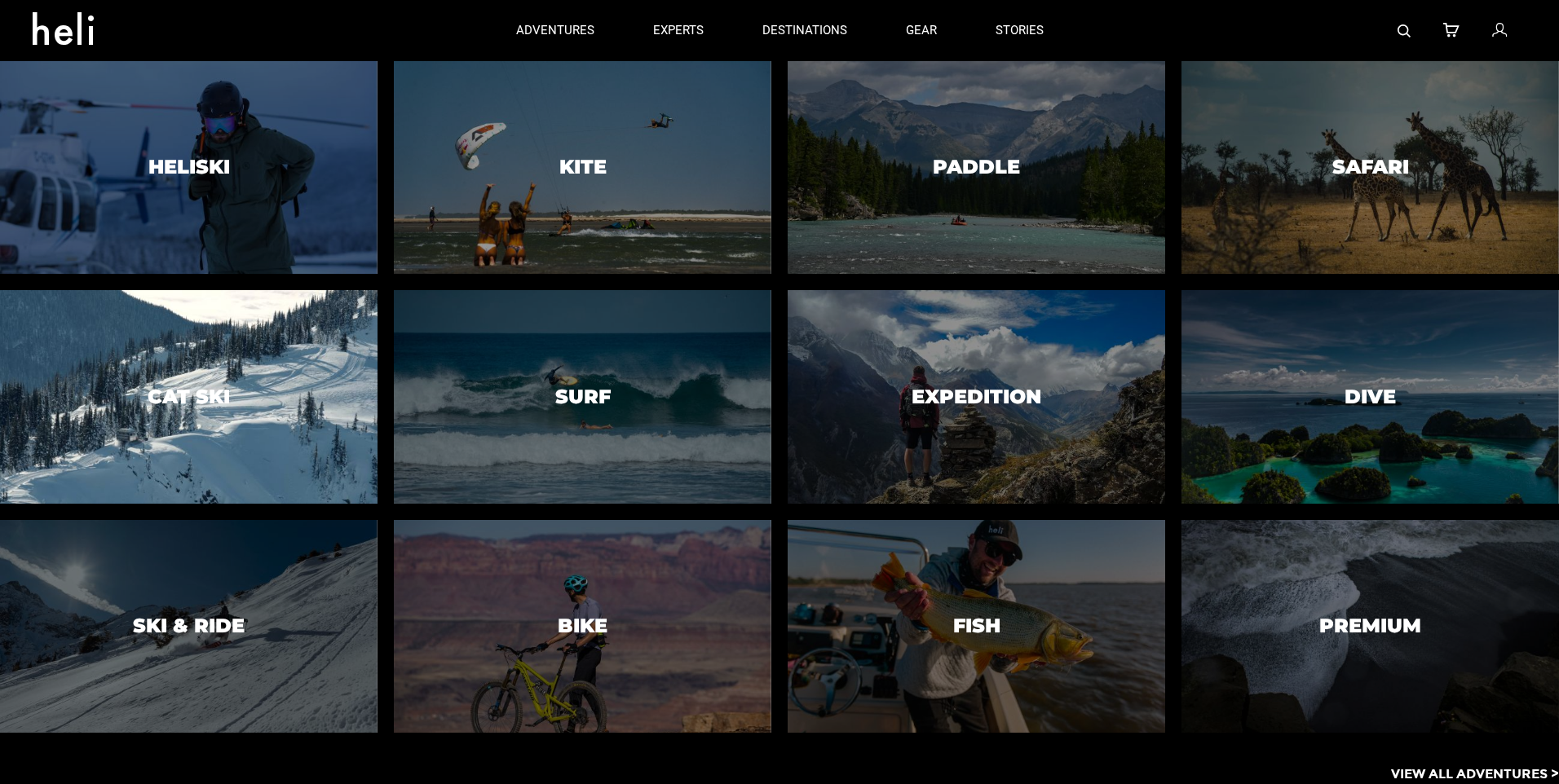
click at [276, 333] on div at bounding box center [188, 397] width 385 height 217
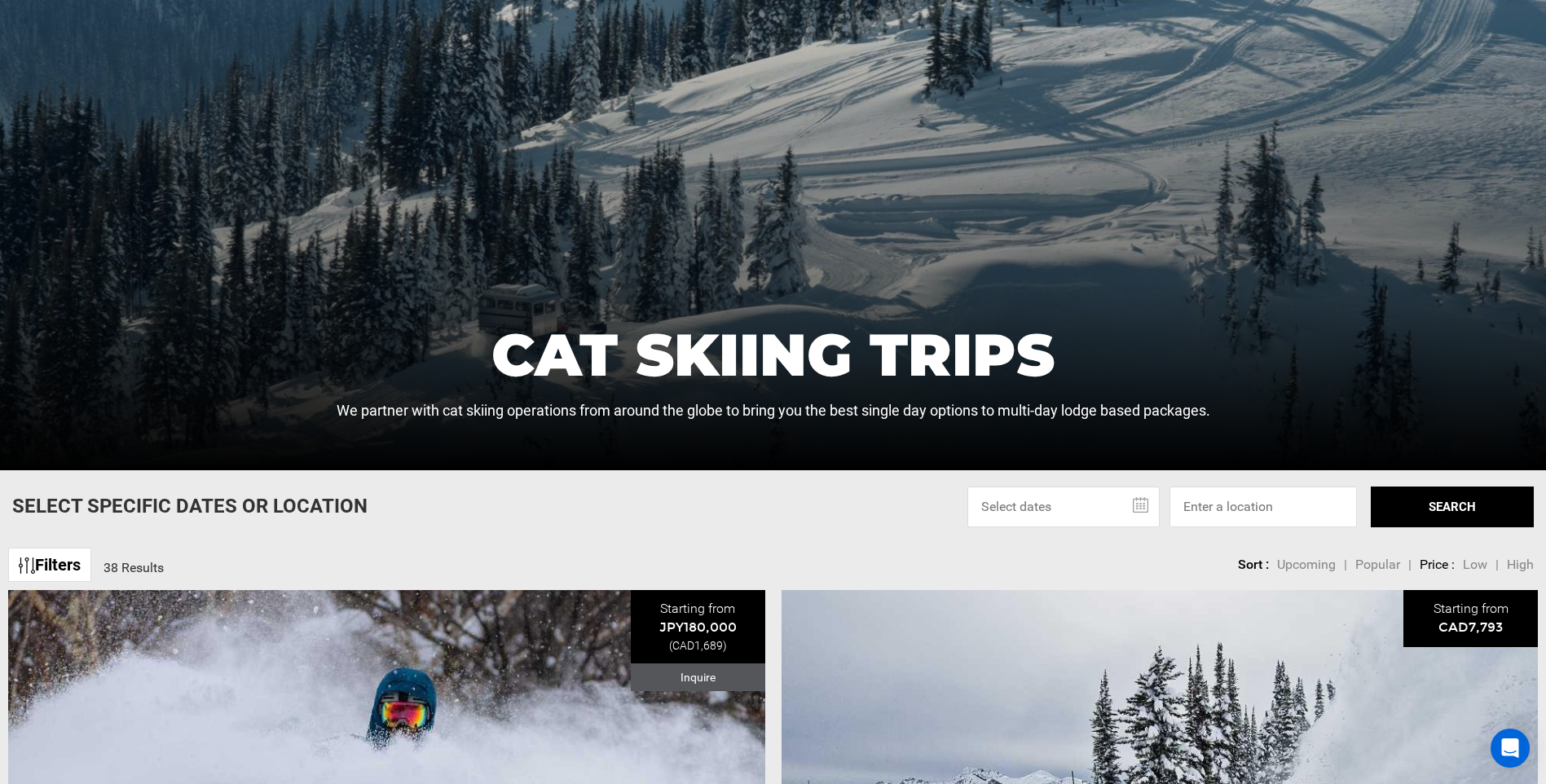
scroll to position [407, 0]
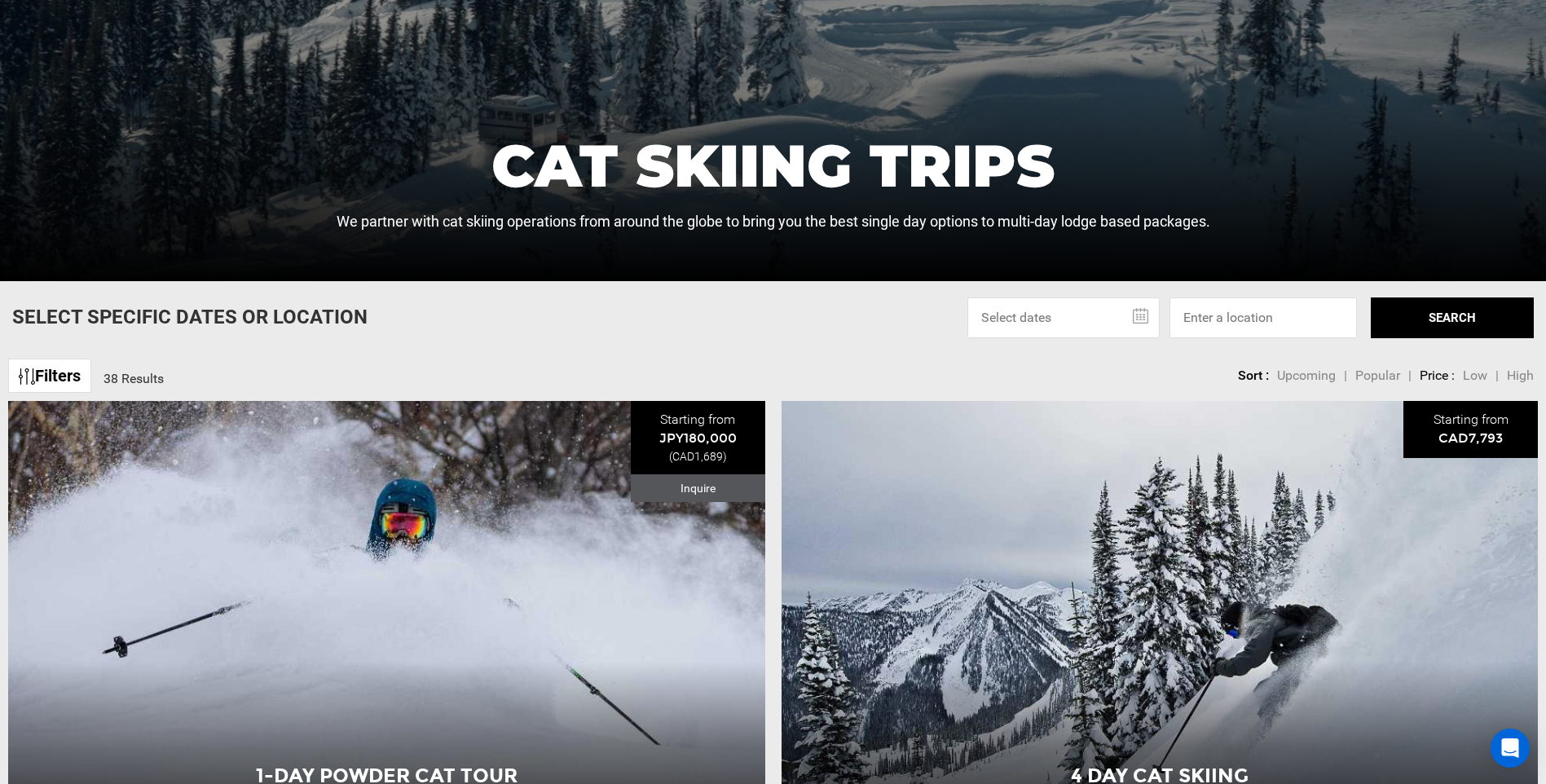
click at [52, 363] on link "Filters" at bounding box center [49, 376] width 83 height 35
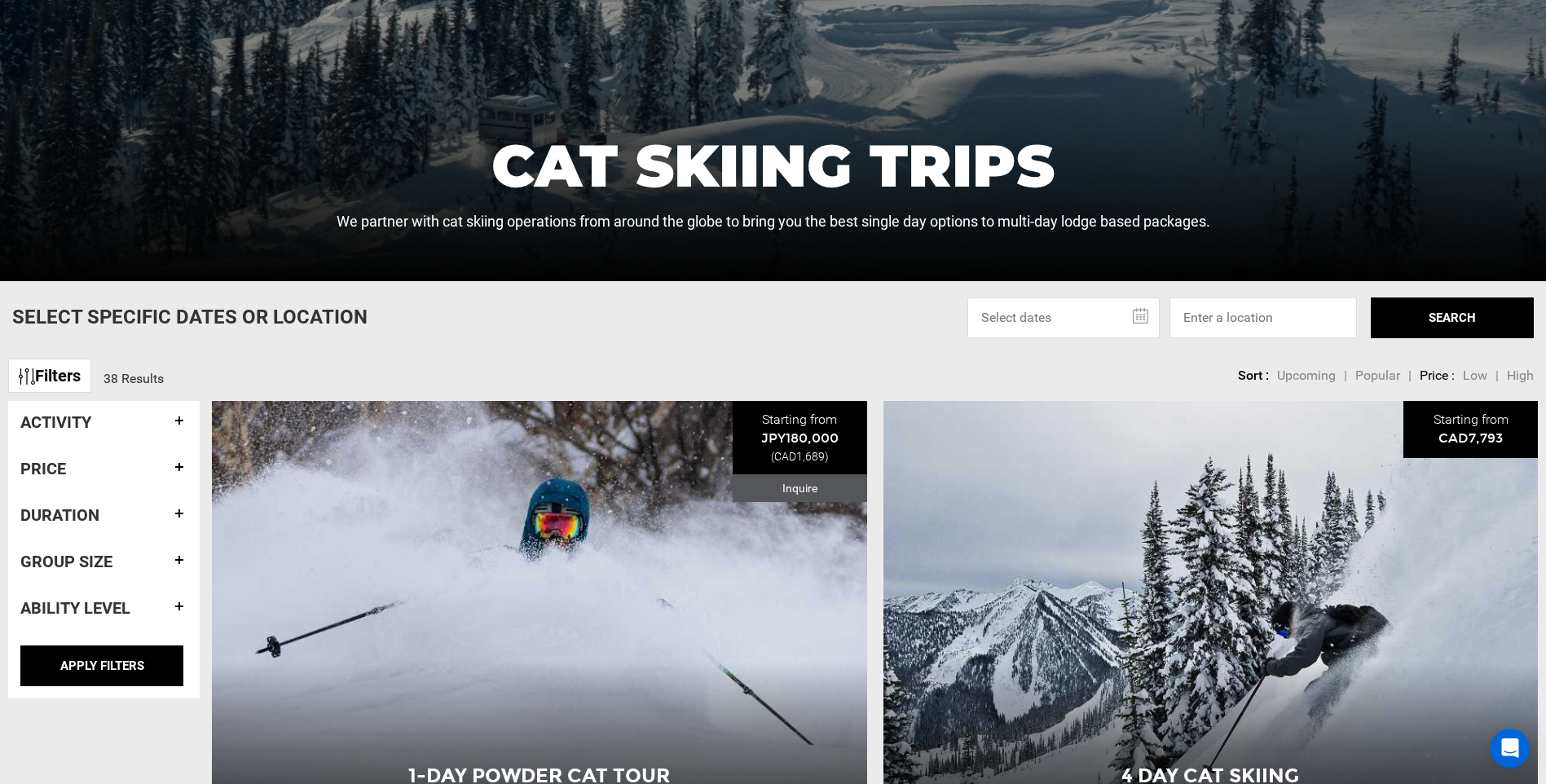
click at [377, 354] on div "Filters 38 Results sortby Sort Upcoming Popular Price: Low to High Price : High…" at bounding box center [773, 368] width 1546 height 35
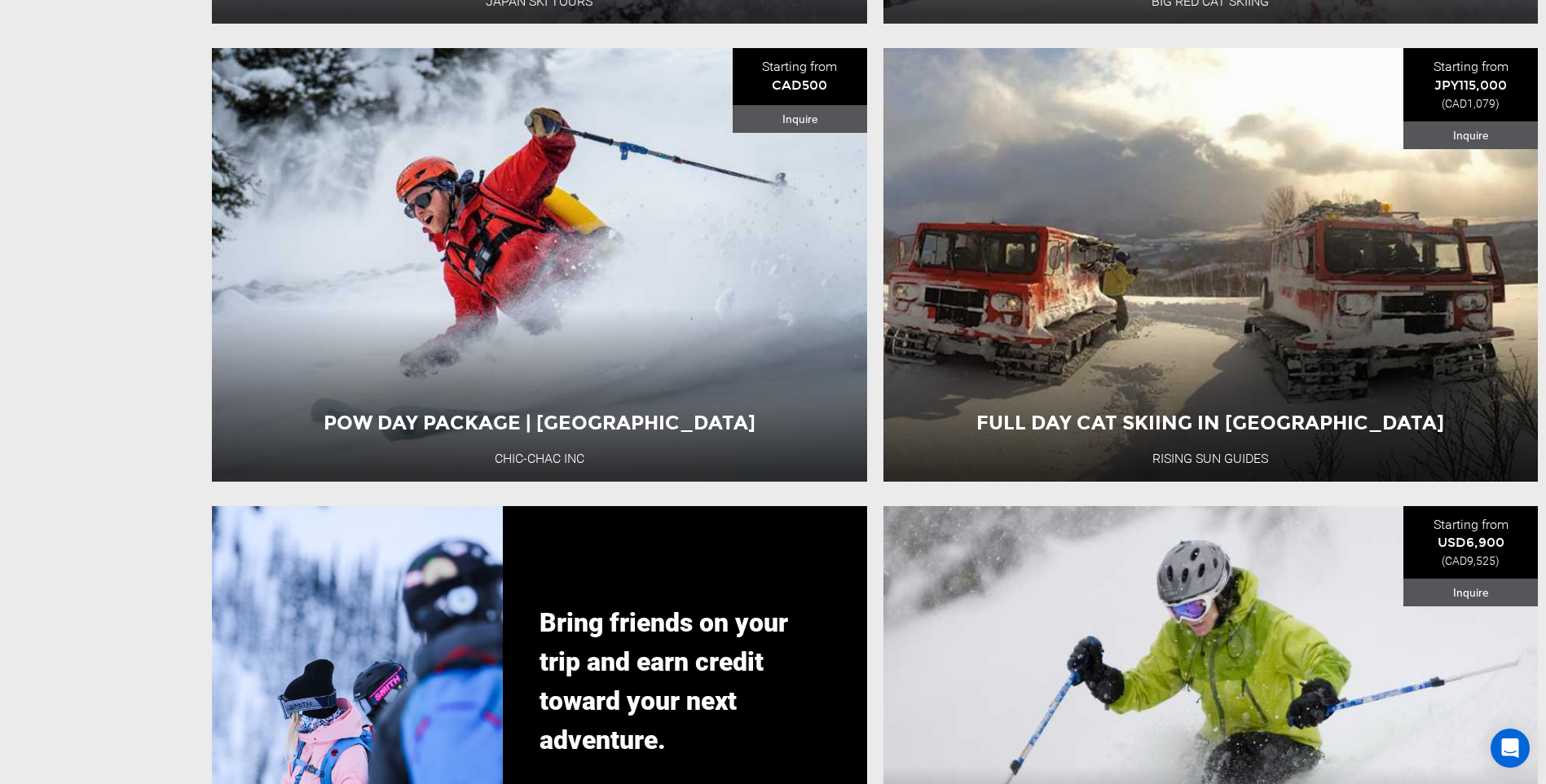
scroll to position [4156, 0]
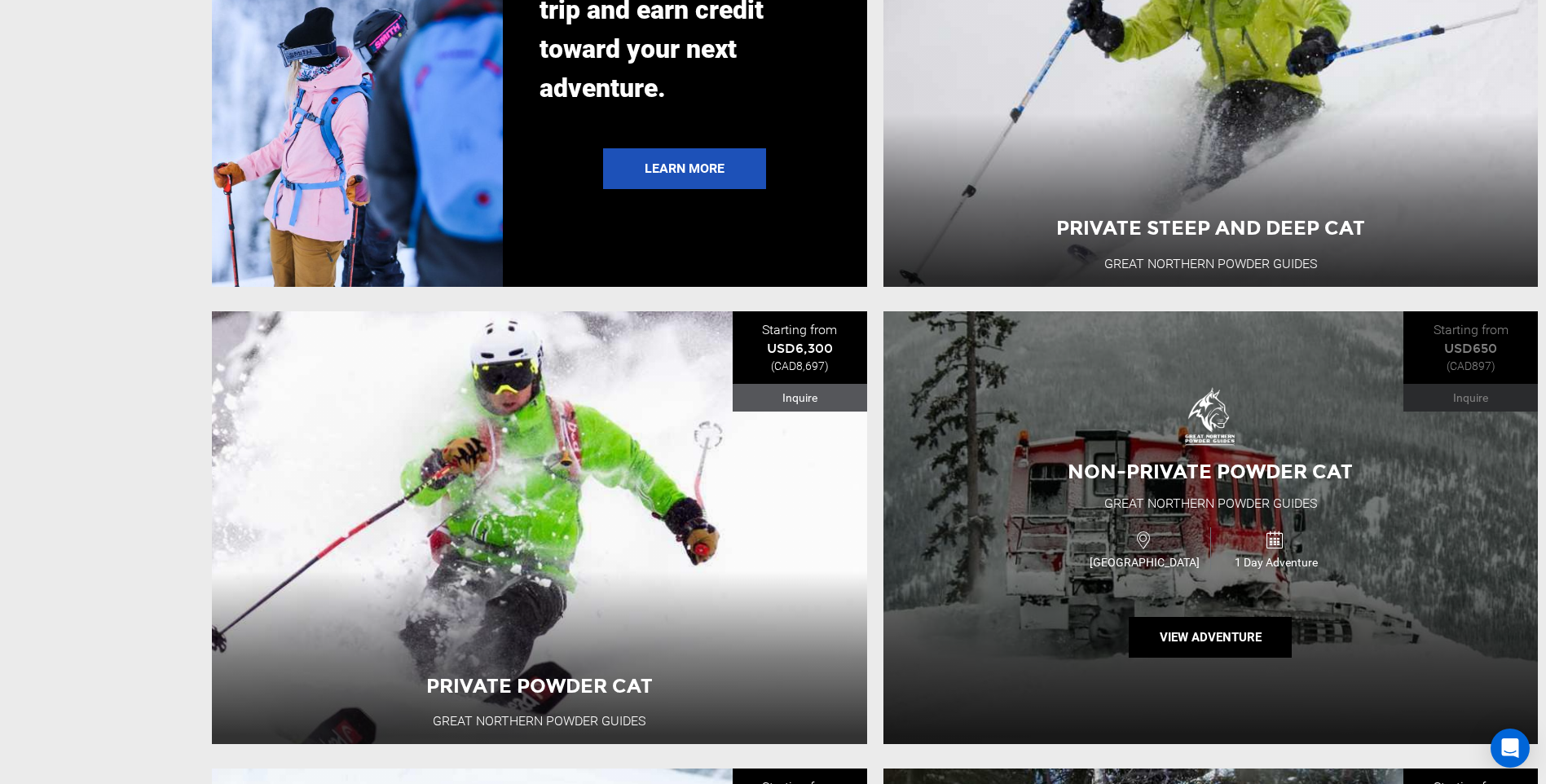
click at [1114, 625] on div "Non-Private Powder Cat Great Northern Powder Guides [GEOGRAPHIC_DATA] 1 Day Adv…" at bounding box center [1211, 528] width 656 height 433
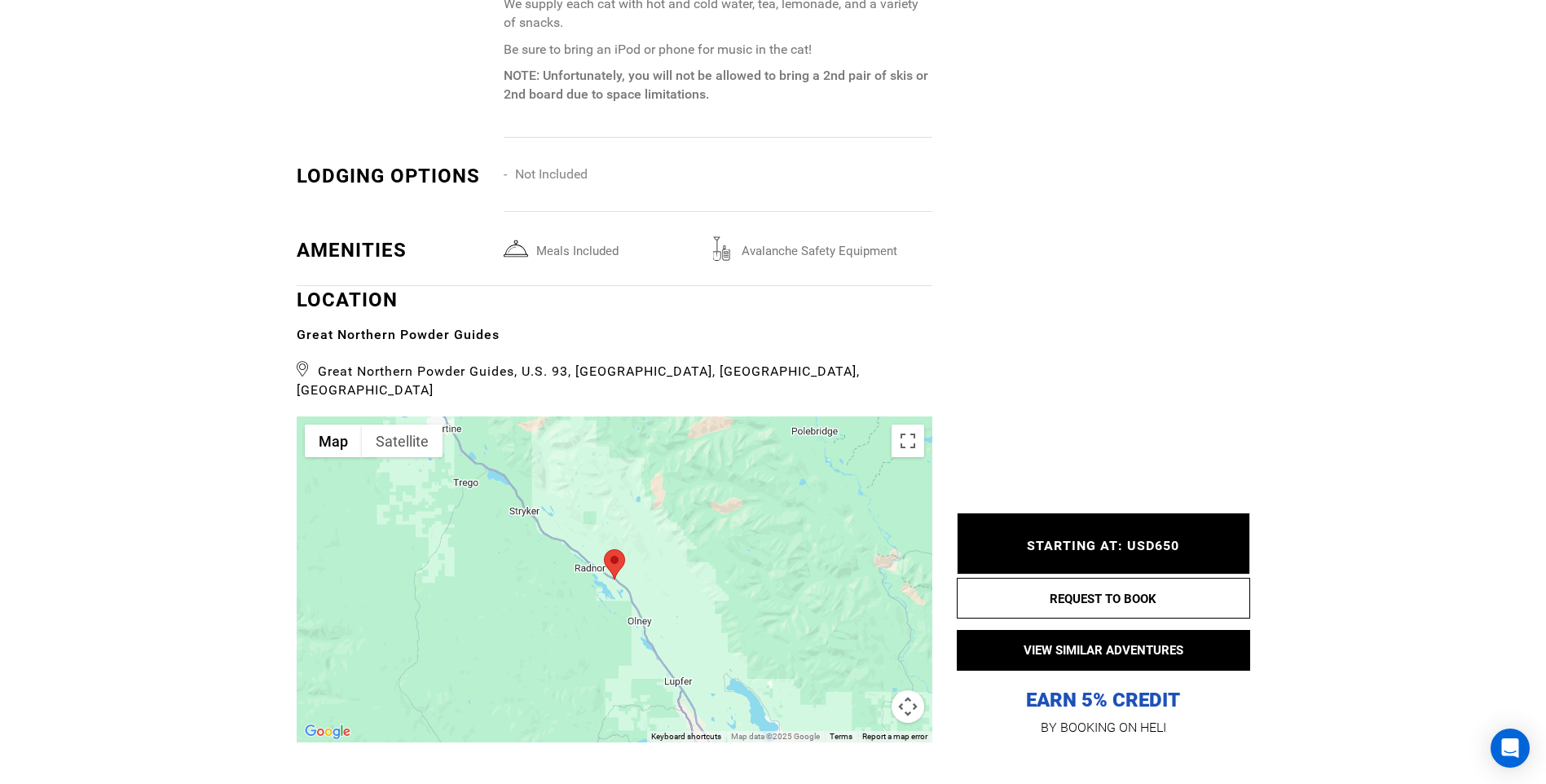
scroll to position [1956, 0]
